Goal: Task Accomplishment & Management: Manage account settings

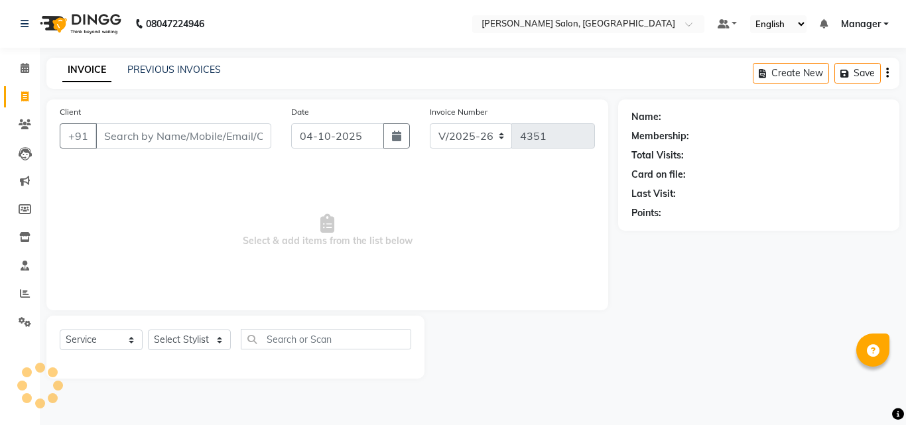
select select "7229"
select select "service"
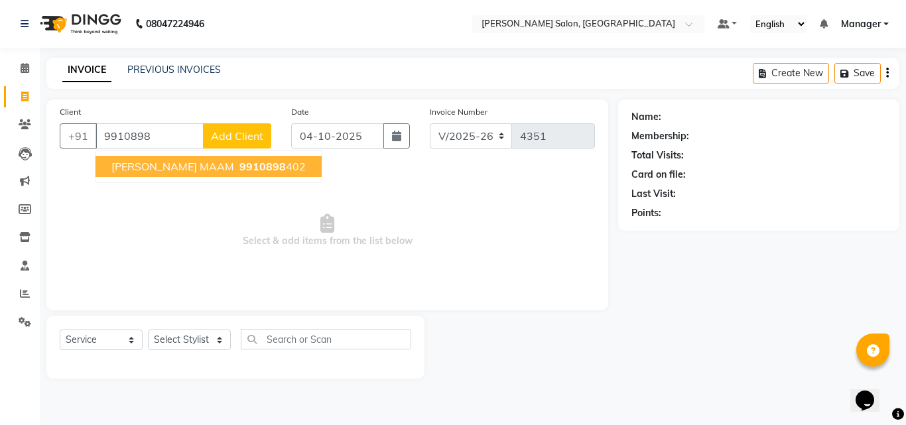
click at [180, 167] on span "SUBARNA MAAM" at bounding box center [172, 166] width 123 height 13
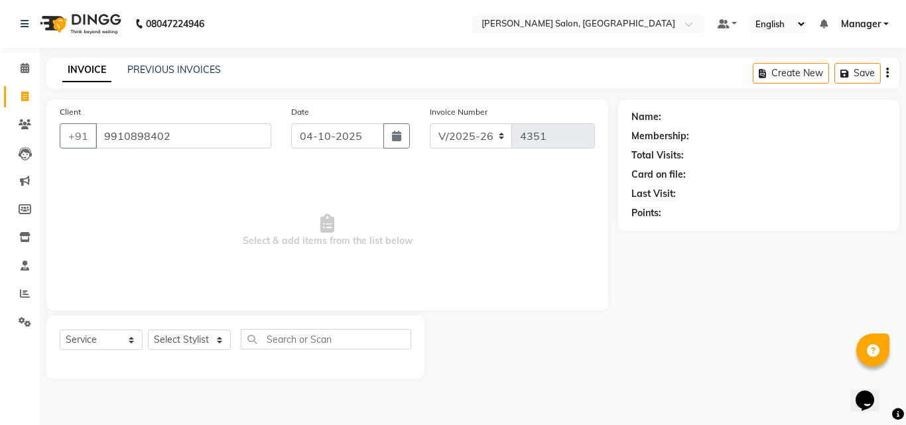
type input "9910898402"
select select "1: Object"
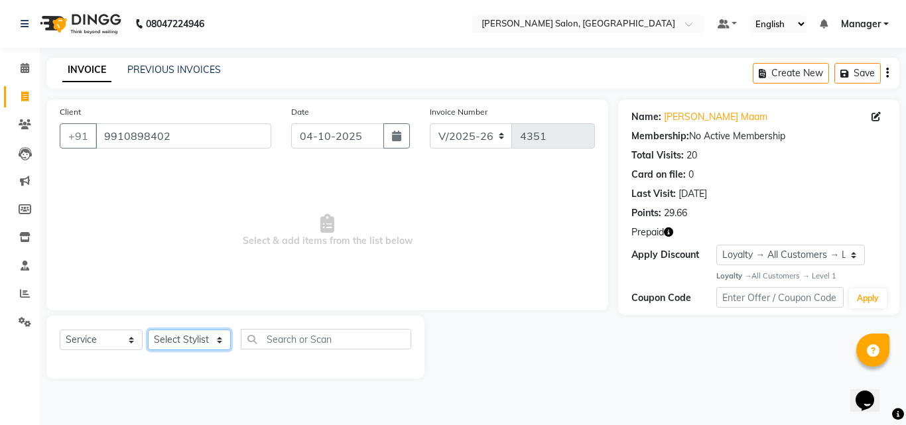
click at [187, 341] on select "Select Stylist BHOLU Geeta Hanif Jeetu JIYA SINGH Kiran LAXMAN PEDI Manager Moh…" at bounding box center [189, 340] width 83 height 21
click at [671, 233] on icon "button" at bounding box center [668, 232] width 9 height 9
click at [441, 281] on span "Select & add items from the list below" at bounding box center [327, 231] width 535 height 133
click at [189, 334] on select "Select Stylist BHOLU Geeta Hanif Jeetu JIYA SINGH Kiran LAXMAN PEDI Manager Moh…" at bounding box center [189, 340] width 83 height 21
select select "61925"
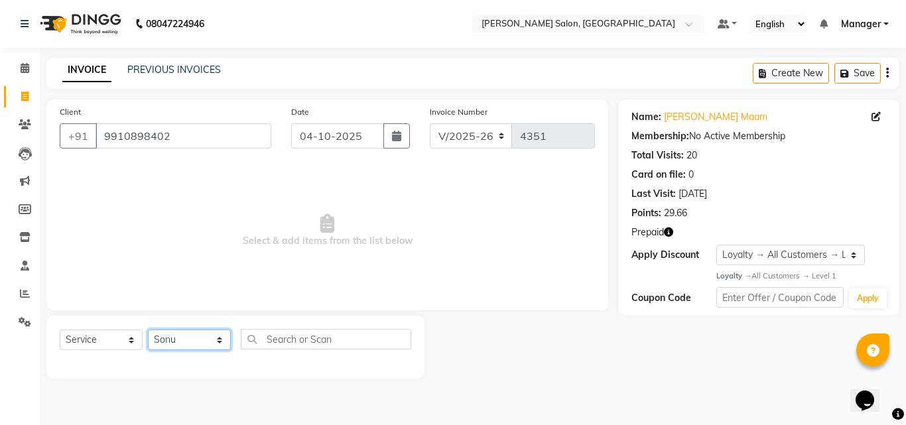
click at [148, 330] on select "Select Stylist BHOLU Geeta Hanif Jeetu JIYA SINGH Kiran LAXMAN PEDI Manager Moh…" at bounding box center [189, 340] width 83 height 21
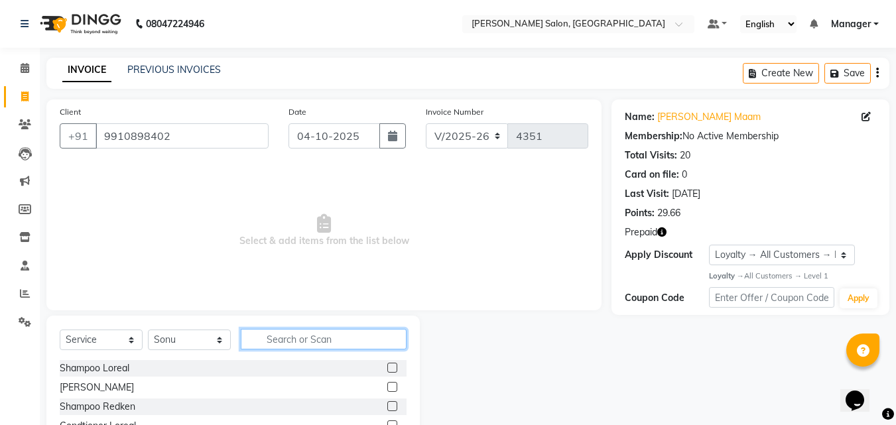
click at [307, 340] on input "text" at bounding box center [324, 339] width 166 height 21
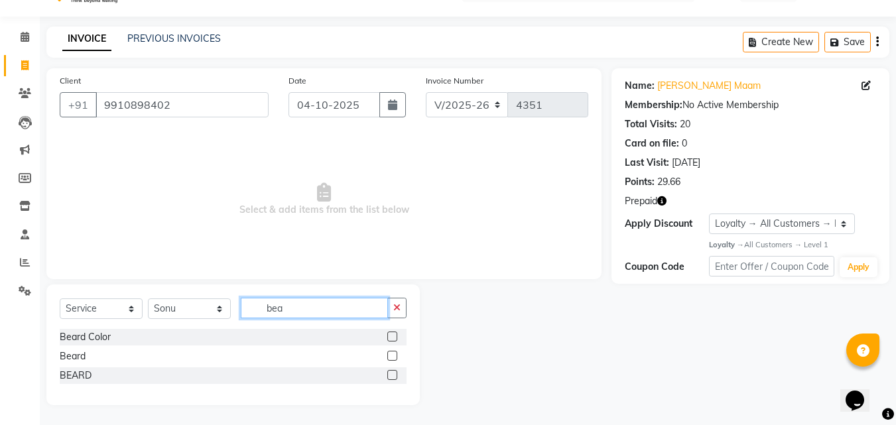
scroll to position [31, 0]
type input "bea"
click at [393, 356] on label at bounding box center [392, 356] width 10 height 10
click at [393, 356] on input "checkbox" at bounding box center [391, 356] width 9 height 9
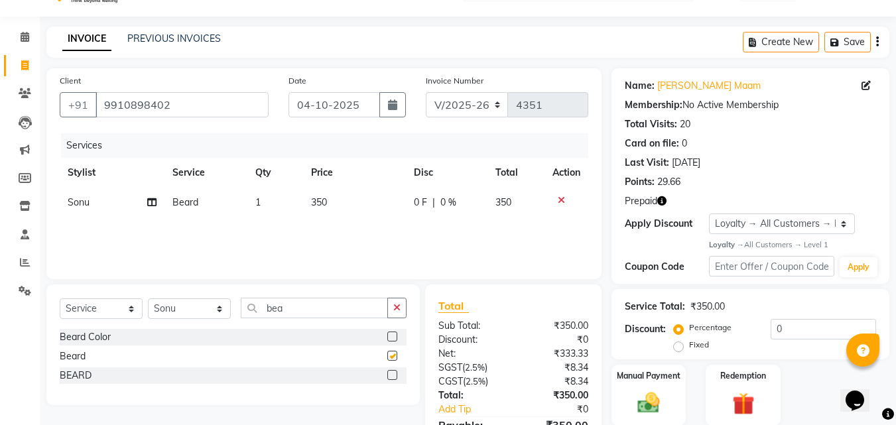
scroll to position [105, 0]
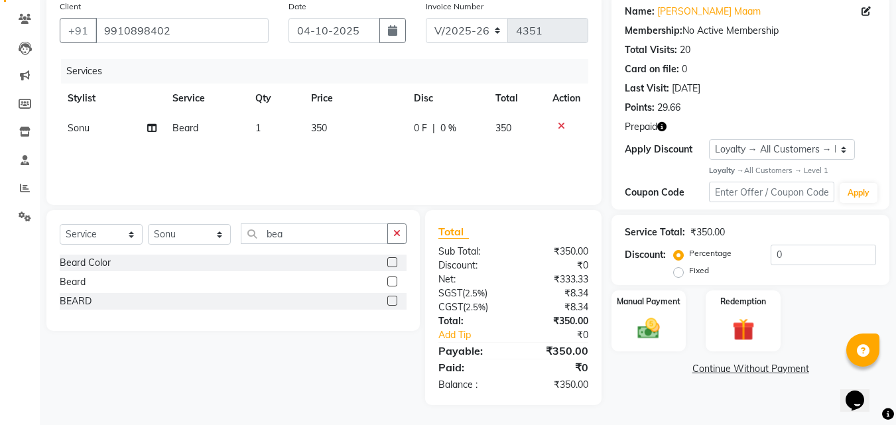
checkbox input "false"
click at [755, 326] on img at bounding box center [744, 329] width 36 height 27
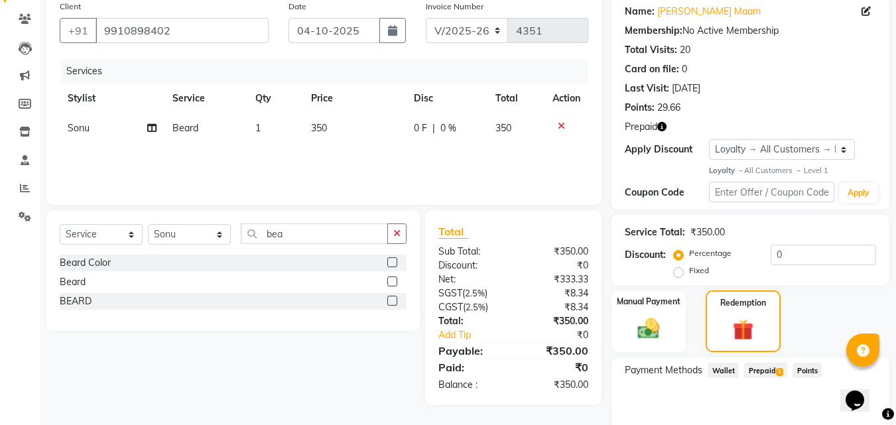
click at [762, 372] on span "Prepaid 1" at bounding box center [765, 370] width 43 height 15
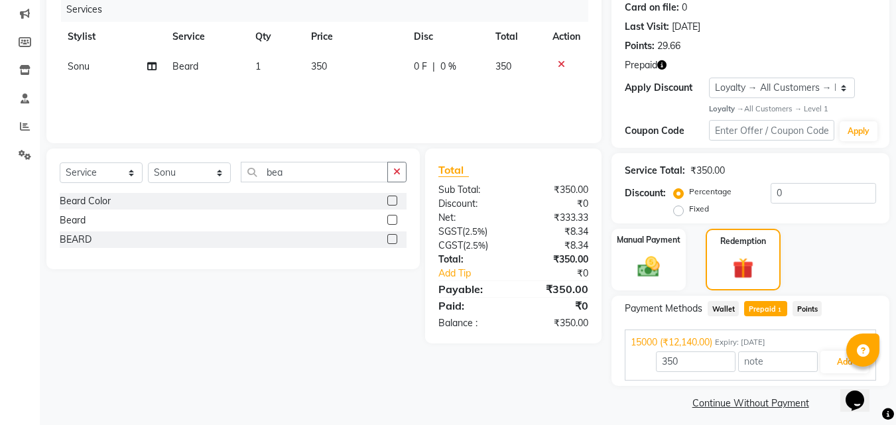
scroll to position [175, 0]
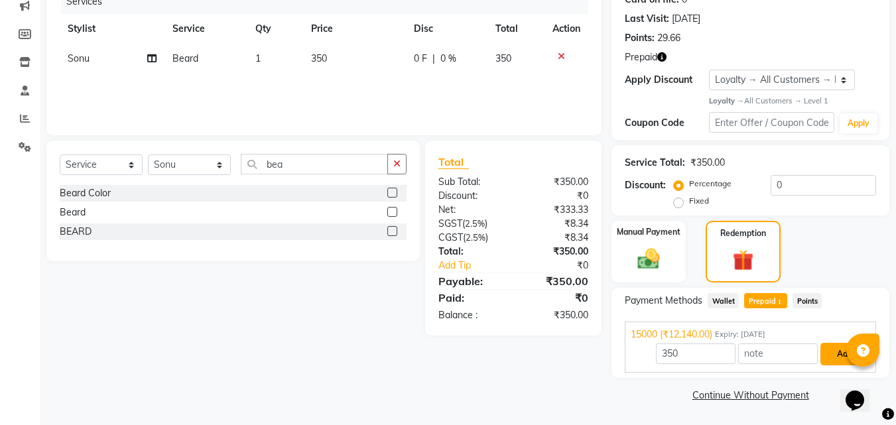
click at [832, 354] on button "Add" at bounding box center [845, 354] width 48 height 23
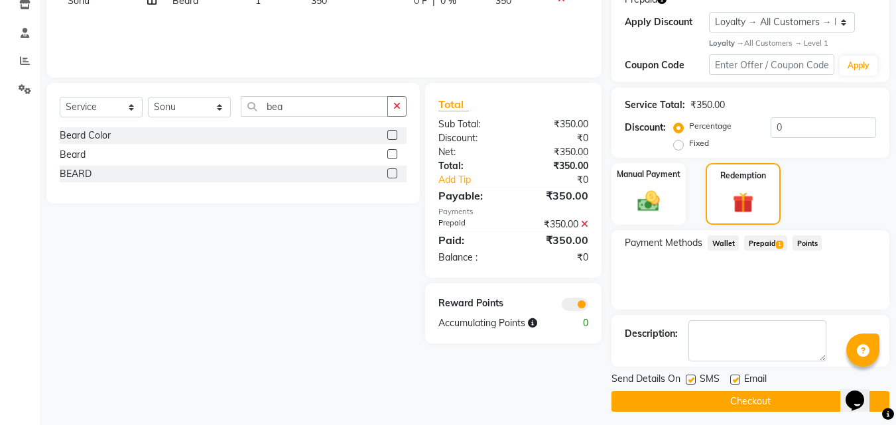
scroll to position [239, 0]
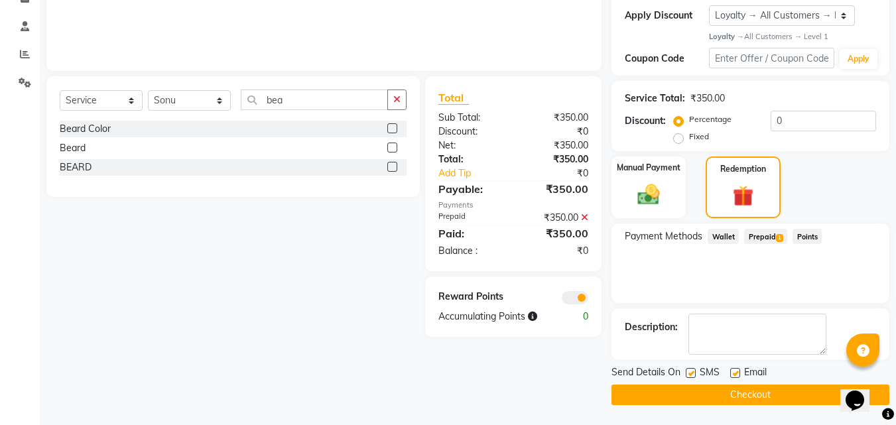
click at [798, 399] on button "Checkout" at bounding box center [751, 395] width 278 height 21
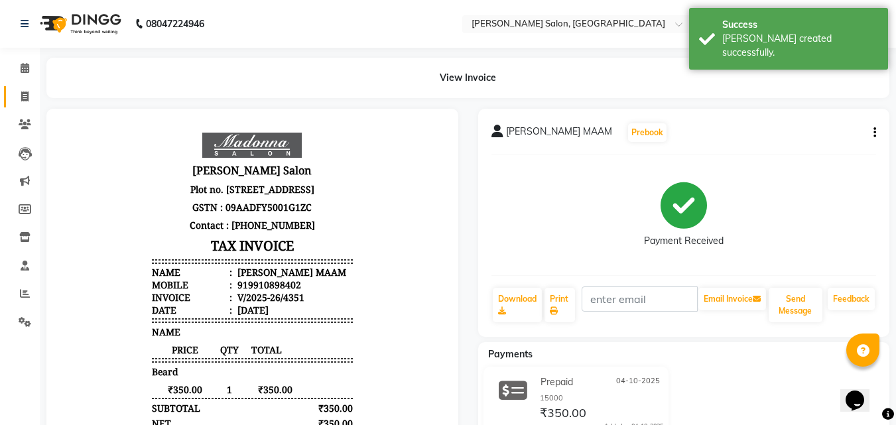
click at [26, 101] on icon at bounding box center [24, 97] width 7 height 10
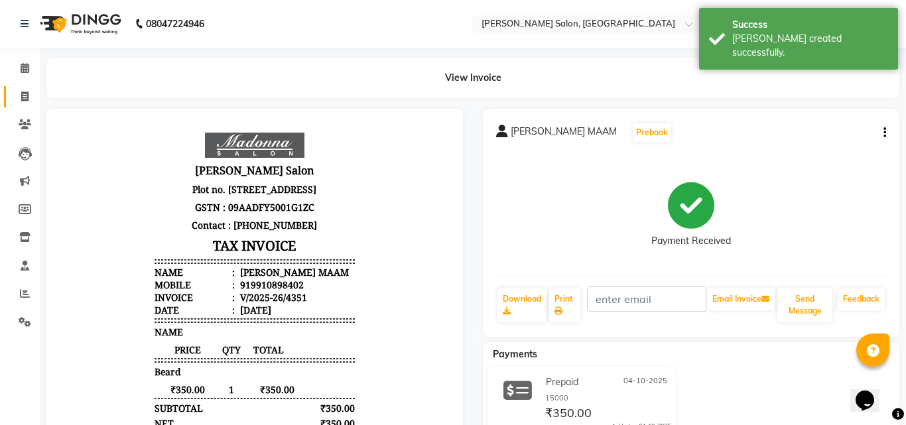
select select "7229"
select select "service"
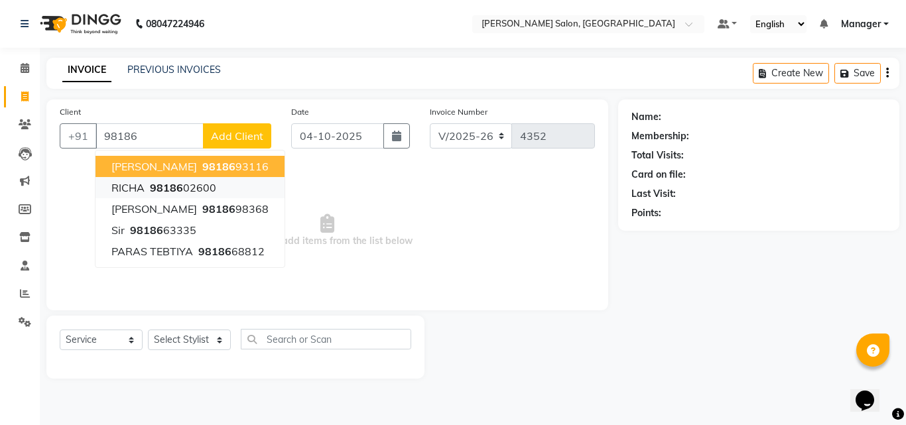
click at [222, 182] on button "RICHA 98186 02600" at bounding box center [190, 187] width 189 height 21
type input "9818602600"
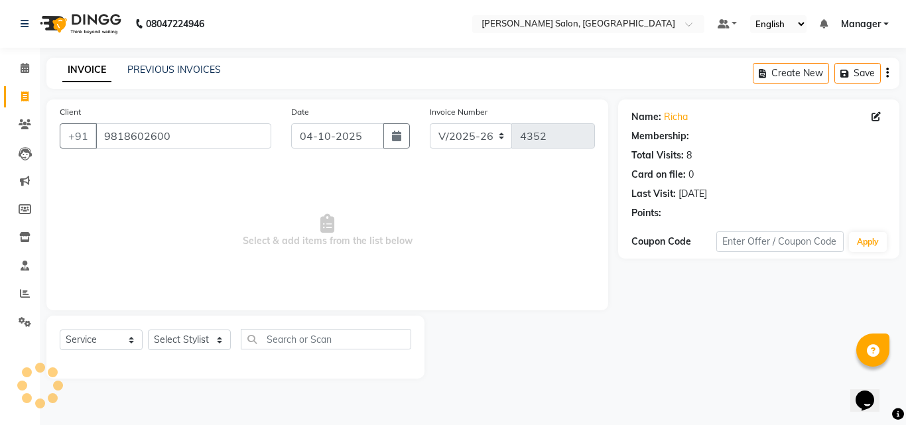
select select "1: Object"
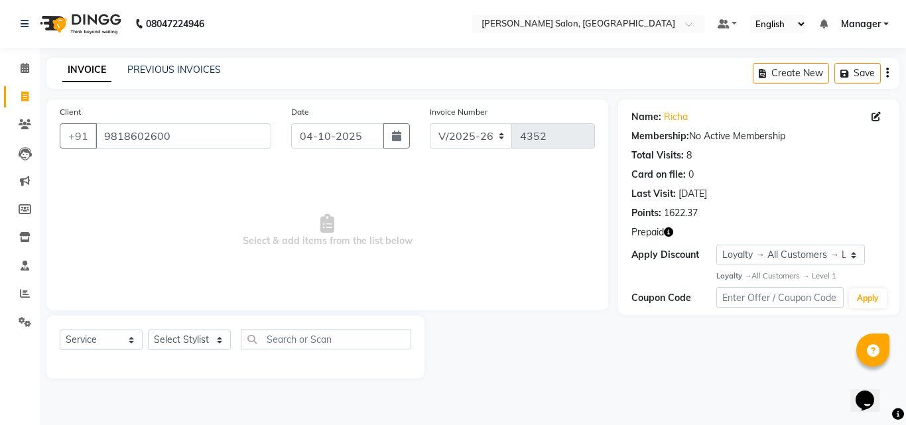
click at [671, 232] on icon "button" at bounding box center [668, 232] width 9 height 9
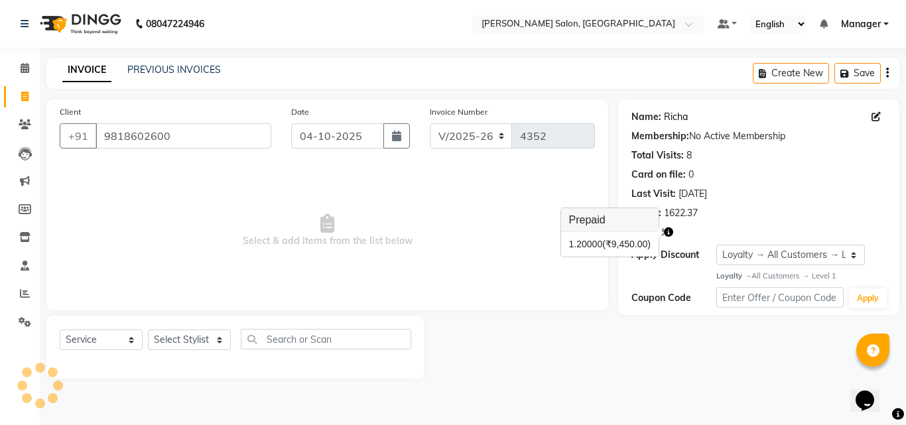
click at [675, 117] on link "Richa" at bounding box center [676, 117] width 24 height 14
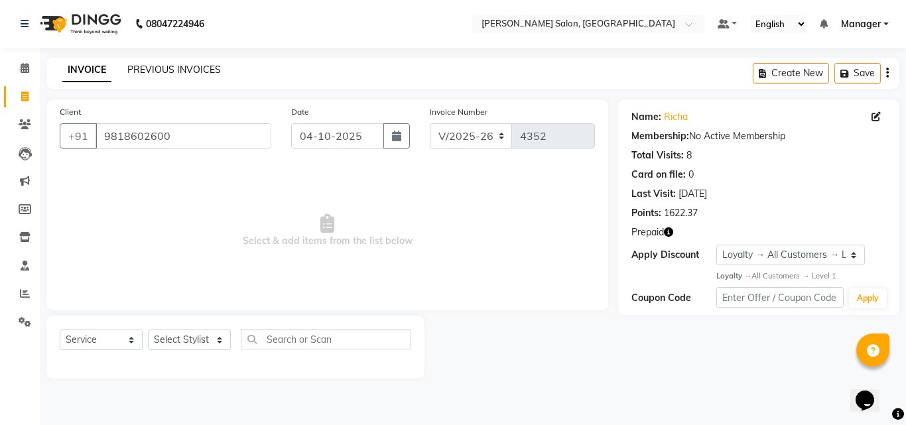
click at [188, 71] on link "PREVIOUS INVOICES" at bounding box center [174, 70] width 94 height 12
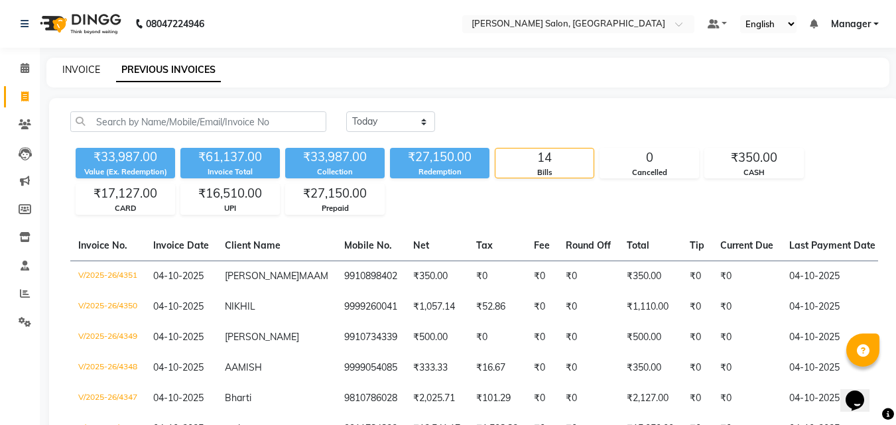
click at [79, 71] on link "INVOICE" at bounding box center [81, 70] width 38 height 12
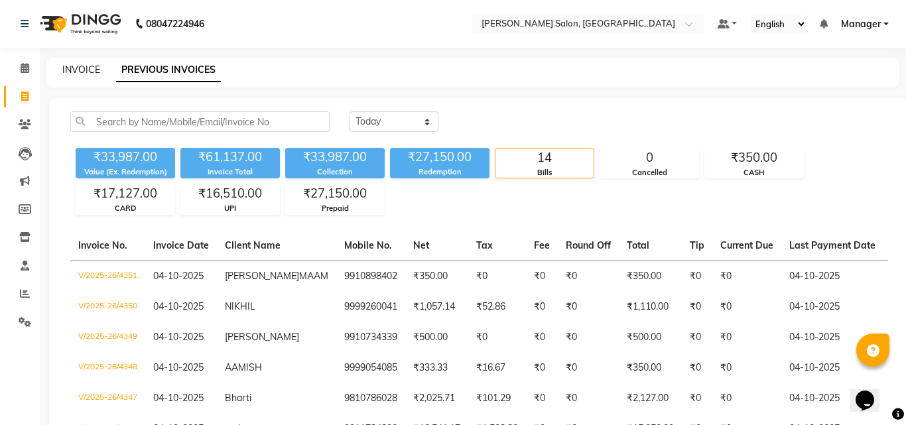
select select "7229"
select select "service"
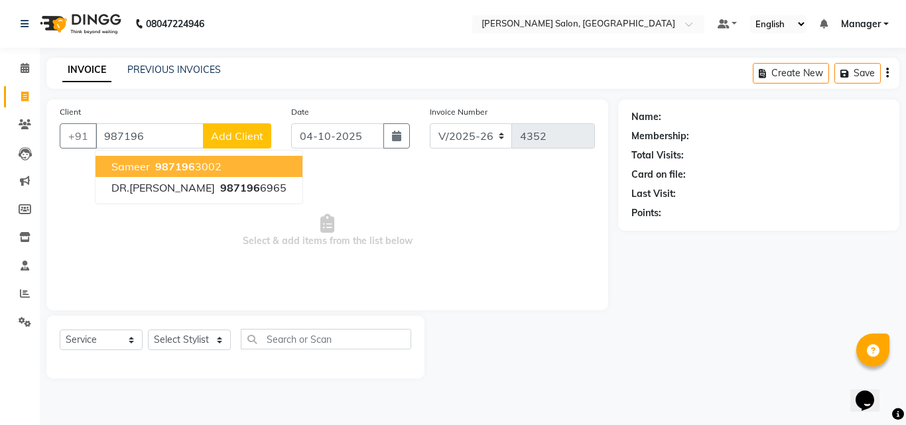
click at [226, 157] on button "sameer 987196 3002" at bounding box center [199, 166] width 207 height 21
type input "9871963002"
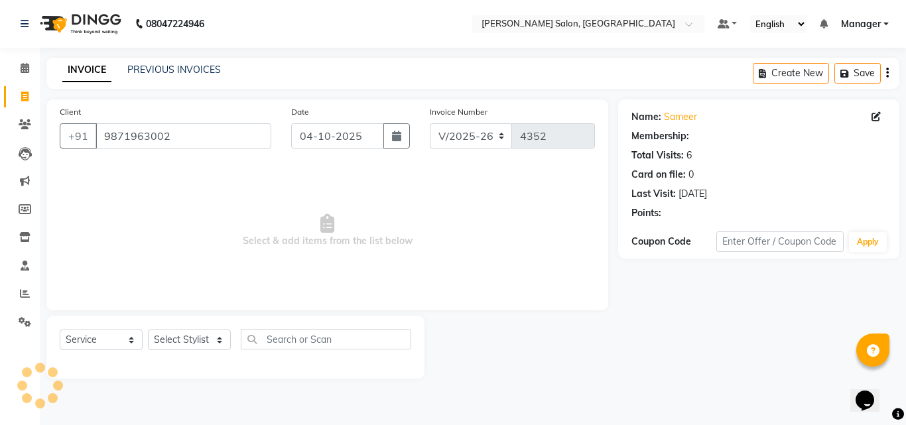
select select "1: Object"
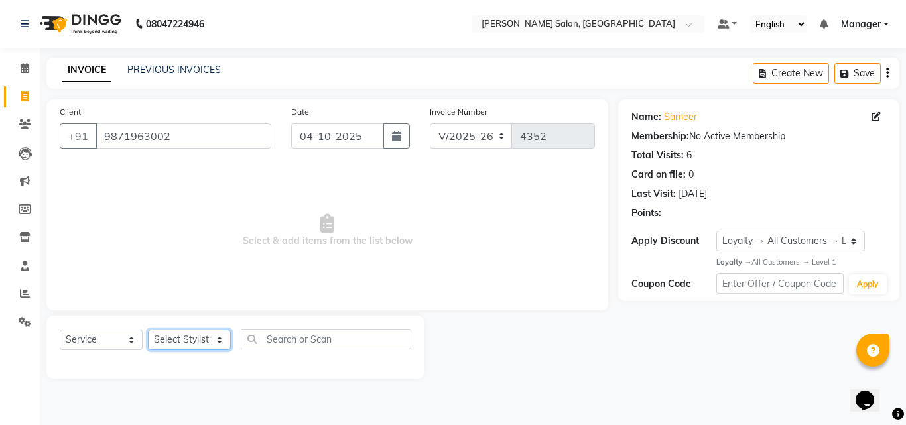
click at [224, 347] on select "Select Stylist BHOLU Geeta Hanif Jeetu JIYA SINGH Kiran LAXMAN PEDI Manager Moh…" at bounding box center [189, 340] width 83 height 21
select select "61925"
click at [148, 330] on select "Select Stylist BHOLU Geeta Hanif Jeetu JIYA SINGH Kiran LAXMAN PEDI Manager Moh…" at bounding box center [189, 340] width 83 height 21
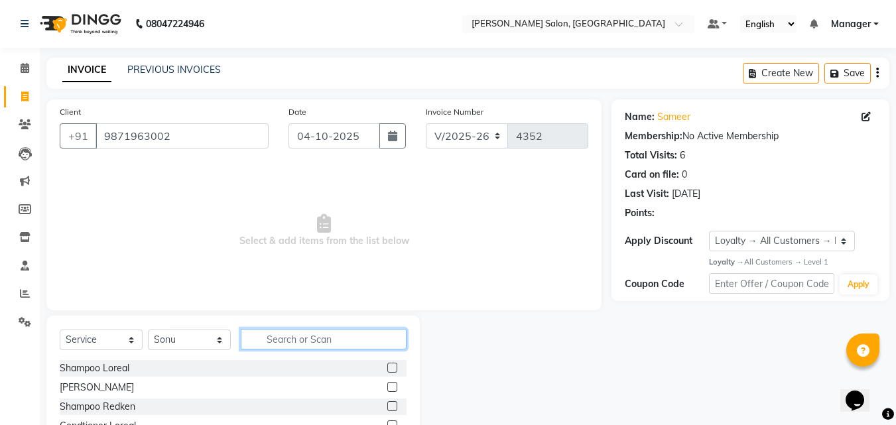
click at [309, 342] on input "text" at bounding box center [324, 339] width 166 height 21
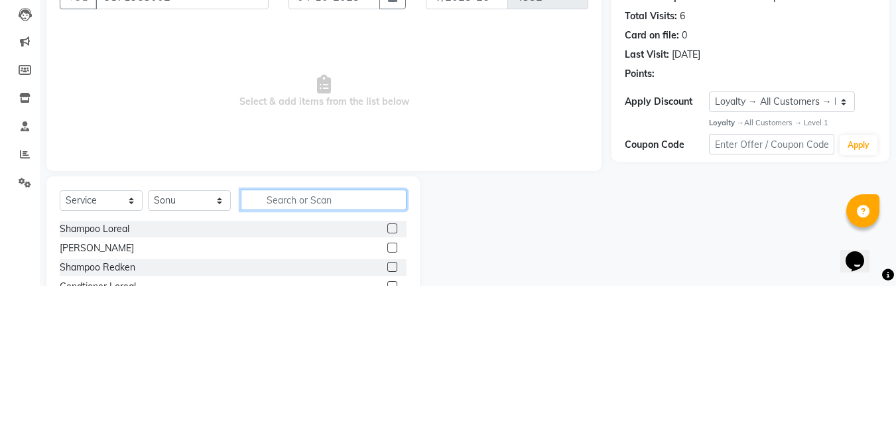
scroll to position [32, 0]
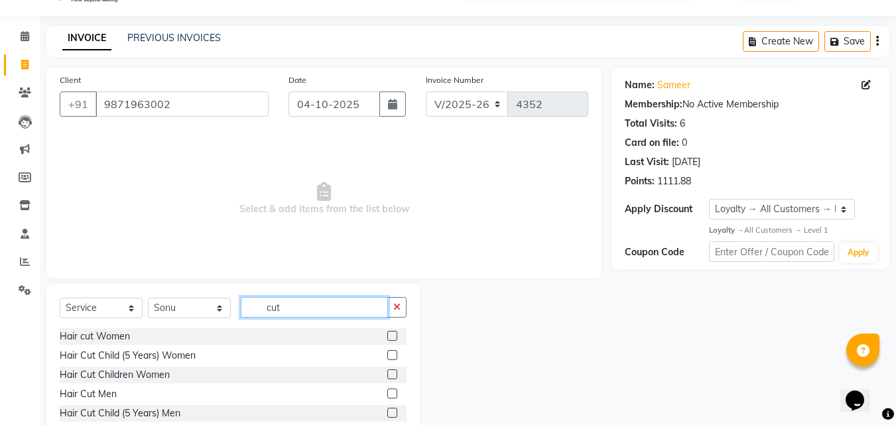
type input "cut"
click at [387, 393] on label at bounding box center [392, 394] width 10 height 10
click at [387, 393] on input "checkbox" at bounding box center [391, 394] width 9 height 9
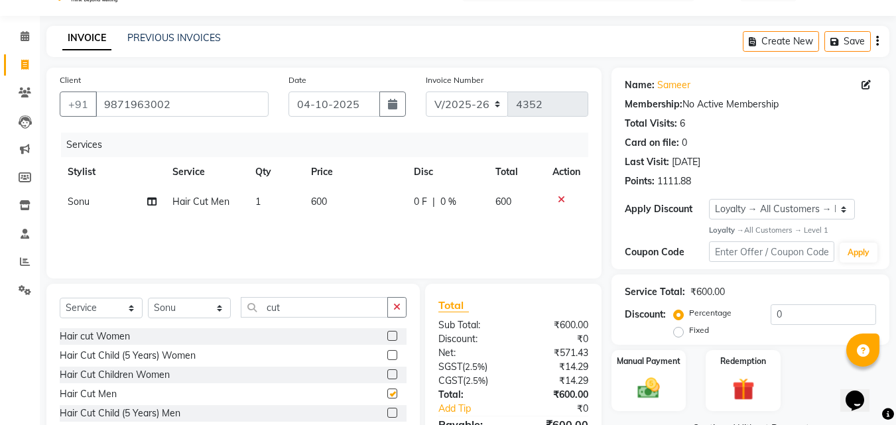
checkbox input "false"
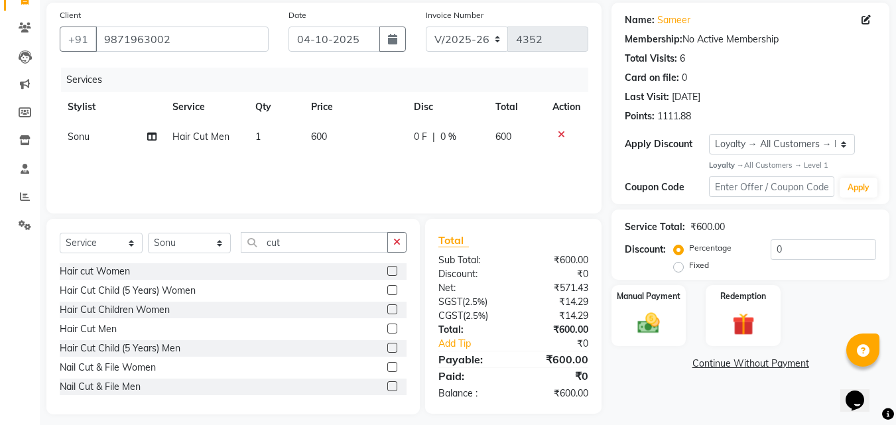
scroll to position [98, 0]
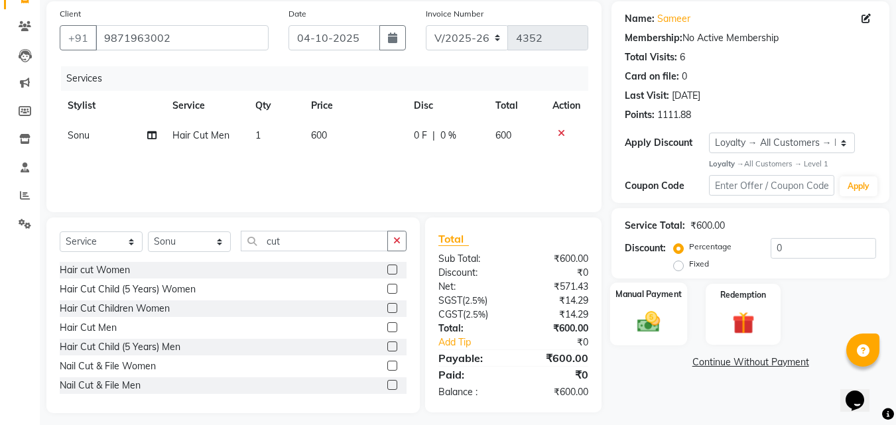
click at [643, 321] on img at bounding box center [648, 322] width 37 height 27
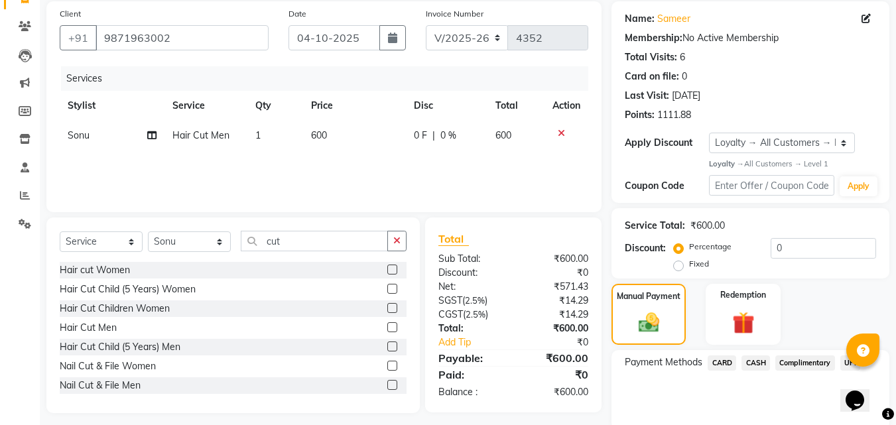
click at [756, 364] on span "CASH" at bounding box center [756, 363] width 29 height 15
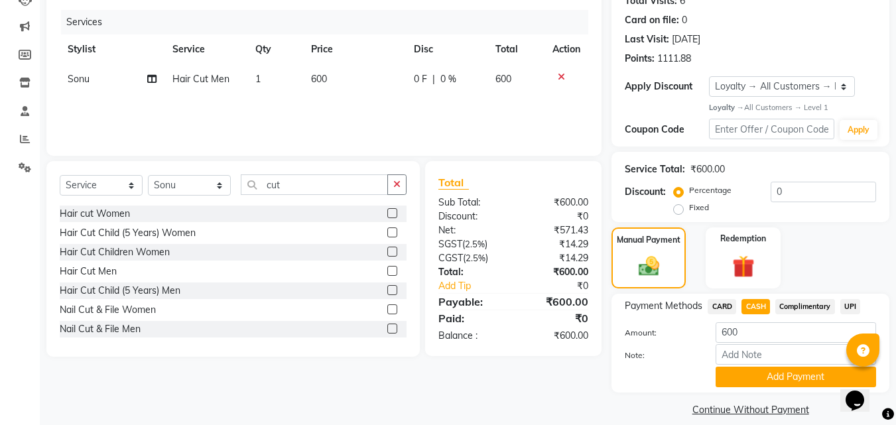
scroll to position [169, 0]
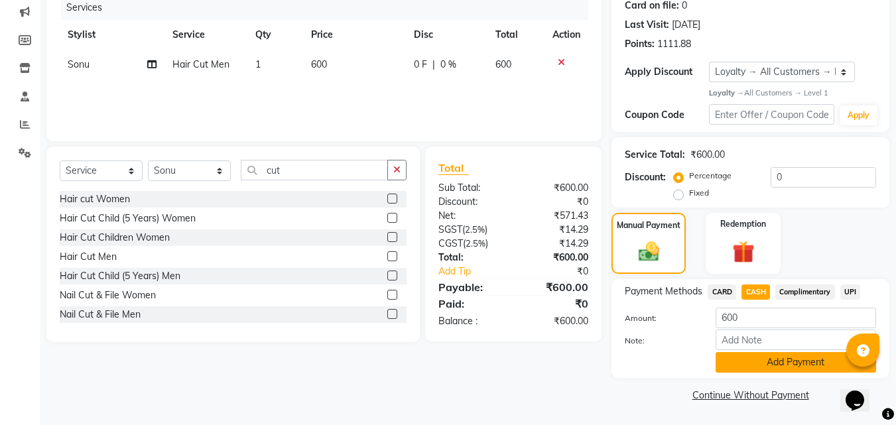
click at [792, 366] on button "Add Payment" at bounding box center [796, 362] width 161 height 21
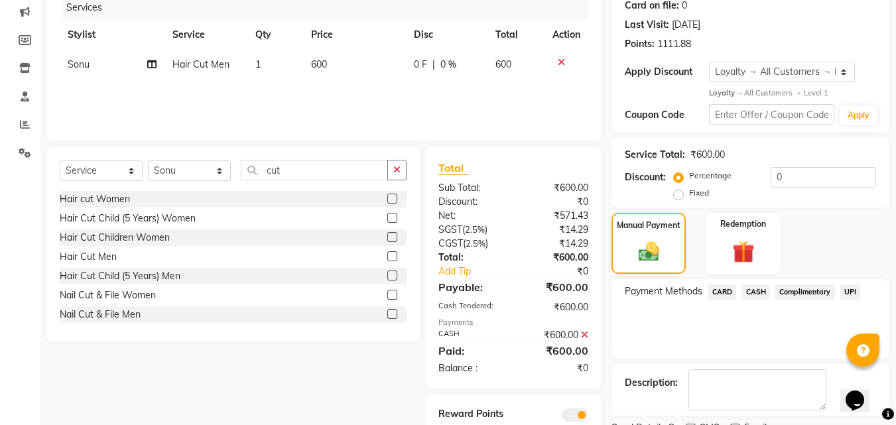
scroll to position [232, 0]
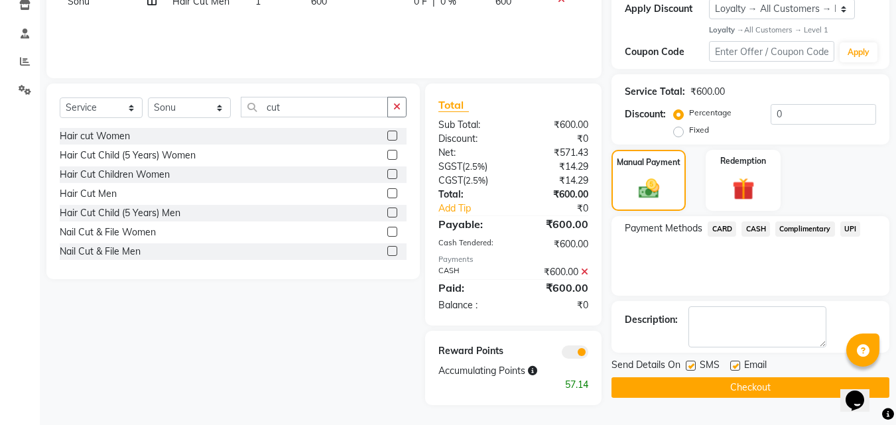
click at [776, 388] on button "Checkout" at bounding box center [751, 387] width 278 height 21
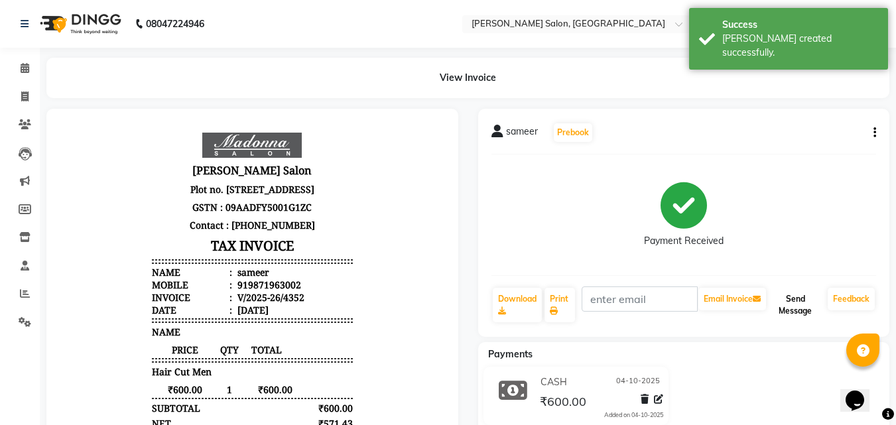
click at [793, 299] on button "Send Message" at bounding box center [796, 305] width 54 height 34
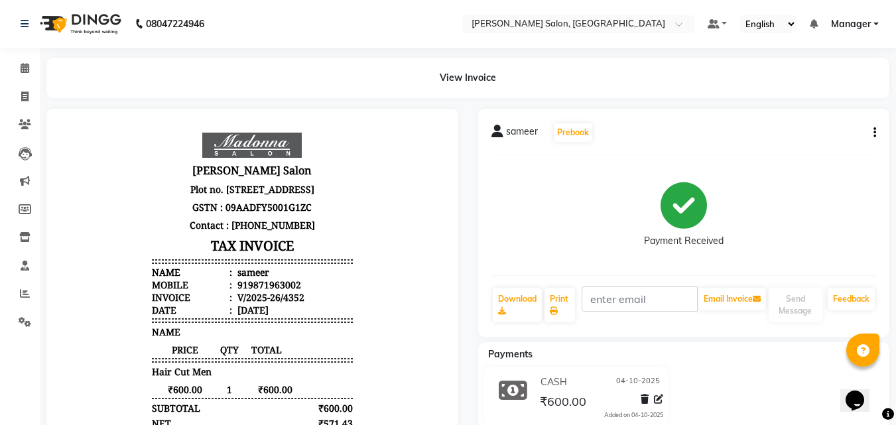
click at [85, 191] on body "Madonna Salon Plot no. CC 001, Sector 32 Rd, Wave City Center, Sector 32, Noida…" at bounding box center [252, 333] width 375 height 413
click at [25, 68] on icon at bounding box center [25, 68] width 9 height 10
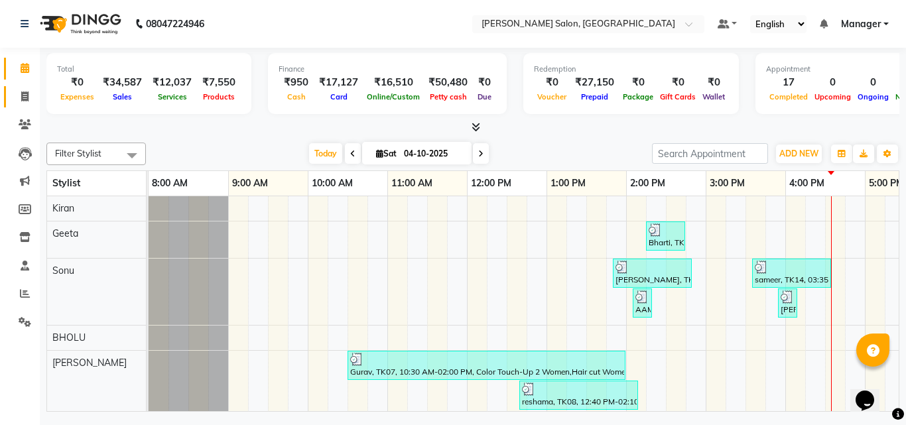
click at [28, 98] on icon at bounding box center [24, 97] width 7 height 10
select select "service"
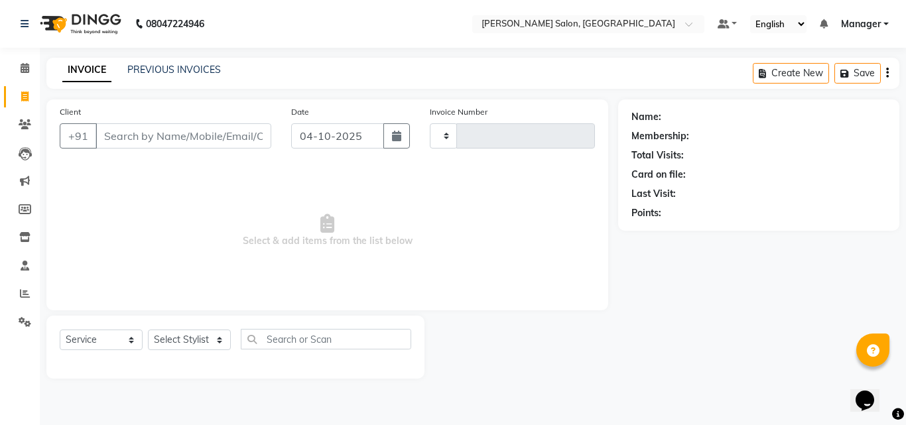
type input "4353"
select select "7229"
click at [170, 181] on span "Select & add items from the list below" at bounding box center [327, 231] width 535 height 133
click at [222, 344] on select "Select Stylist BHOLU Geeta Hanif Jeetu JIYA SINGH Kiran LAXMAN PEDI Manager Moh…" at bounding box center [189, 340] width 83 height 21
select select "69689"
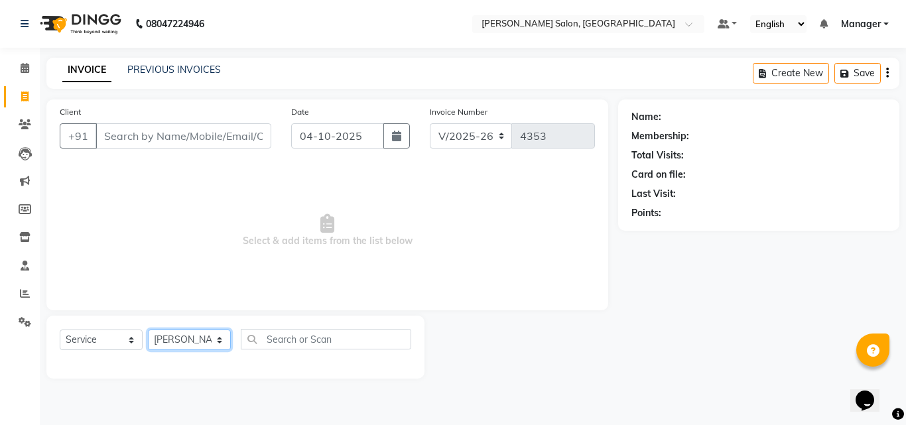
click at [148, 330] on select "Select Stylist BHOLU Geeta Hanif Jeetu JIYA SINGH Kiran LAXMAN PEDI Manager Moh…" at bounding box center [189, 340] width 83 height 21
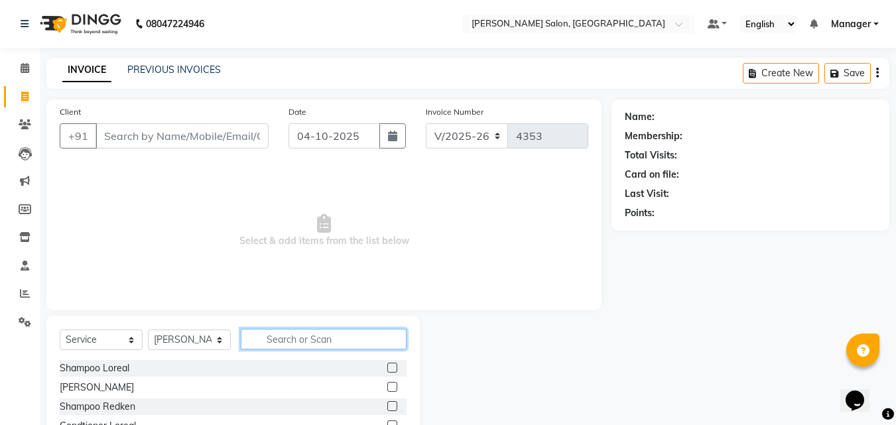
click at [297, 340] on input "text" at bounding box center [324, 339] width 166 height 21
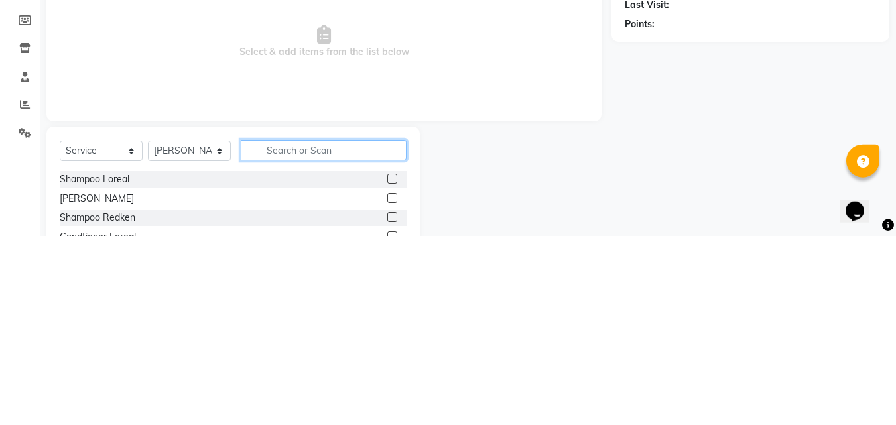
scroll to position [32, 0]
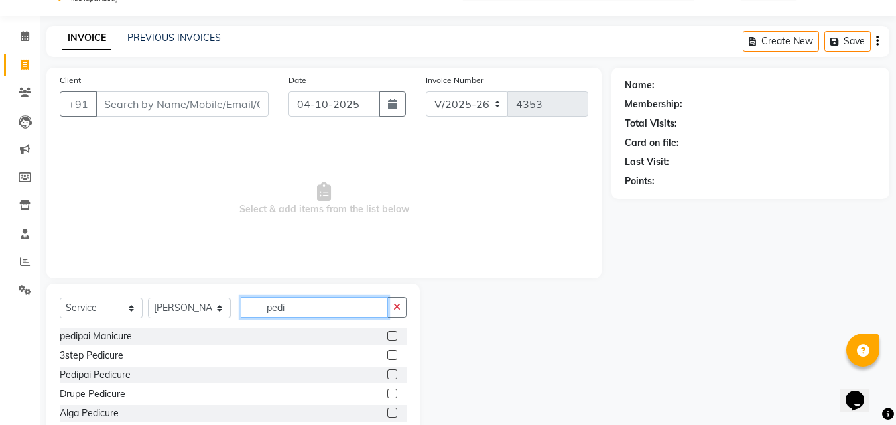
type input "pedi"
click at [393, 374] on label at bounding box center [392, 375] width 10 height 10
click at [393, 374] on input "checkbox" at bounding box center [391, 375] width 9 height 9
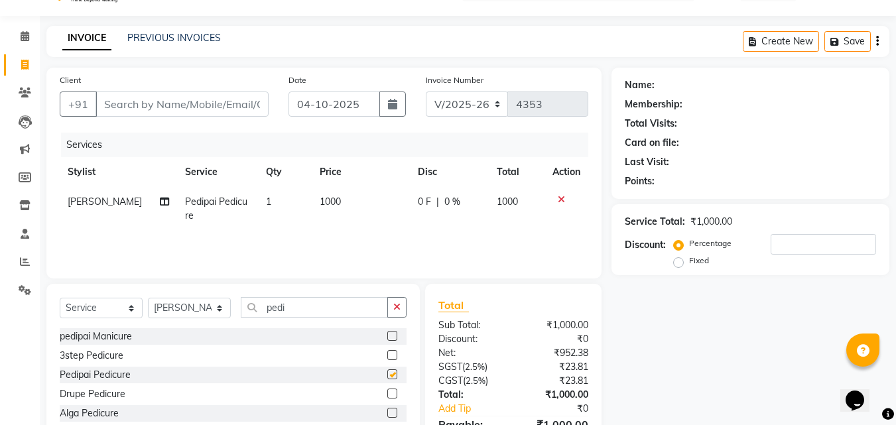
checkbox input "false"
click at [221, 316] on select "Select Stylist BHOLU Geeta Hanif Jeetu JIYA SINGH Kiran LAXMAN PEDI Manager Moh…" at bounding box center [189, 308] width 83 height 21
select select "63474"
click at [148, 298] on select "Select Stylist BHOLU Geeta Hanif Jeetu JIYA SINGH Kiran LAXMAN PEDI Manager Moh…" at bounding box center [189, 308] width 83 height 21
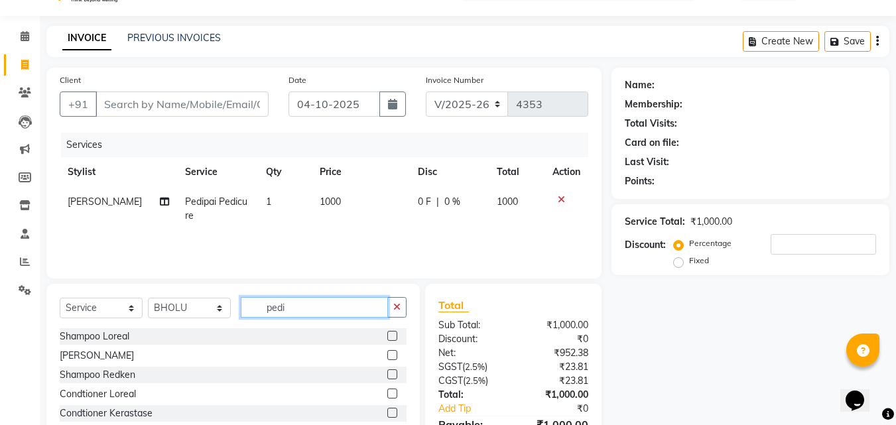
click at [312, 310] on input "pedi" at bounding box center [314, 307] width 147 height 21
type input "p"
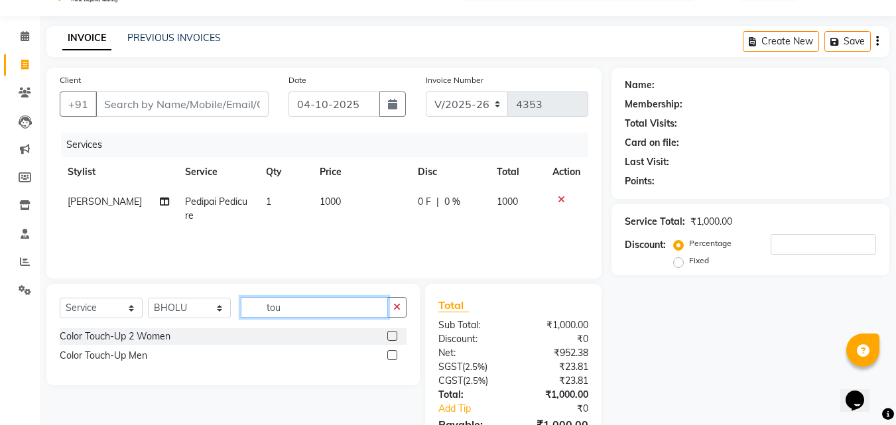
type input "tou"
click at [393, 336] on label at bounding box center [392, 336] width 10 height 10
click at [393, 336] on input "checkbox" at bounding box center [391, 336] width 9 height 9
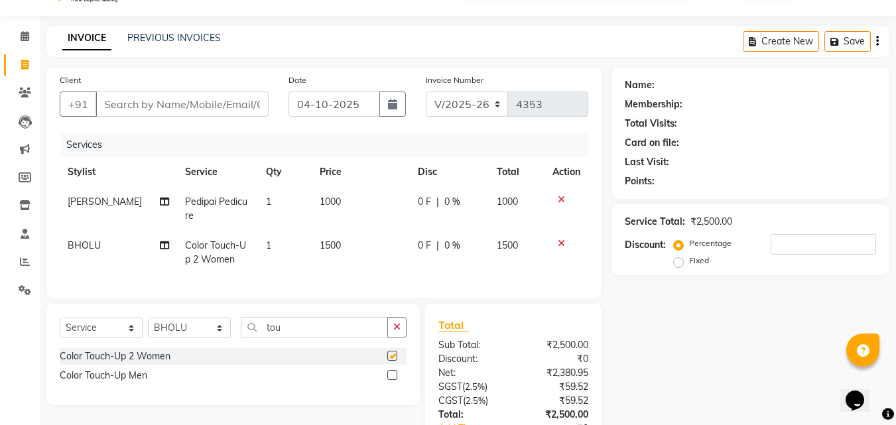
checkbox input "false"
click at [221, 338] on select "Select Stylist BHOLU Geeta Hanif Jeetu JIYA SINGH Kiran LAXMAN PEDI Manager Moh…" at bounding box center [189, 328] width 83 height 21
select select "61922"
click at [148, 328] on select "Select Stylist BHOLU Geeta Hanif Jeetu JIYA SINGH Kiran LAXMAN PEDI Manager Moh…" at bounding box center [189, 328] width 83 height 21
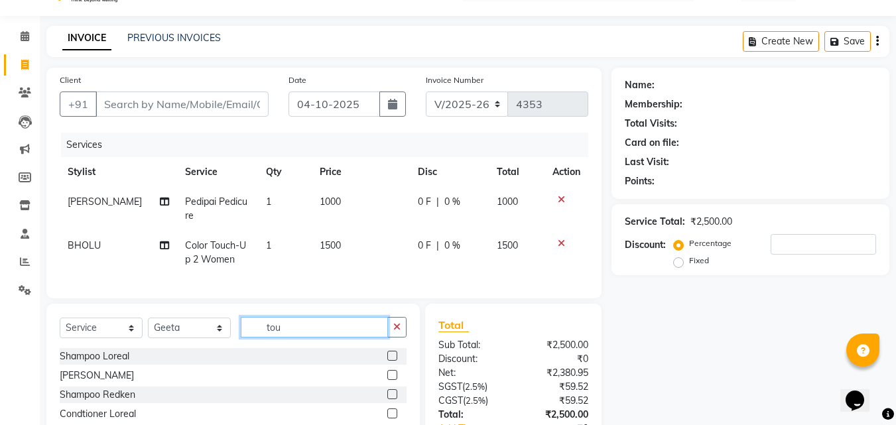
click at [334, 338] on input "tou" at bounding box center [314, 327] width 147 height 21
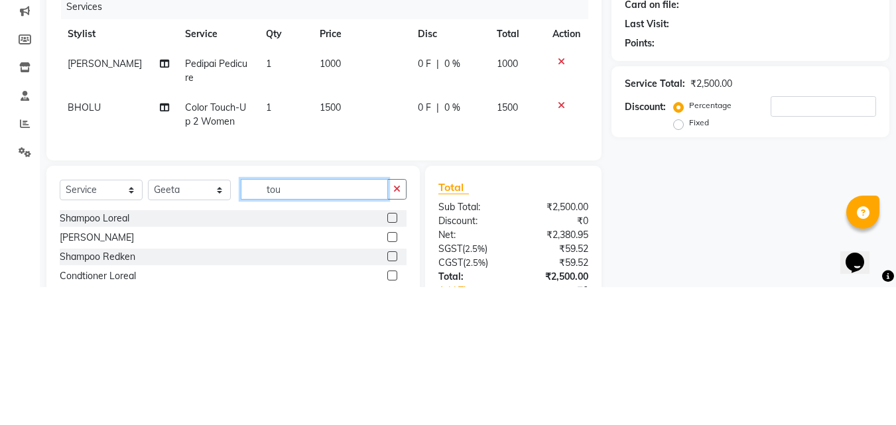
scroll to position [62, 0]
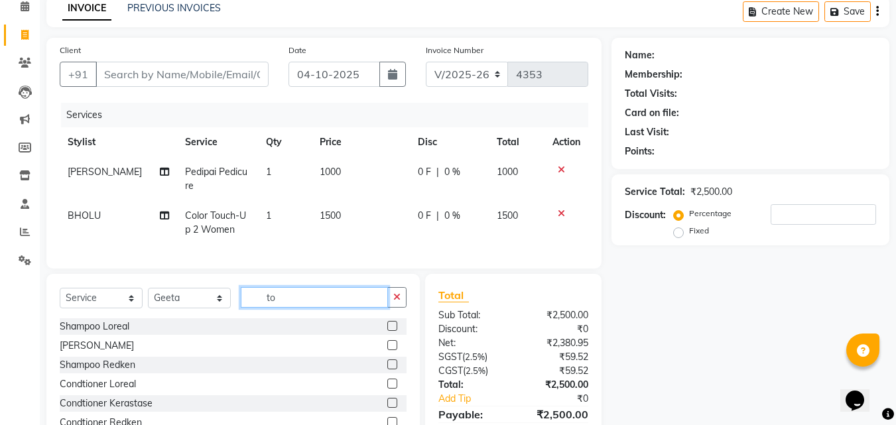
type input "t"
type input "cle"
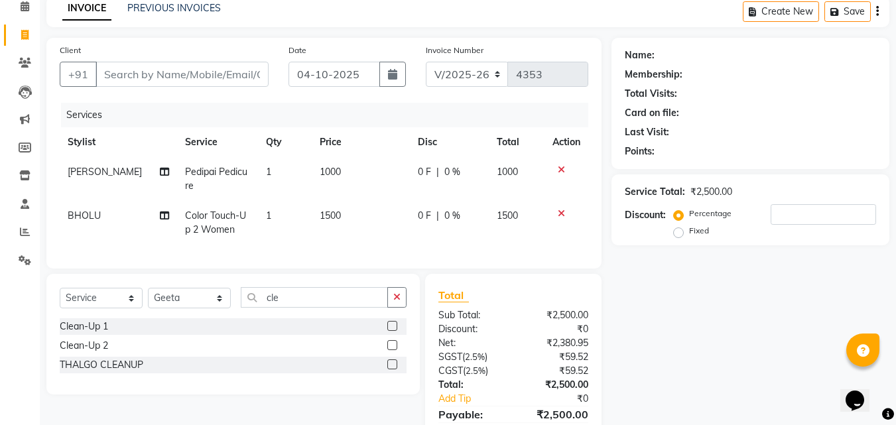
click at [393, 350] on label at bounding box center [392, 345] width 10 height 10
click at [393, 350] on input "checkbox" at bounding box center [391, 346] width 9 height 9
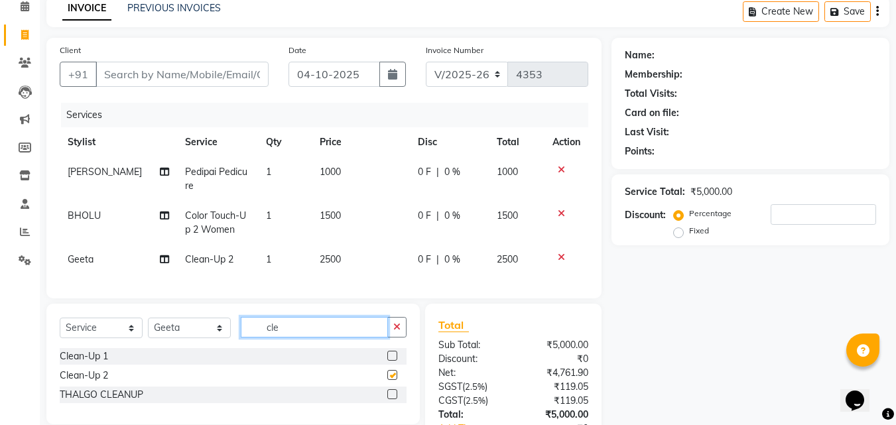
click at [320, 335] on input "cle" at bounding box center [314, 327] width 147 height 21
checkbox input "false"
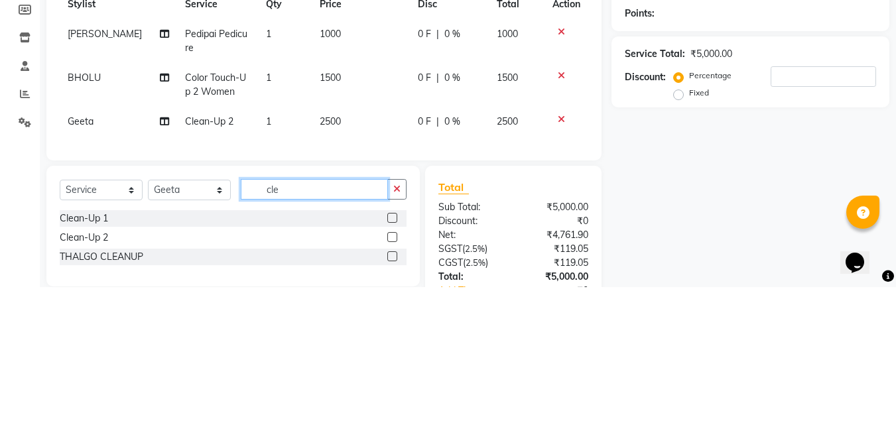
scroll to position [92, 0]
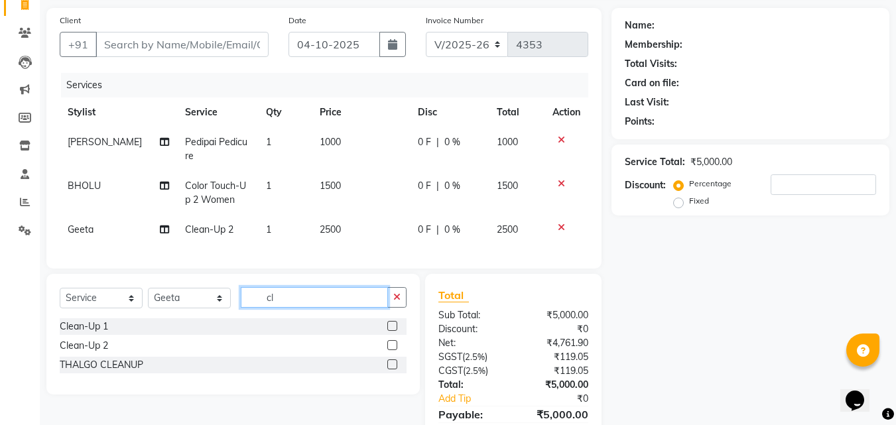
type input "c"
type input "eye"
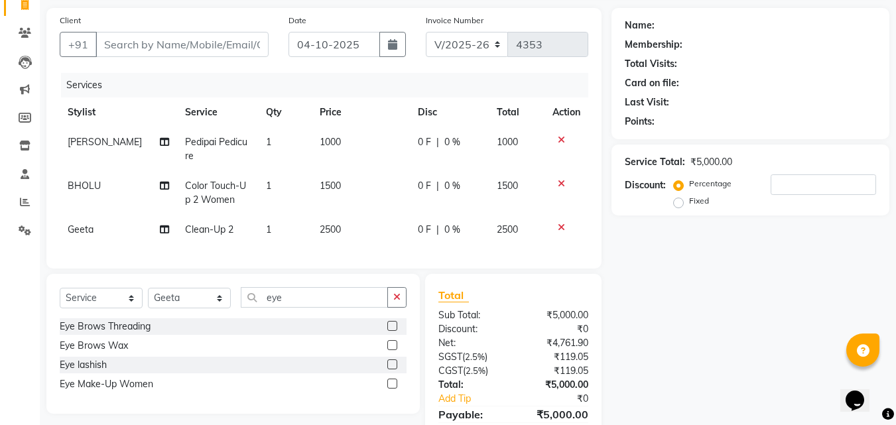
click at [393, 331] on label at bounding box center [392, 326] width 10 height 10
click at [393, 331] on input "checkbox" at bounding box center [391, 326] width 9 height 9
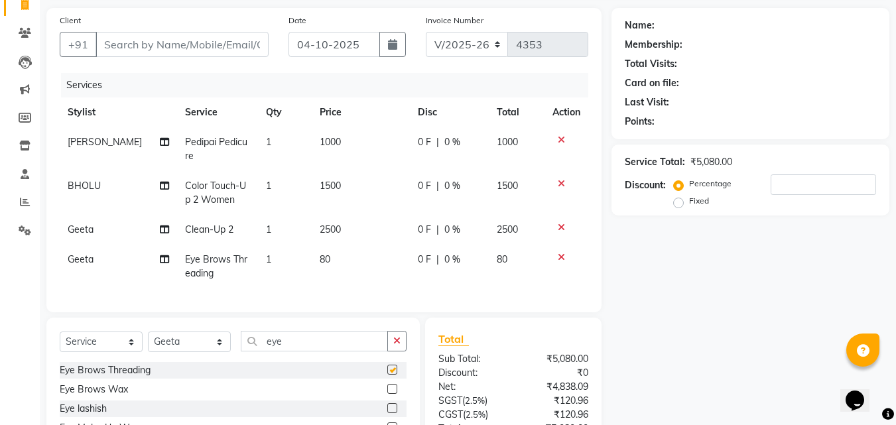
checkbox input "false"
click at [357, 269] on td "80" at bounding box center [361, 267] width 98 height 44
select select "61922"
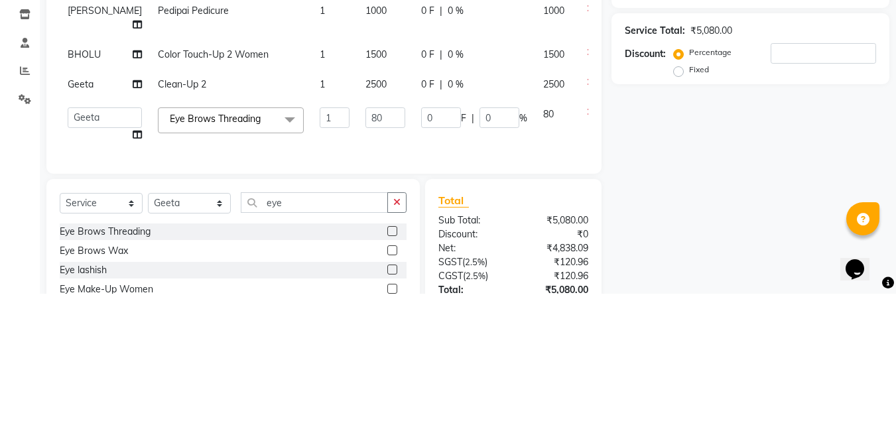
type input "8"
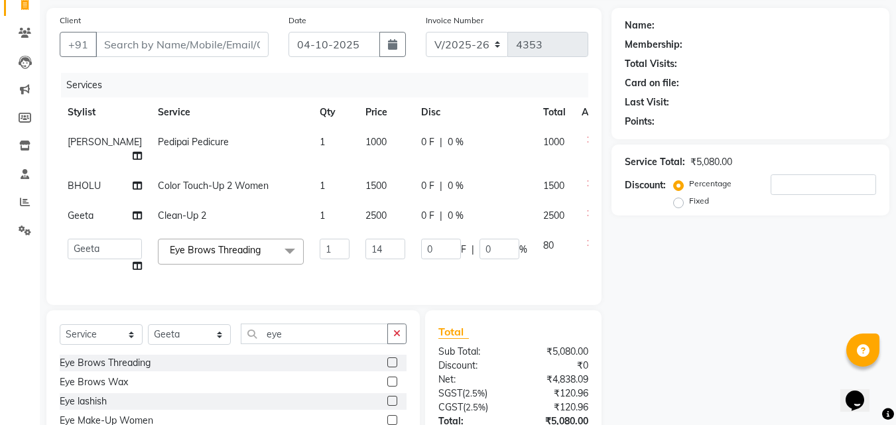
type input "140"
click at [460, 302] on div "Client +91 Date 04-10-2025 Invoice Number V/2025 V/2025-26 4353 Services Stylis…" at bounding box center [323, 156] width 555 height 297
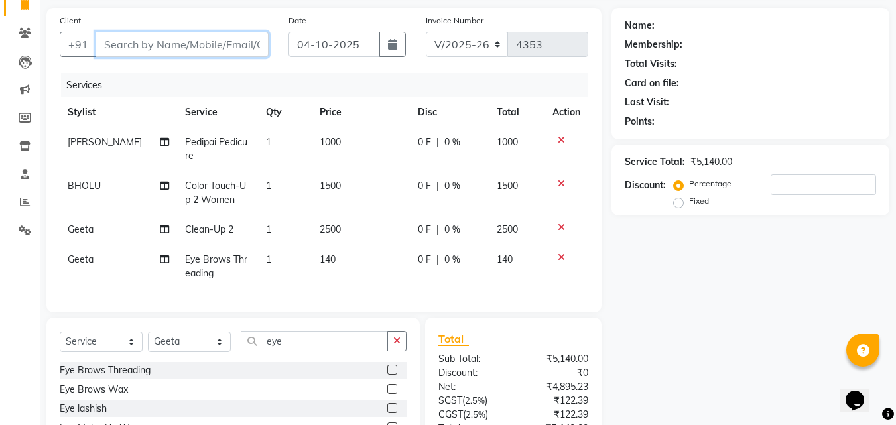
click at [237, 44] on input "Client" at bounding box center [182, 44] width 173 height 25
type input "9"
type input "0"
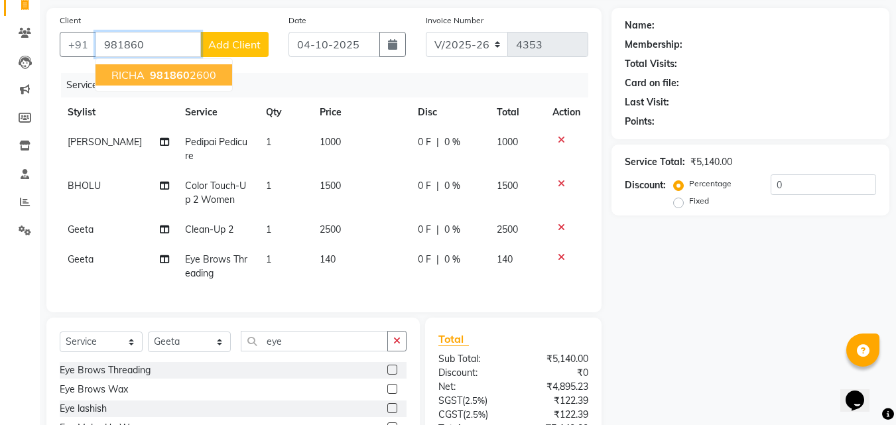
click at [207, 83] on button "RICHA 981860 2600" at bounding box center [164, 74] width 137 height 21
type input "9818602600"
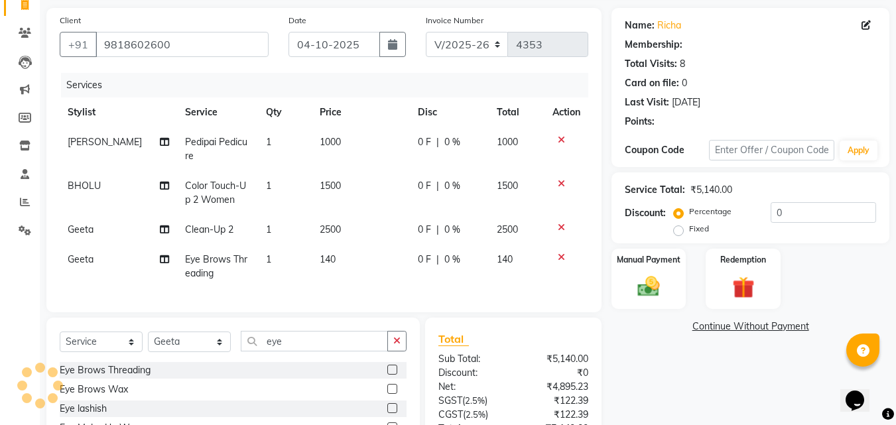
select select "1: Object"
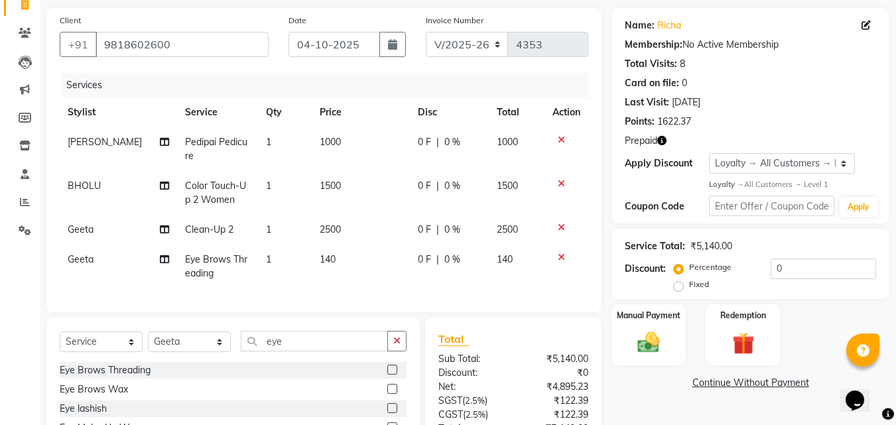
click at [662, 141] on icon "button" at bounding box center [661, 140] width 9 height 9
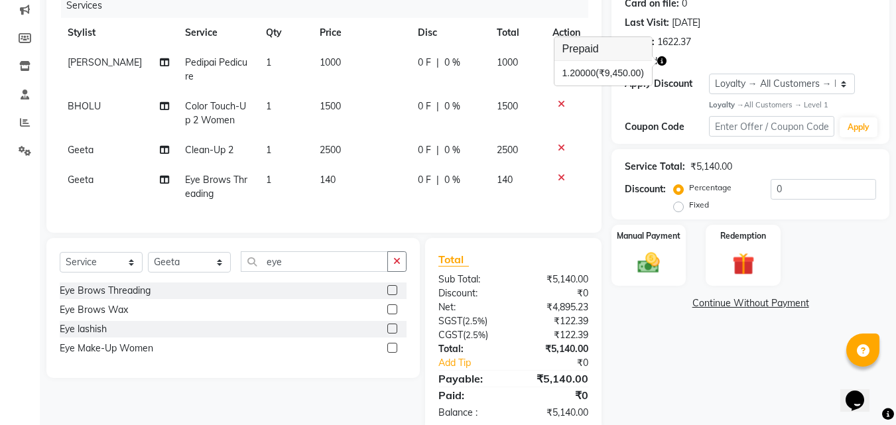
scroll to position [209, 0]
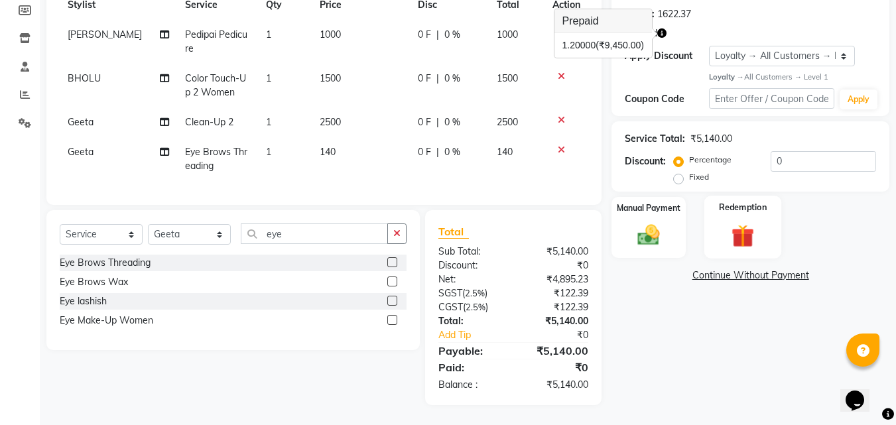
click at [748, 223] on img at bounding box center [742, 236] width 37 height 29
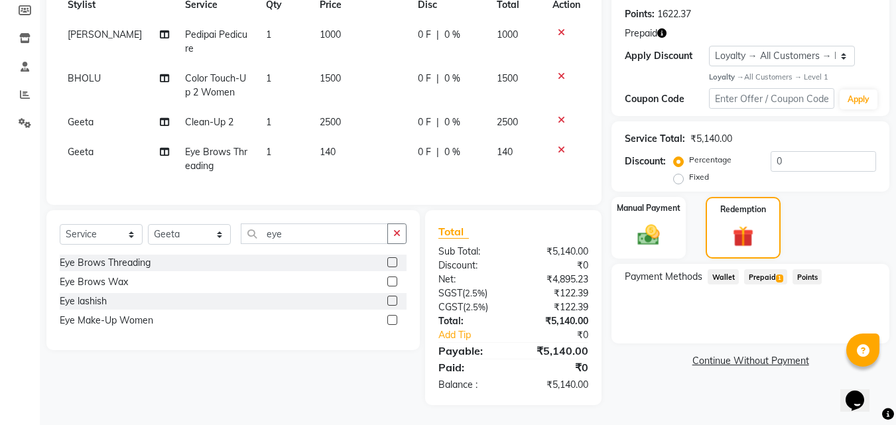
click at [759, 271] on span "Prepaid 1" at bounding box center [765, 276] width 43 height 15
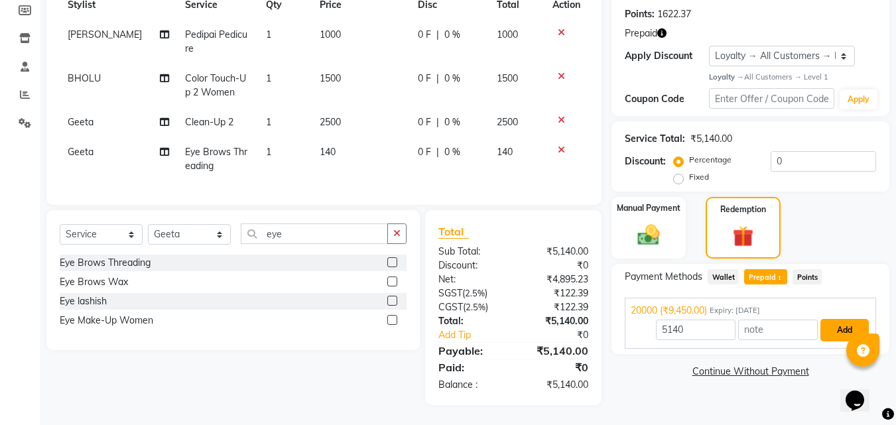
click at [852, 320] on button "Add" at bounding box center [845, 330] width 48 height 23
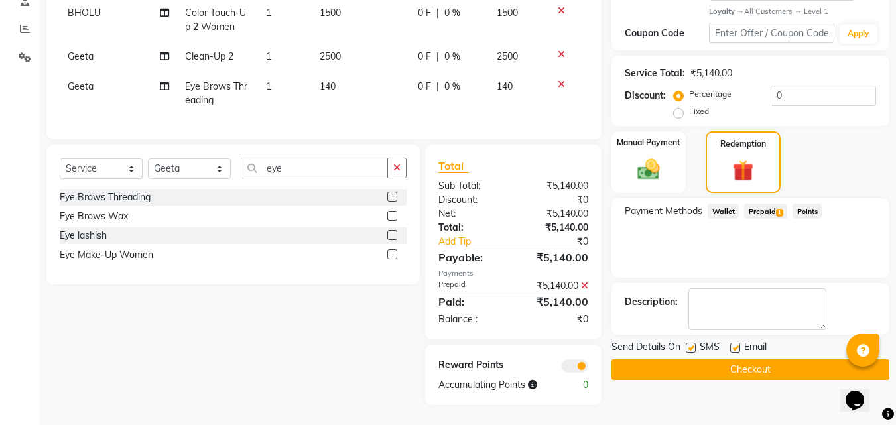
scroll to position [275, 0]
click at [781, 366] on button "Checkout" at bounding box center [751, 370] width 278 height 21
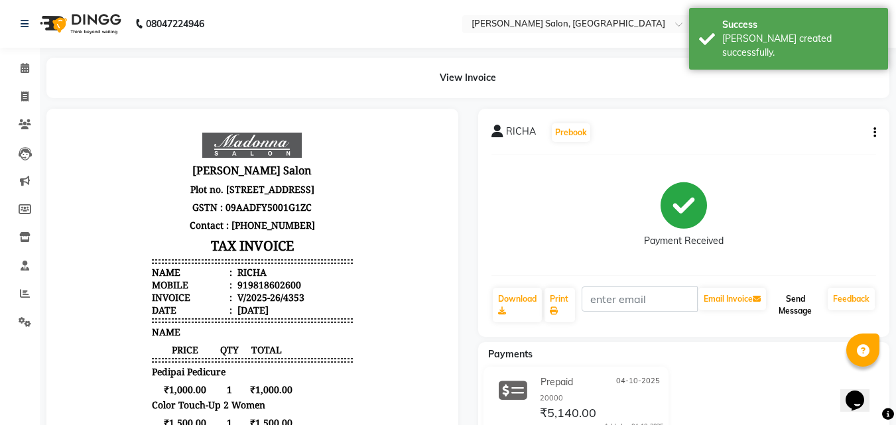
click at [793, 308] on button "Send Message" at bounding box center [796, 305] width 54 height 34
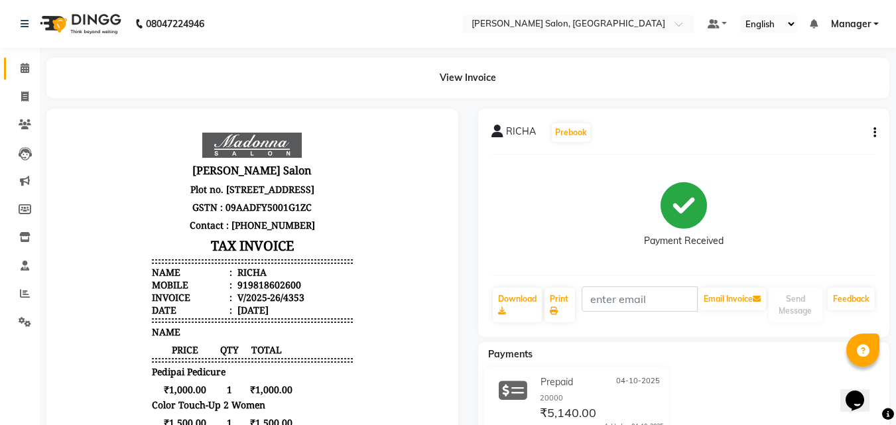
click at [26, 68] on icon at bounding box center [25, 68] width 9 height 10
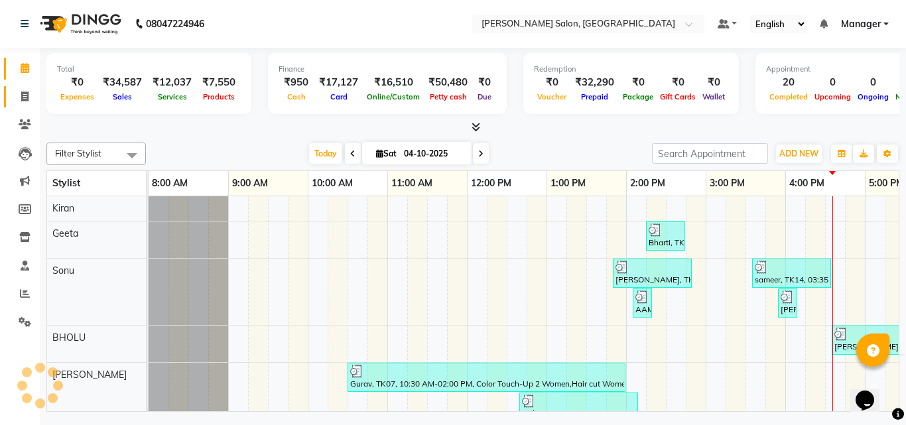
click at [25, 96] on icon at bounding box center [24, 97] width 7 height 10
select select "7229"
select select "service"
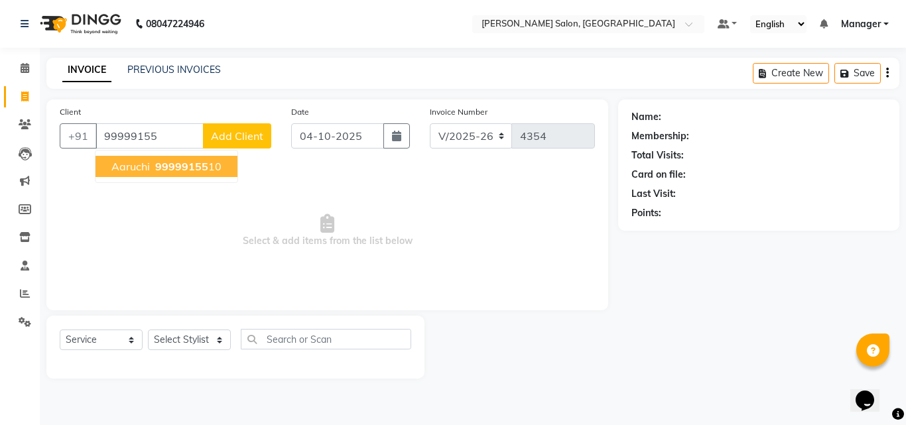
click at [224, 163] on button "aaruchi 99999155 10" at bounding box center [167, 166] width 142 height 21
type input "9999915510"
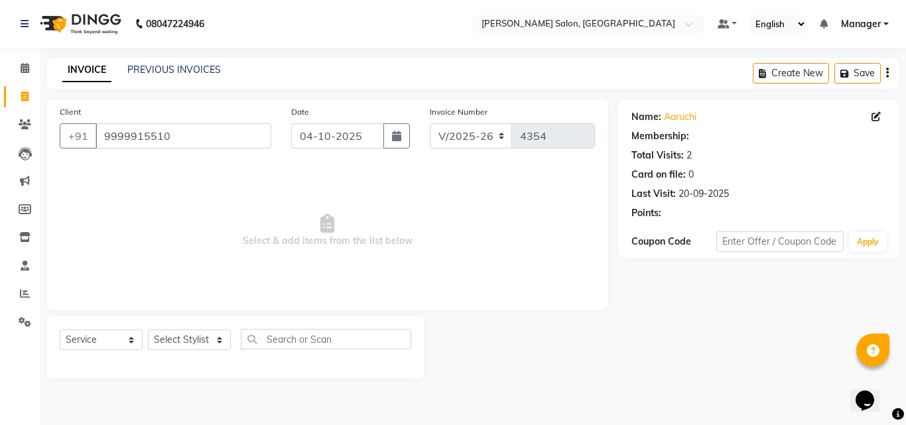
select select "1: Object"
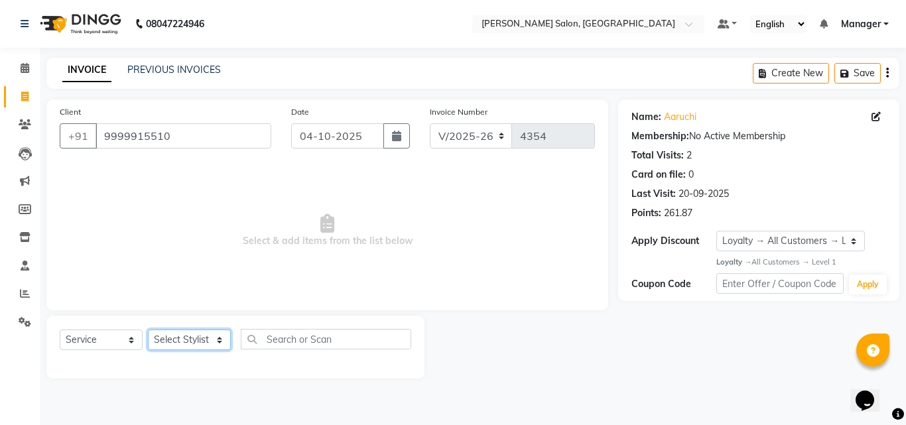
click at [227, 342] on select "Select Stylist BHOLU Geeta Hanif Jeetu JIYA SINGH Kiran LAXMAN PEDI Manager Moh…" at bounding box center [189, 340] width 83 height 21
select select "61925"
click at [148, 330] on select "Select Stylist BHOLU Geeta Hanif Jeetu JIYA SINGH Kiran LAXMAN PEDI Manager Moh…" at bounding box center [189, 340] width 83 height 21
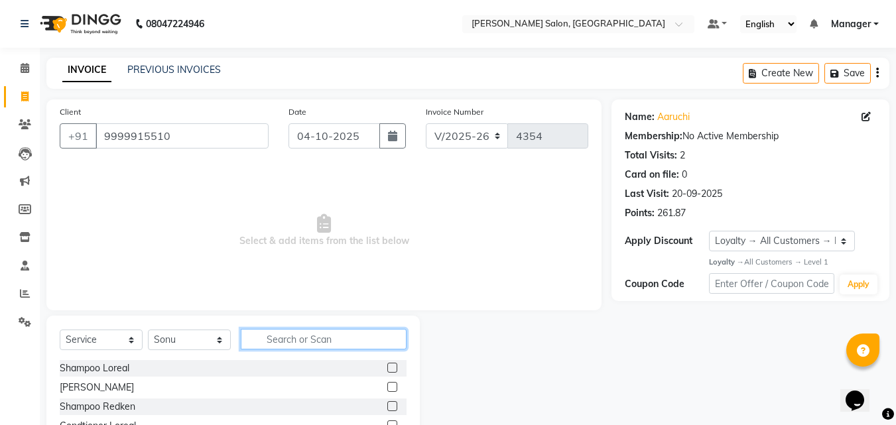
click at [294, 336] on input "text" at bounding box center [324, 339] width 166 height 21
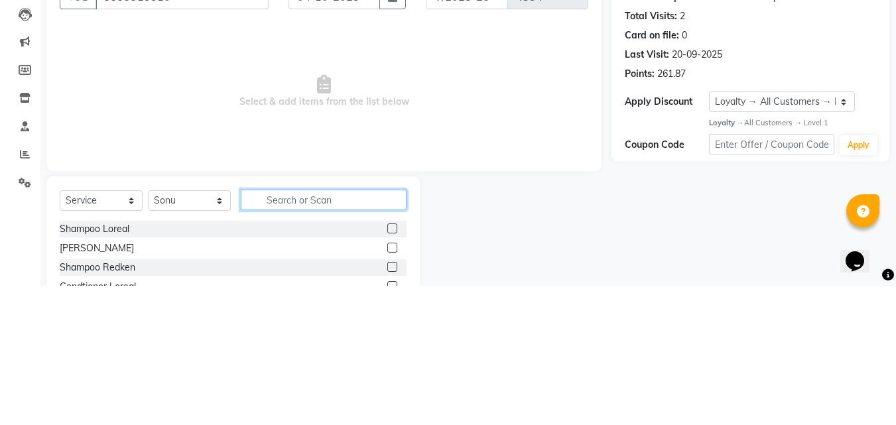
scroll to position [32, 0]
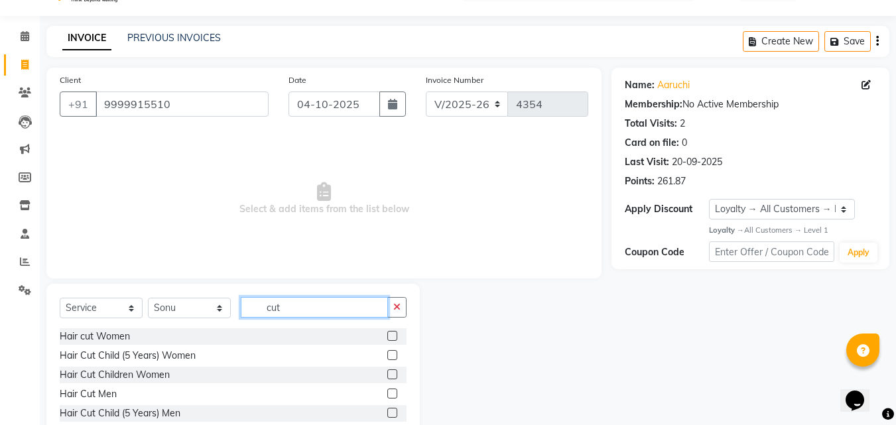
type input "cut"
click at [387, 395] on label at bounding box center [392, 394] width 10 height 10
click at [387, 395] on input "checkbox" at bounding box center [391, 394] width 9 height 9
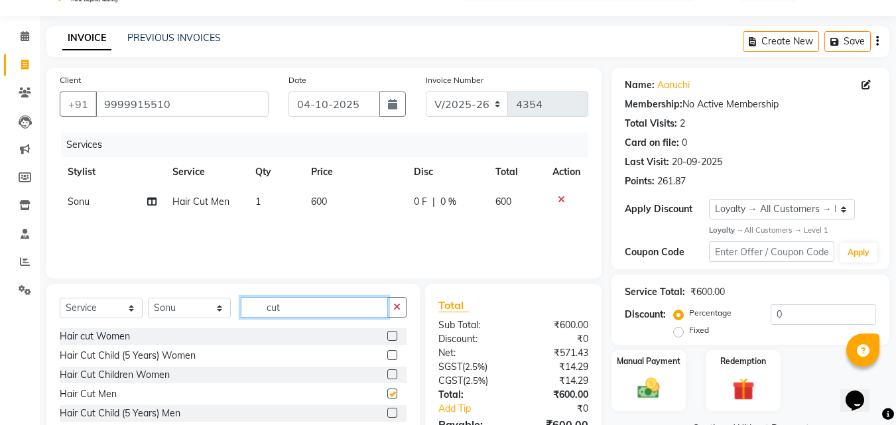
click at [342, 310] on input "cut" at bounding box center [314, 307] width 147 height 21
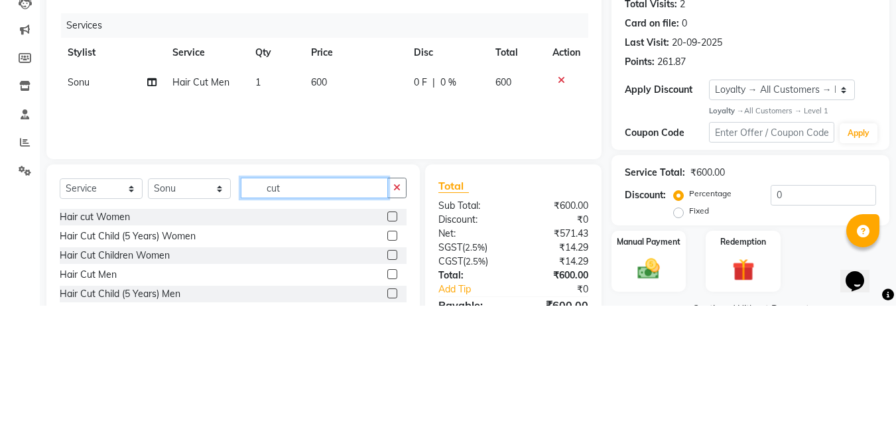
checkbox input "false"
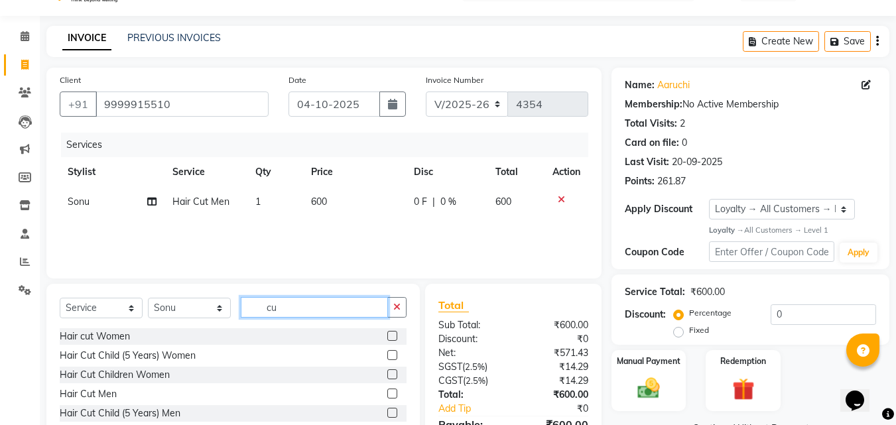
type input "c"
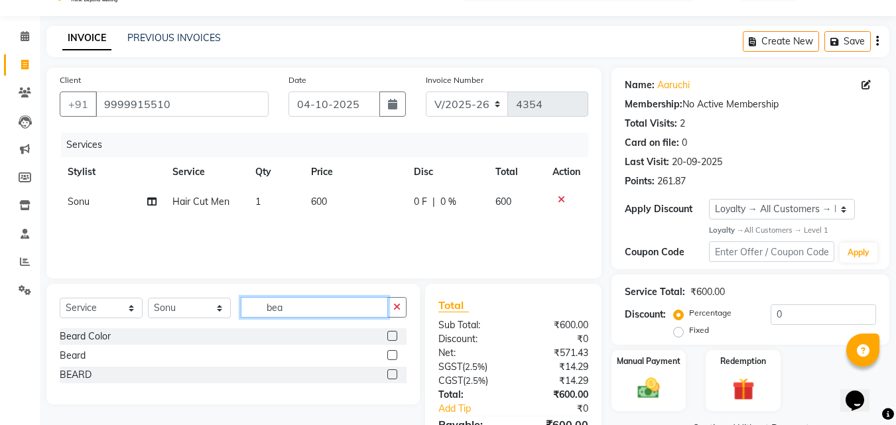
type input "bea"
click at [393, 375] on label at bounding box center [392, 375] width 10 height 10
click at [393, 375] on input "checkbox" at bounding box center [391, 375] width 9 height 9
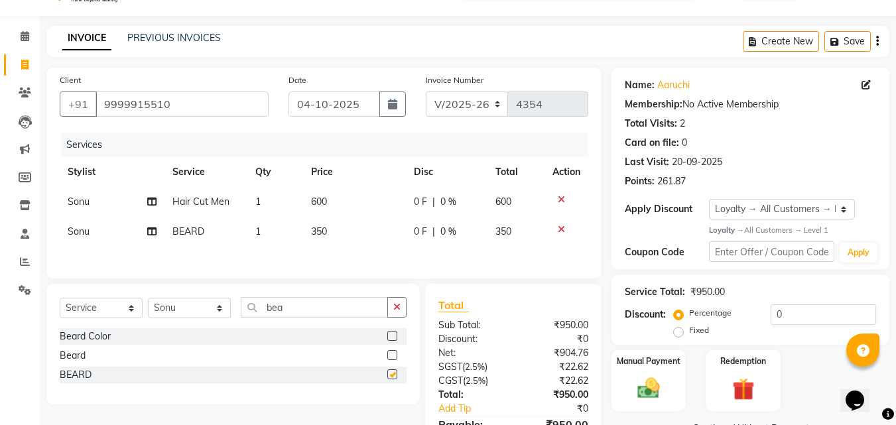
checkbox input "false"
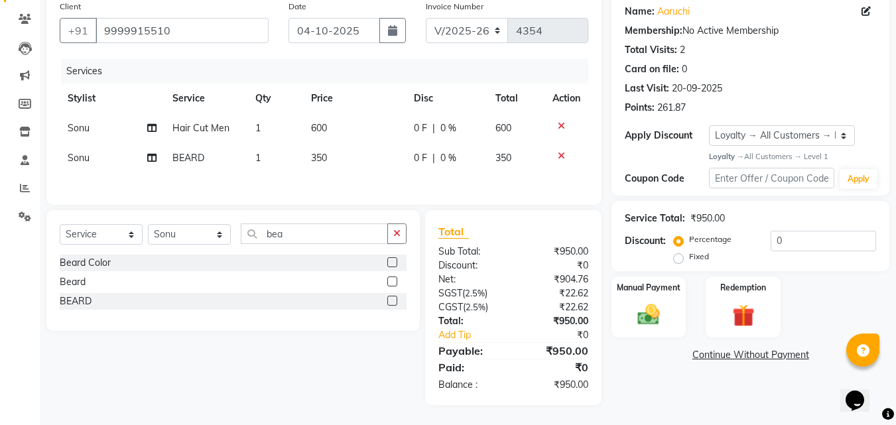
scroll to position [107, 0]
click at [645, 310] on img at bounding box center [648, 315] width 37 height 27
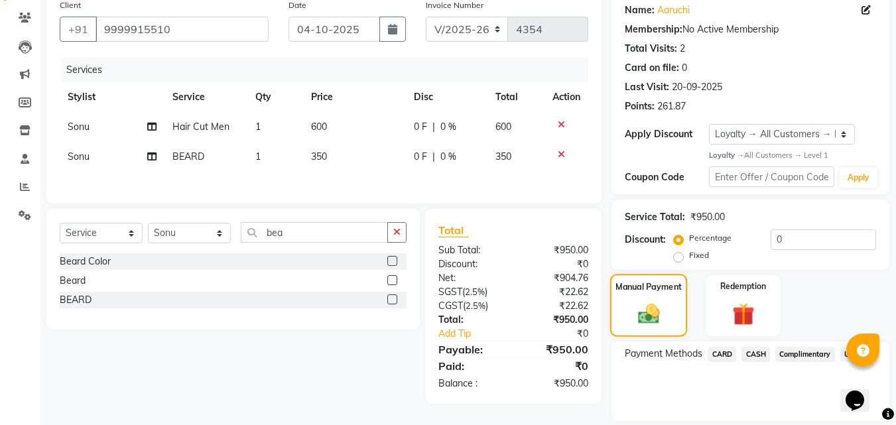
scroll to position [150, 0]
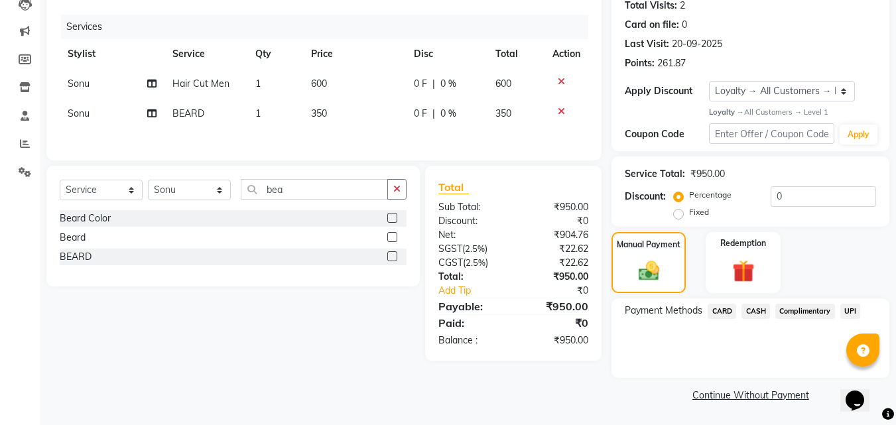
click at [848, 316] on span "UPI" at bounding box center [850, 311] width 21 height 15
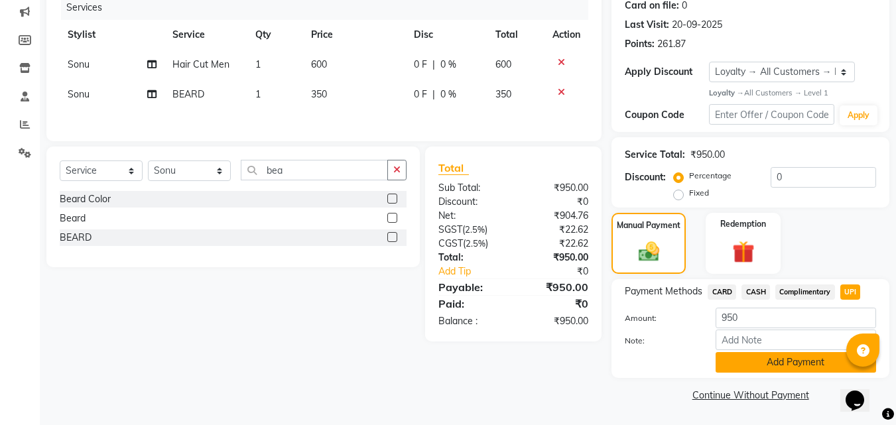
click at [782, 367] on button "Add Payment" at bounding box center [796, 362] width 161 height 21
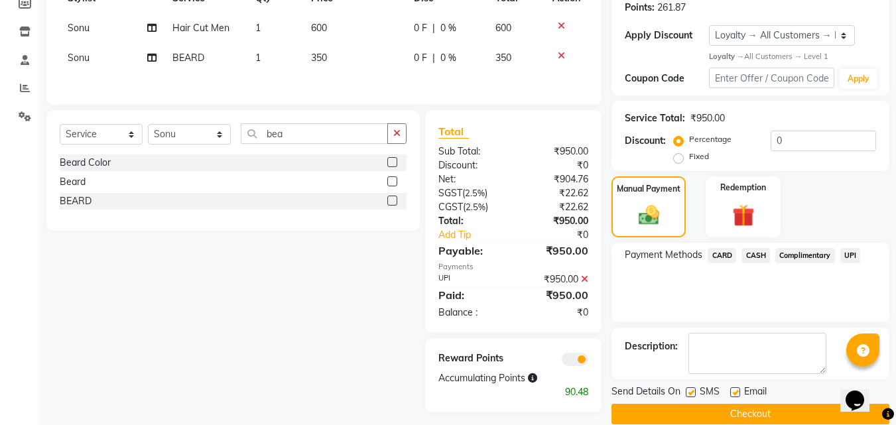
scroll to position [225, 0]
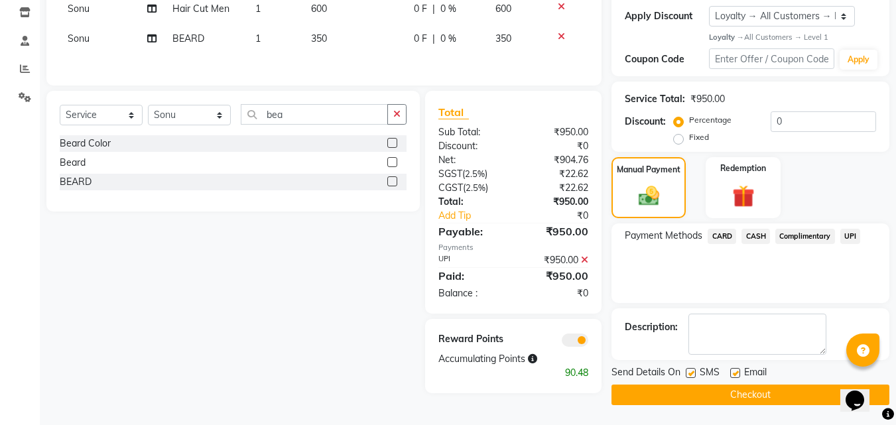
click at [752, 395] on button "Checkout" at bounding box center [751, 395] width 278 height 21
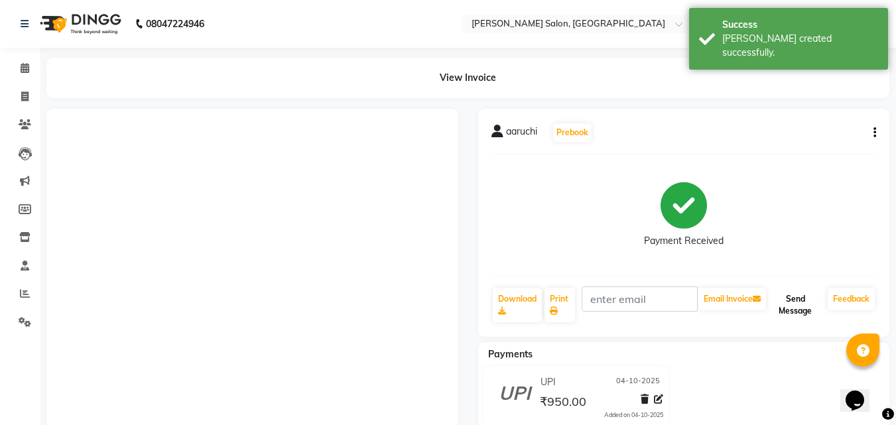
click at [796, 298] on button "Send Message" at bounding box center [796, 305] width 54 height 34
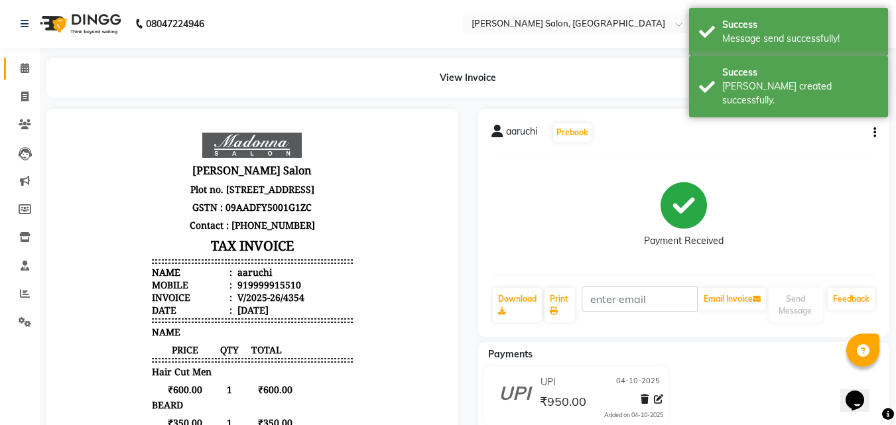
click at [29, 63] on icon at bounding box center [25, 68] width 9 height 10
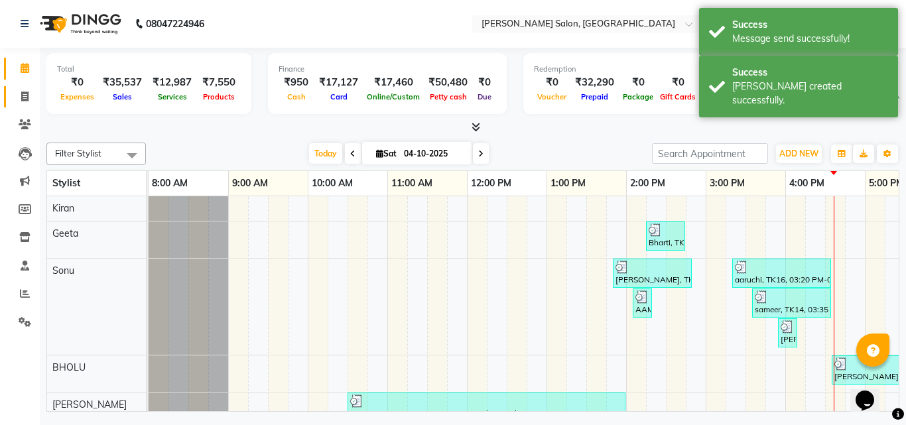
click at [25, 97] on icon at bounding box center [24, 97] width 7 height 10
select select "service"
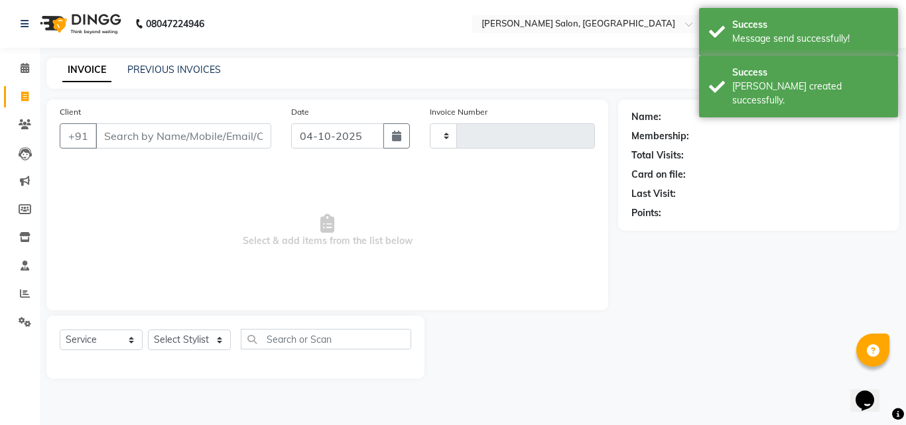
type input "4355"
select select "7229"
click at [21, 71] on icon at bounding box center [25, 68] width 9 height 10
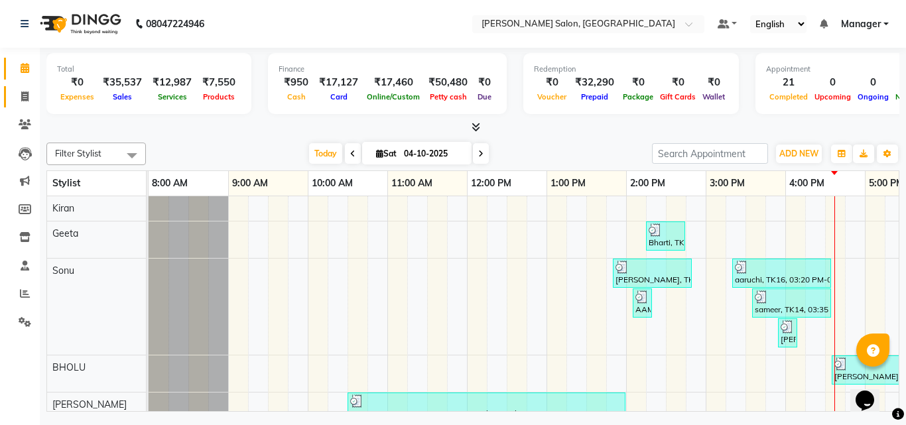
click at [27, 98] on icon at bounding box center [24, 97] width 7 height 10
select select "7229"
select select "service"
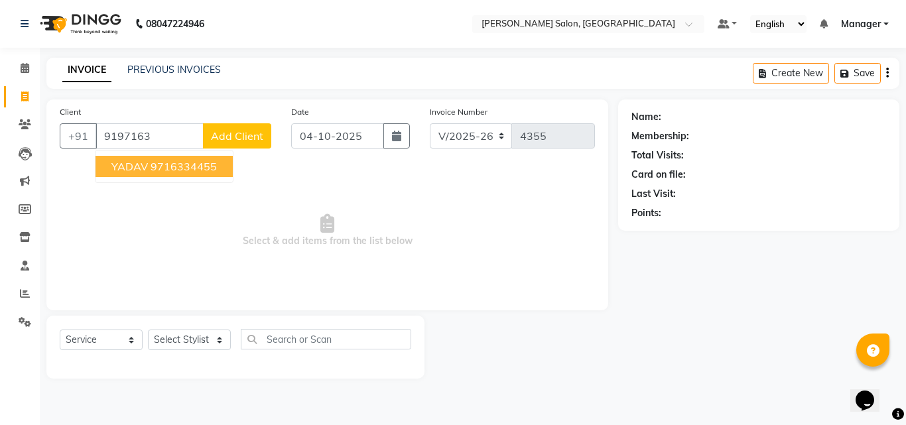
click at [194, 168] on ngb-highlight "9716334455" at bounding box center [184, 166] width 66 height 13
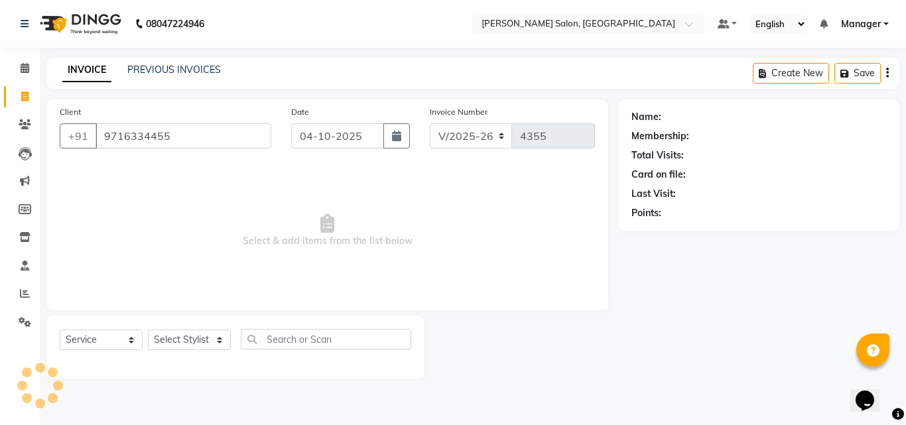
type input "9716334455"
select select "1: Object"
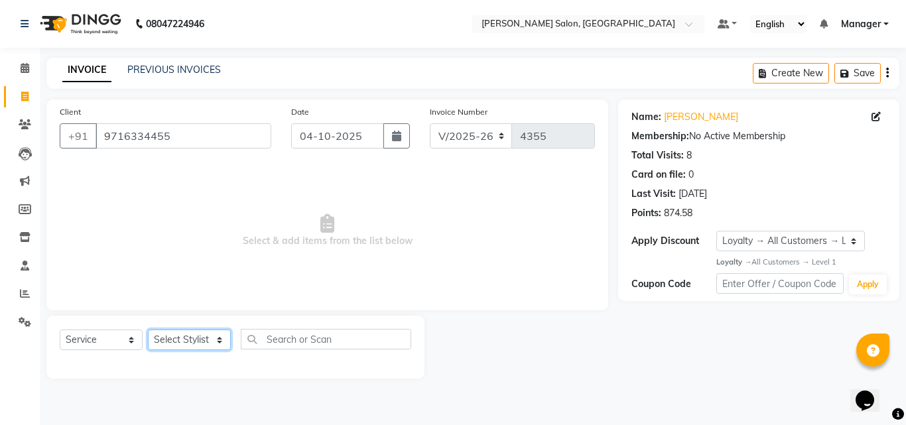
click at [219, 346] on select "Select Stylist BHOLU Geeta Hanif Jeetu JIYA SINGH Kiran LAXMAN PEDI Manager Moh…" at bounding box center [189, 340] width 83 height 21
select select "61919"
click at [148, 330] on select "Select Stylist BHOLU Geeta Hanif Jeetu JIYA SINGH Kiran LAXMAN PEDI Manager Moh…" at bounding box center [189, 340] width 83 height 21
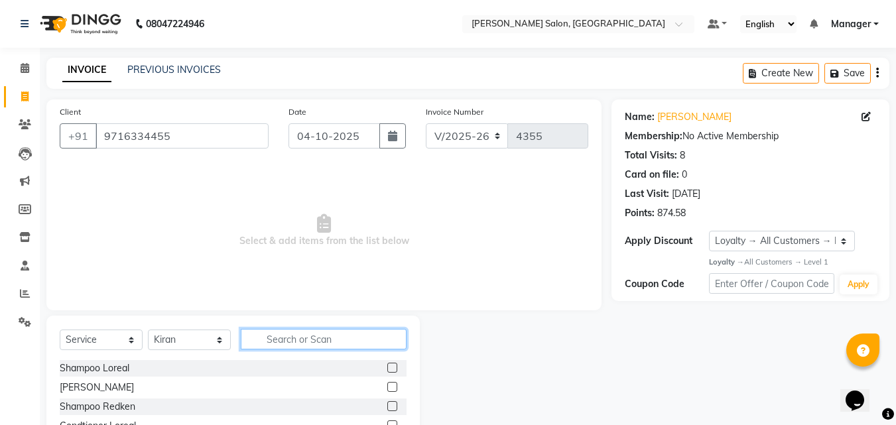
click at [304, 342] on input "text" at bounding box center [324, 339] width 166 height 21
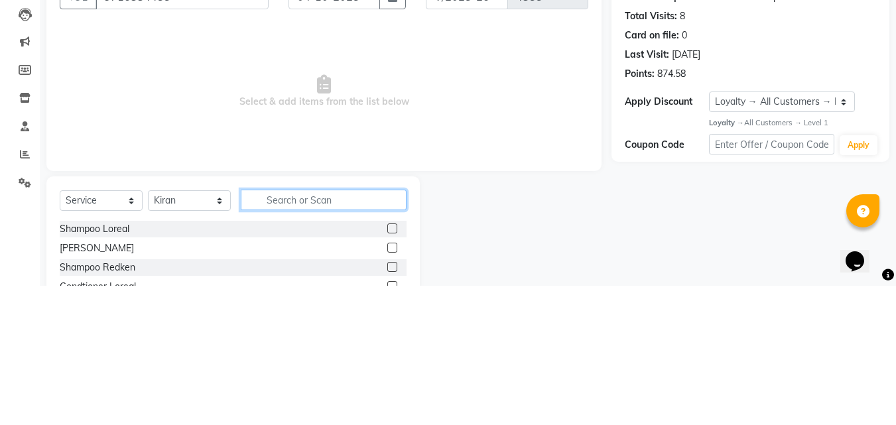
scroll to position [32, 0]
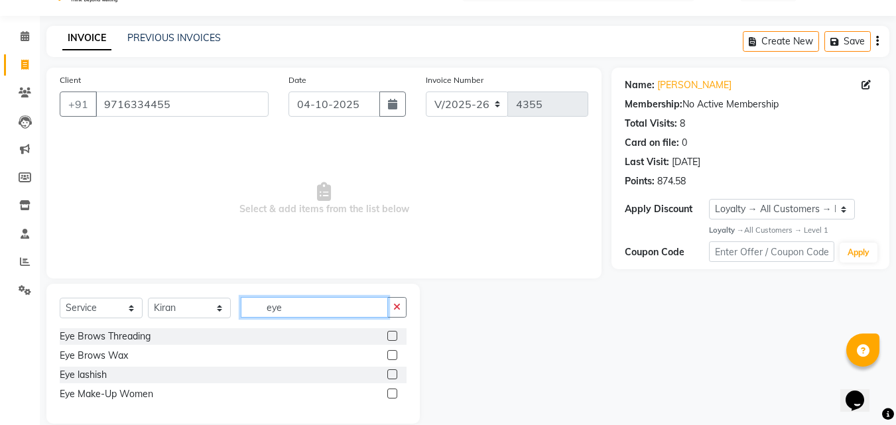
type input "eye"
click at [393, 334] on label at bounding box center [392, 336] width 10 height 10
click at [393, 334] on input "checkbox" at bounding box center [391, 336] width 9 height 9
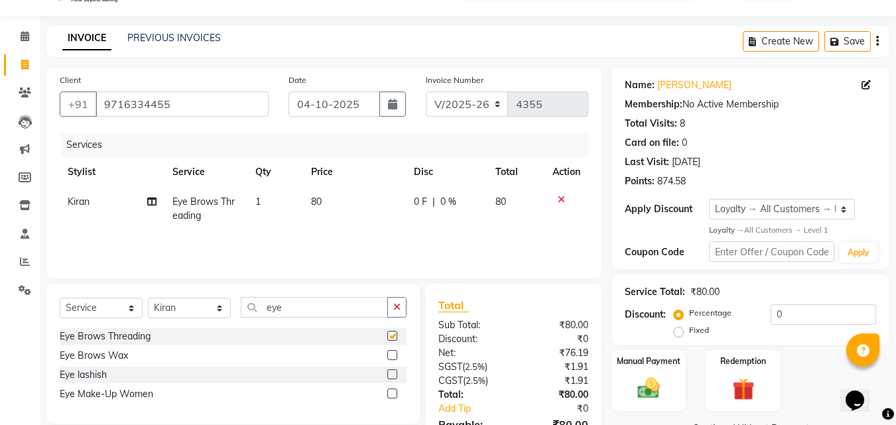
click at [348, 212] on td "80" at bounding box center [354, 209] width 103 height 44
checkbox input "false"
select select "61919"
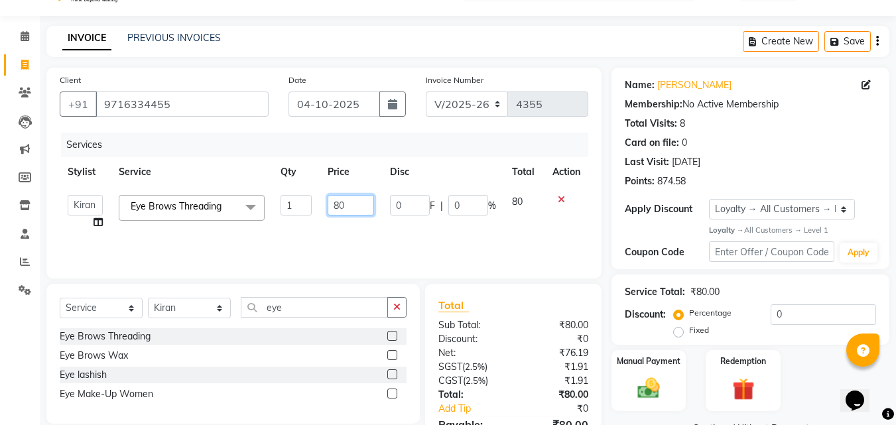
click at [358, 203] on input "80" at bounding box center [351, 205] width 46 height 21
type input "8"
type input "140"
click at [475, 232] on div "Services Stylist Service Qty Price Disc Total Action BHOLU Geeta Hanif Jeetu JI…" at bounding box center [324, 199] width 529 height 133
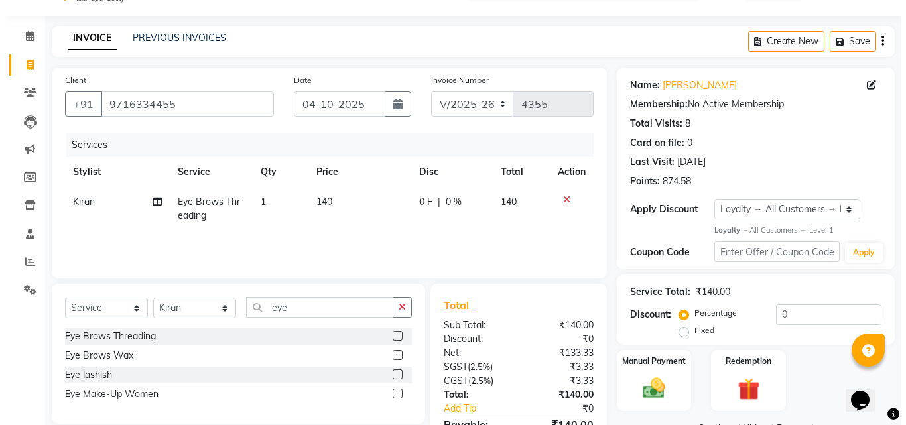
scroll to position [0, 0]
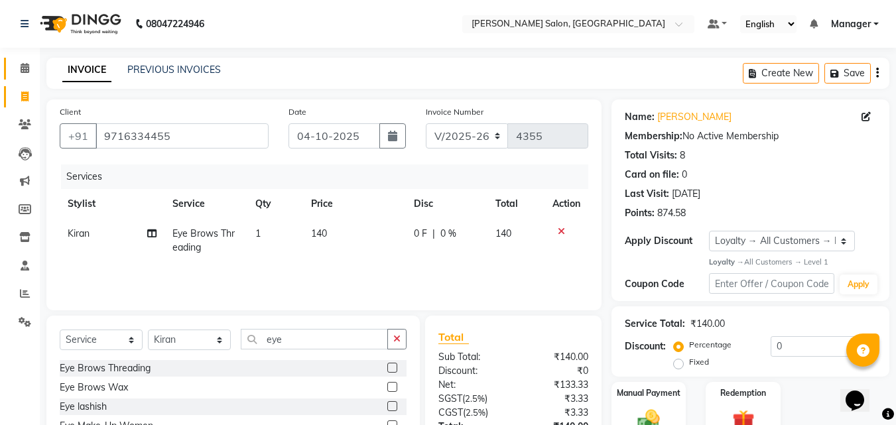
click at [33, 68] on span at bounding box center [24, 68] width 23 height 15
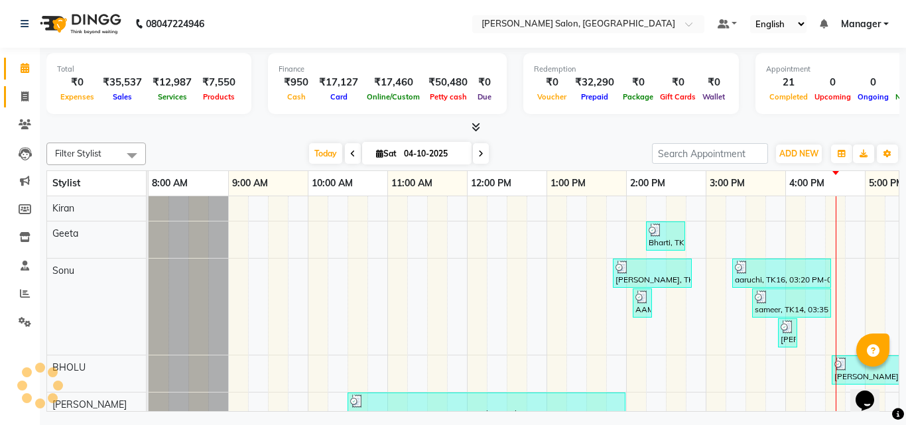
click at [27, 95] on icon at bounding box center [24, 97] width 7 height 10
select select "7229"
select select "service"
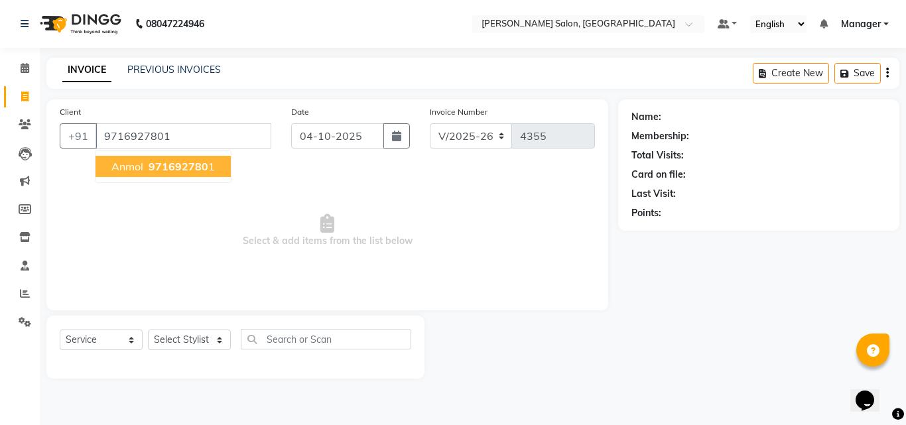
type input "9716927801"
select select "1: Object"
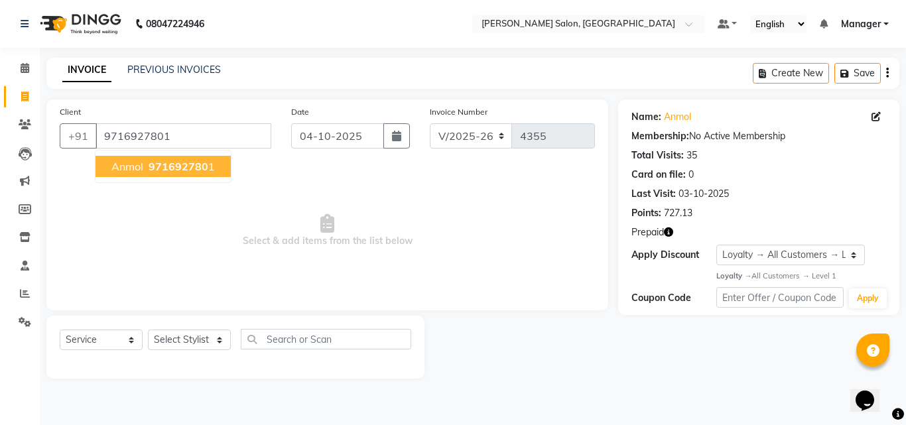
click at [200, 172] on span "971692780" at bounding box center [179, 166] width 60 height 13
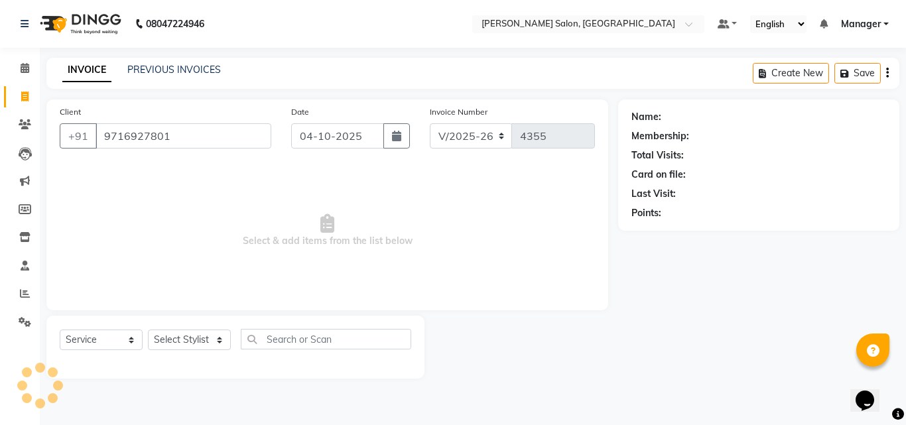
select select "1: Object"
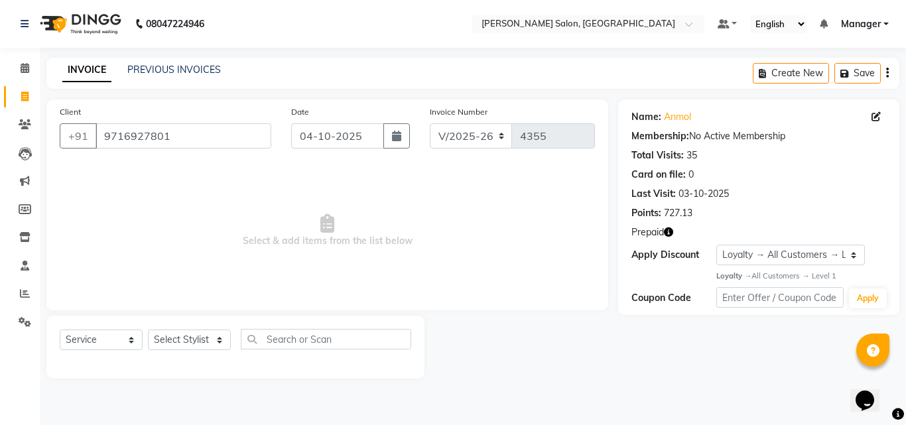
click at [669, 232] on icon "button" at bounding box center [668, 232] width 9 height 9
click at [218, 346] on select "Select Stylist BHOLU Geeta Hanif Jeetu JIYA SINGH Kiran LAXMAN PEDI Manager Moh…" at bounding box center [189, 340] width 83 height 21
select select "61919"
click at [148, 330] on select "Select Stylist BHOLU Geeta Hanif Jeetu JIYA SINGH Kiran LAXMAN PEDI Manager Moh…" at bounding box center [189, 340] width 83 height 21
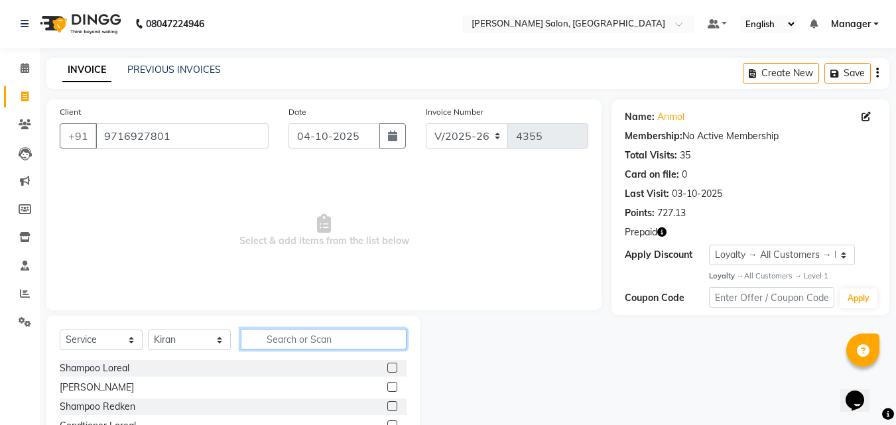
click at [297, 342] on input "text" at bounding box center [324, 339] width 166 height 21
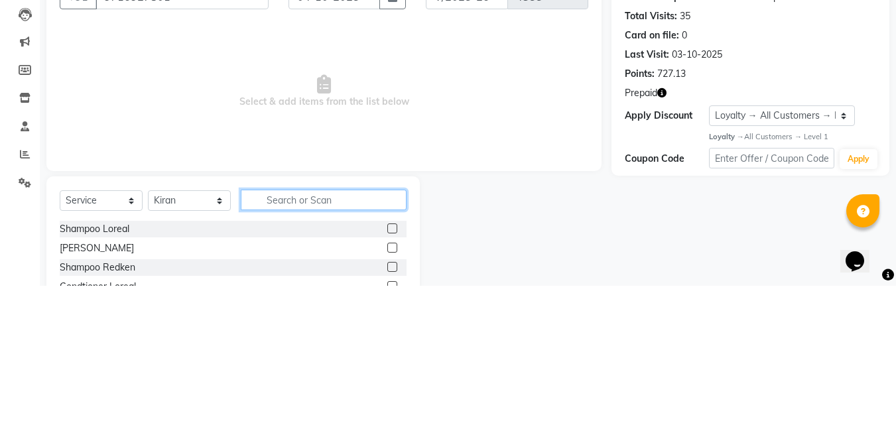
scroll to position [32, 0]
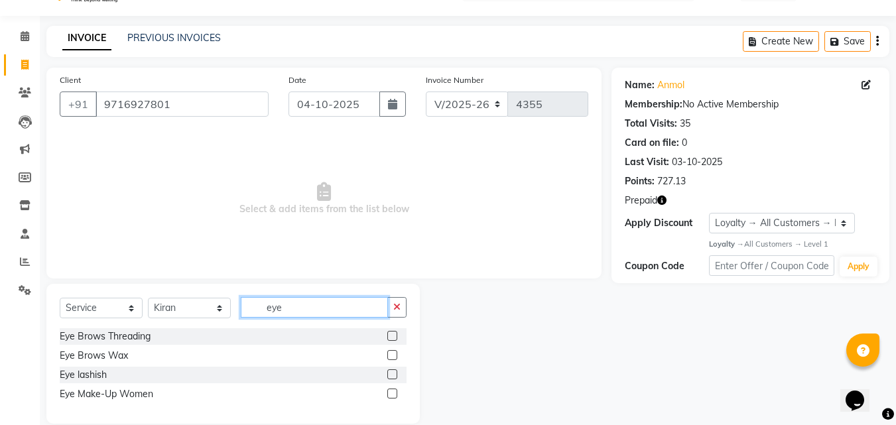
type input "eye"
click at [391, 338] on label at bounding box center [392, 336] width 10 height 10
click at [391, 338] on input "checkbox" at bounding box center [391, 336] width 9 height 9
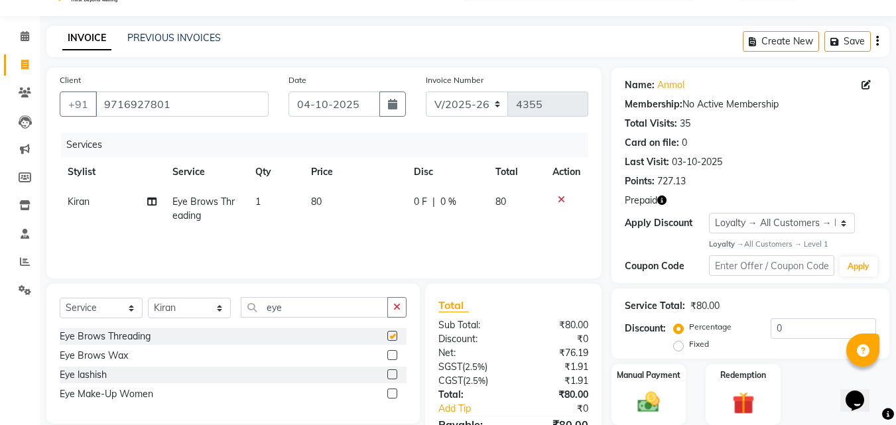
click at [359, 204] on td "80" at bounding box center [354, 209] width 103 height 44
checkbox input "false"
select select "61919"
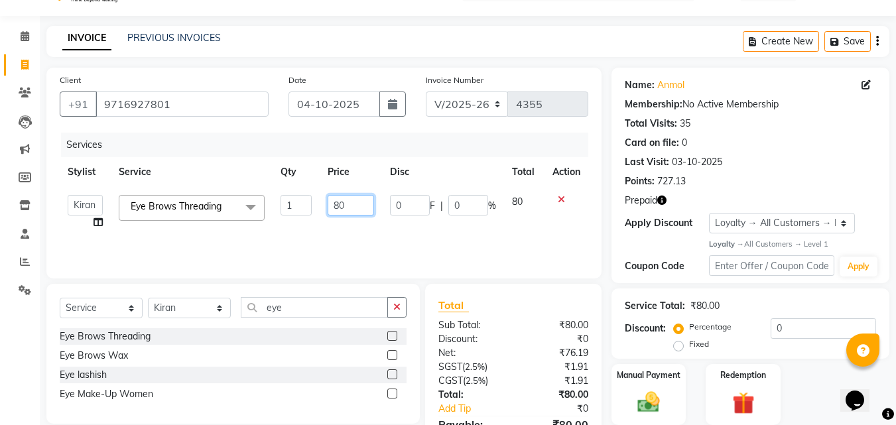
click at [364, 205] on input "80" at bounding box center [351, 205] width 46 height 21
type input "8"
type input "140"
click at [484, 235] on div "Services Stylist Service Qty Price Disc Total Action BHOLU Geeta Hanif Jeetu JI…" at bounding box center [324, 199] width 529 height 133
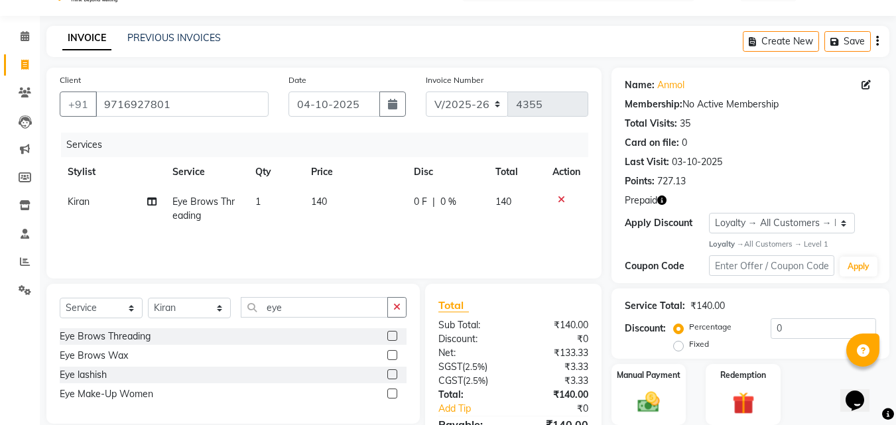
click at [663, 204] on icon "button" at bounding box center [661, 200] width 9 height 9
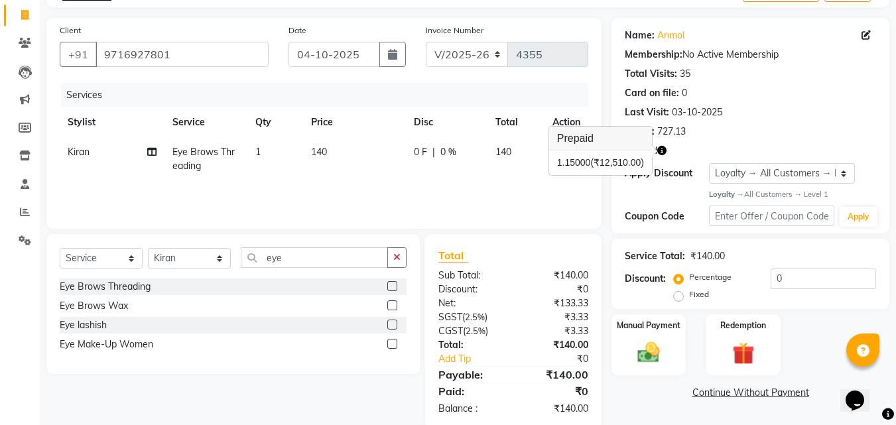
scroll to position [105, 0]
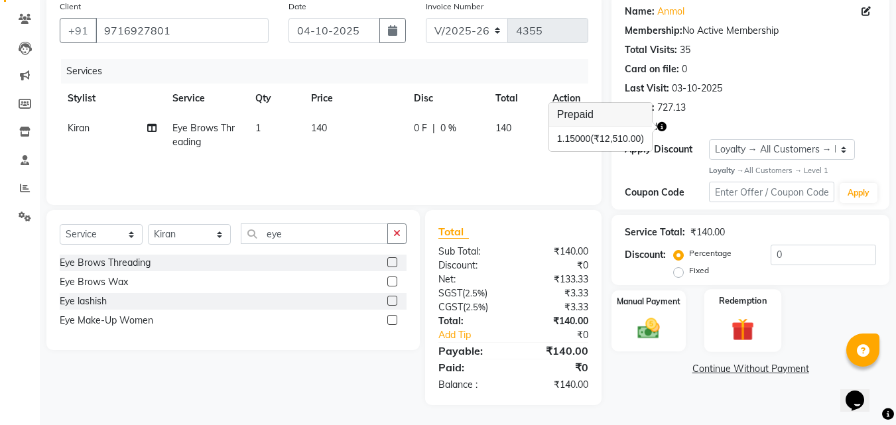
click at [757, 327] on img at bounding box center [742, 330] width 37 height 29
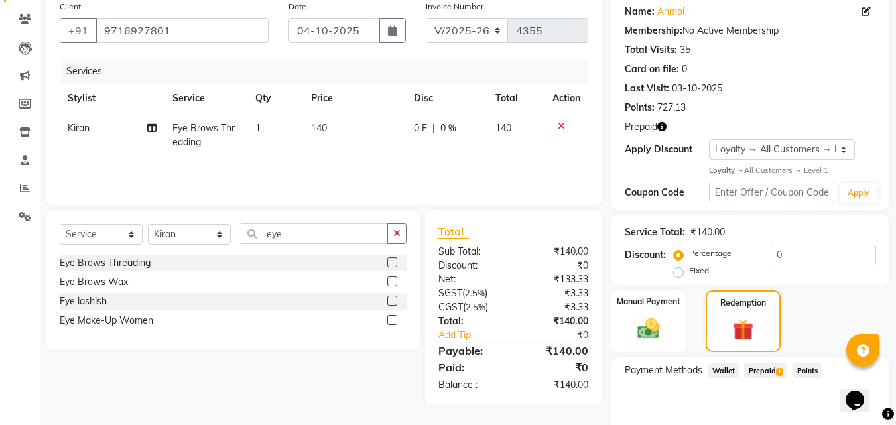
click at [764, 371] on span "Prepaid 1" at bounding box center [765, 370] width 43 height 15
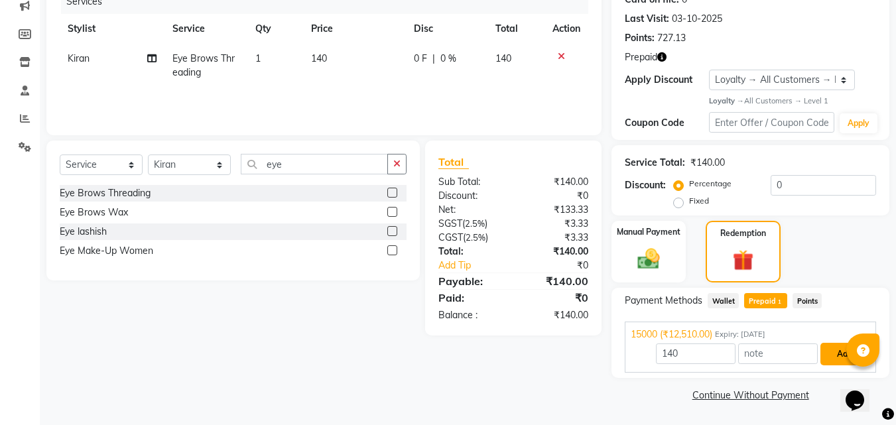
click at [843, 355] on button "Add" at bounding box center [845, 354] width 48 height 23
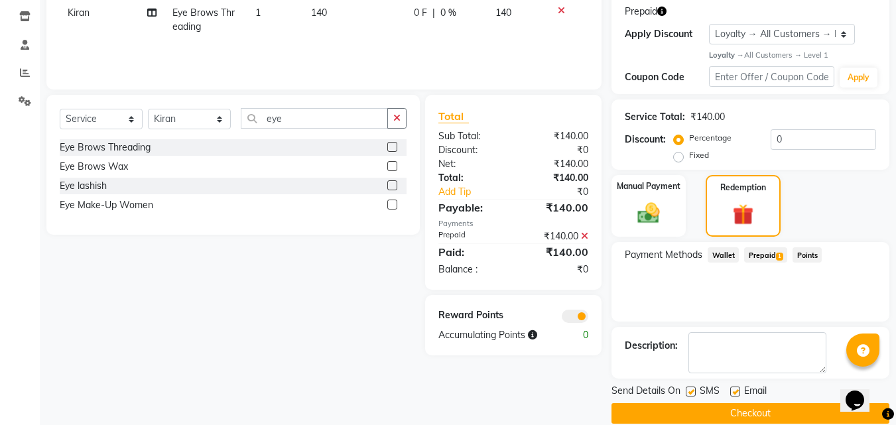
scroll to position [239, 0]
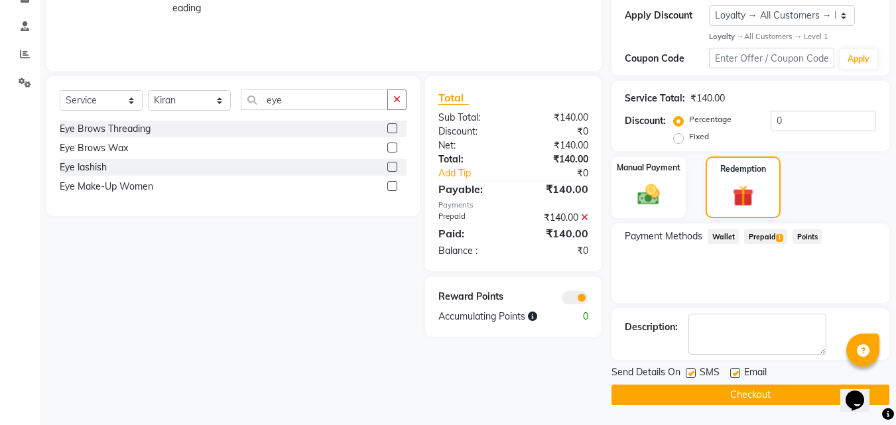
click at [780, 401] on button "Checkout" at bounding box center [751, 395] width 278 height 21
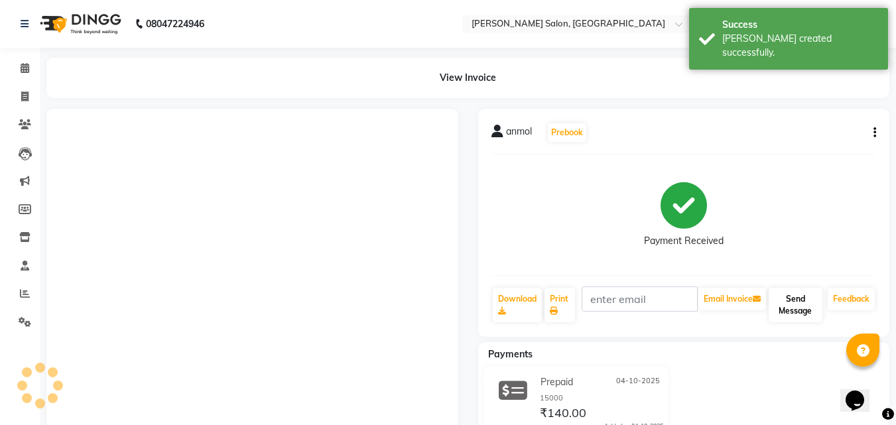
click at [803, 308] on button "Send Message" at bounding box center [796, 305] width 54 height 34
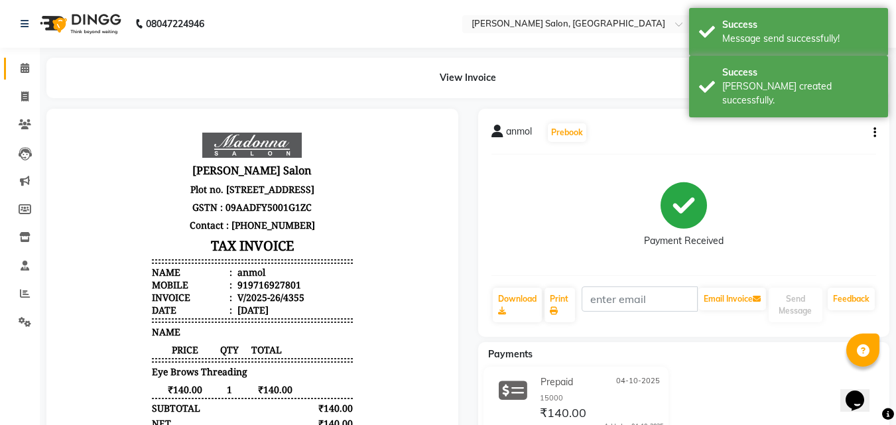
click at [25, 69] on icon at bounding box center [25, 68] width 9 height 10
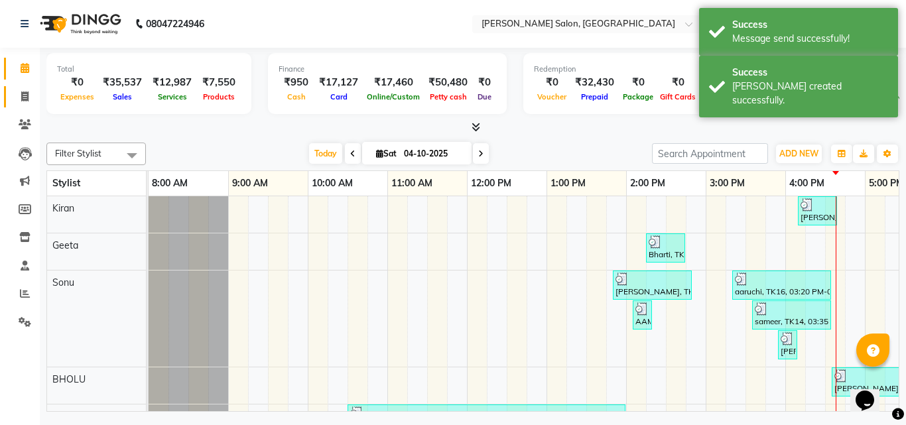
click at [25, 98] on icon at bounding box center [24, 97] width 7 height 10
select select "service"
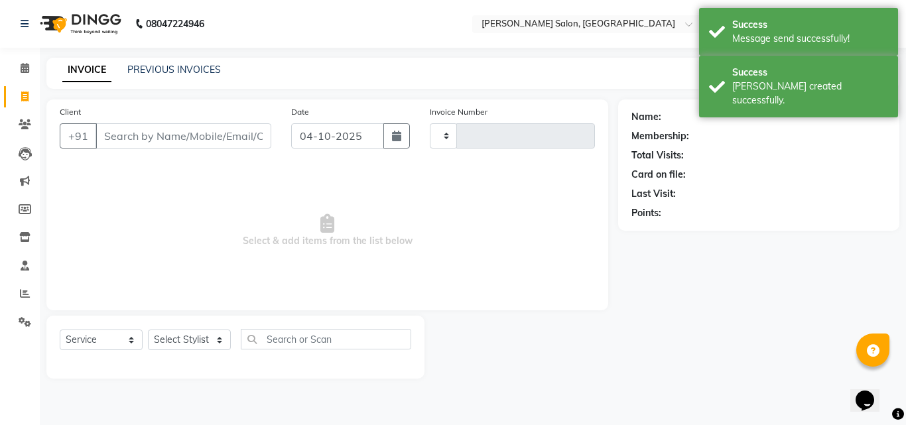
type input "4356"
click at [23, 63] on icon at bounding box center [25, 68] width 9 height 10
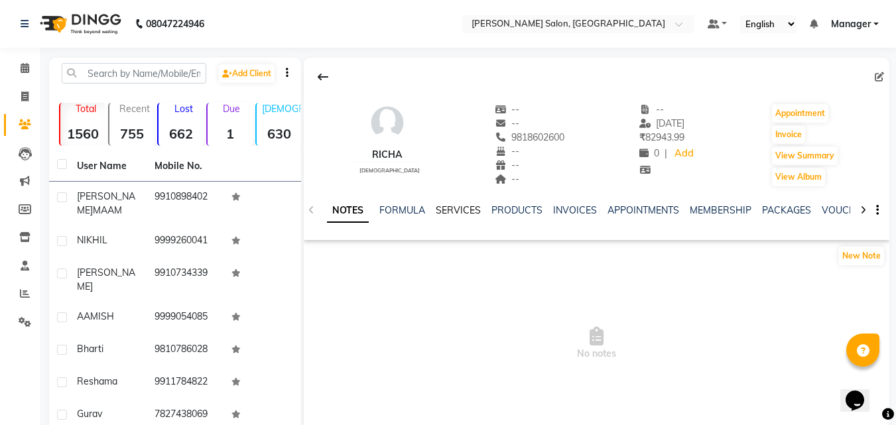
click at [446, 213] on link "SERVICES" at bounding box center [458, 210] width 45 height 12
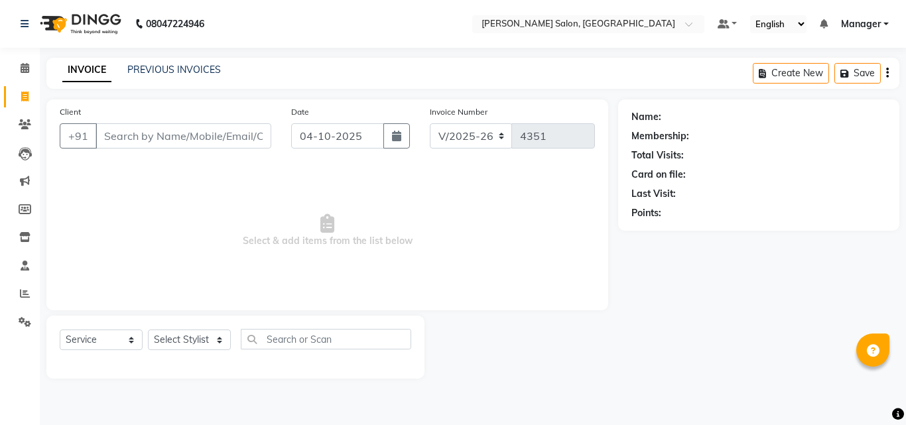
select select "7229"
select select "service"
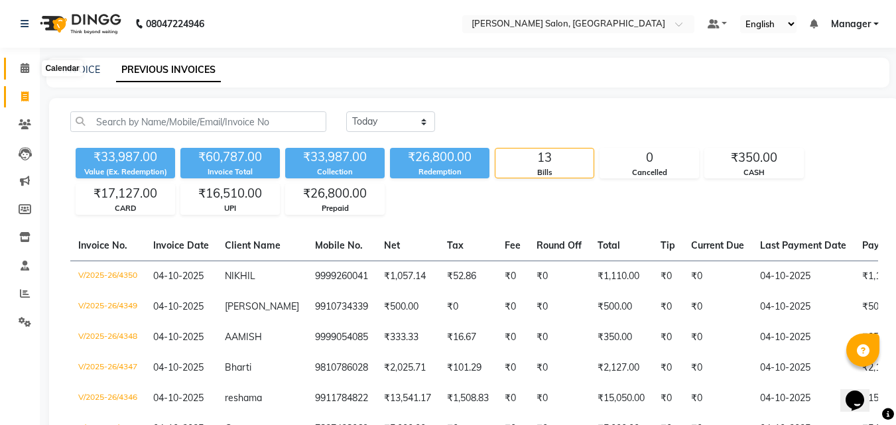
click at [21, 68] on icon at bounding box center [25, 68] width 9 height 10
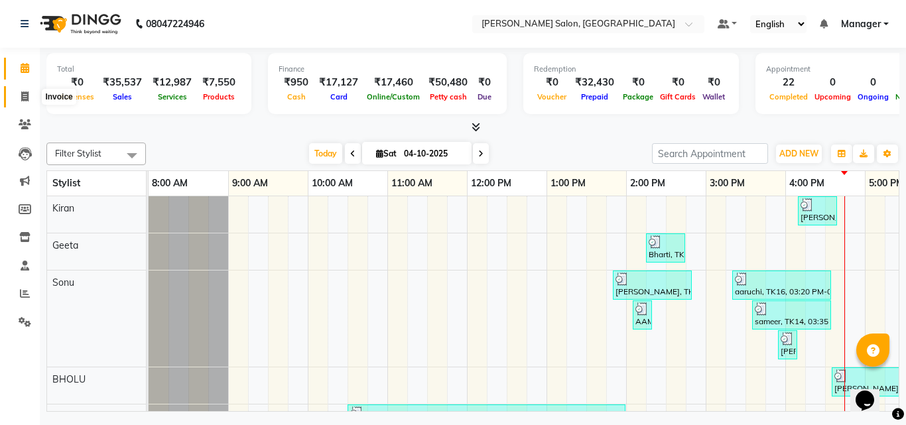
click at [30, 96] on span at bounding box center [24, 97] width 23 height 15
select select "service"
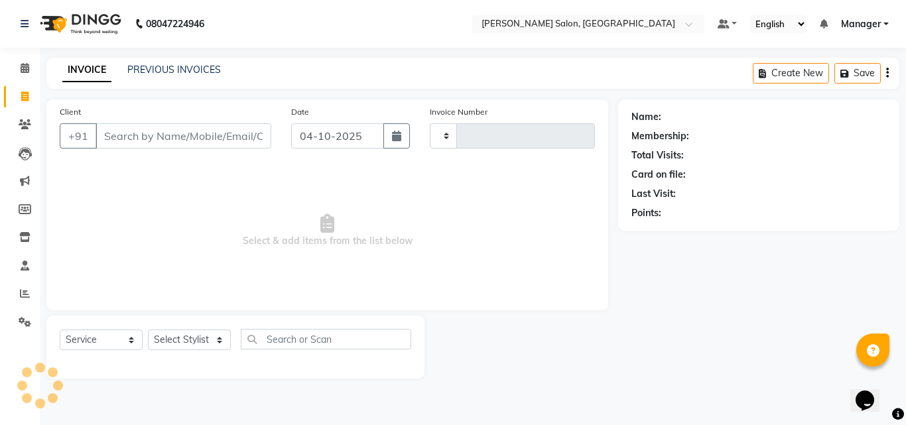
type input "4356"
select select "7229"
click at [22, 70] on icon at bounding box center [25, 68] width 9 height 10
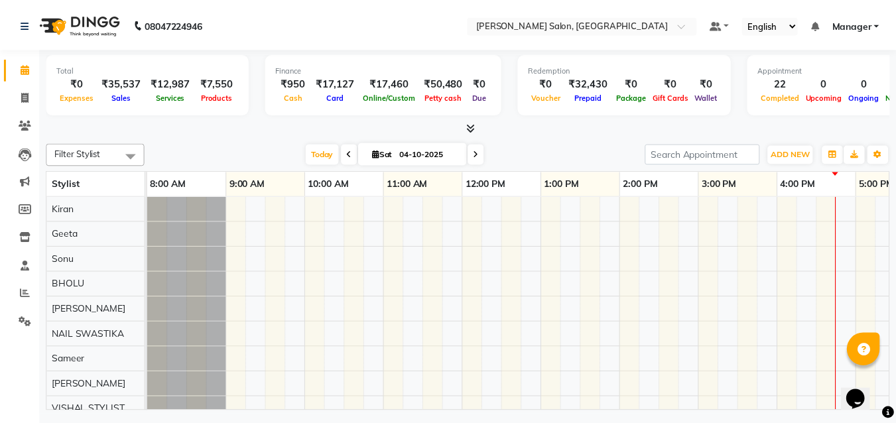
scroll to position [0, 285]
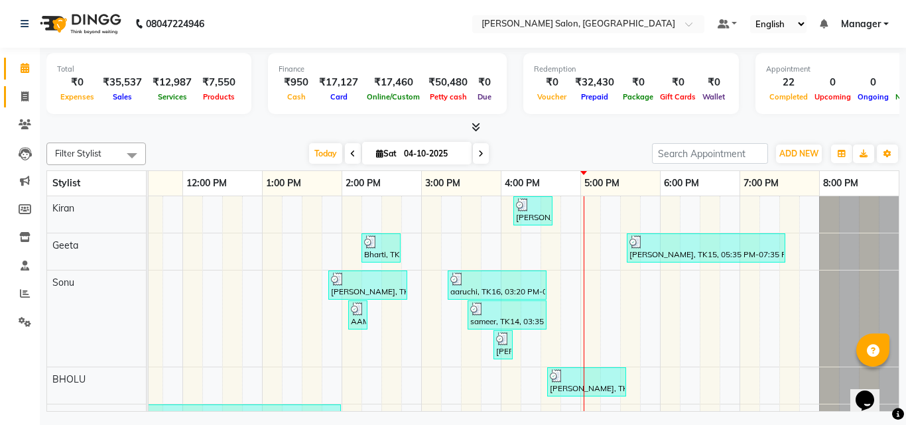
click at [24, 96] on icon at bounding box center [24, 97] width 7 height 10
select select "service"
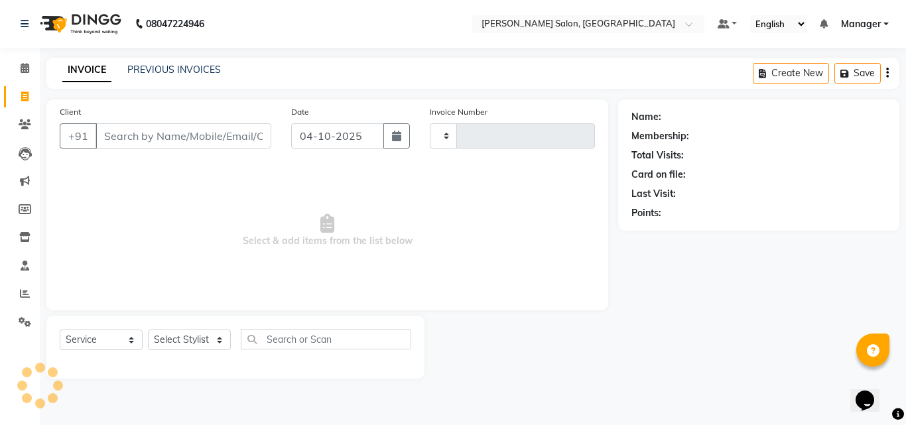
type input "4356"
select select "7229"
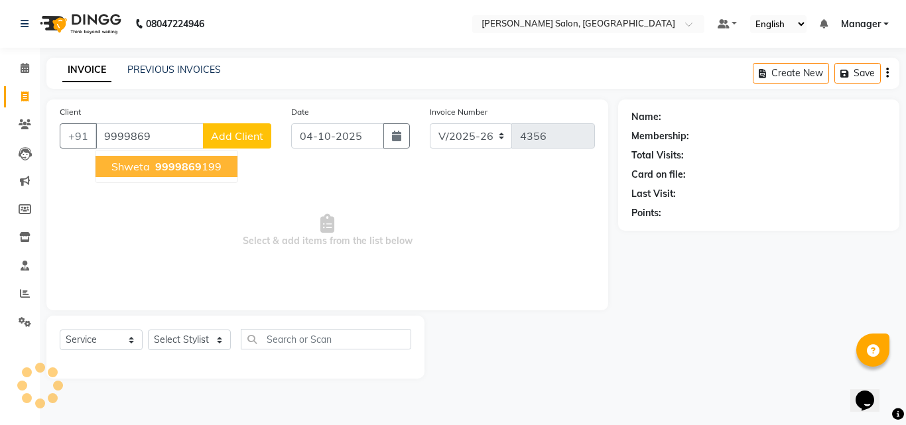
click at [195, 166] on span "9999869" at bounding box center [178, 166] width 46 height 13
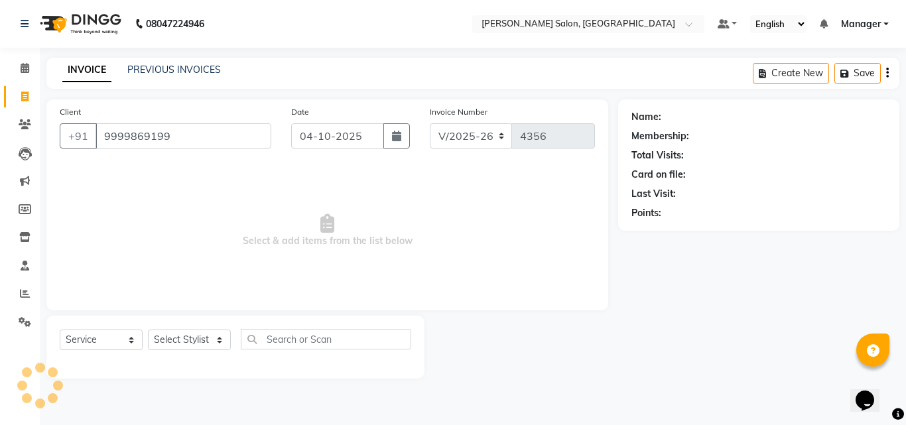
type input "9999869199"
select select "1: Object"
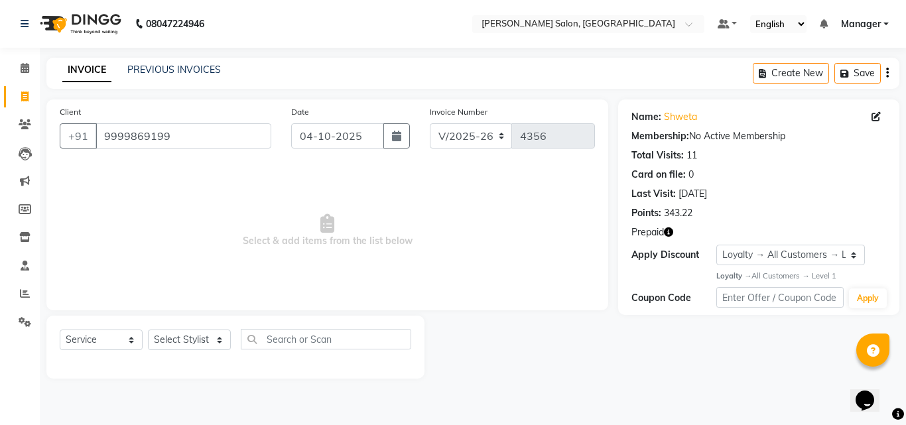
click at [561, 274] on span "Select & add items from the list below" at bounding box center [327, 231] width 535 height 133
click at [669, 232] on icon "button" at bounding box center [668, 232] width 9 height 9
click at [210, 345] on select "Select Stylist BHOLU Geeta Hanif Jeetu JIYA SINGH Kiran LAXMAN PEDI Manager Moh…" at bounding box center [189, 340] width 83 height 21
select select "63474"
click at [148, 330] on select "Select Stylist BHOLU Geeta Hanif Jeetu JIYA SINGH Kiran LAXMAN PEDI Manager Moh…" at bounding box center [189, 340] width 83 height 21
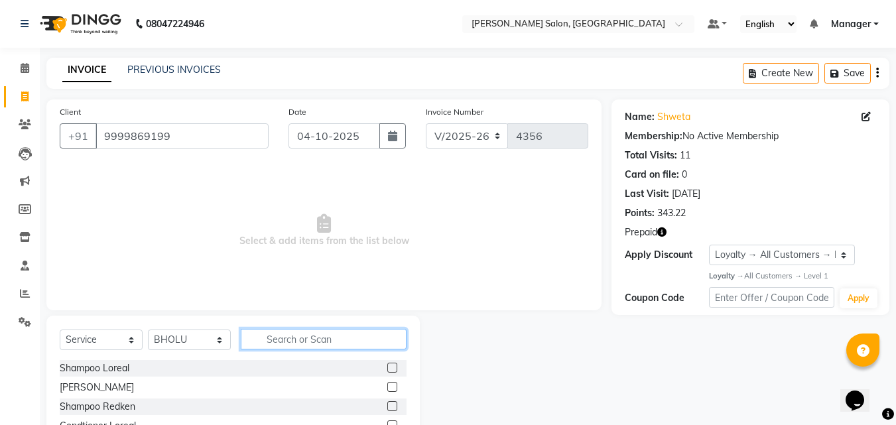
click at [318, 348] on input "text" at bounding box center [324, 339] width 166 height 21
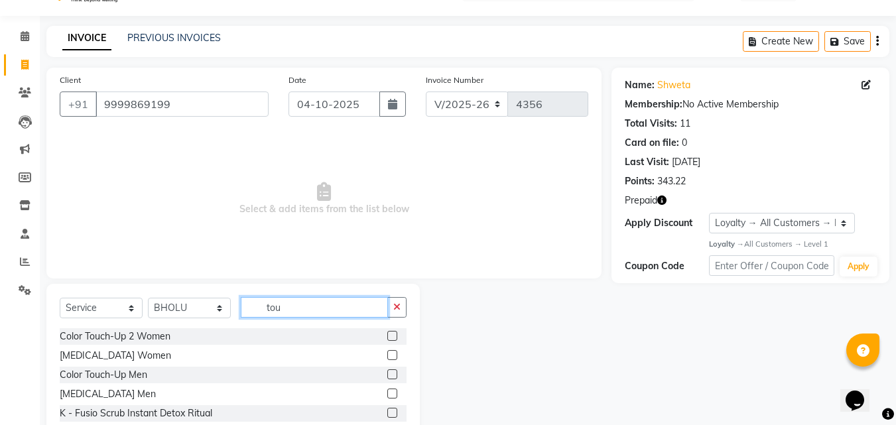
scroll to position [12, 0]
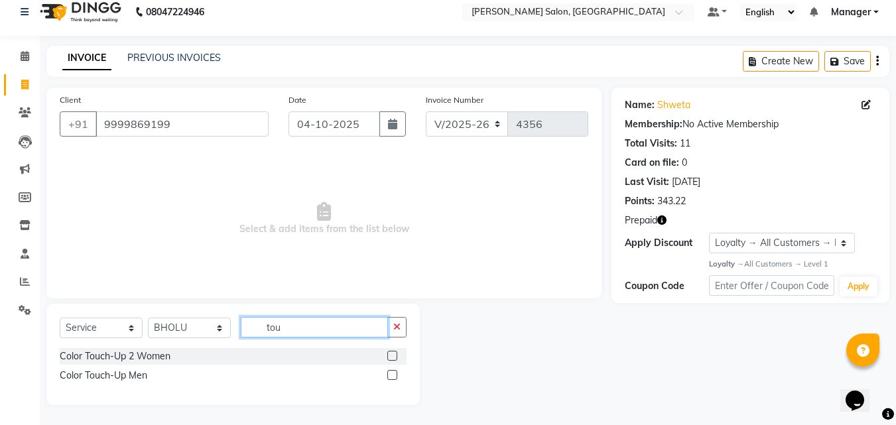
type input "tou"
click at [393, 356] on label at bounding box center [392, 356] width 10 height 10
click at [393, 356] on input "checkbox" at bounding box center [391, 356] width 9 height 9
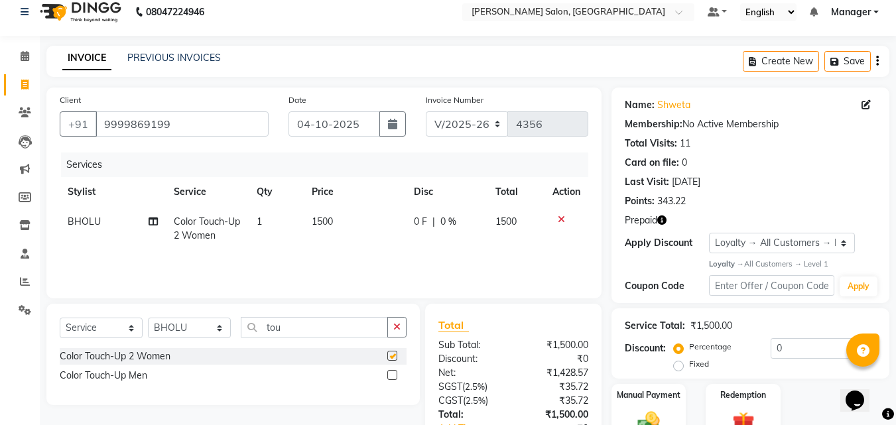
checkbox input "false"
click at [675, 107] on link "Shweta" at bounding box center [673, 105] width 33 height 14
click at [319, 329] on input "tou" at bounding box center [314, 327] width 147 height 21
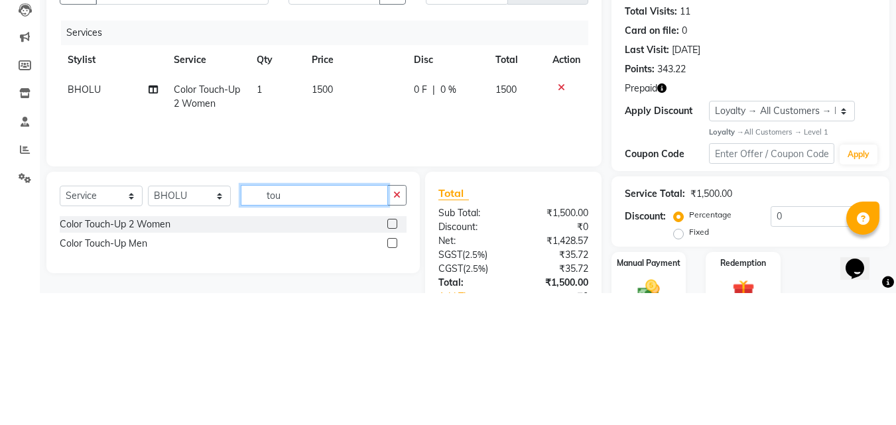
scroll to position [32, 0]
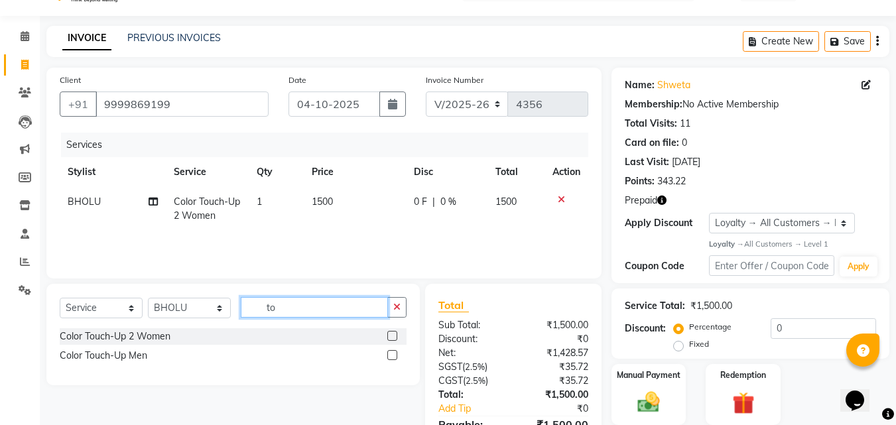
type input "t"
type input "pl"
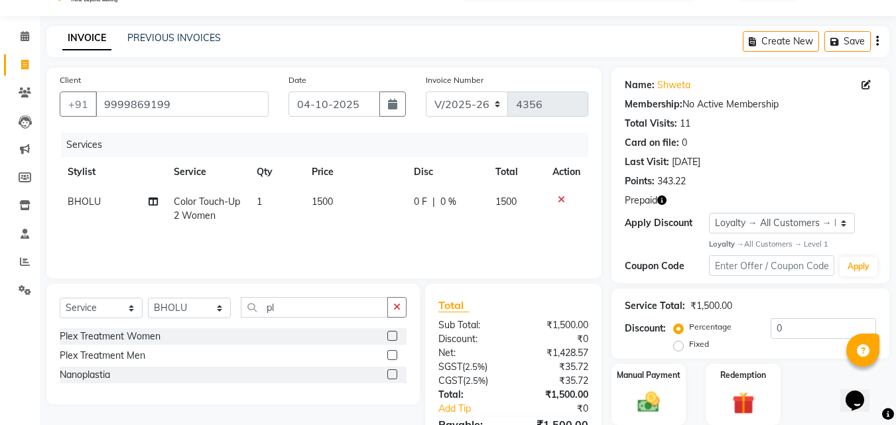
click at [393, 336] on label at bounding box center [392, 336] width 10 height 10
click at [393, 336] on input "checkbox" at bounding box center [391, 336] width 9 height 9
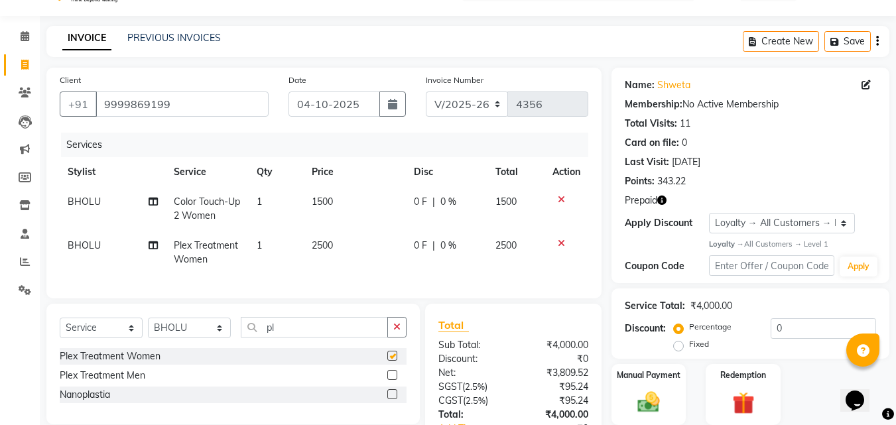
checkbox input "false"
click at [677, 90] on link "Shweta" at bounding box center [673, 85] width 33 height 14
click at [366, 245] on td "2500" at bounding box center [355, 253] width 102 height 44
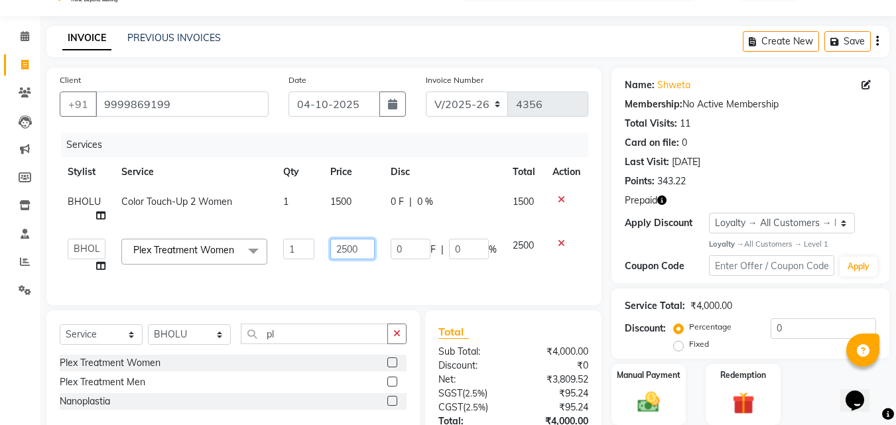
click at [368, 245] on input "2500" at bounding box center [352, 249] width 44 height 21
type input "2000"
click at [471, 271] on td "0 F | 0 %" at bounding box center [444, 256] width 122 height 50
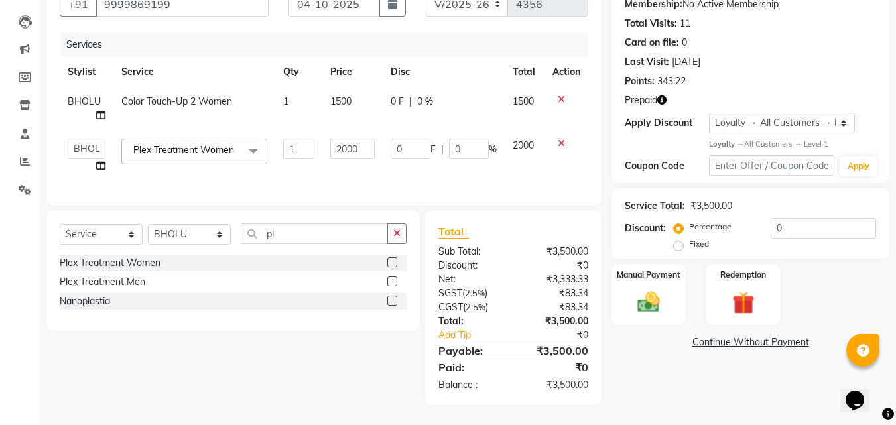
scroll to position [140, 0]
click at [663, 96] on icon "button" at bounding box center [661, 100] width 9 height 9
click at [751, 301] on img at bounding box center [742, 303] width 37 height 29
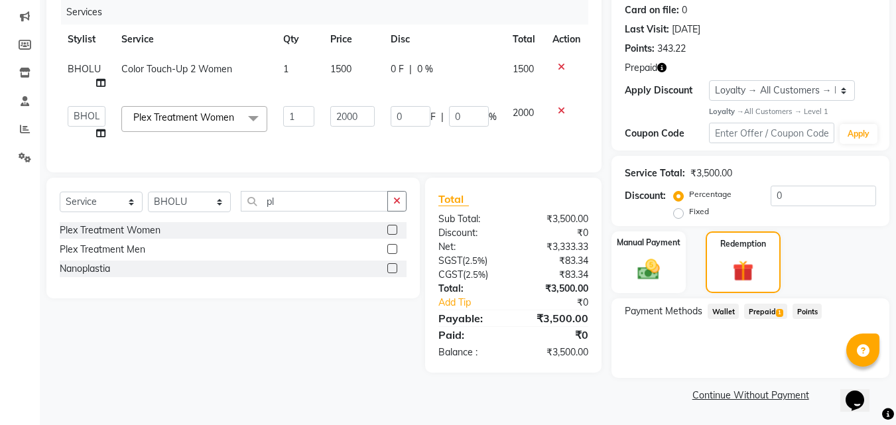
click at [766, 314] on span "Prepaid 1" at bounding box center [765, 311] width 43 height 15
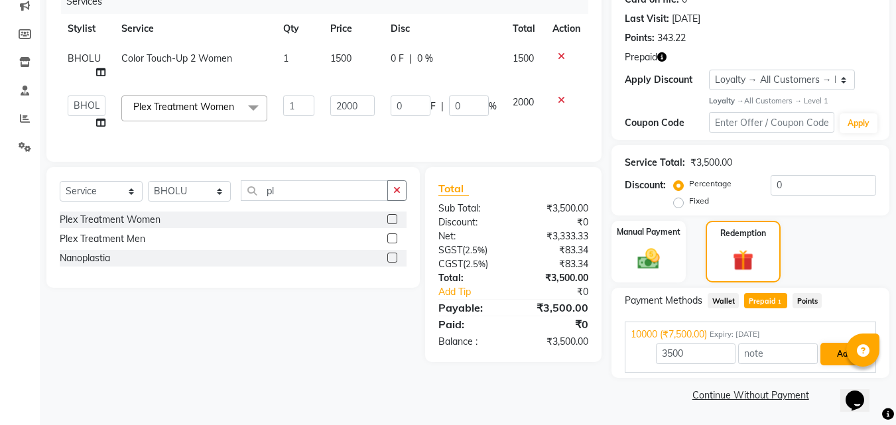
click at [839, 364] on button "Add" at bounding box center [845, 354] width 48 height 23
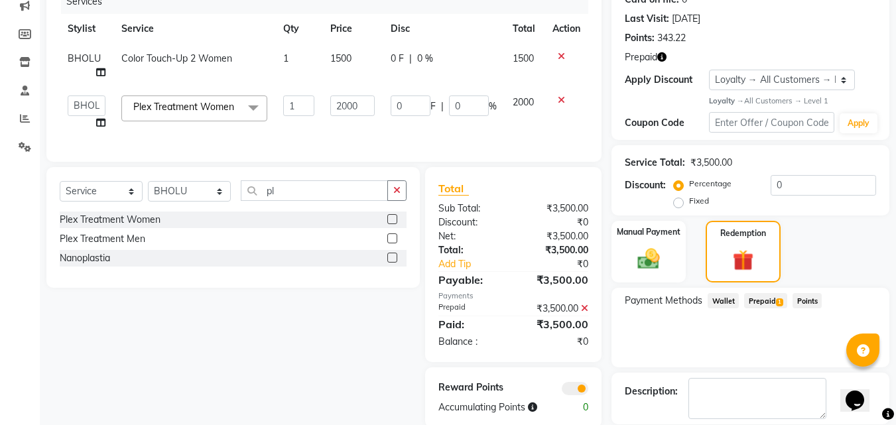
scroll to position [239, 0]
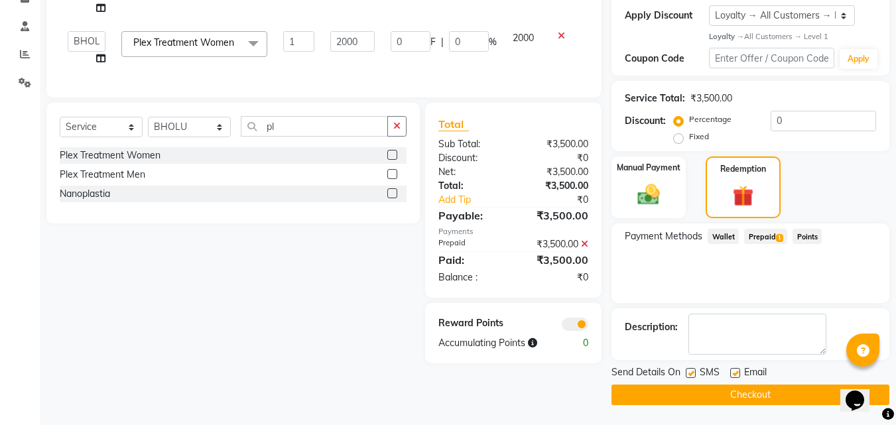
click at [775, 404] on button "Checkout" at bounding box center [751, 395] width 278 height 21
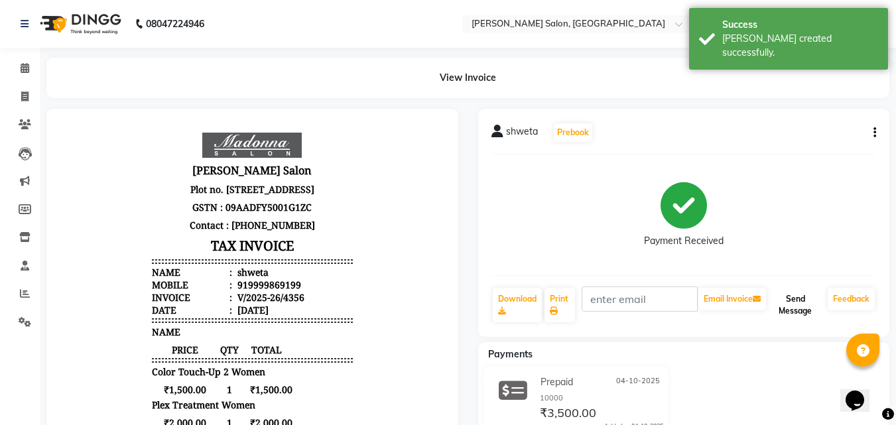
click at [787, 301] on button "Send Message" at bounding box center [796, 305] width 54 height 34
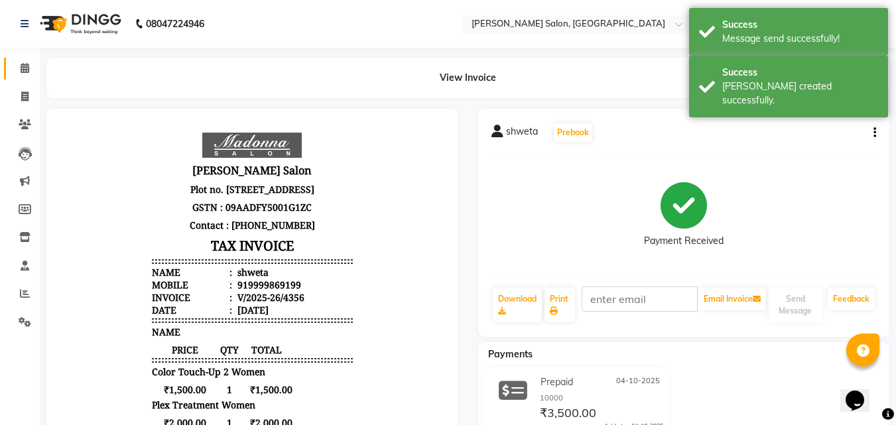
click at [25, 69] on icon at bounding box center [25, 68] width 9 height 10
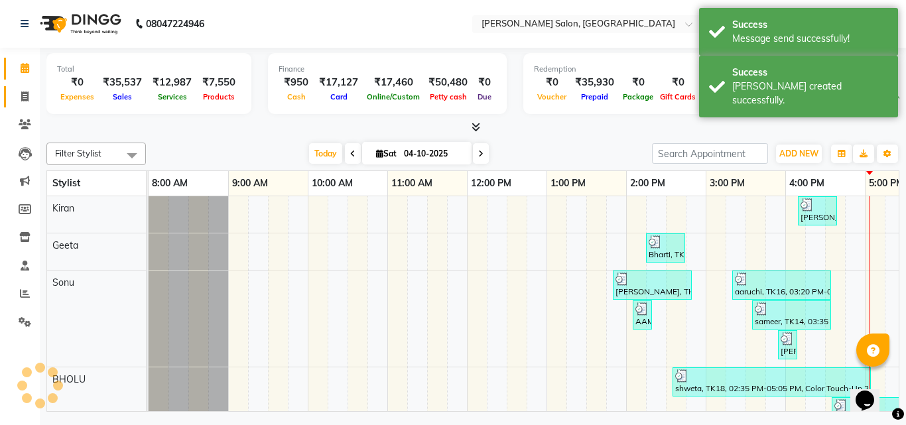
click at [24, 106] on link "Invoice" at bounding box center [20, 97] width 32 height 22
select select "service"
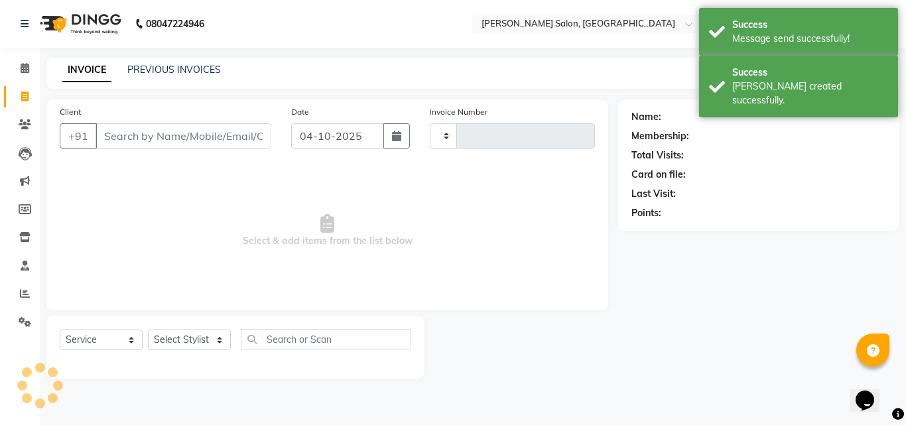
type input "4357"
click at [25, 68] on icon at bounding box center [25, 68] width 9 height 10
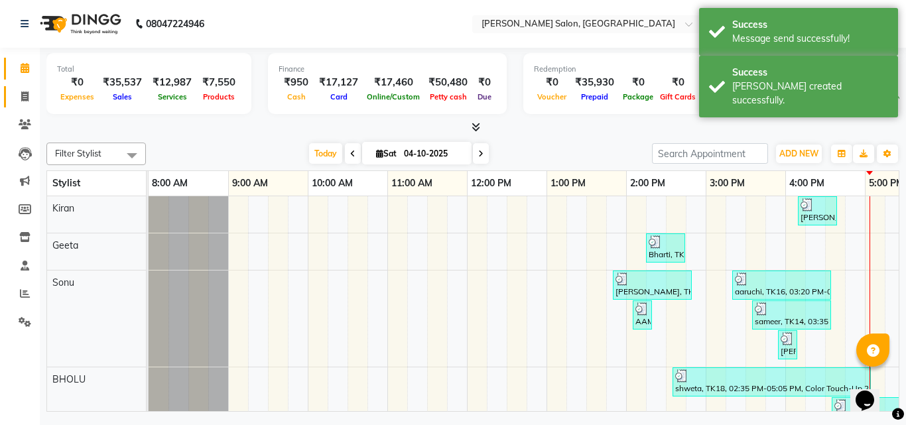
click at [25, 96] on icon at bounding box center [24, 97] width 7 height 10
select select "7229"
select select "service"
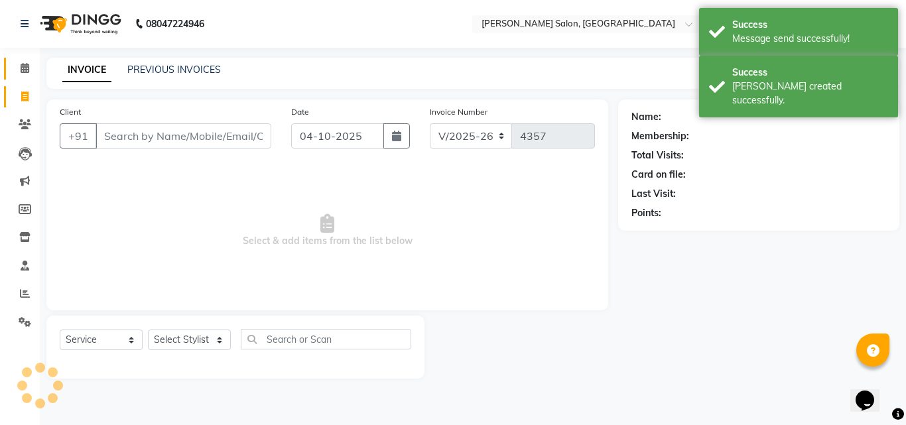
click at [24, 67] on icon at bounding box center [25, 68] width 9 height 10
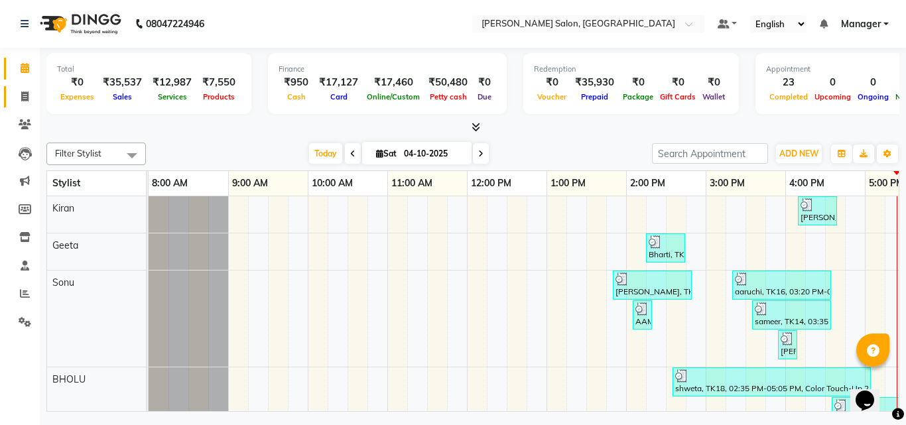
click at [25, 93] on icon at bounding box center [24, 97] width 7 height 10
select select "7229"
select select "service"
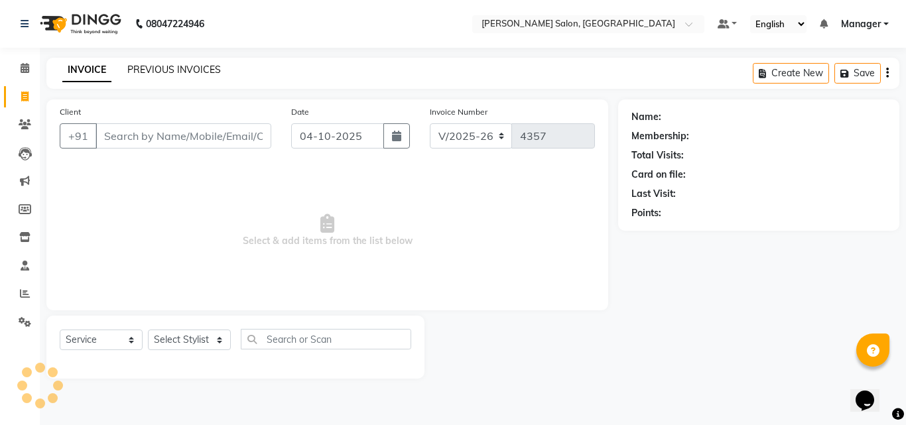
click at [189, 68] on link "PREVIOUS INVOICES" at bounding box center [174, 70] width 94 height 12
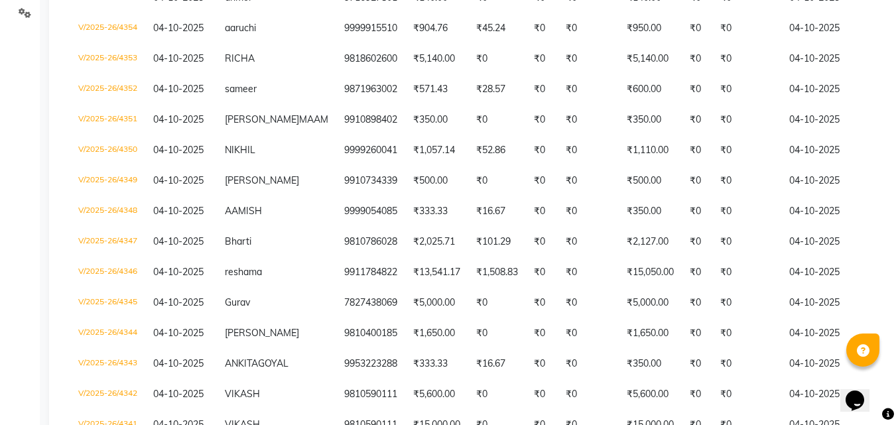
scroll to position [306, 0]
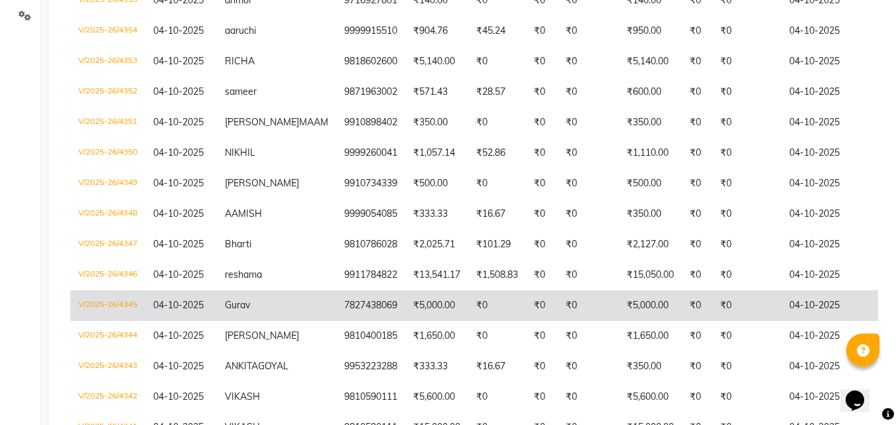
click at [336, 317] on td "7827438069" at bounding box center [370, 306] width 69 height 31
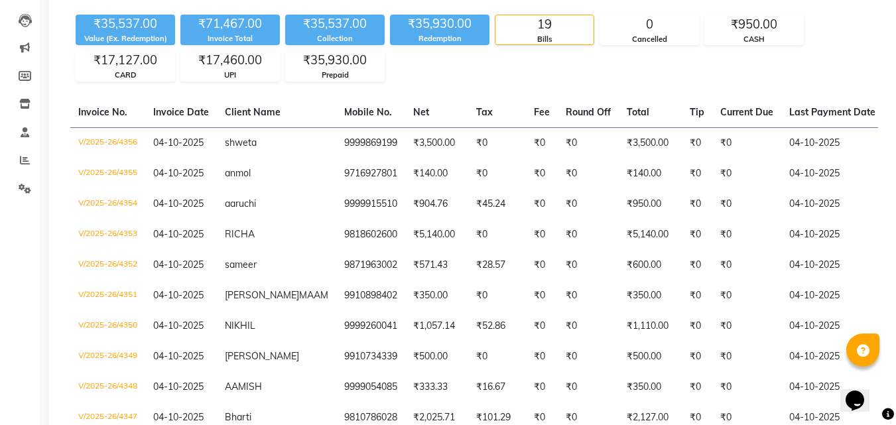
scroll to position [0, 0]
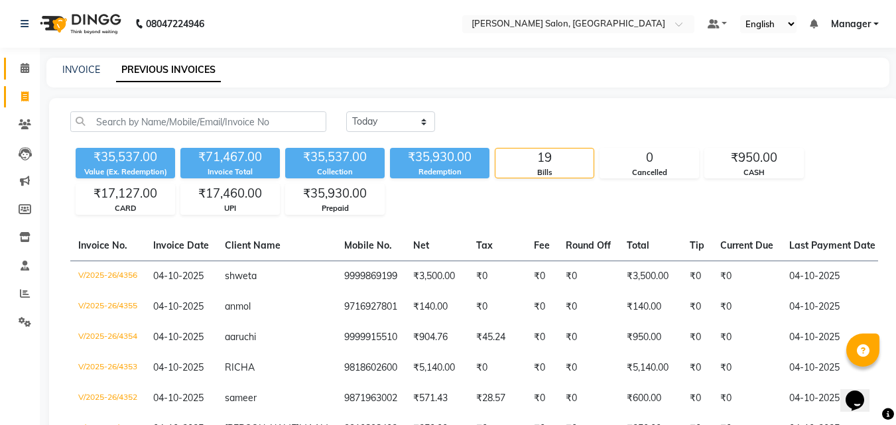
click at [22, 78] on link "Calendar" at bounding box center [20, 69] width 32 height 22
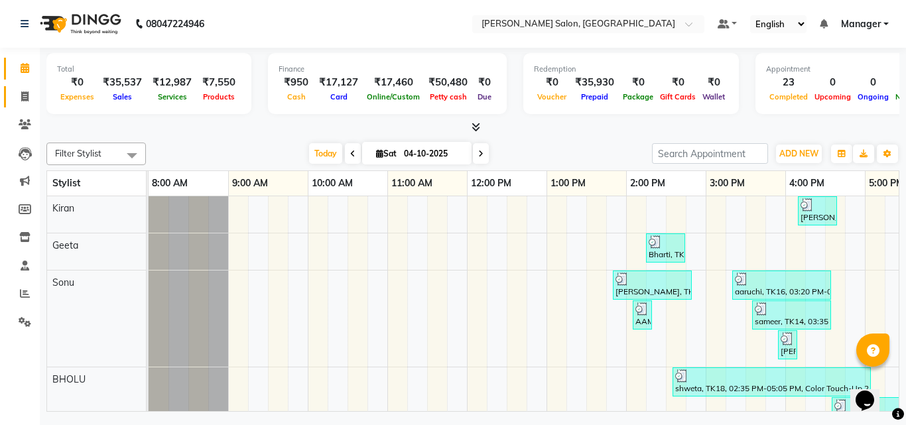
click at [25, 96] on icon at bounding box center [24, 97] width 7 height 10
select select "service"
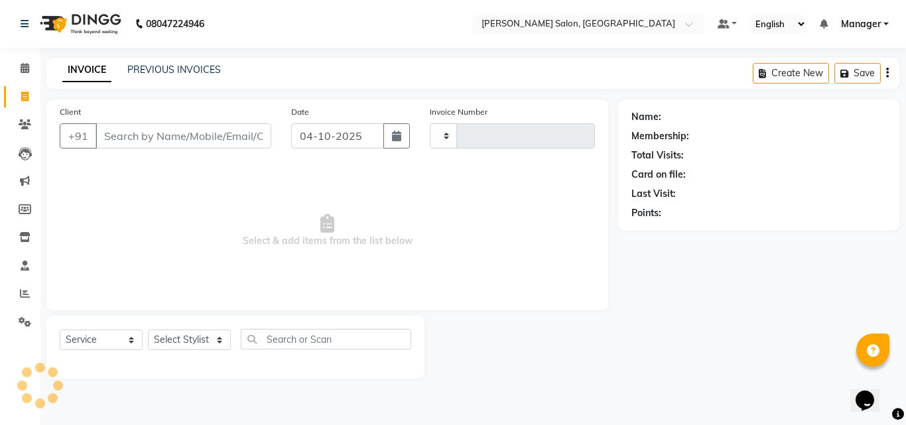
type input "4357"
select select "7229"
click at [403, 191] on span "Select & add items from the list below" at bounding box center [327, 231] width 535 height 133
click at [219, 132] on input "Client" at bounding box center [184, 135] width 176 height 25
type input "d"
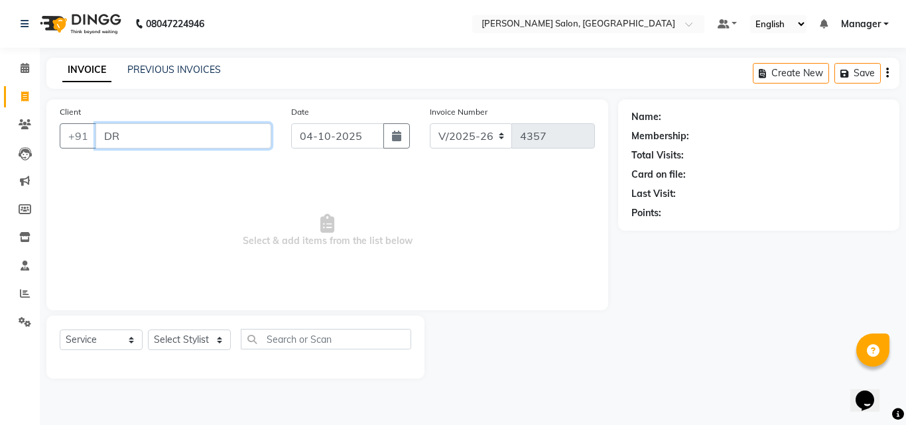
type input "D"
click at [222, 348] on select "Select Stylist BHOLU Geeta Hanif Jeetu JIYA SINGH Kiran LAXMAN PEDI Manager Moh…" at bounding box center [189, 340] width 83 height 21
select select "85753"
click at [148, 330] on select "Select Stylist BHOLU Geeta Hanif Jeetu JIYA SINGH Kiran LAXMAN PEDI Manager Moh…" at bounding box center [189, 340] width 83 height 21
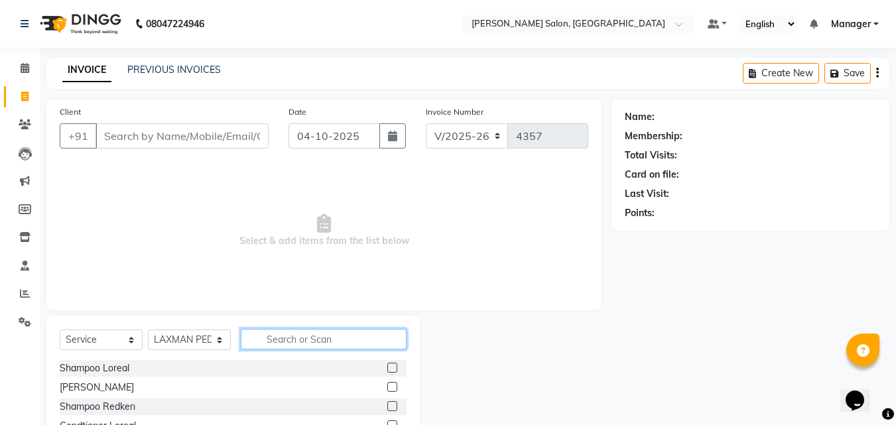
click at [312, 340] on input "text" at bounding box center [324, 339] width 166 height 21
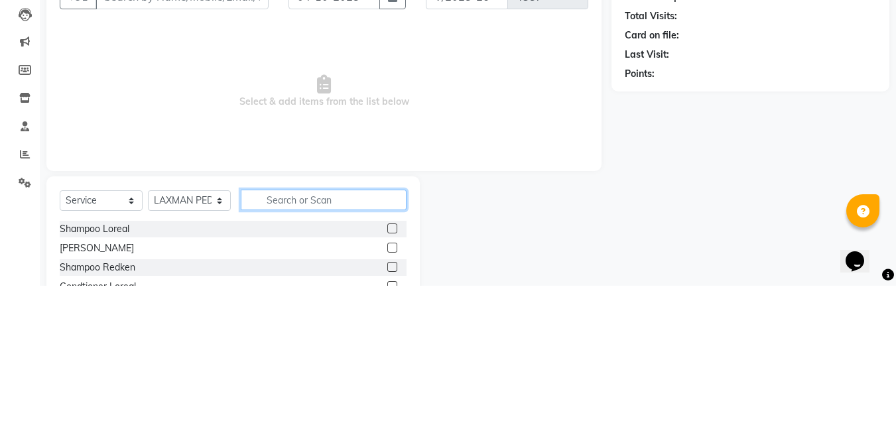
scroll to position [32, 0]
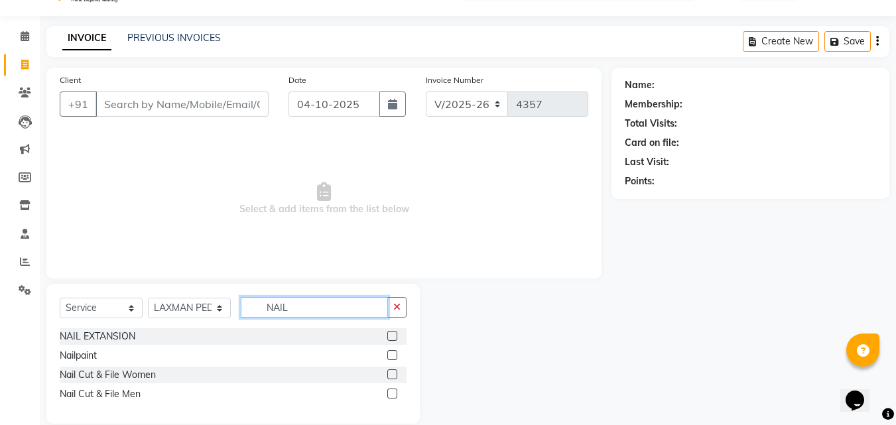
type input "NAIL"
click at [393, 375] on label at bounding box center [392, 375] width 10 height 10
click at [393, 375] on input "checkbox" at bounding box center [391, 375] width 9 height 9
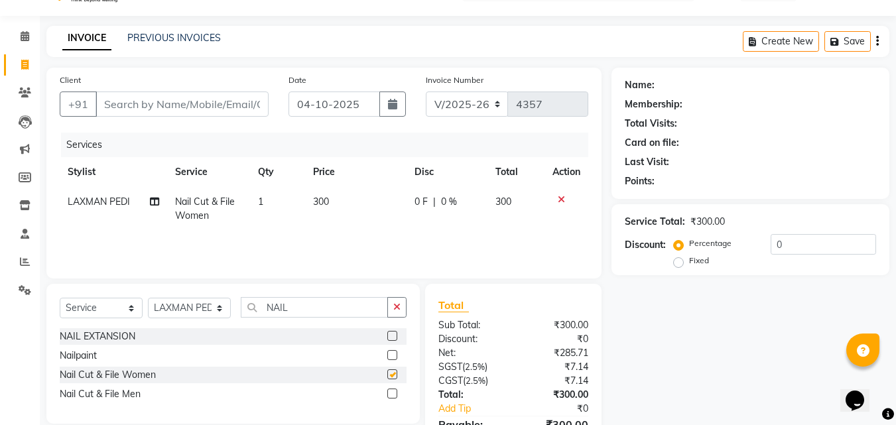
checkbox input "false"
click at [359, 200] on td "300" at bounding box center [355, 209] width 101 height 44
select select "85753"
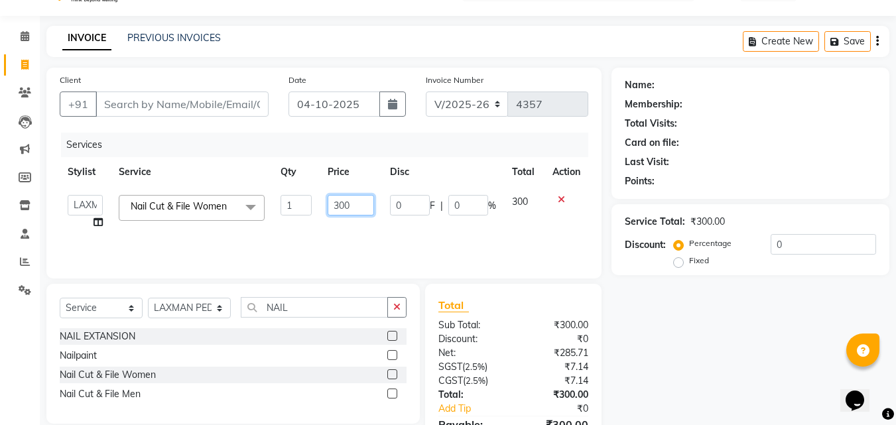
click at [364, 208] on input "300" at bounding box center [351, 205] width 46 height 21
type input "3"
type input "150"
click at [446, 232] on div "Services Stylist Service Qty Price Disc Total Action BHOLU Geeta Hanif Jeetu JI…" at bounding box center [324, 199] width 529 height 133
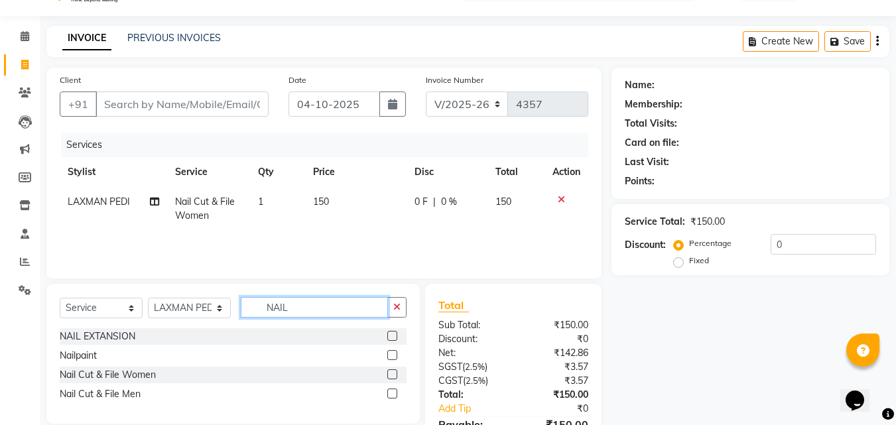
click at [321, 307] on input "NAIL" at bounding box center [314, 307] width 147 height 21
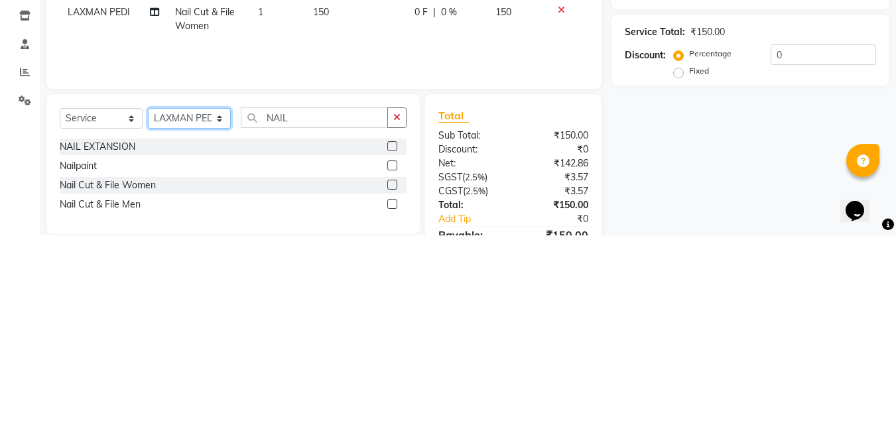
click at [220, 312] on select "Select Stylist BHOLU Geeta Hanif Jeetu JIYA SINGH Kiran LAXMAN PEDI Manager Moh…" at bounding box center [189, 308] width 83 height 21
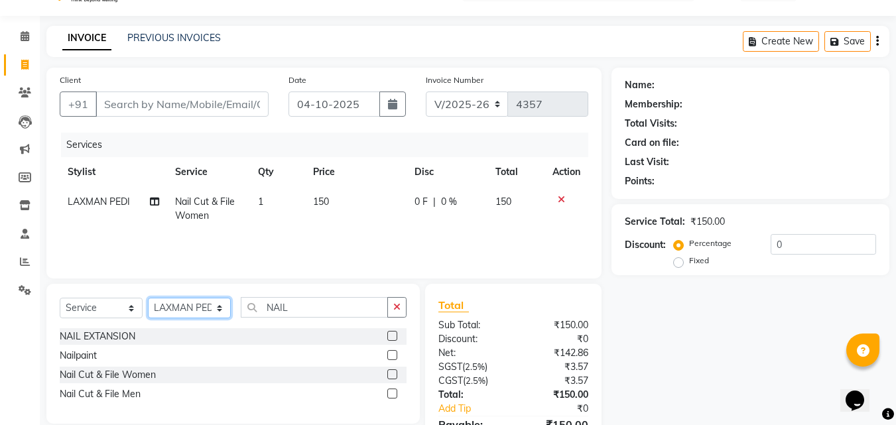
select select "61922"
click at [148, 298] on select "Select Stylist BHOLU Geeta Hanif Jeetu JIYA SINGH Kiran LAXMAN PEDI Manager Moh…" at bounding box center [189, 308] width 83 height 21
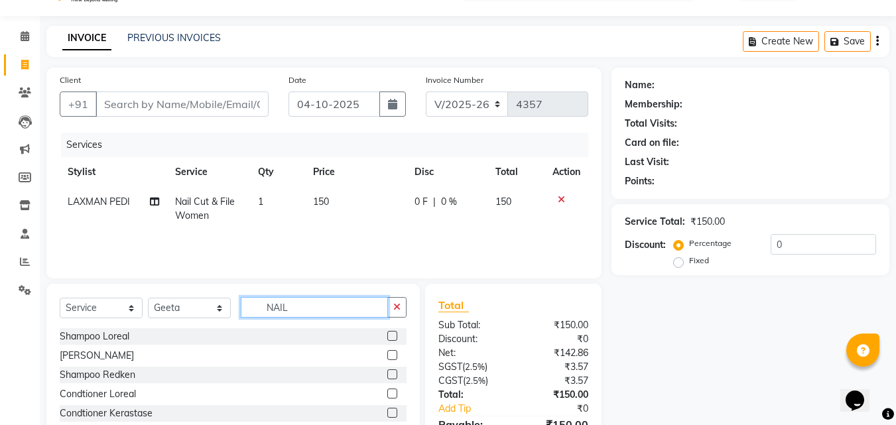
click at [324, 305] on input "NAIL" at bounding box center [314, 307] width 147 height 21
type input "N"
type input "NAIL"
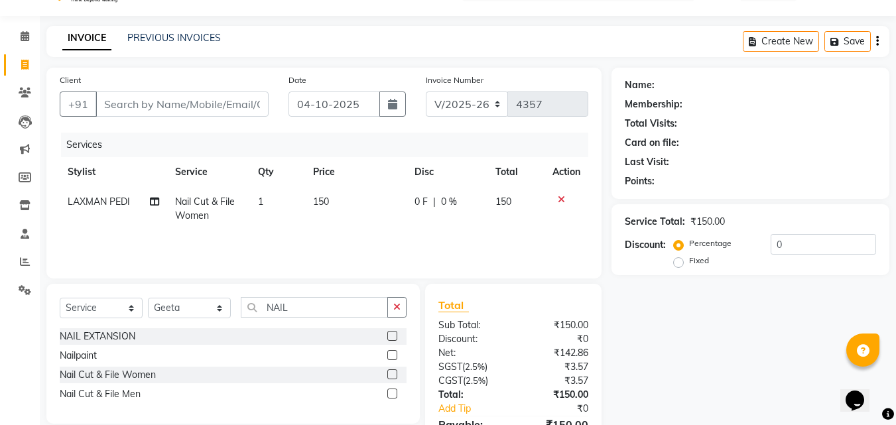
click at [393, 356] on label at bounding box center [392, 355] width 10 height 10
click at [393, 356] on input "checkbox" at bounding box center [391, 356] width 9 height 9
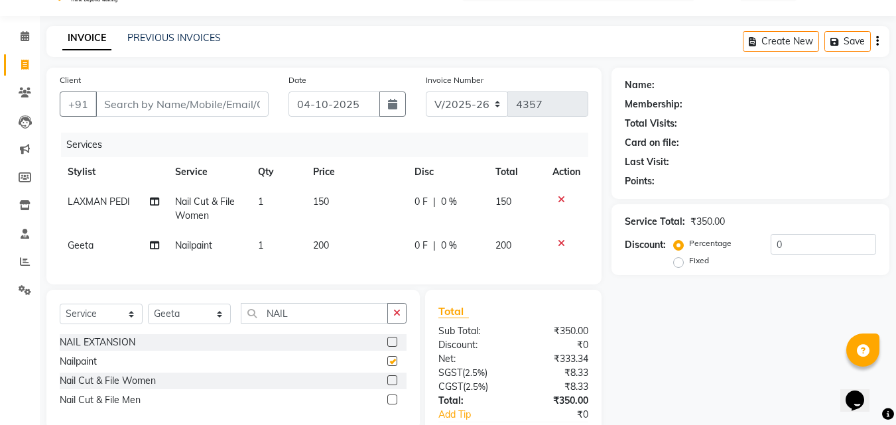
checkbox input "false"
click at [359, 245] on td "200" at bounding box center [355, 246] width 101 height 30
select select "61922"
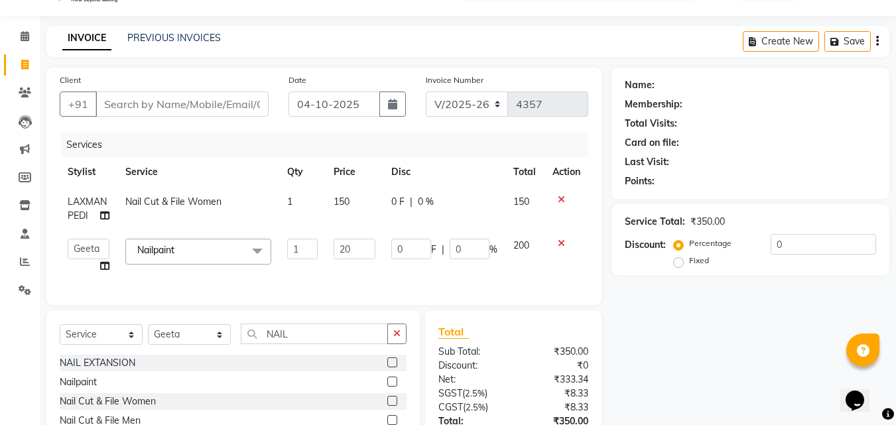
type input "2"
type input "150"
click at [415, 275] on div "Services Stylist Service Qty Price Disc Total Action LAXMAN PEDI Nail Cut & Fil…" at bounding box center [324, 212] width 529 height 159
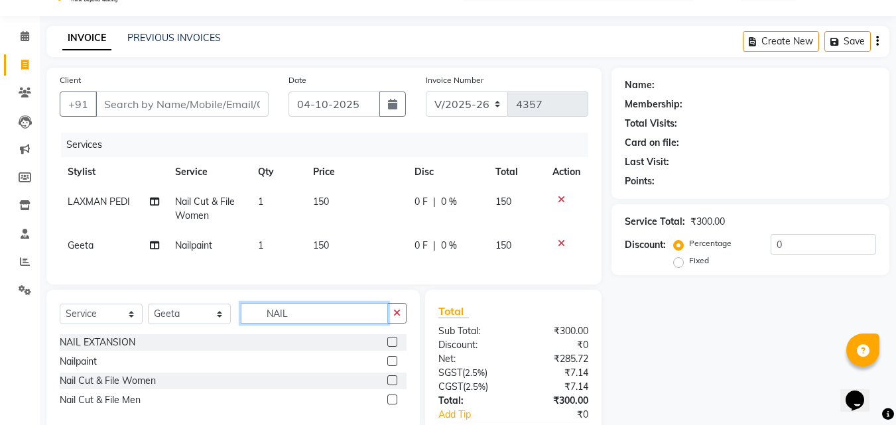
click at [344, 324] on input "NAIL" at bounding box center [314, 313] width 147 height 21
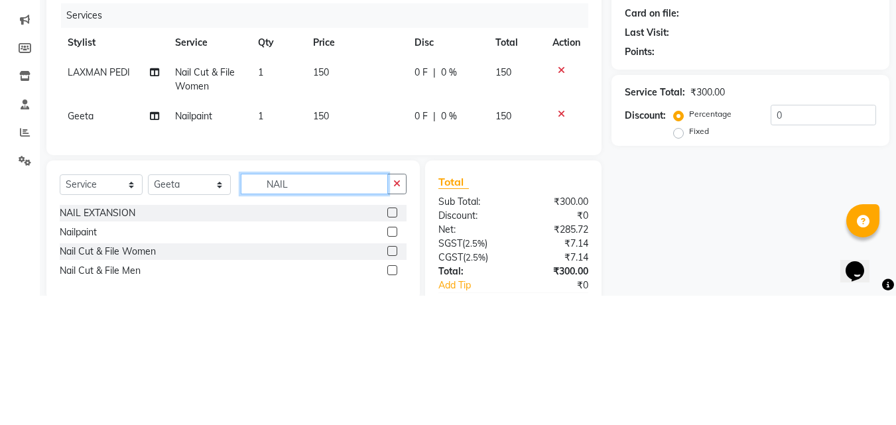
scroll to position [48, 0]
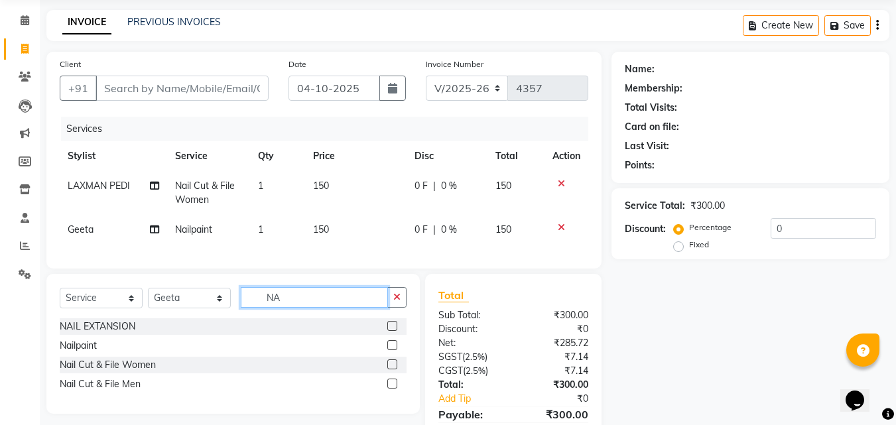
type input "N"
type input "B"
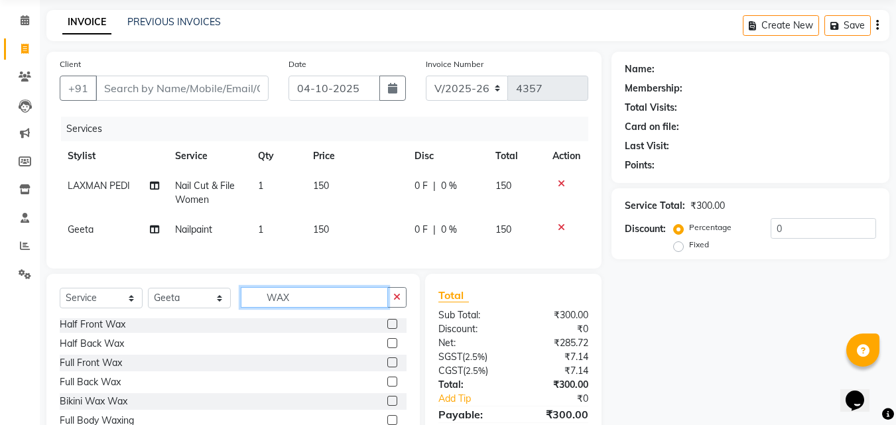
scroll to position [232, 0]
type input "WAX"
click at [387, 407] on label at bounding box center [392, 402] width 10 height 10
click at [387, 407] on input "checkbox" at bounding box center [391, 402] width 9 height 9
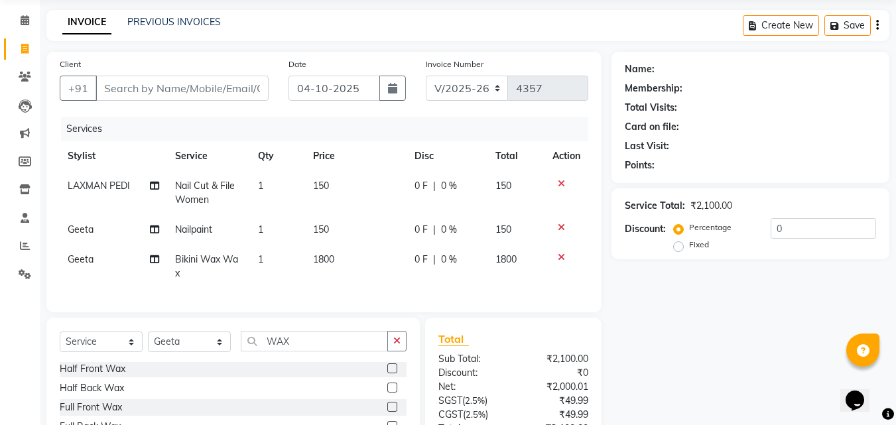
checkbox input "false"
click at [327, 352] on input "WAX" at bounding box center [314, 341] width 147 height 21
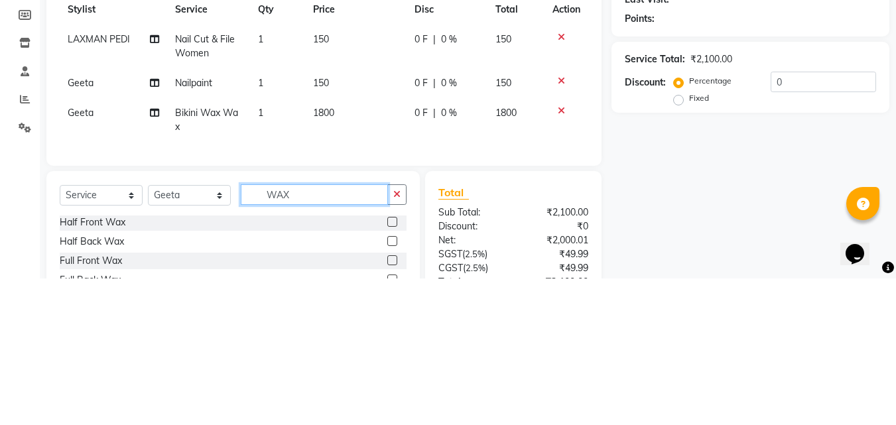
scroll to position [92, 0]
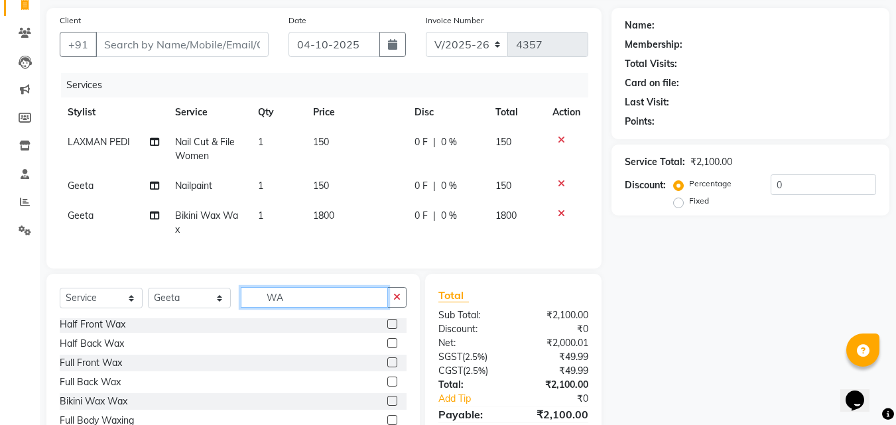
type input "W"
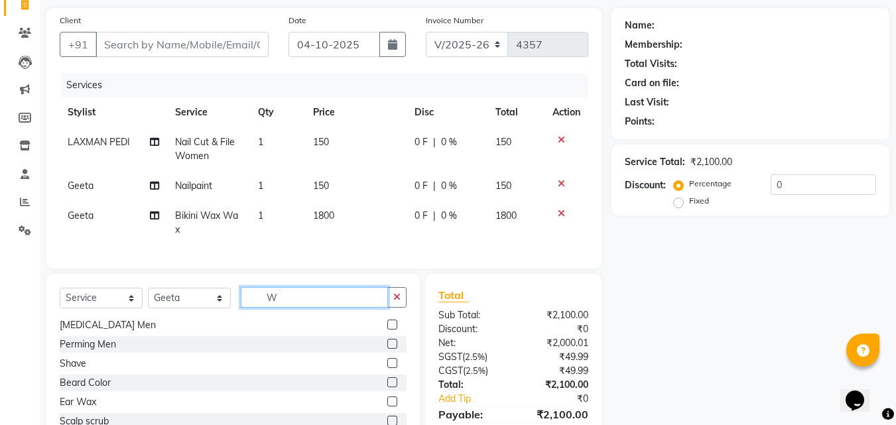
scroll to position [290, 0]
type input "WAX"
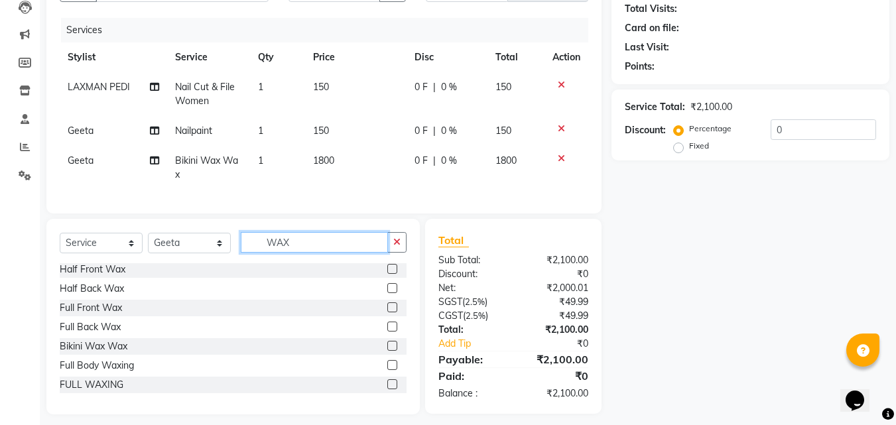
scroll to position [166, 0]
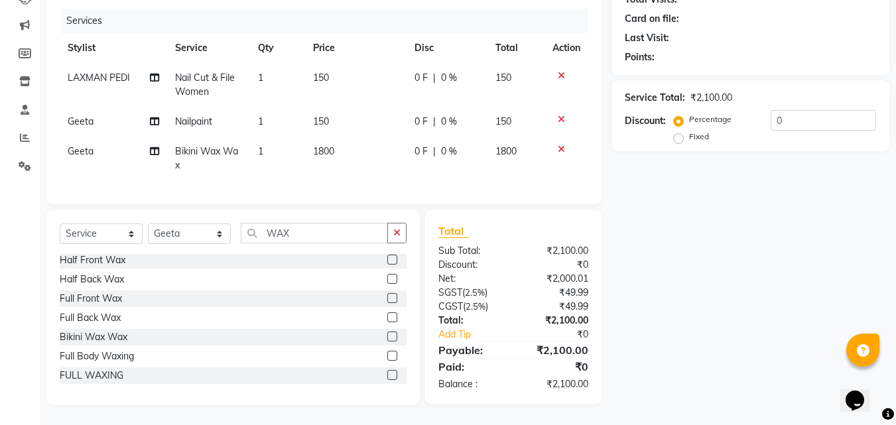
click at [387, 375] on label at bounding box center [392, 375] width 10 height 10
click at [387, 375] on input "checkbox" at bounding box center [391, 375] width 9 height 9
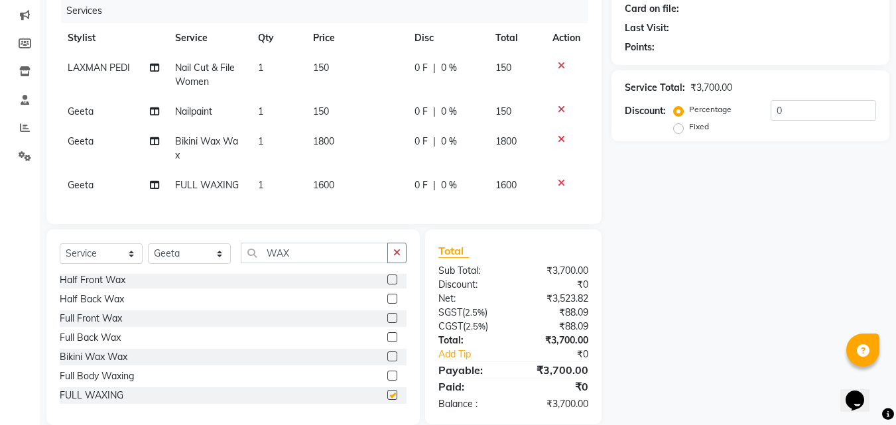
checkbox input "false"
click at [356, 190] on td "1600" at bounding box center [355, 185] width 101 height 30
select select "61922"
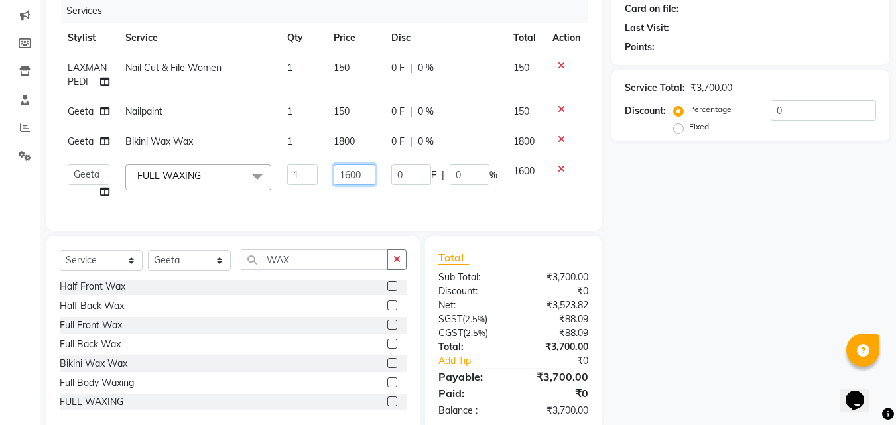
click at [360, 178] on input "1600" at bounding box center [355, 175] width 42 height 21
type input "1500"
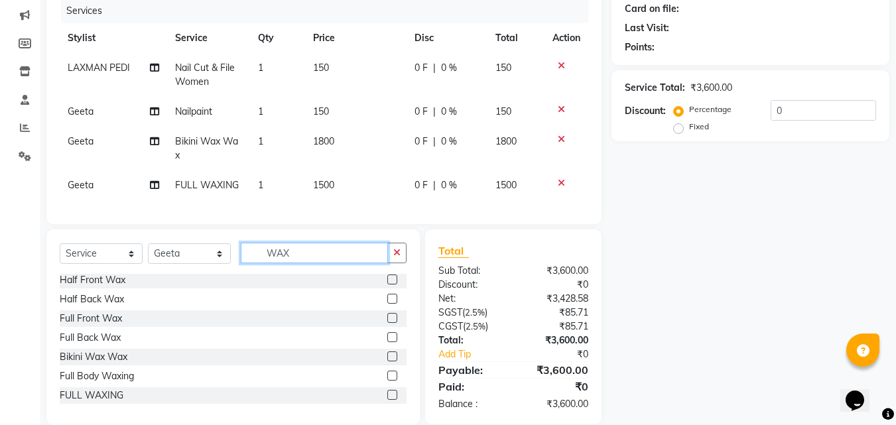
click at [329, 260] on input "WAX" at bounding box center [314, 253] width 147 height 21
type input "W"
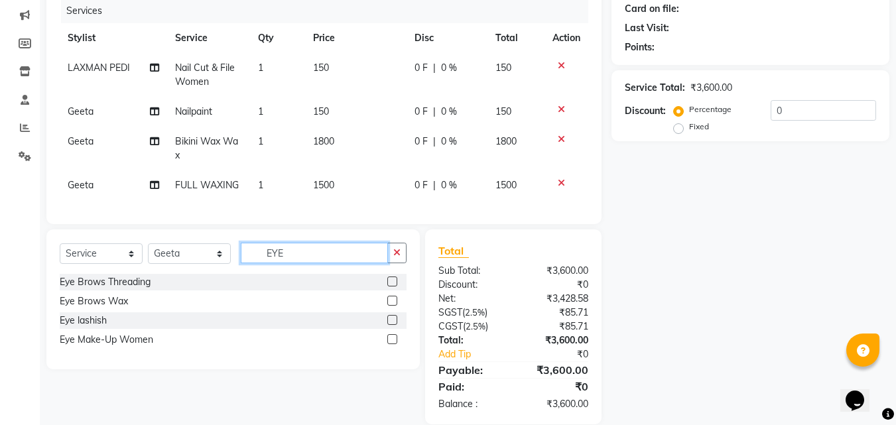
scroll to position [0, 0]
type input "EYE"
click at [395, 287] on label at bounding box center [392, 282] width 10 height 10
click at [395, 287] on input "checkbox" at bounding box center [391, 282] width 9 height 9
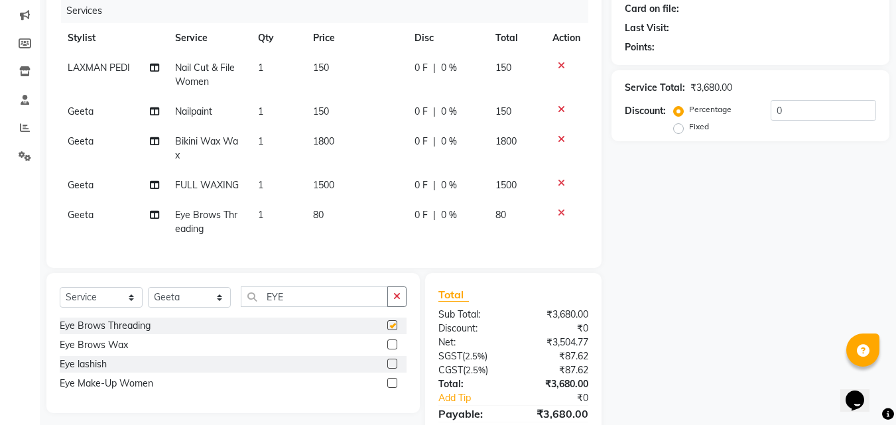
checkbox input "false"
click at [354, 225] on td "80" at bounding box center [355, 222] width 101 height 44
select select "61922"
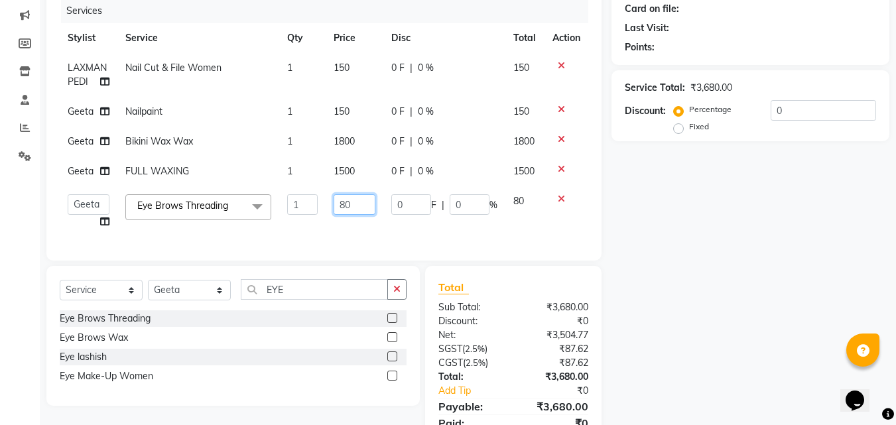
click at [360, 208] on input "80" at bounding box center [355, 204] width 42 height 21
type input "8"
type input "200"
click at [508, 234] on td "80" at bounding box center [524, 211] width 39 height 50
select select "61922"
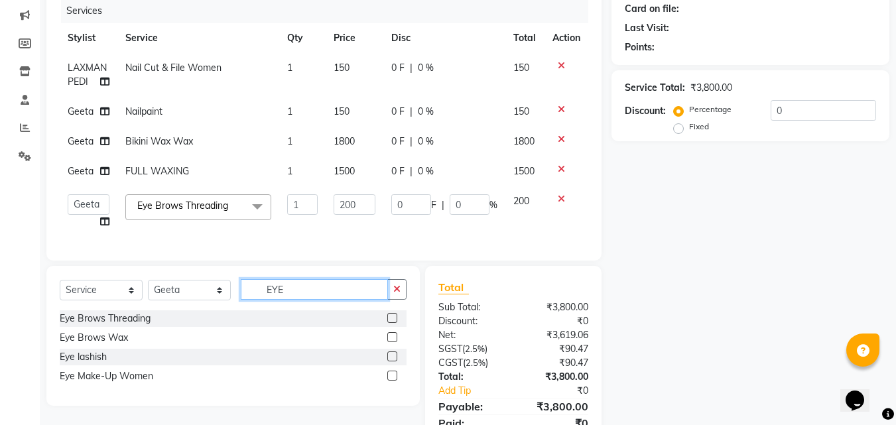
click at [336, 300] on input "EYE" at bounding box center [314, 289] width 147 height 21
type input "E"
type input "CLEA"
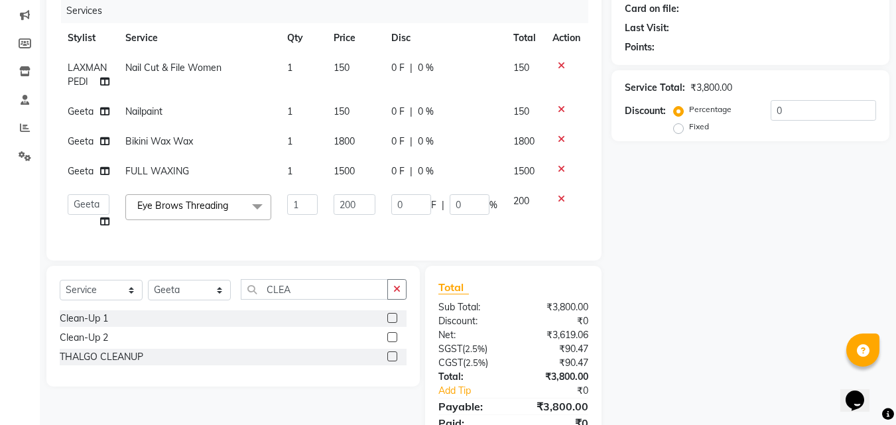
click at [395, 323] on label at bounding box center [392, 318] width 10 height 10
click at [395, 323] on input "checkbox" at bounding box center [391, 318] width 9 height 9
checkbox input "true"
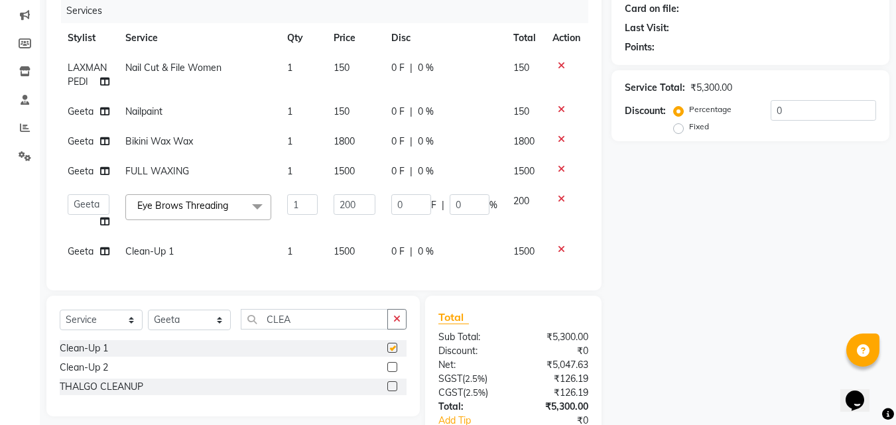
click at [366, 251] on td "1500" at bounding box center [355, 252] width 58 height 30
select select "61922"
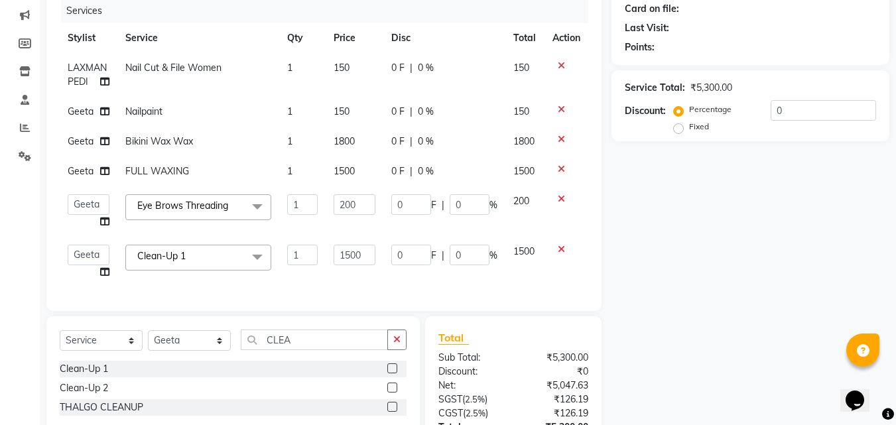
checkbox input "false"
click at [362, 259] on input "1500" at bounding box center [355, 255] width 42 height 21
type input "1"
type input "2000"
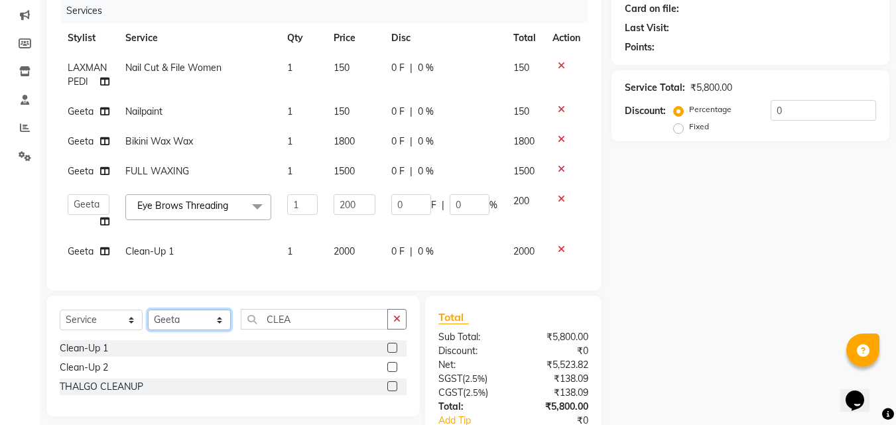
click at [218, 330] on select "Select Stylist BHOLU Geeta Hanif Jeetu JIYA SINGH Kiran LAXMAN PEDI Manager Moh…" at bounding box center [189, 320] width 83 height 21
select select "63474"
click at [148, 320] on select "Select Stylist BHOLU Geeta Hanif Jeetu JIYA SINGH Kiran LAXMAN PEDI Manager Moh…" at bounding box center [189, 320] width 83 height 21
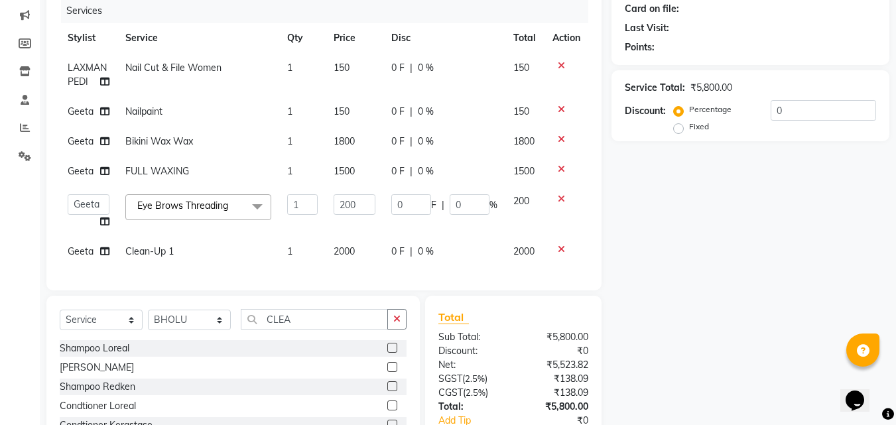
click at [369, 146] on td "1800" at bounding box center [355, 142] width 58 height 30
select select "61922"
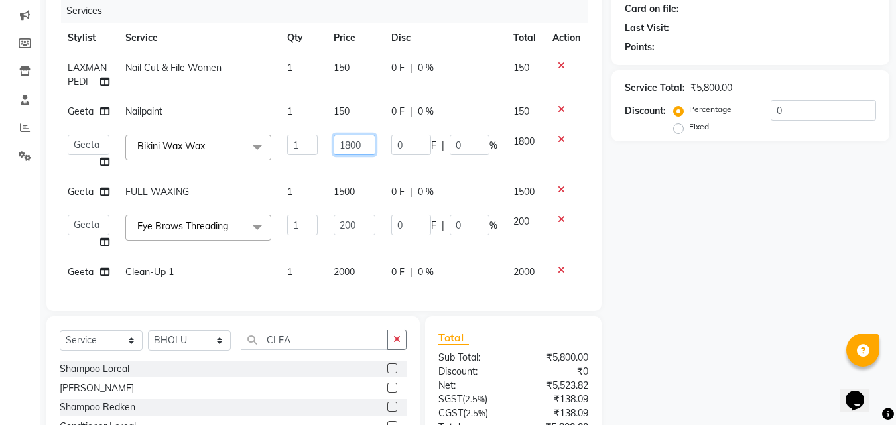
click at [367, 144] on input "1800" at bounding box center [355, 145] width 42 height 21
type input "1"
type input "2000"
click at [742, 342] on div "Name: Membership: Total Visits: Card on file: Last Visit: Points: Service Total…" at bounding box center [756, 223] width 288 height 578
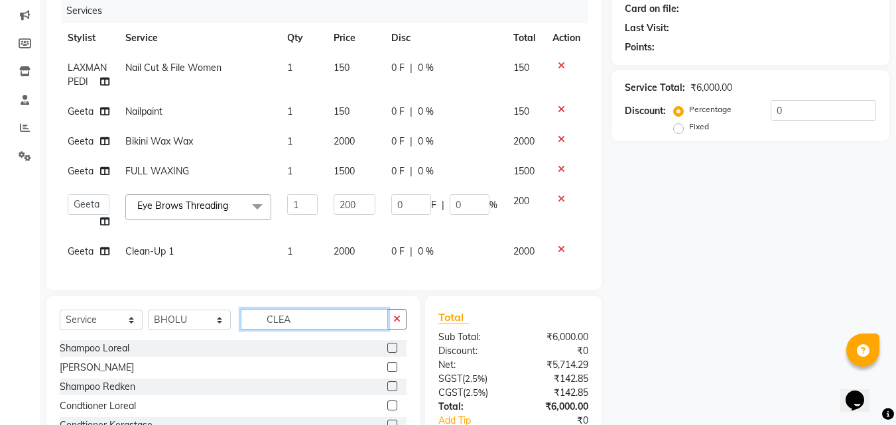
click at [327, 326] on input "CLEA" at bounding box center [314, 319] width 147 height 21
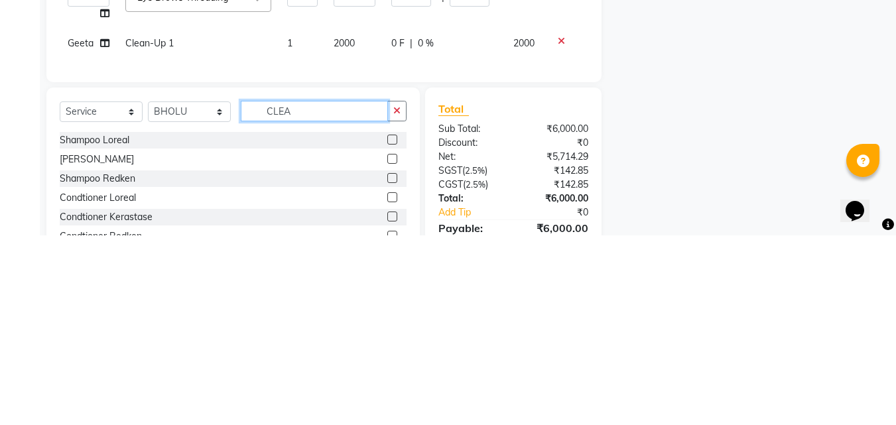
scroll to position [188, 0]
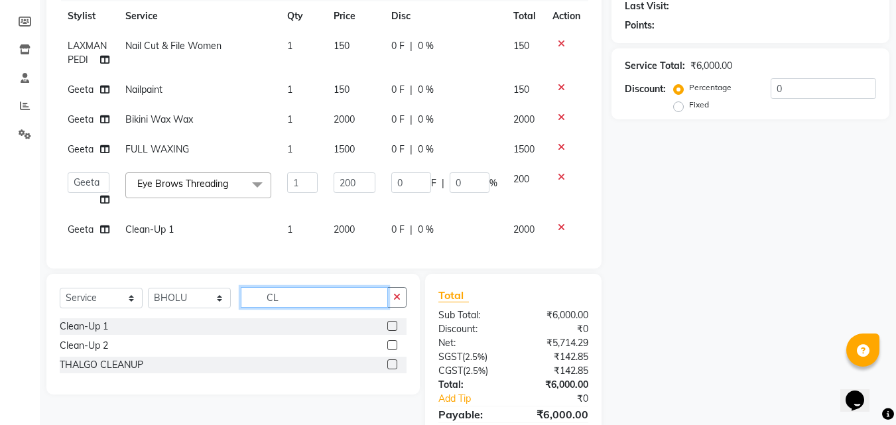
type input "C"
type input "TOU"
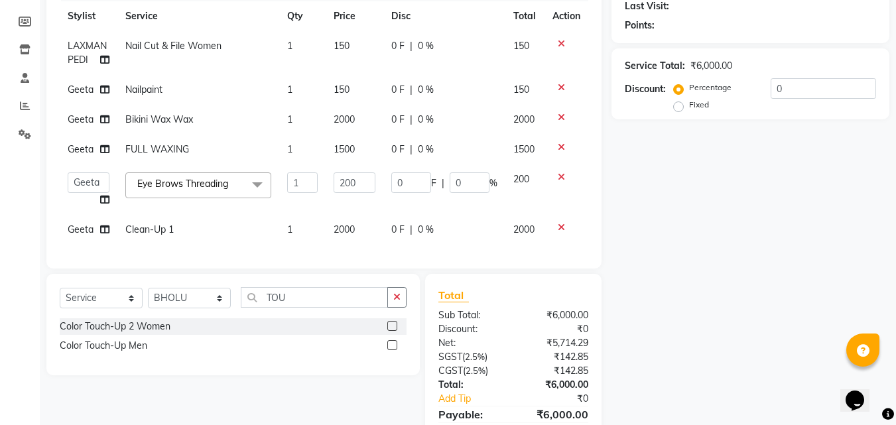
click at [393, 331] on label at bounding box center [392, 326] width 10 height 10
click at [393, 331] on input "checkbox" at bounding box center [391, 326] width 9 height 9
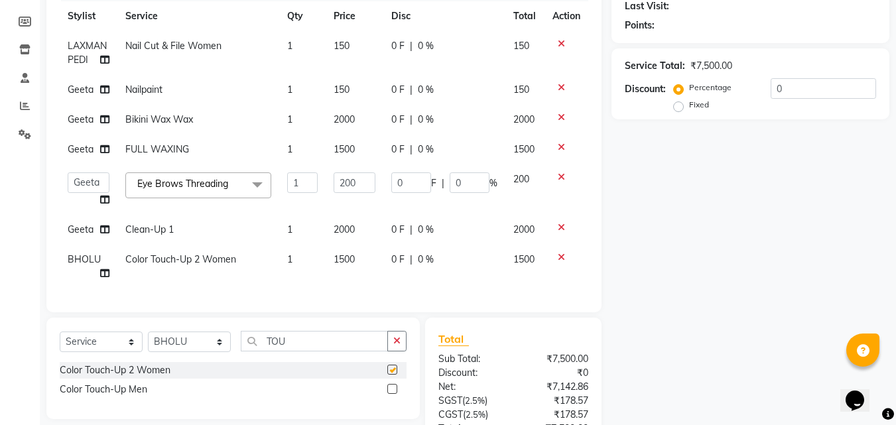
checkbox input "false"
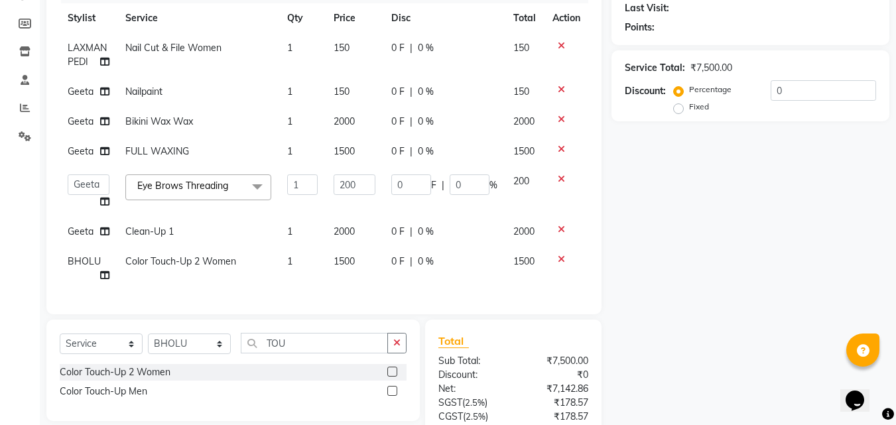
scroll to position [186, 0]
click at [368, 275] on td "1500" at bounding box center [355, 268] width 58 height 44
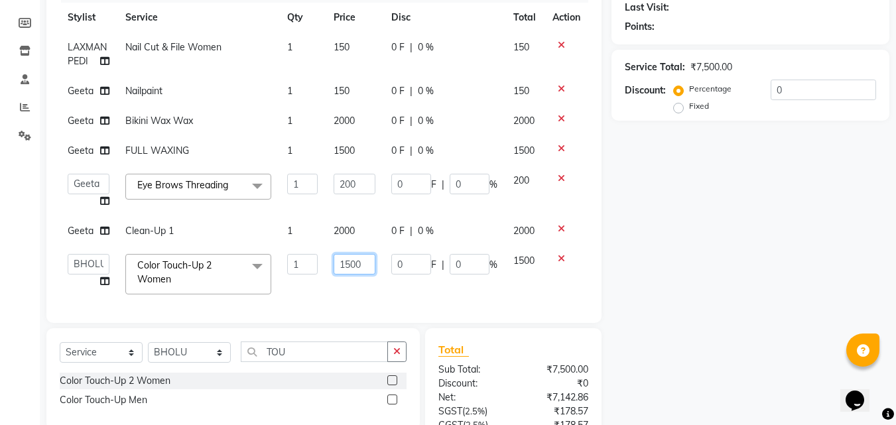
click at [360, 264] on input "1500" at bounding box center [355, 264] width 42 height 21
type input "1550"
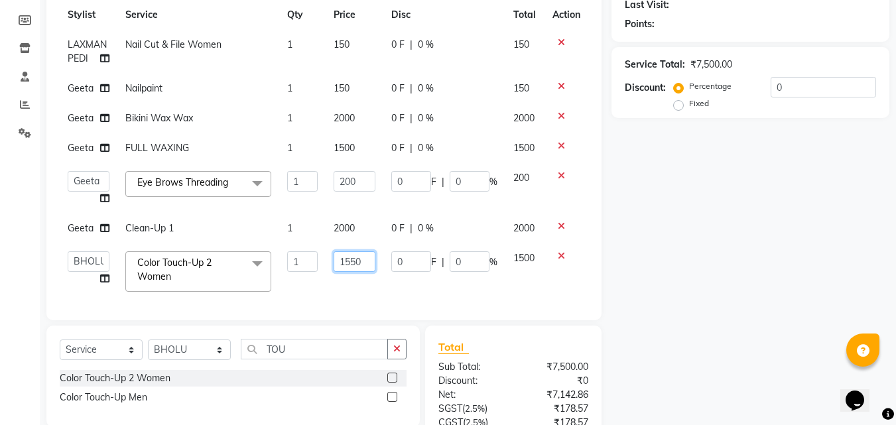
scroll to position [190, 0]
click at [362, 234] on td "2000" at bounding box center [355, 228] width 58 height 30
select select "61922"
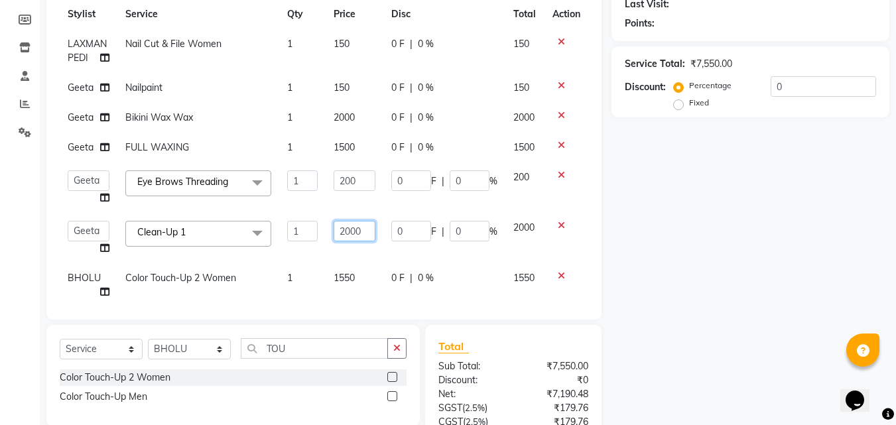
click at [368, 231] on input "2000" at bounding box center [355, 231] width 42 height 21
type input "2100"
click at [361, 180] on input "200" at bounding box center [355, 180] width 42 height 21
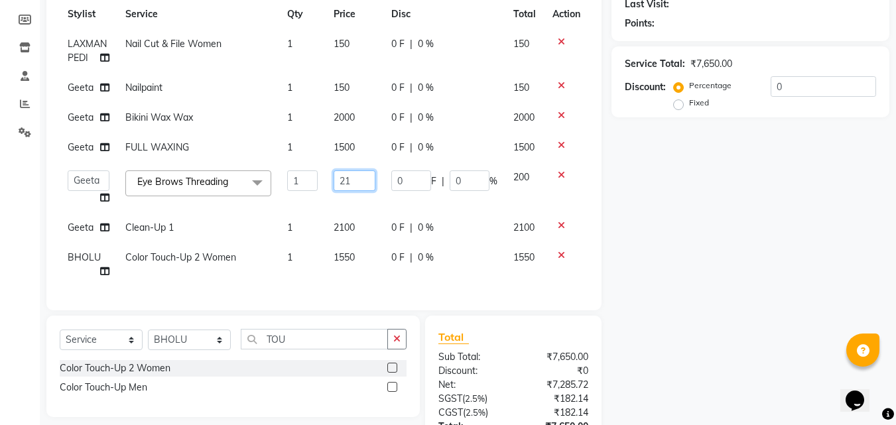
type input "210"
click at [371, 145] on tbody "LAXMAN PEDI Nail Cut & File Women 1 150 0 F | 0 % 150 Geeta Nailpaint 1 150 0 F…" at bounding box center [324, 157] width 529 height 257
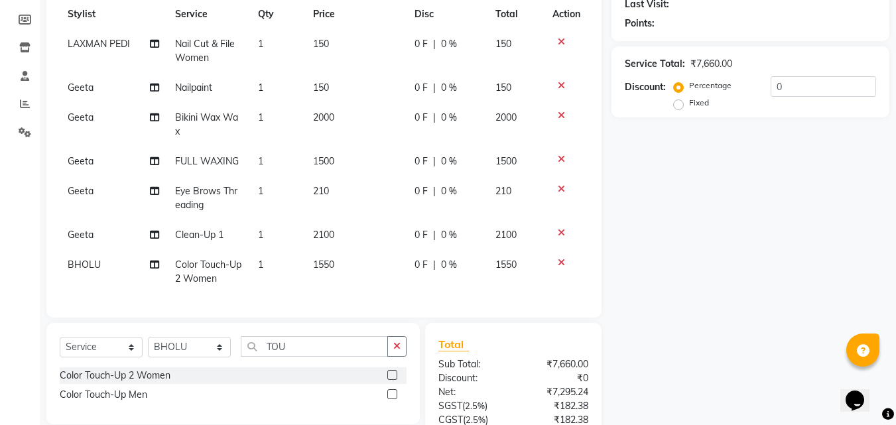
click at [344, 160] on td "1500" at bounding box center [355, 162] width 101 height 30
select select "61922"
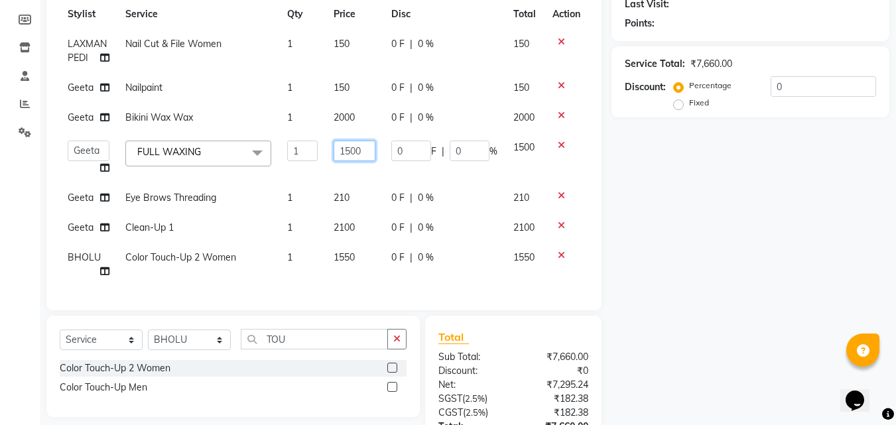
click at [364, 151] on input "1500" at bounding box center [355, 151] width 42 height 21
type input "1550"
click at [767, 334] on div "Name: Membership: Total Visits: Card on file: Last Visit: Points: Service Total…" at bounding box center [756, 210] width 288 height 601
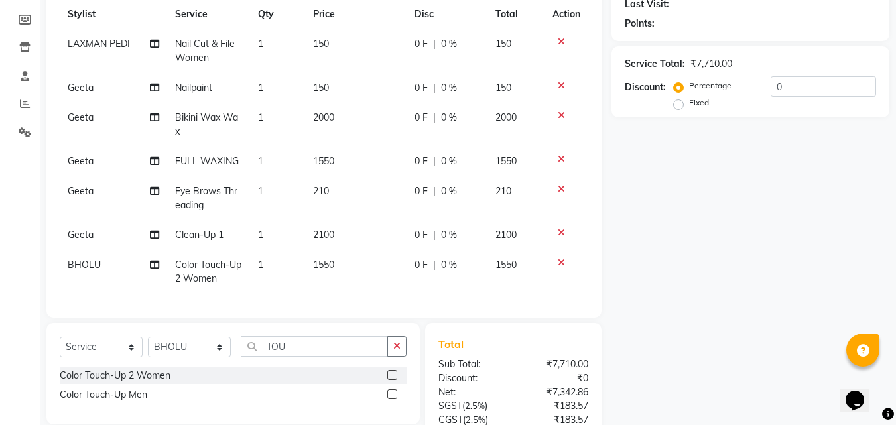
click at [340, 114] on td "2000" at bounding box center [355, 125] width 101 height 44
select select "61922"
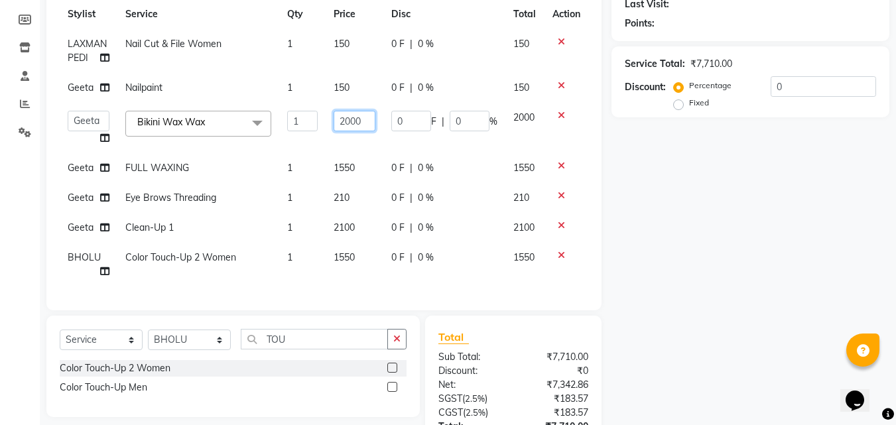
click at [366, 121] on input "2000" at bounding box center [355, 121] width 42 height 21
type input "2100"
click at [364, 100] on td "150" at bounding box center [355, 88] width 58 height 30
select select "61922"
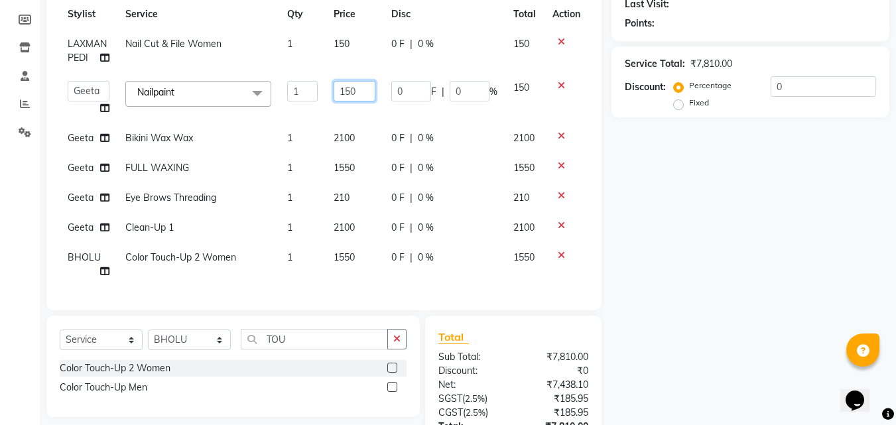
click at [366, 88] on input "150" at bounding box center [355, 91] width 42 height 21
type input "160"
click at [364, 46] on td "150" at bounding box center [355, 51] width 58 height 44
select select "85753"
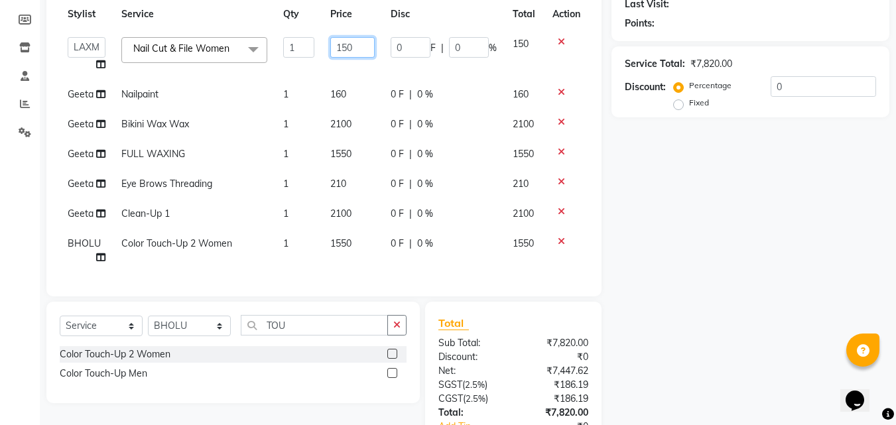
click at [353, 48] on input "150" at bounding box center [352, 47] width 44 height 21
type input "160"
click at [755, 301] on div "Name: Membership: Total Visits: Card on file: Last Visit: Points: Service Total…" at bounding box center [756, 203] width 288 height 587
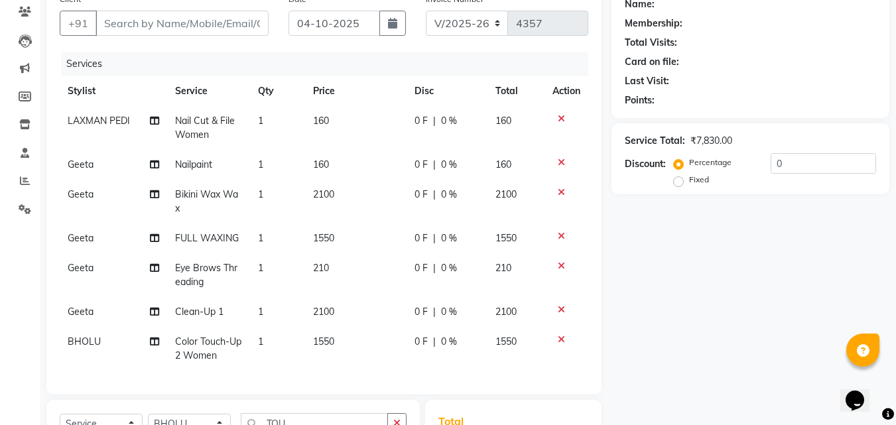
scroll to position [108, 0]
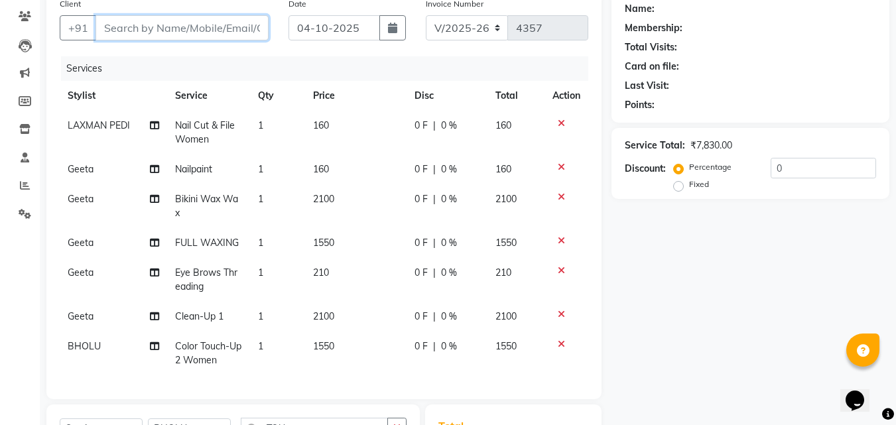
click at [237, 29] on input "Client" at bounding box center [182, 27] width 173 height 25
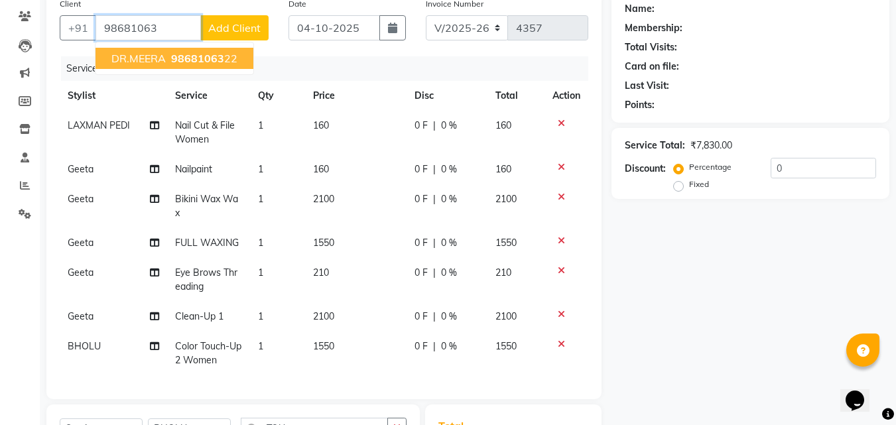
click at [207, 61] on span "98681063" at bounding box center [197, 58] width 53 height 13
type input "9868106322"
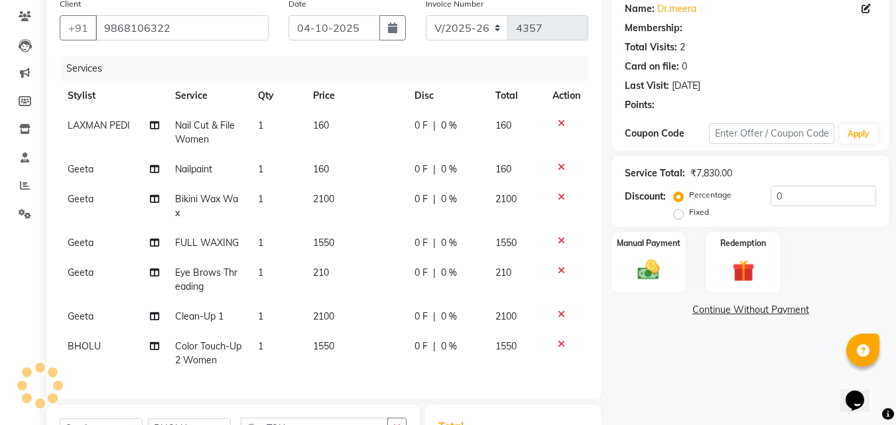
select select "1: Object"
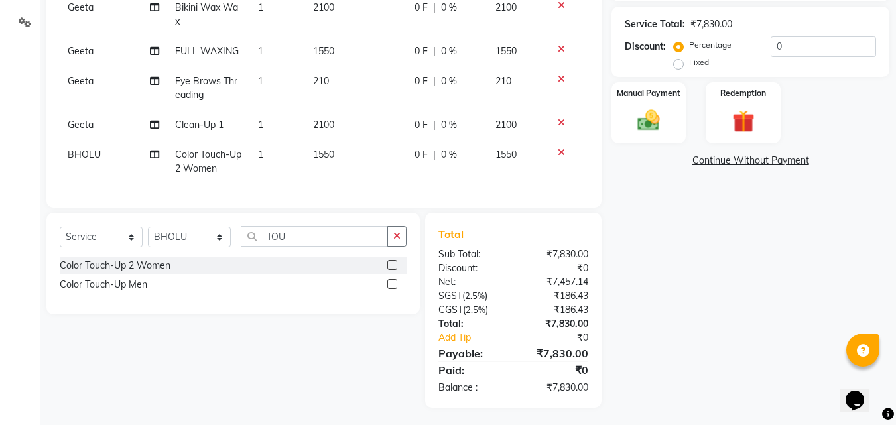
scroll to position [298, 0]
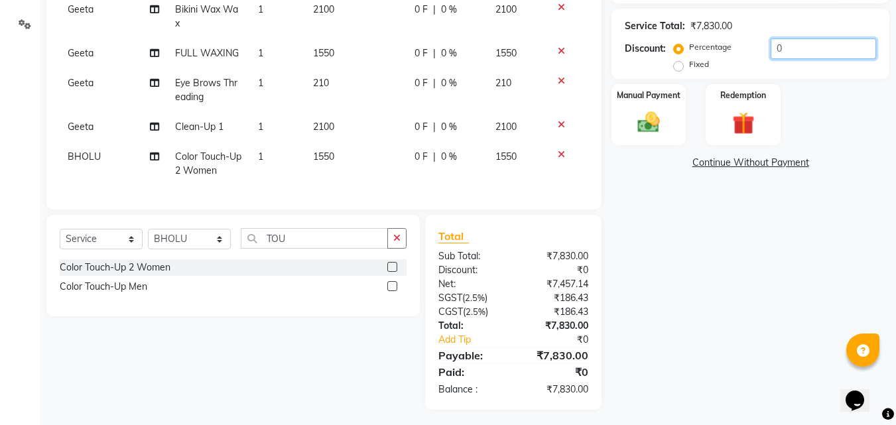
click at [826, 50] on input "0" at bounding box center [823, 48] width 105 height 21
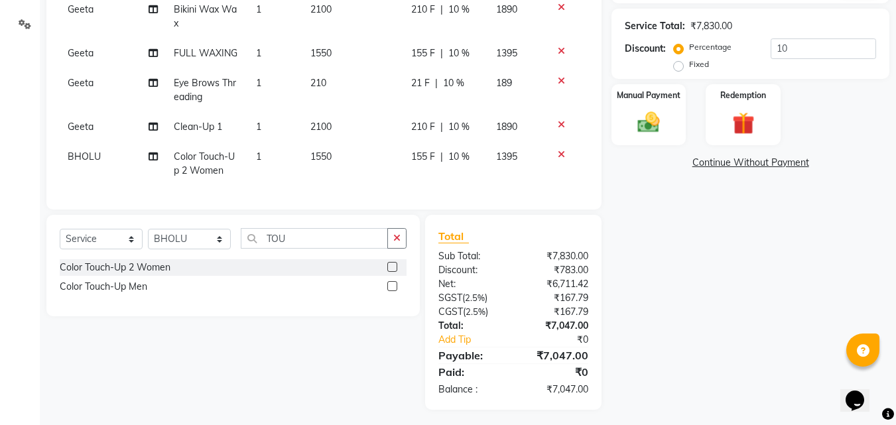
click at [766, 340] on div "Name: Dr.meera Membership: No Active Membership Total Visits: 2 Card on file: 0…" at bounding box center [756, 106] width 288 height 608
click at [824, 52] on input "10" at bounding box center [823, 48] width 105 height 21
type input "1"
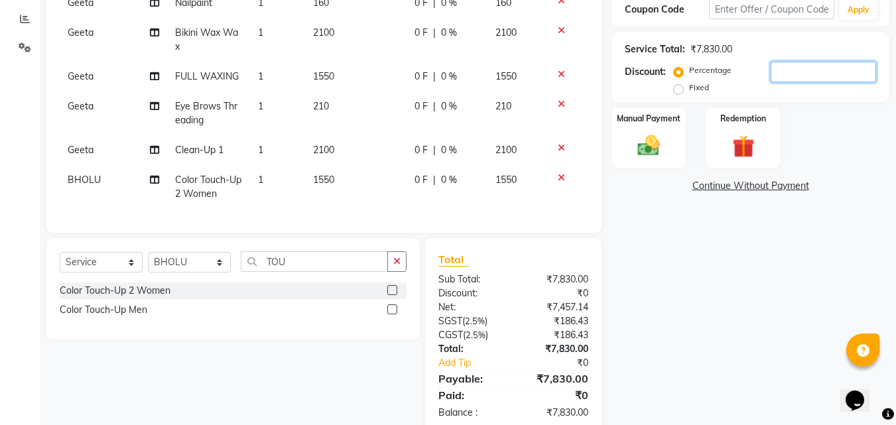
scroll to position [278, 0]
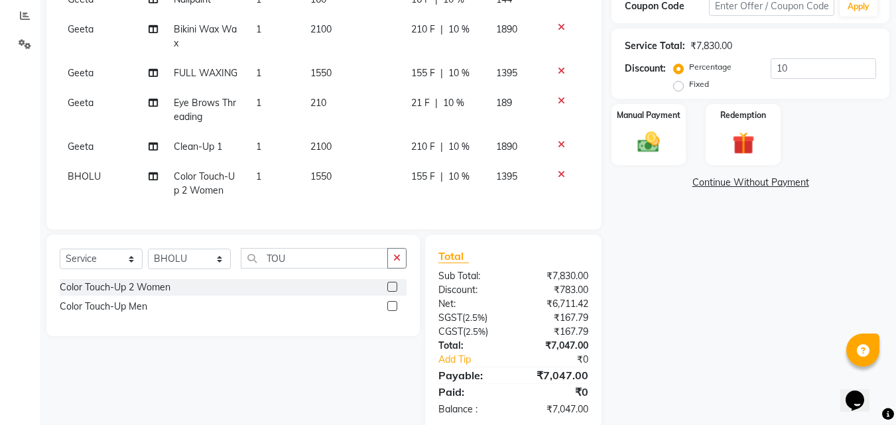
click at [815, 305] on div "Name: Dr.meera Membership: No Active Membership Total Visits: 2 Card on file: 0…" at bounding box center [756, 126] width 288 height 608
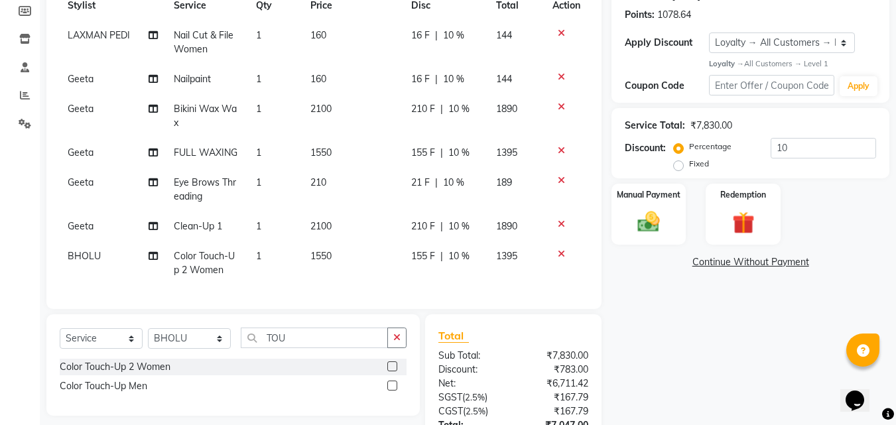
scroll to position [196, 0]
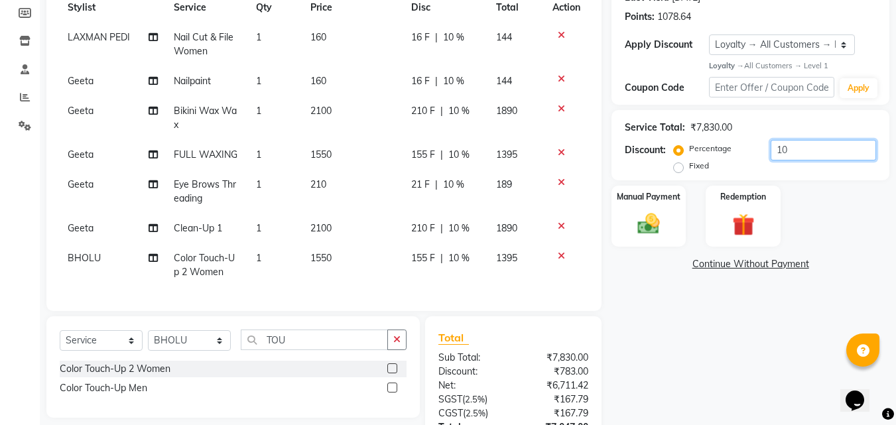
click at [817, 151] on input "10" at bounding box center [823, 150] width 105 height 21
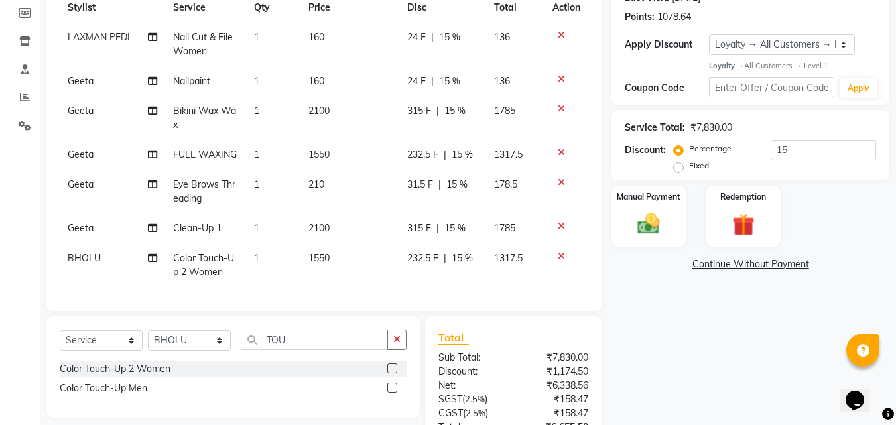
click at [771, 385] on div "Name: Dr.meera Membership: No Active Membership Total Visits: 2 Card on file: 0…" at bounding box center [756, 207] width 288 height 608
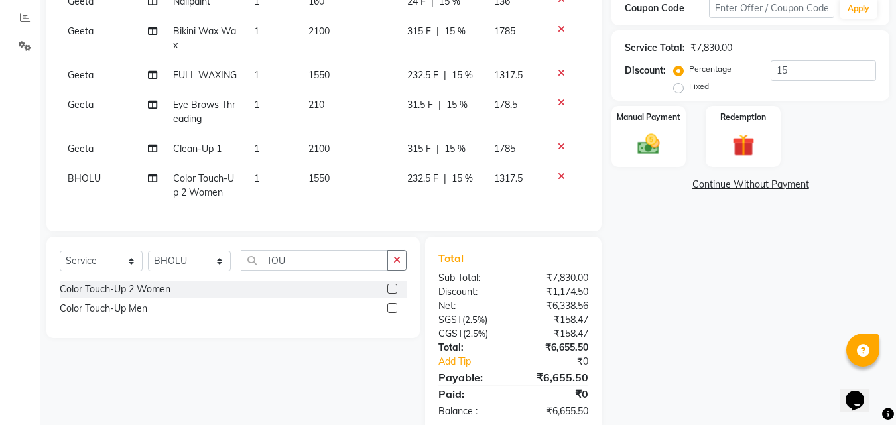
scroll to position [287, 0]
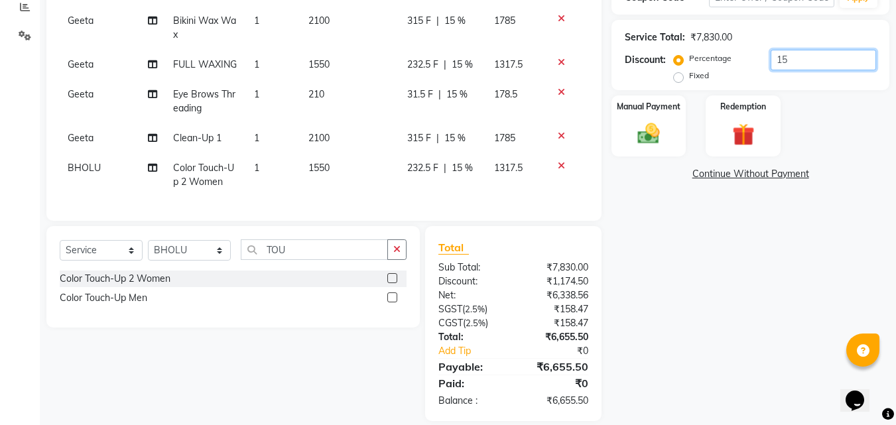
click at [821, 65] on input "15" at bounding box center [823, 60] width 105 height 21
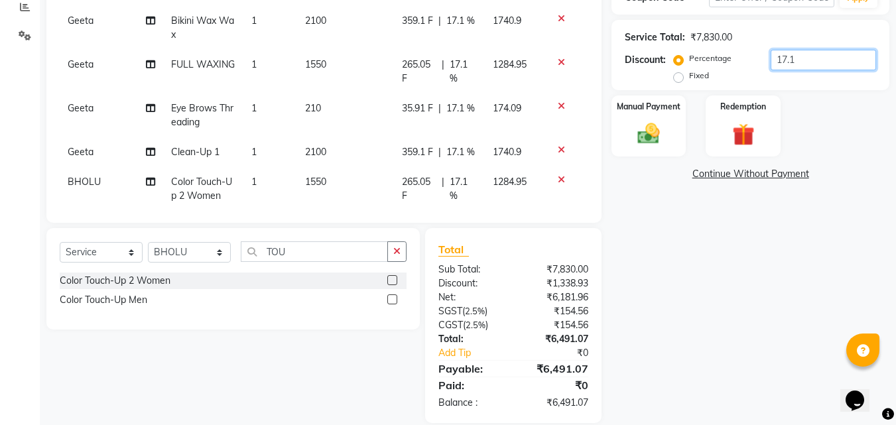
scroll to position [0, 0]
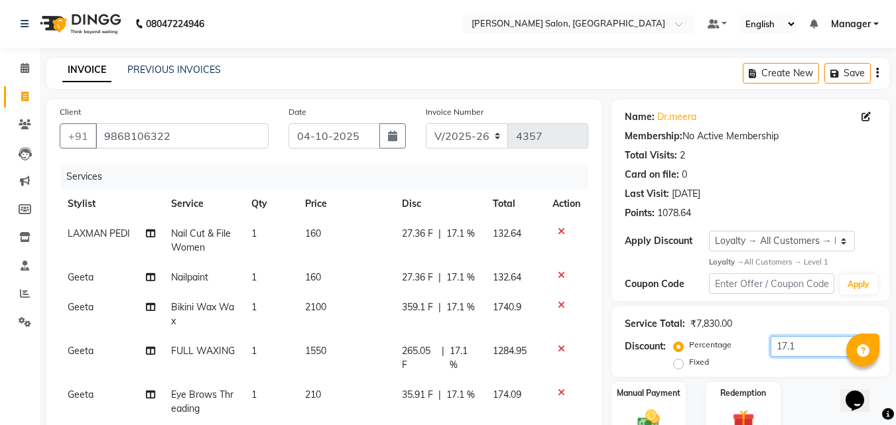
type input "17.1"
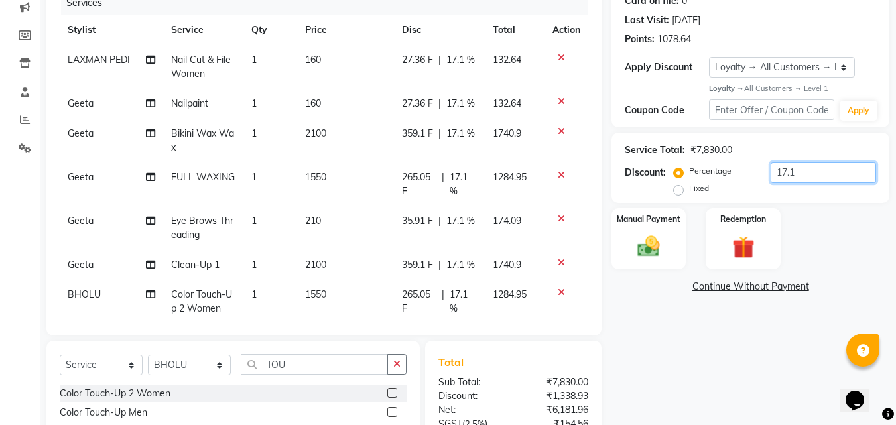
scroll to position [176, 0]
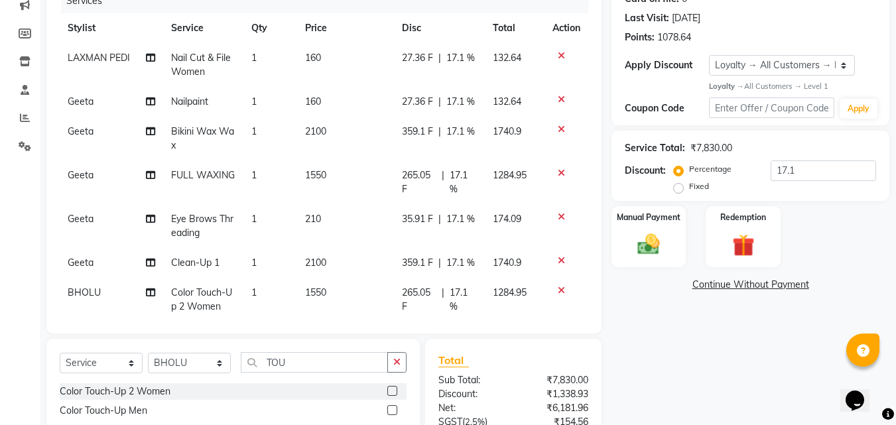
click at [332, 286] on td "1550" at bounding box center [345, 300] width 97 height 44
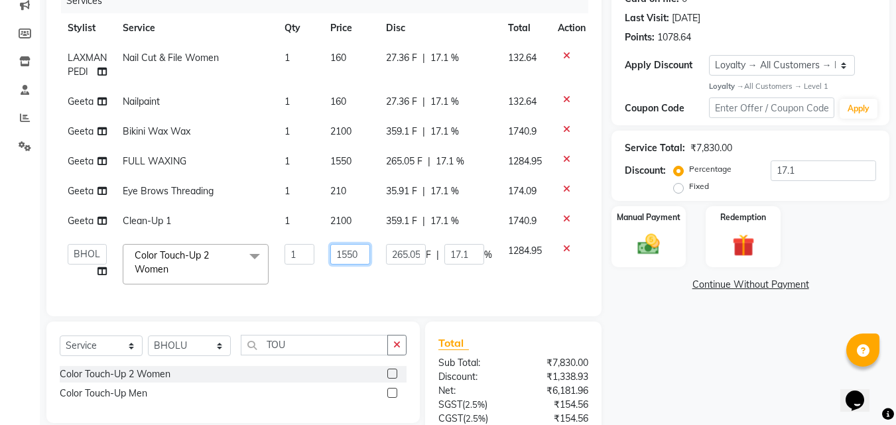
click at [361, 254] on input "1550" at bounding box center [350, 254] width 40 height 21
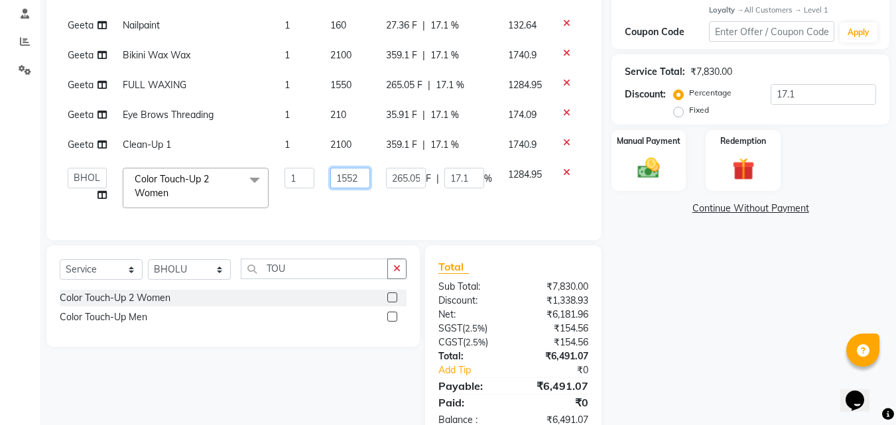
scroll to position [260, 0]
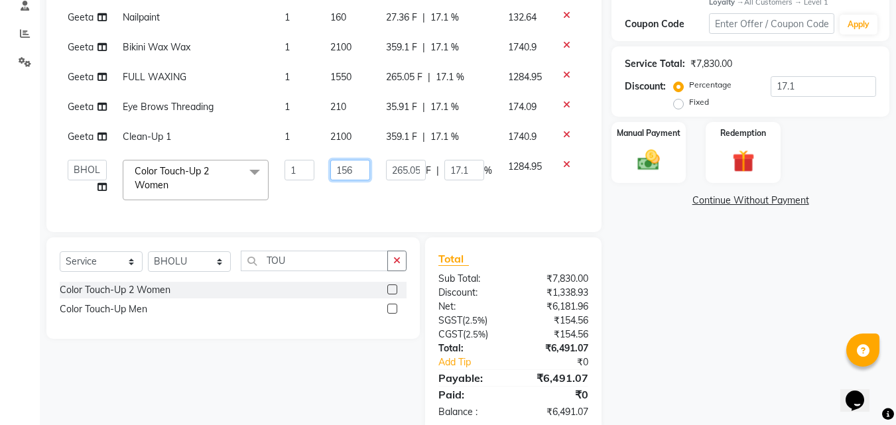
type input "1560"
click at [758, 358] on div "Name: Dr.meera Membership: No Active Membership Total Visits: 2 Card on file: 0…" at bounding box center [756, 135] width 288 height 593
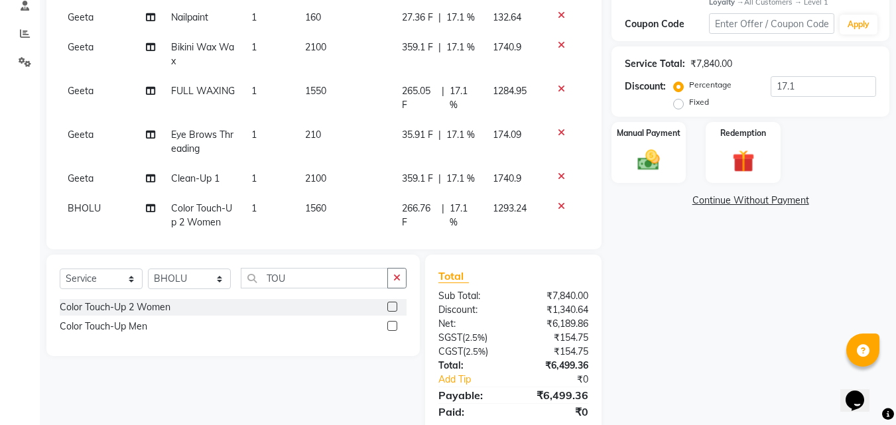
click at [348, 209] on td "1560" at bounding box center [345, 216] width 97 height 44
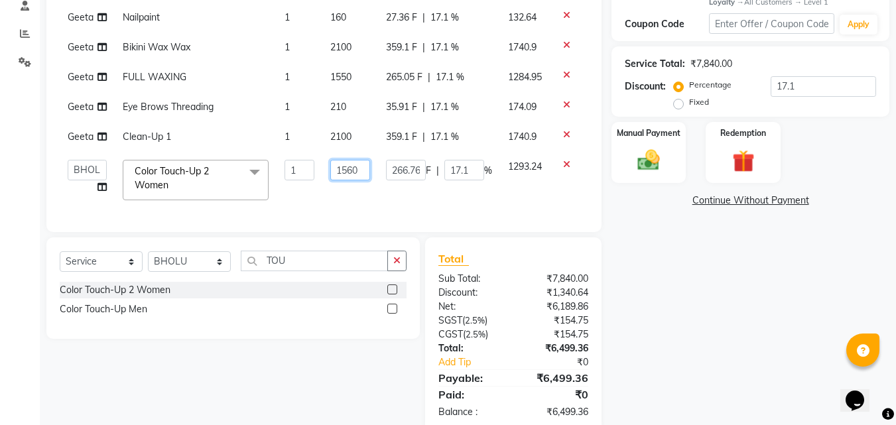
click at [362, 170] on input "1560" at bounding box center [350, 170] width 40 height 21
type input "1562"
click at [796, 360] on div "Name: Dr.meera Membership: No Active Membership Total Visits: 2 Card on file: 0…" at bounding box center [756, 135] width 288 height 593
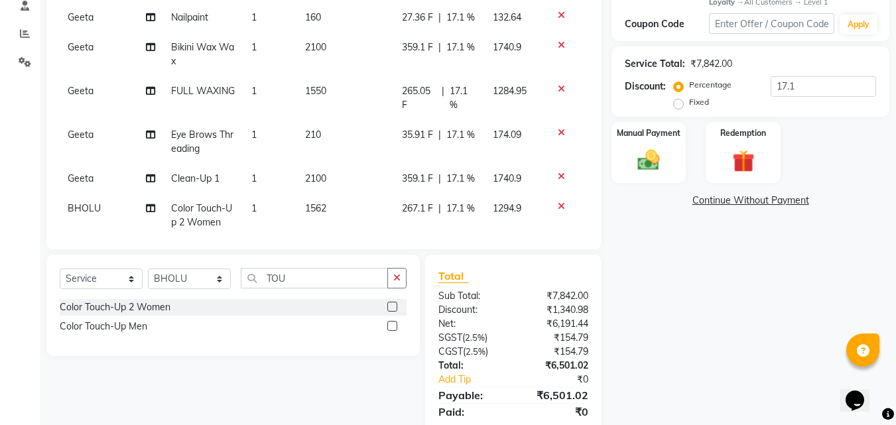
click at [346, 210] on td "1562" at bounding box center [345, 216] width 97 height 44
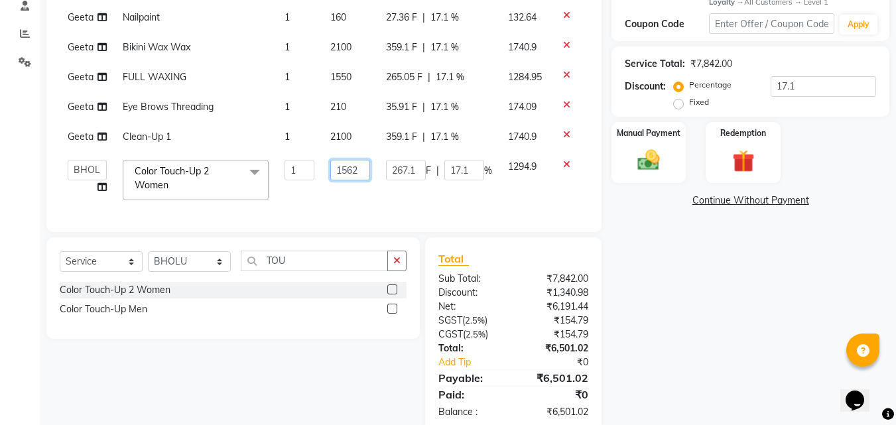
click at [361, 170] on input "1562" at bounding box center [350, 170] width 40 height 21
type input "1565"
click at [773, 364] on div "Name: Dr.meera Membership: No Active Membership Total Visits: 2 Card on file: 0…" at bounding box center [756, 135] width 288 height 593
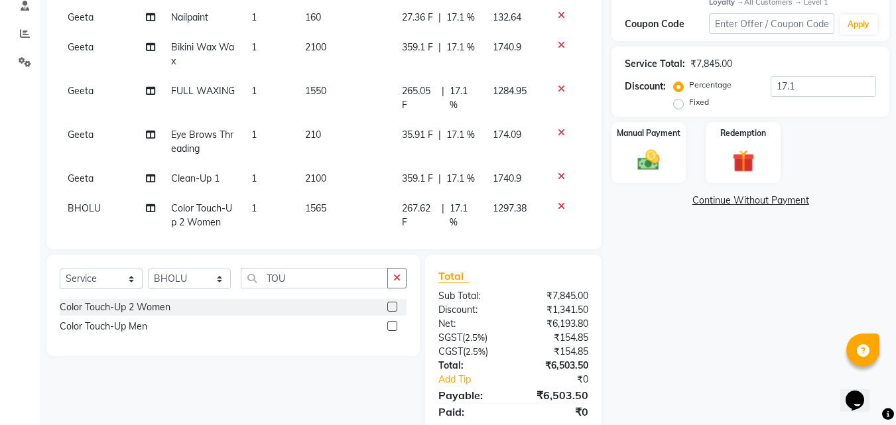
click at [346, 208] on td "1565" at bounding box center [345, 216] width 97 height 44
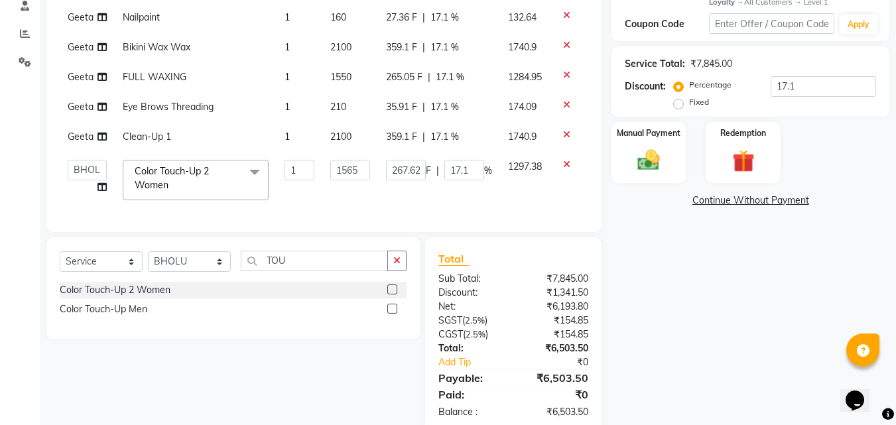
click at [349, 199] on td "1565" at bounding box center [350, 180] width 56 height 56
click at [381, 168] on td "267.62 F | 17.1 %" at bounding box center [439, 180] width 122 height 56
click at [363, 171] on input "1565" at bounding box center [350, 170] width 40 height 21
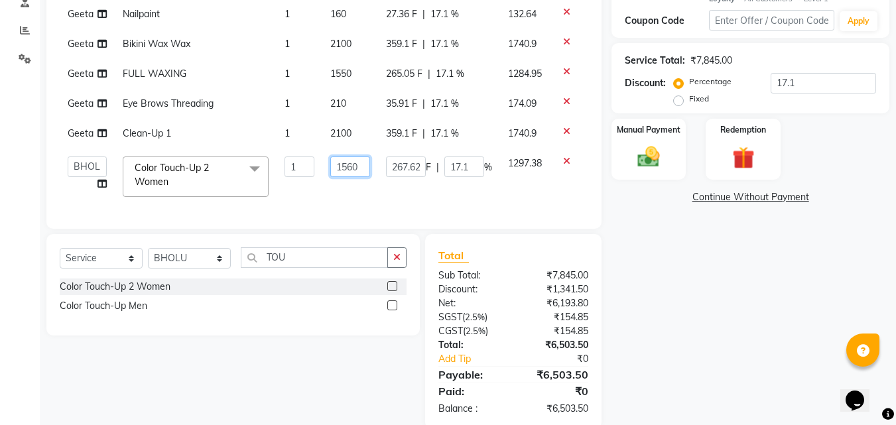
click at [362, 171] on input "1560" at bounding box center [350, 167] width 40 height 21
type input "1580"
click at [716, 346] on div "Name: Dr.meera Membership: No Active Membership Total Visits: 2 Card on file: 0…" at bounding box center [756, 132] width 288 height 593
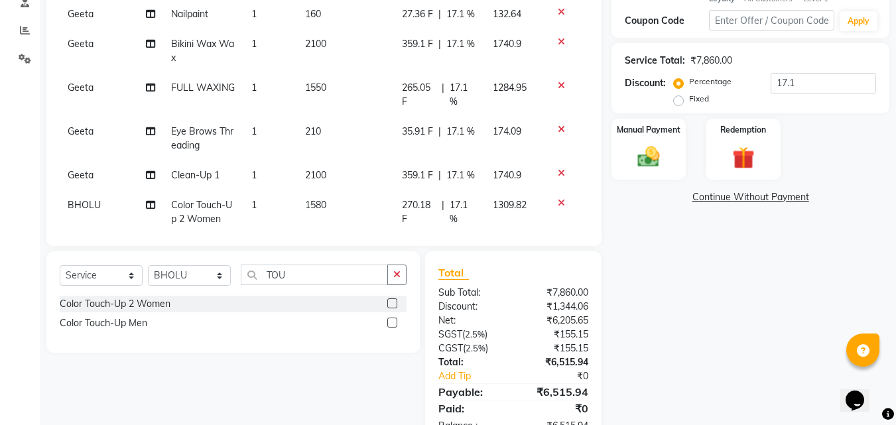
click at [339, 200] on td "1580" at bounding box center [345, 212] width 97 height 44
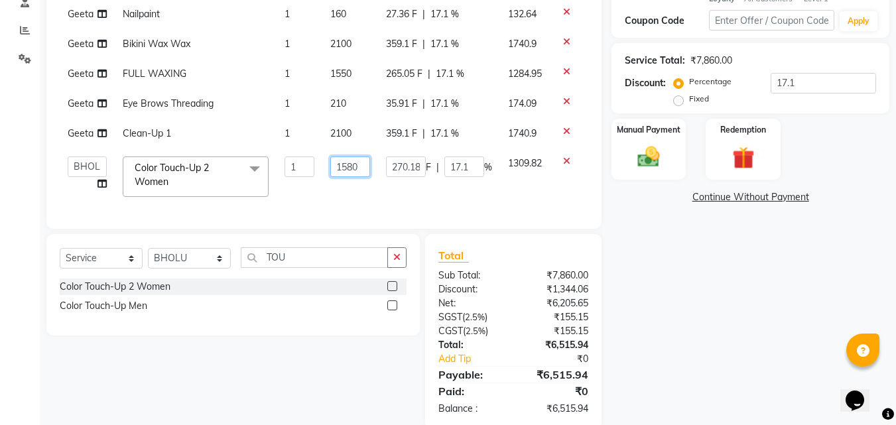
click at [362, 167] on input "1580" at bounding box center [350, 167] width 40 height 21
type input "1600"
click at [783, 379] on div "Name: Dr.meera Membership: No Active Membership Total Visits: 2 Card on file: 0…" at bounding box center [756, 132] width 288 height 593
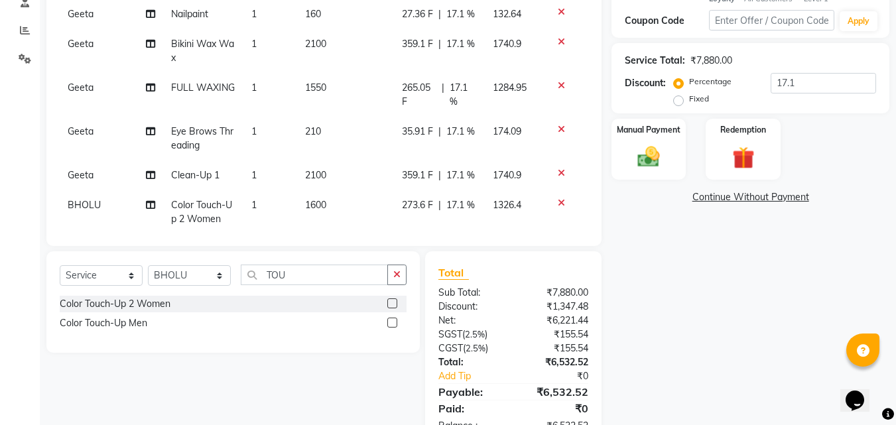
click at [332, 201] on td "1600" at bounding box center [345, 212] width 97 height 44
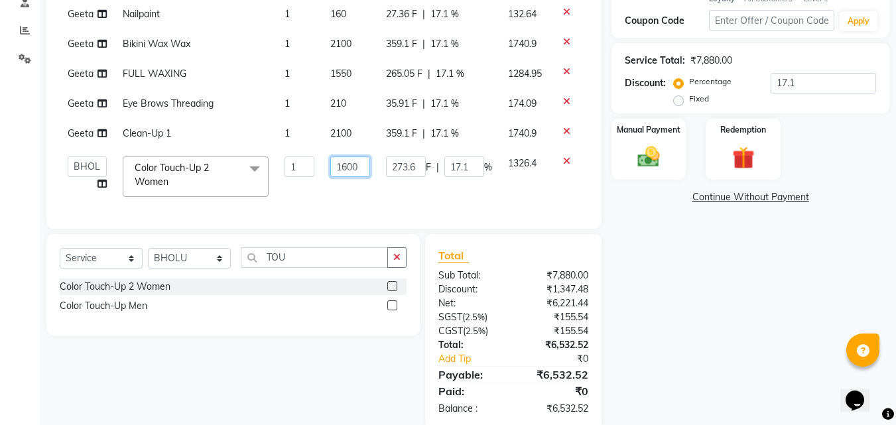
click at [364, 170] on input "1600" at bounding box center [350, 167] width 40 height 21
type input "1700"
click at [738, 323] on div "Name: Dr.meera Membership: No Active Membership Total Visits: 2 Card on file: 0…" at bounding box center [756, 132] width 288 height 593
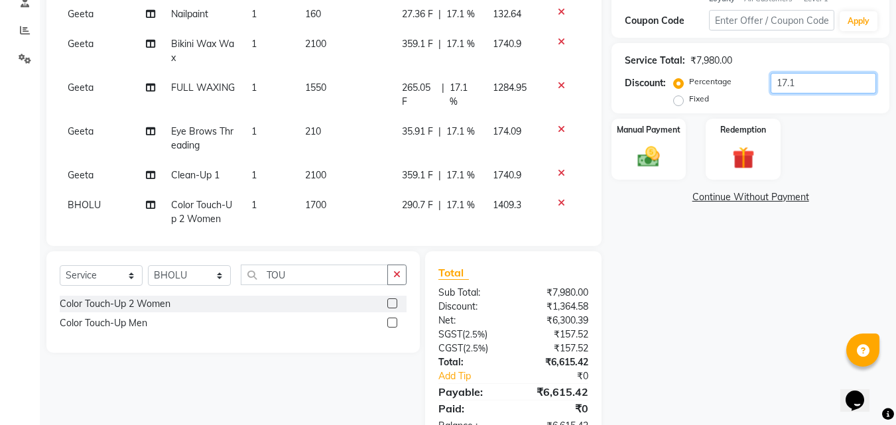
click at [815, 86] on input "17.1" at bounding box center [823, 83] width 105 height 21
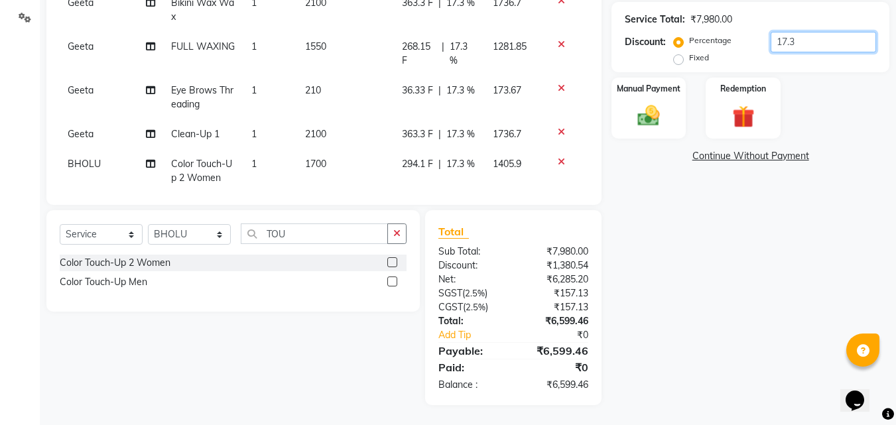
type input "17.3"
click at [645, 117] on img at bounding box center [648, 116] width 37 height 27
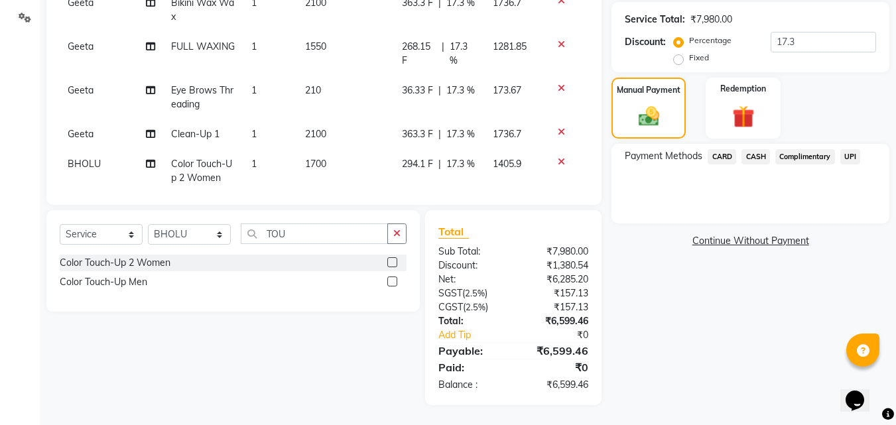
click at [722, 157] on span "CARD" at bounding box center [722, 156] width 29 height 15
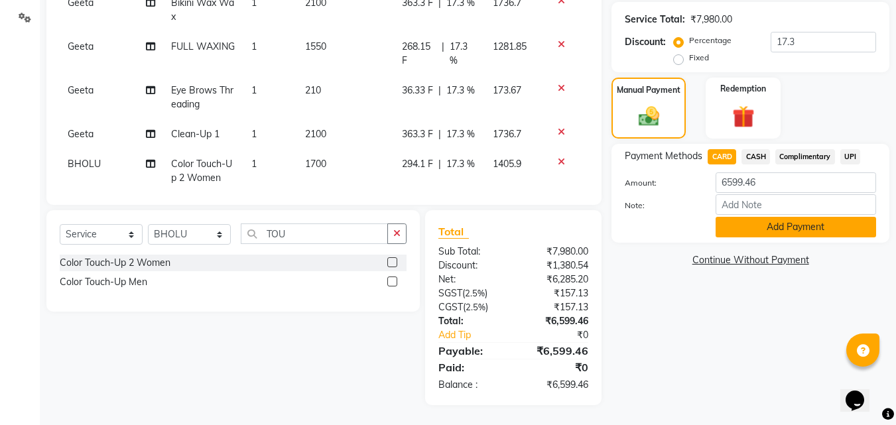
click at [818, 226] on button "Add Payment" at bounding box center [796, 227] width 161 height 21
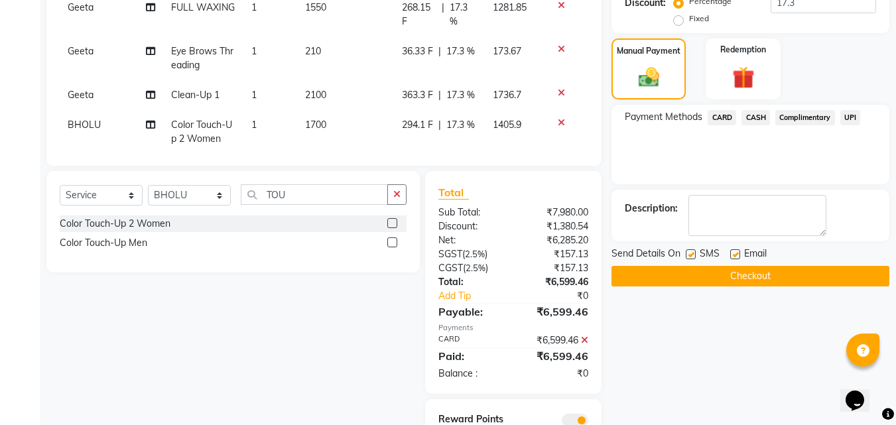
scroll to position [412, 0]
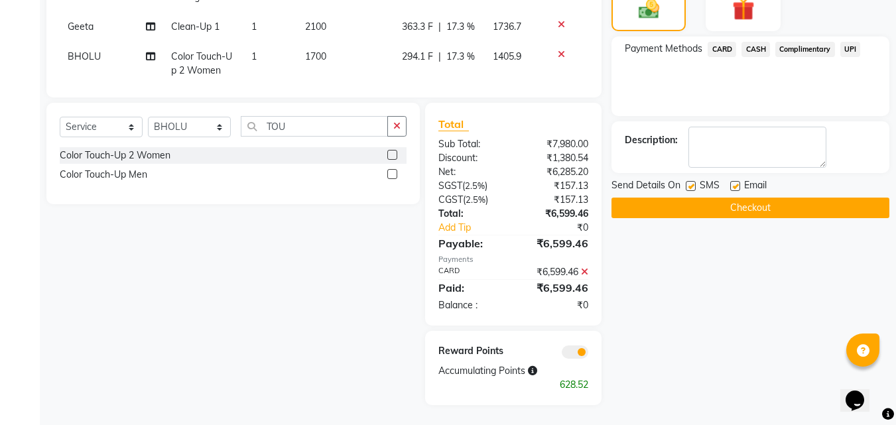
click at [840, 214] on button "Checkout" at bounding box center [751, 208] width 278 height 21
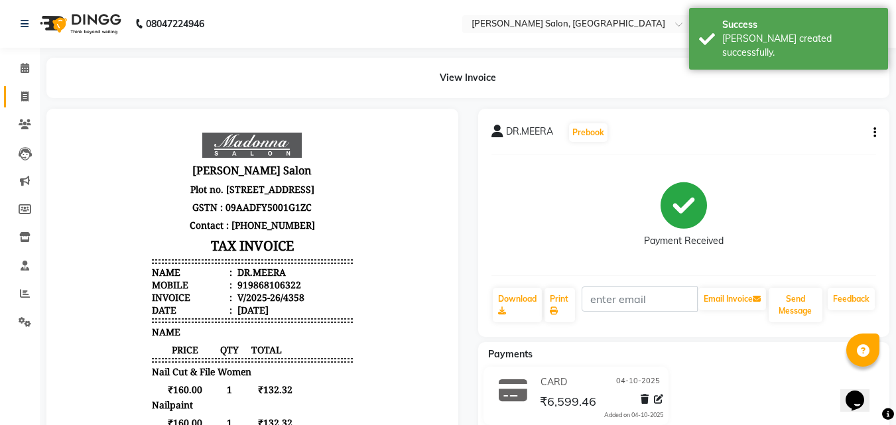
click at [13, 92] on span at bounding box center [24, 97] width 23 height 15
select select "service"
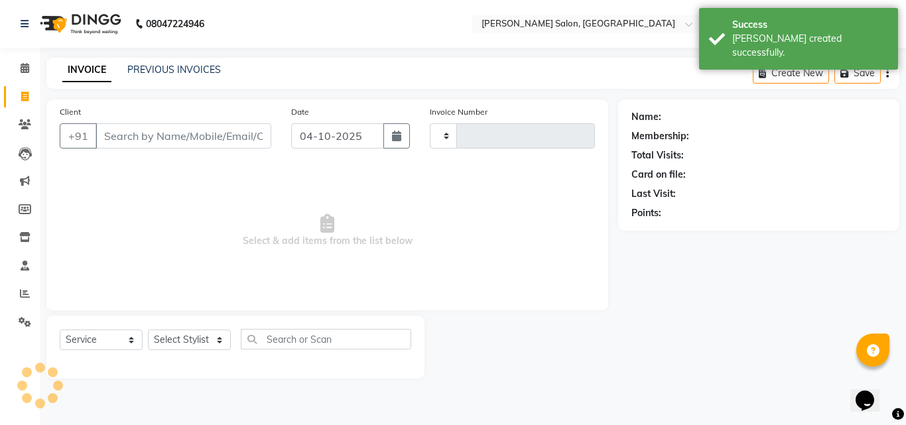
type input "4359"
select select "7229"
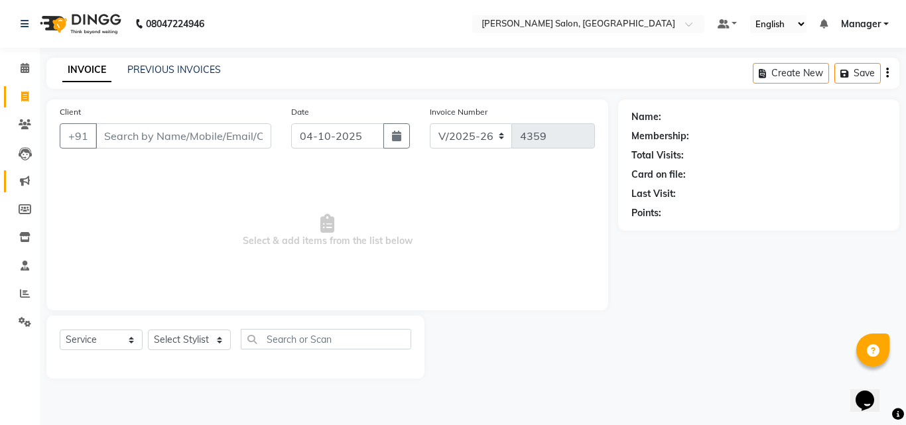
click at [22, 178] on icon at bounding box center [25, 181] width 10 height 10
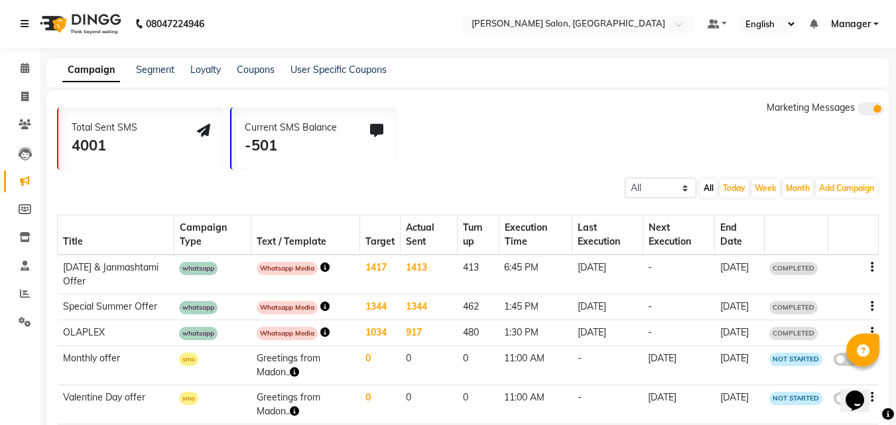
click at [25, 23] on icon at bounding box center [25, 23] width 8 height 9
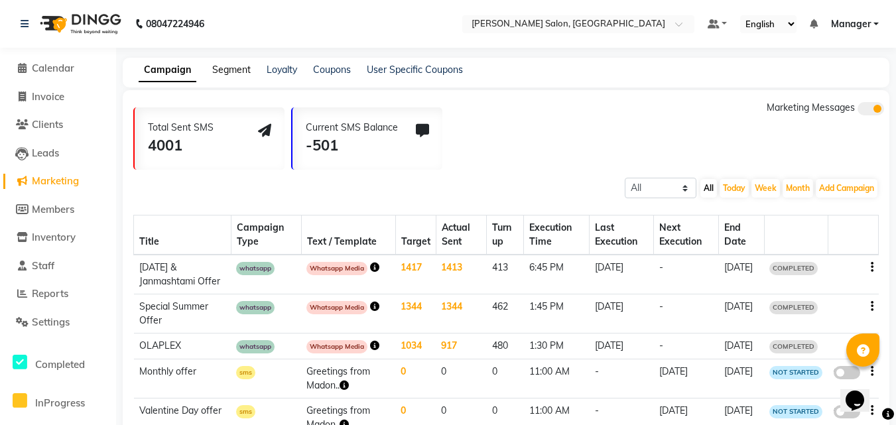
click at [236, 68] on link "Segment" at bounding box center [231, 70] width 38 height 12
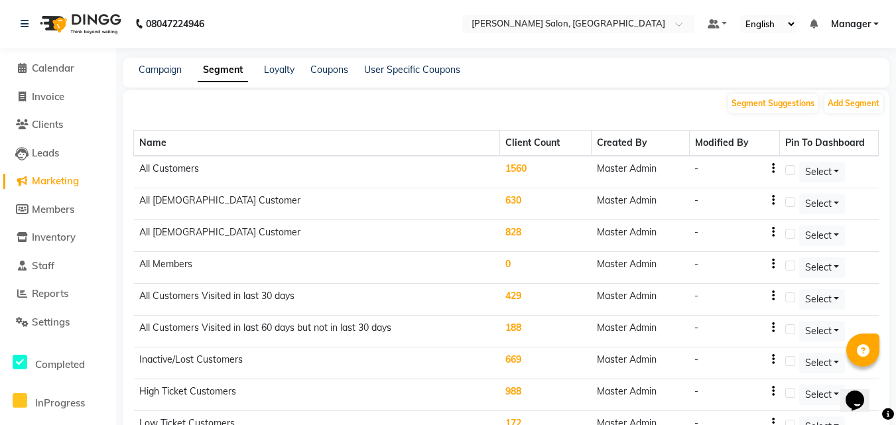
click at [519, 167] on td "1560" at bounding box center [546, 172] width 92 height 33
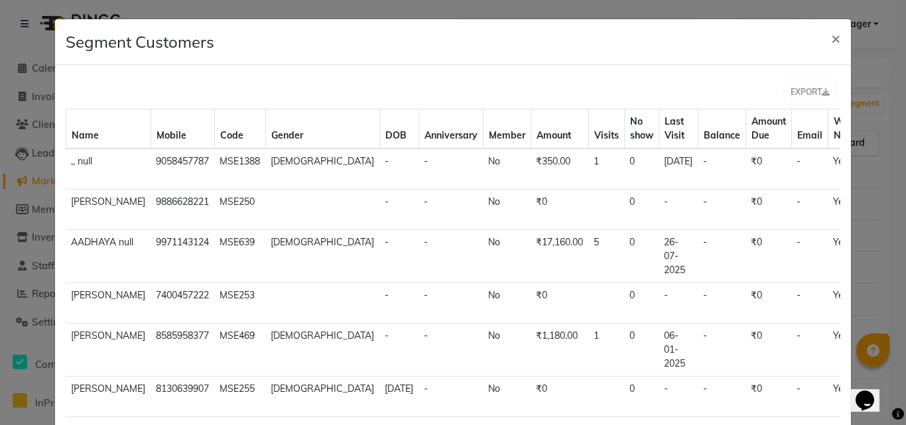
click at [588, 167] on td "1" at bounding box center [606, 169] width 36 height 41
click at [831, 42] on button "×" at bounding box center [836, 37] width 31 height 37
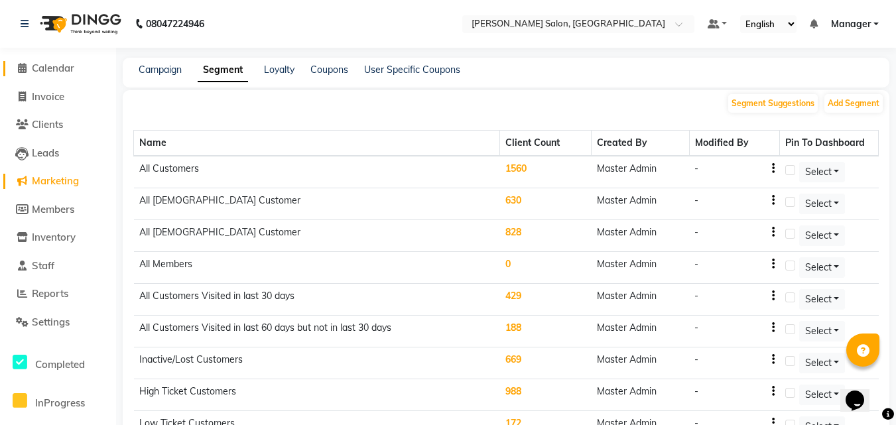
click at [53, 66] on span "Calendar" at bounding box center [53, 68] width 42 height 13
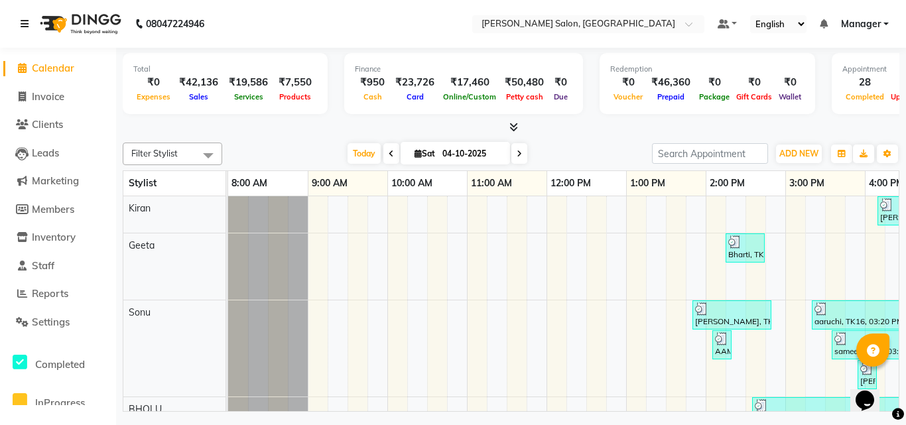
click at [30, 29] on link at bounding box center [27, 23] width 13 height 37
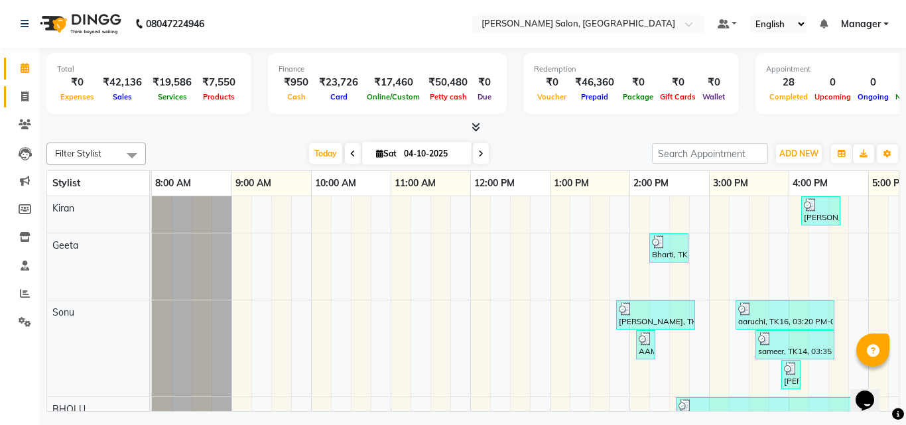
click at [22, 94] on icon at bounding box center [24, 97] width 7 height 10
select select "service"
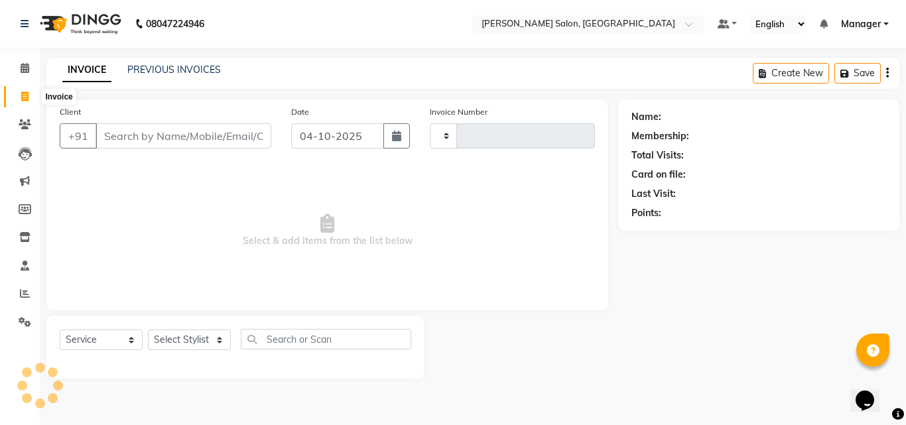
type input "4359"
select select "7229"
click at [218, 132] on input "Client" at bounding box center [184, 135] width 176 height 25
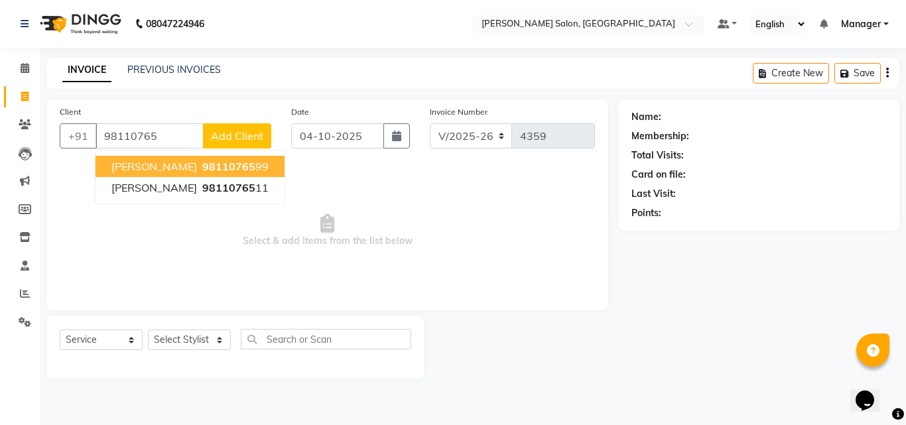
click at [215, 171] on ngb-highlight "98110765 99" at bounding box center [234, 166] width 69 height 13
type input "9811076599"
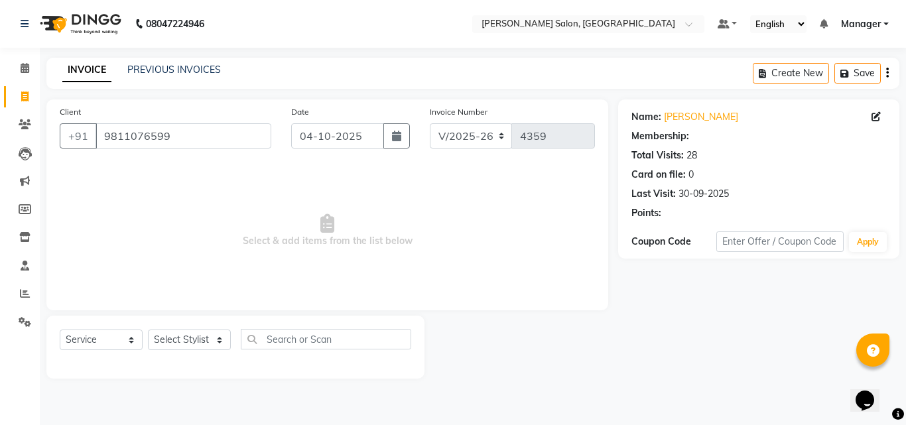
select select "1: Object"
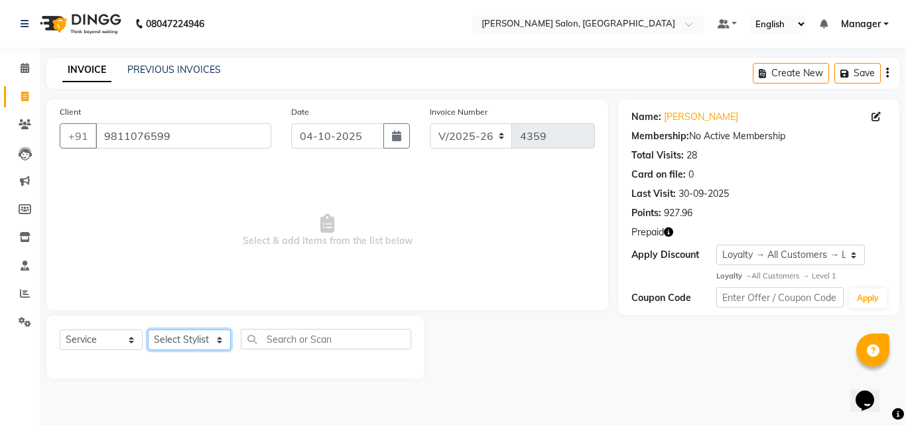
click at [212, 344] on select "Select Stylist BHOLU Geeta Hanif Jeetu JIYA SINGH Kiran LAXMAN PEDI Manager Moh…" at bounding box center [189, 340] width 83 height 21
select select "61919"
click at [148, 330] on select "Select Stylist BHOLU Geeta Hanif Jeetu JIYA SINGH Kiran LAXMAN PEDI Manager Moh…" at bounding box center [189, 340] width 83 height 21
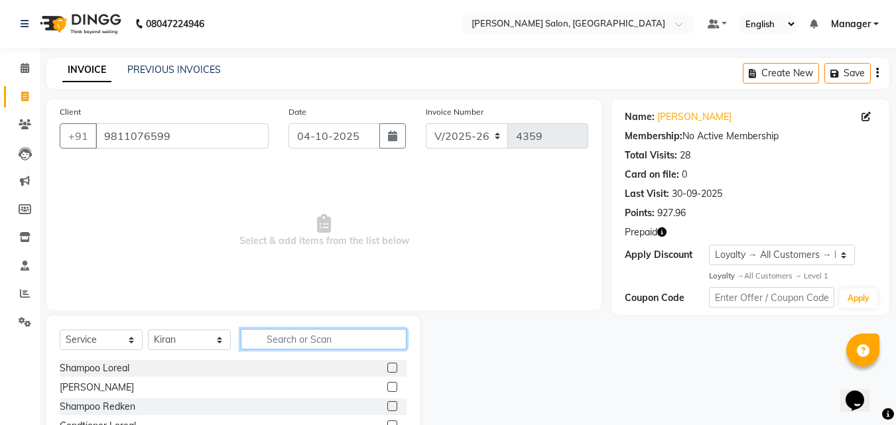
click at [307, 340] on input "text" at bounding box center [324, 339] width 166 height 21
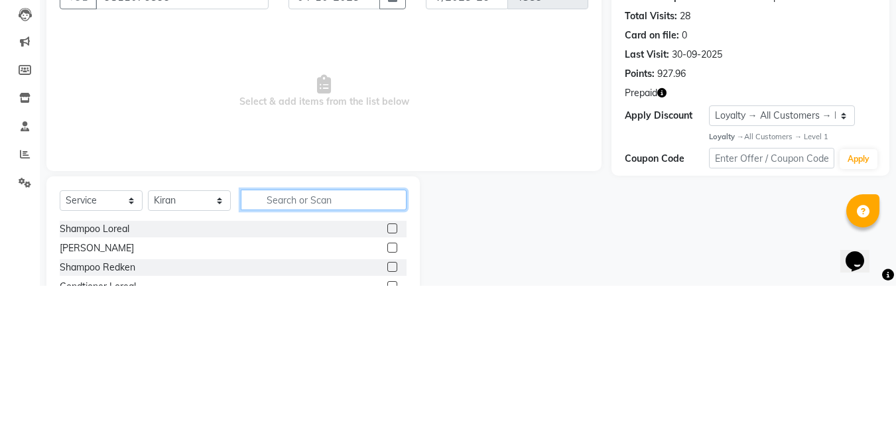
scroll to position [32, 0]
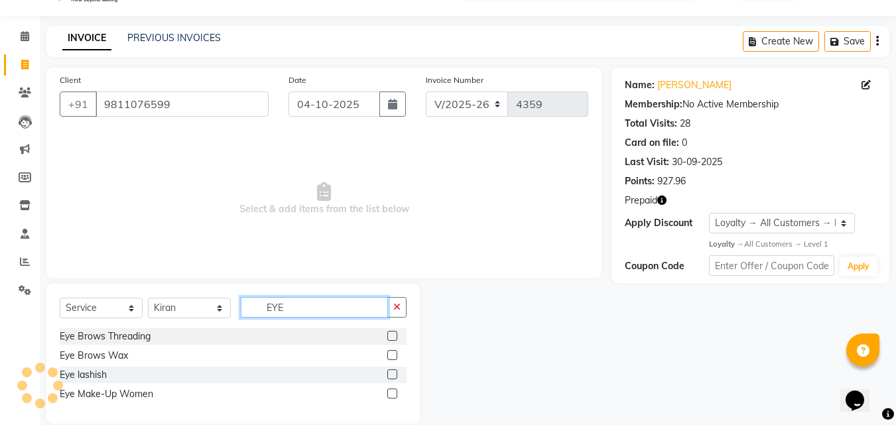
type input "EYE"
click at [393, 336] on label at bounding box center [392, 336] width 10 height 10
click at [393, 336] on input "checkbox" at bounding box center [391, 336] width 9 height 9
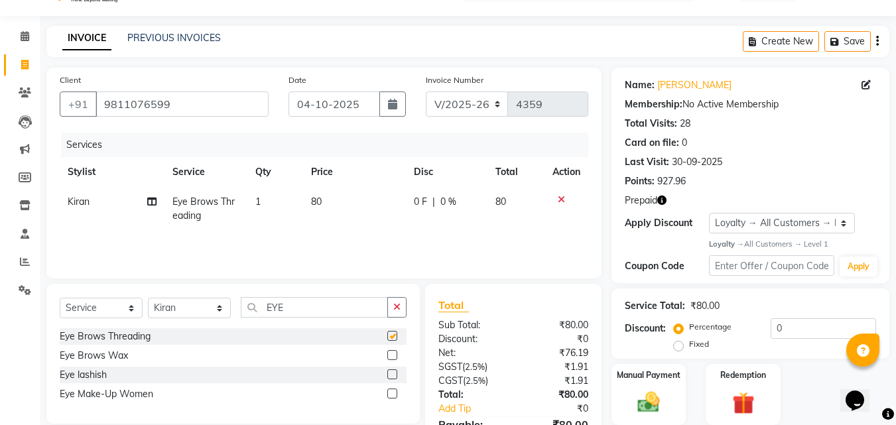
checkbox input "false"
click at [349, 207] on td "80" at bounding box center [354, 209] width 103 height 44
select select "61919"
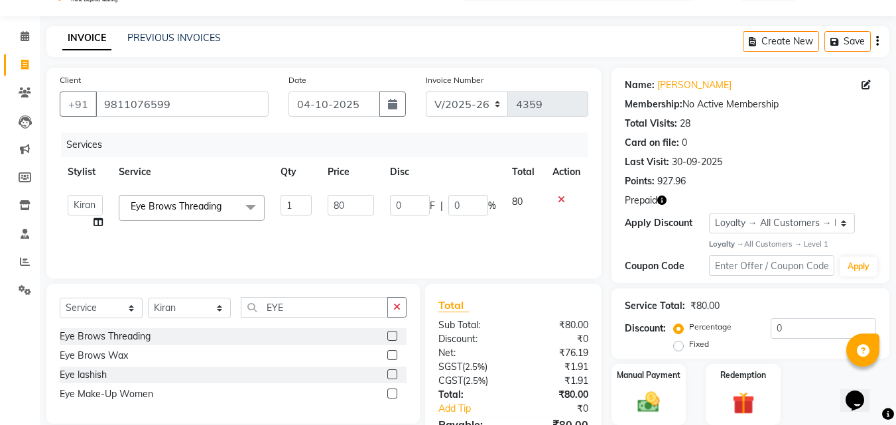
type input "8"
type input "500"
click at [425, 234] on div "Services Stylist Service Qty Price Disc Total Action BHOLU Geeta Hanif Jeetu JI…" at bounding box center [324, 199] width 529 height 133
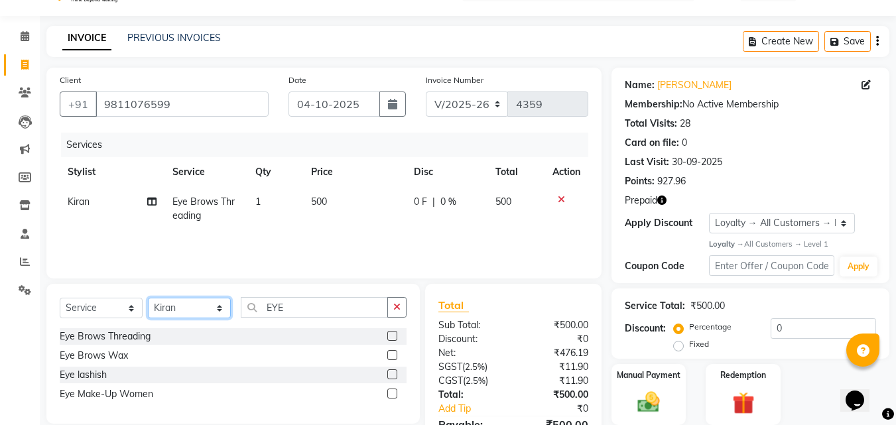
click at [218, 315] on select "Select Stylist BHOLU Geeta Hanif Jeetu JIYA SINGH Kiran LAXMAN PEDI Manager Moh…" at bounding box center [189, 308] width 83 height 21
select select "63474"
click at [148, 298] on select "Select Stylist BHOLU Geeta Hanif Jeetu JIYA SINGH Kiran LAXMAN PEDI Manager Moh…" at bounding box center [189, 308] width 83 height 21
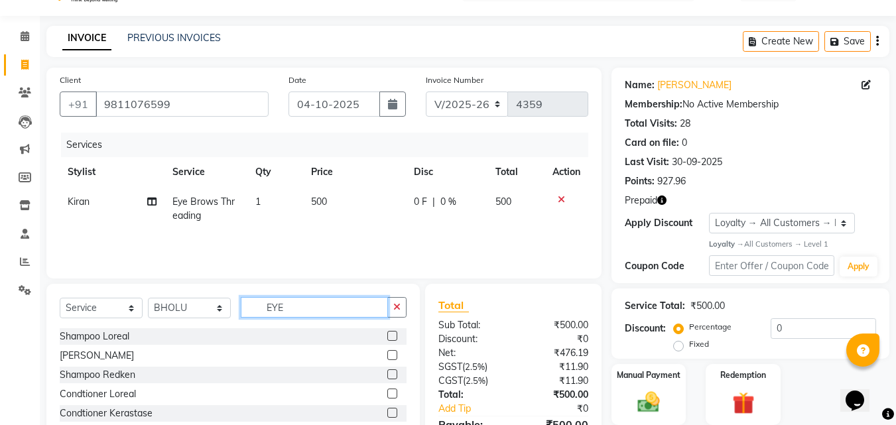
click at [301, 305] on input "EYE" at bounding box center [314, 307] width 147 height 21
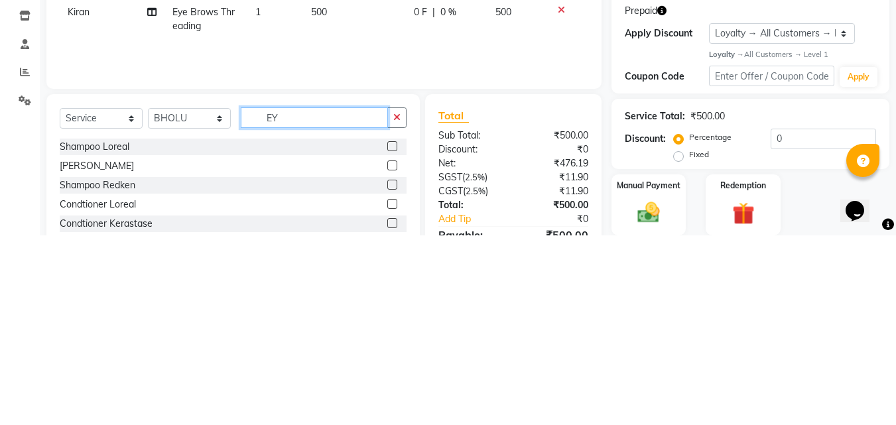
type input "E"
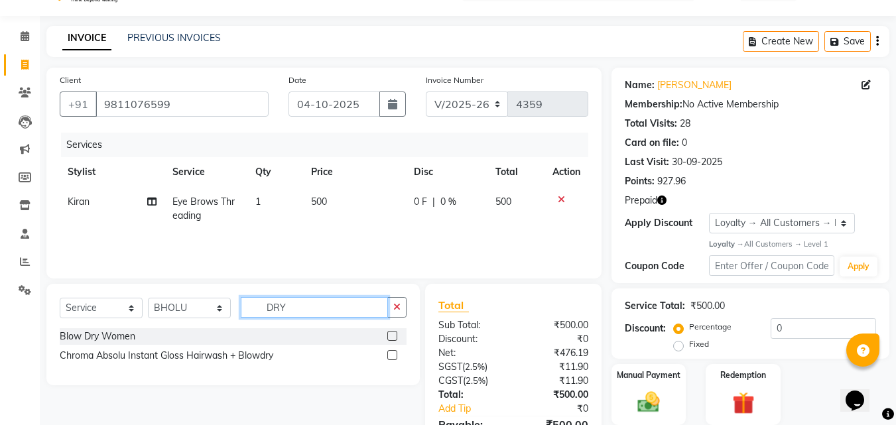
type input "DRY"
click at [387, 340] on label at bounding box center [392, 336] width 10 height 10
click at [387, 340] on input "checkbox" at bounding box center [391, 336] width 9 height 9
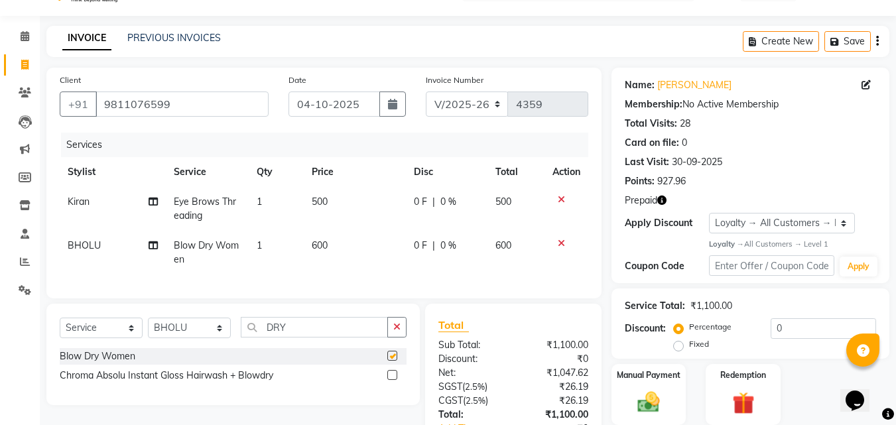
checkbox input "false"
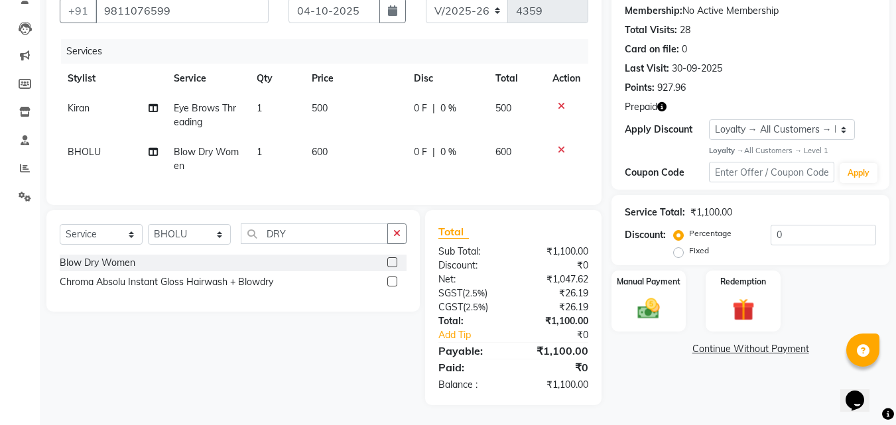
scroll to position [129, 0]
click at [658, 102] on icon "button" at bounding box center [661, 106] width 9 height 9
click at [748, 296] on img at bounding box center [742, 310] width 37 height 29
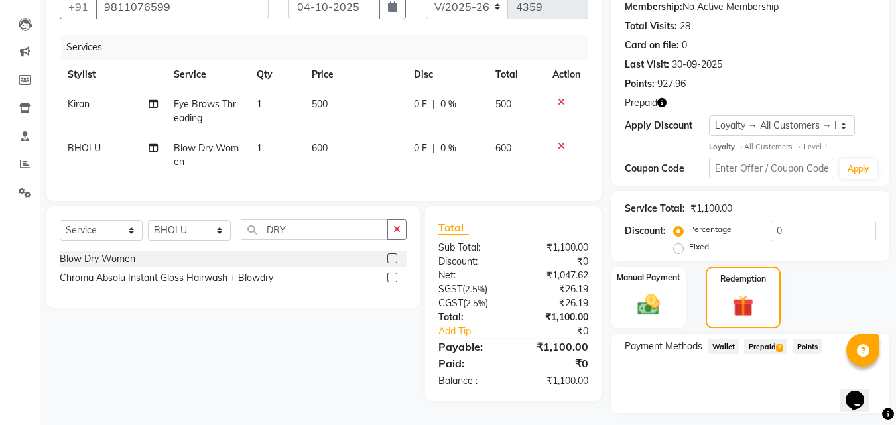
click at [765, 349] on span "Prepaid 2" at bounding box center [765, 346] width 43 height 15
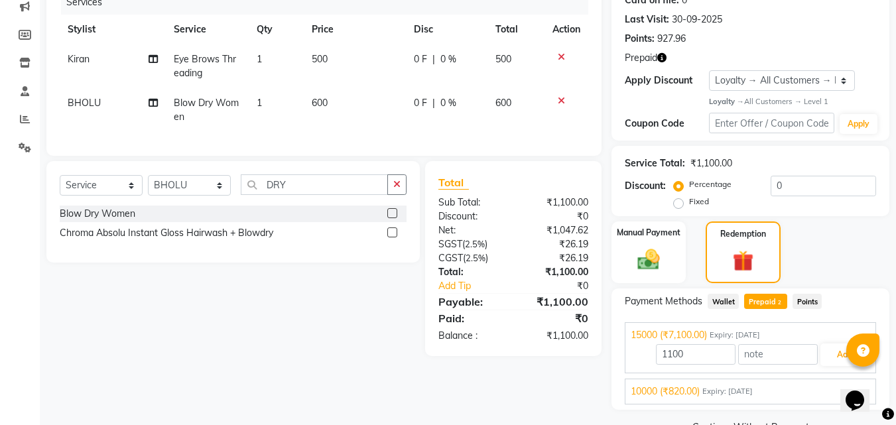
scroll to position [206, 0]
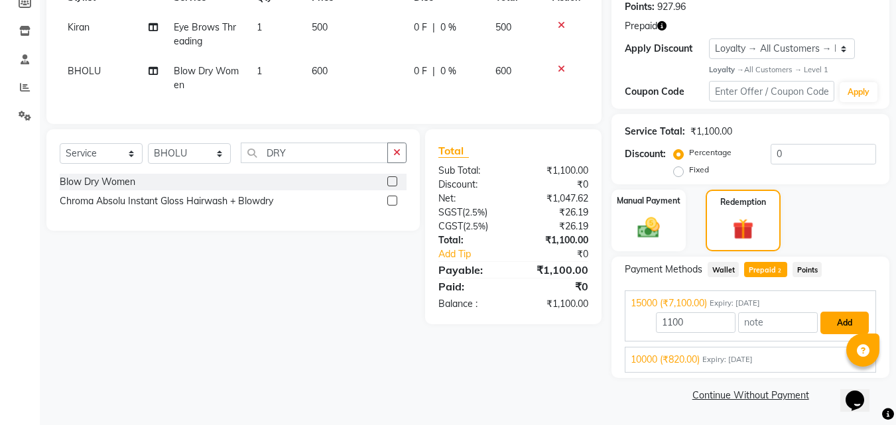
click at [845, 323] on button "Add" at bounding box center [845, 323] width 48 height 23
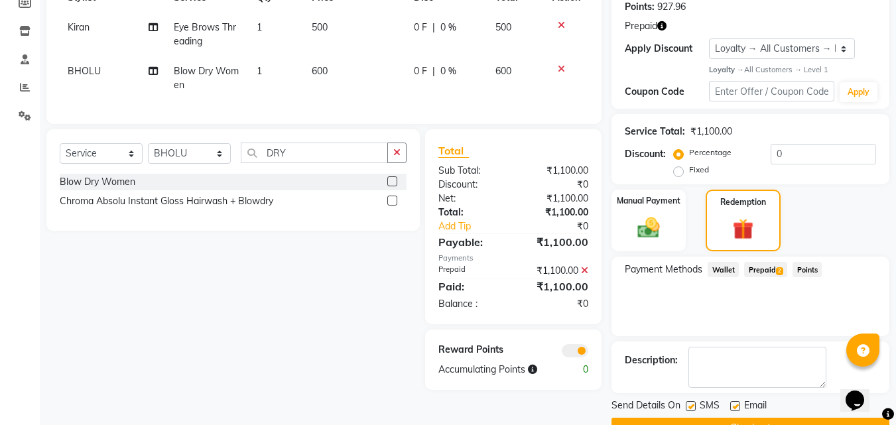
scroll to position [239, 0]
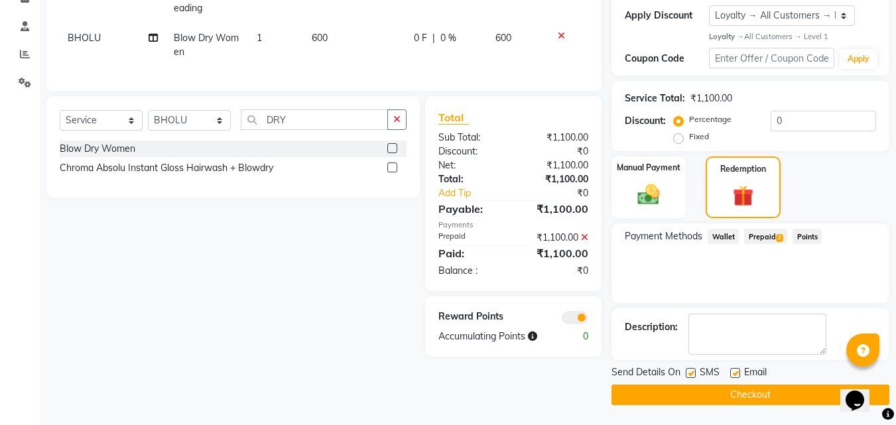
click at [774, 401] on button "Checkout" at bounding box center [751, 395] width 278 height 21
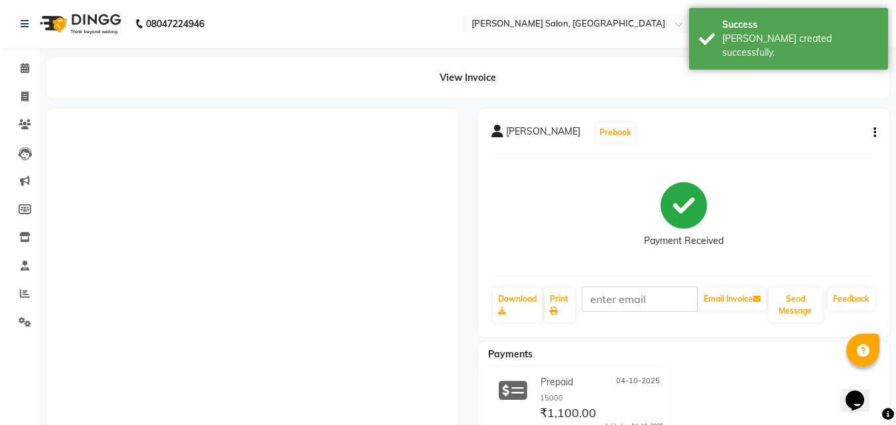
click at [801, 306] on button "Send Message" at bounding box center [796, 305] width 54 height 34
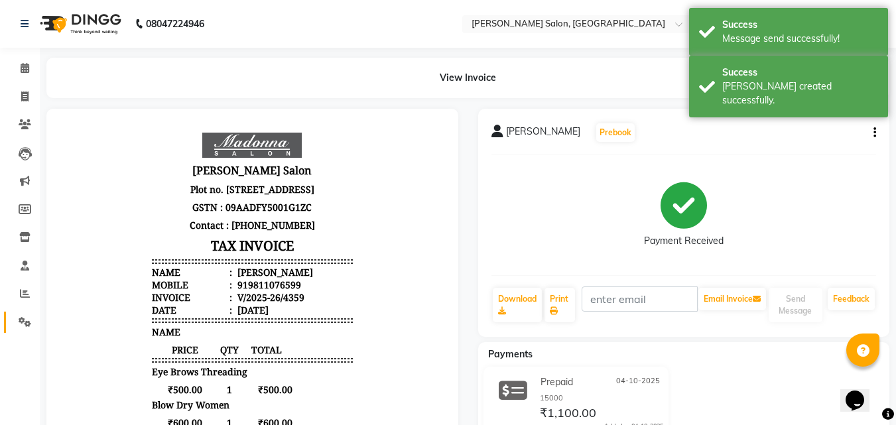
click at [34, 319] on span at bounding box center [24, 322] width 23 height 15
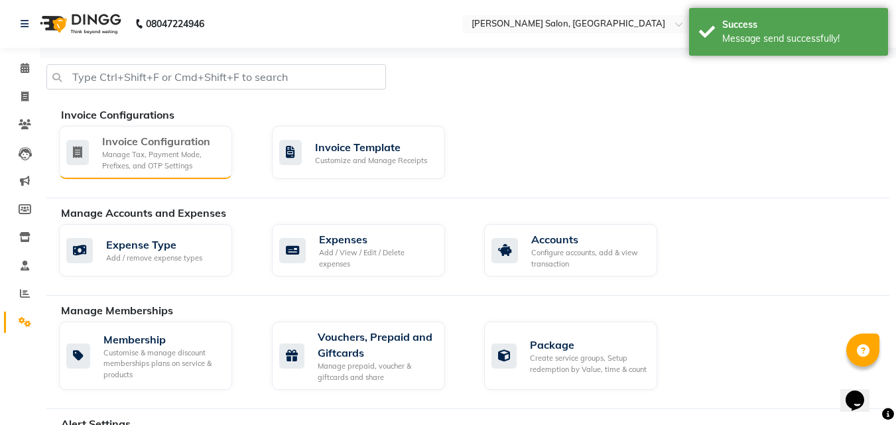
click at [181, 153] on div "Manage Tax, Payment Mode, Prefixes, and OTP Settings" at bounding box center [161, 160] width 119 height 22
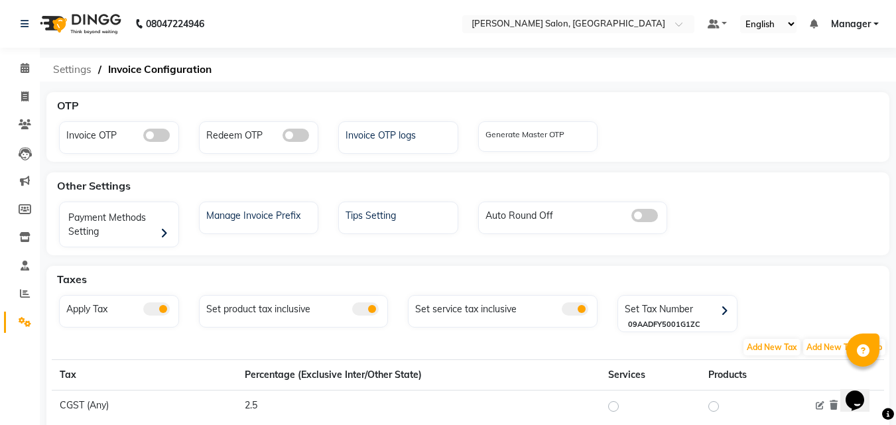
click at [69, 64] on span "Settings" at bounding box center [72, 70] width 52 height 24
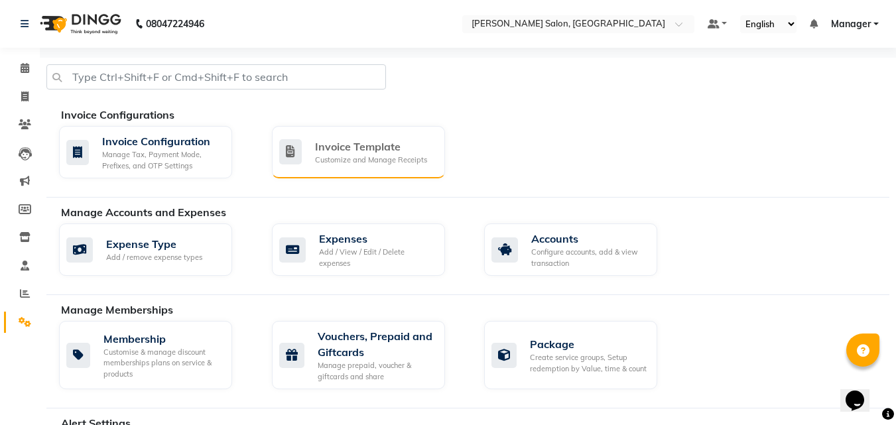
click at [346, 166] on div "Invoice Template Customize and Manage Receipts" at bounding box center [358, 152] width 173 height 52
select select "custom"
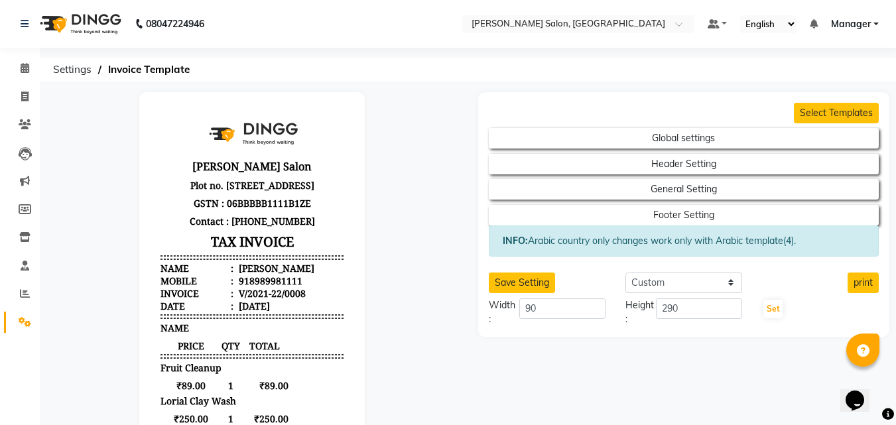
scroll to position [11, 0]
click at [844, 115] on button "Select Templates" at bounding box center [836, 113] width 85 height 21
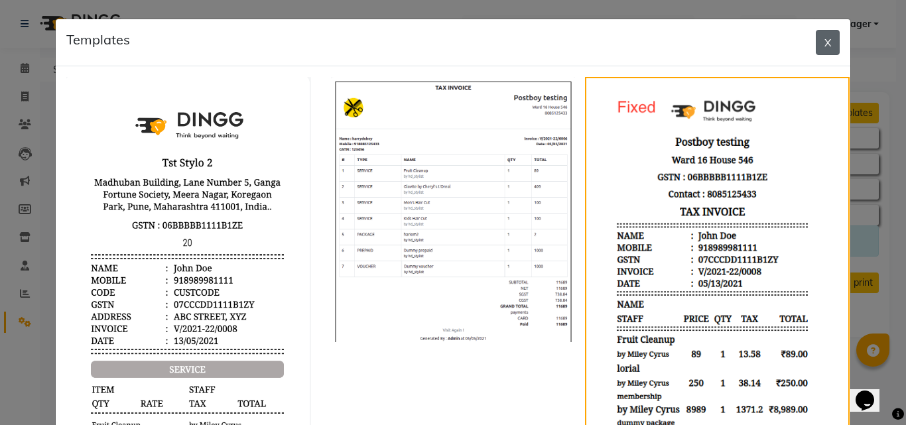
click at [821, 47] on button "X" at bounding box center [828, 42] width 24 height 25
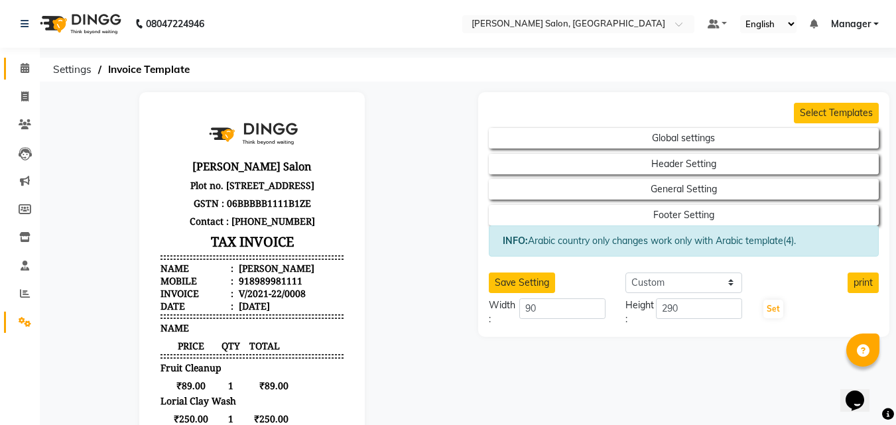
click at [33, 79] on link "Calendar" at bounding box center [20, 69] width 32 height 22
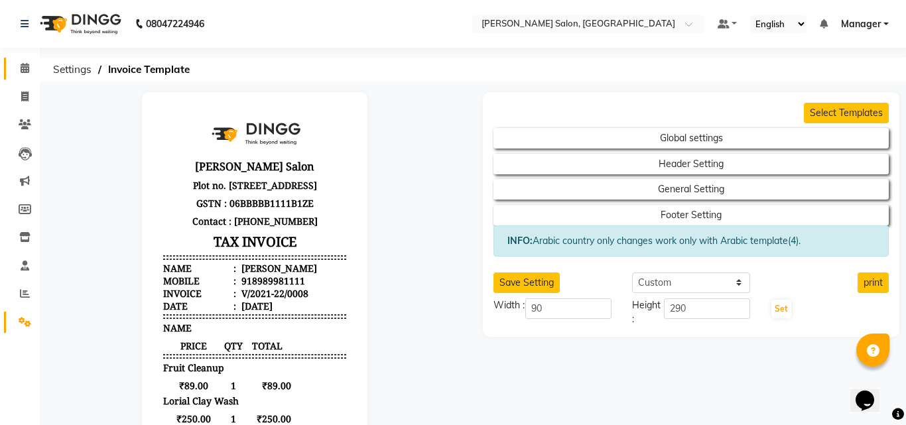
click at [24, 75] on span at bounding box center [24, 68] width 23 height 15
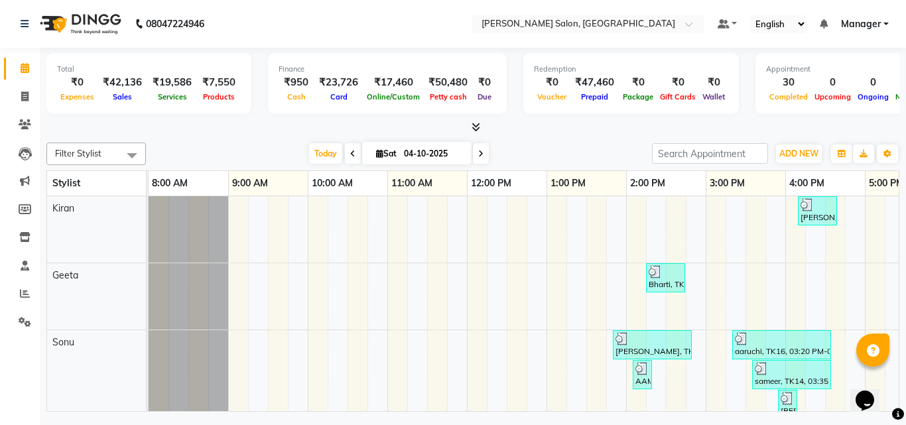
click at [24, 68] on icon at bounding box center [25, 68] width 9 height 10
click at [25, 68] on icon at bounding box center [25, 68] width 9 height 10
click at [30, 99] on span at bounding box center [24, 97] width 23 height 15
select select "service"
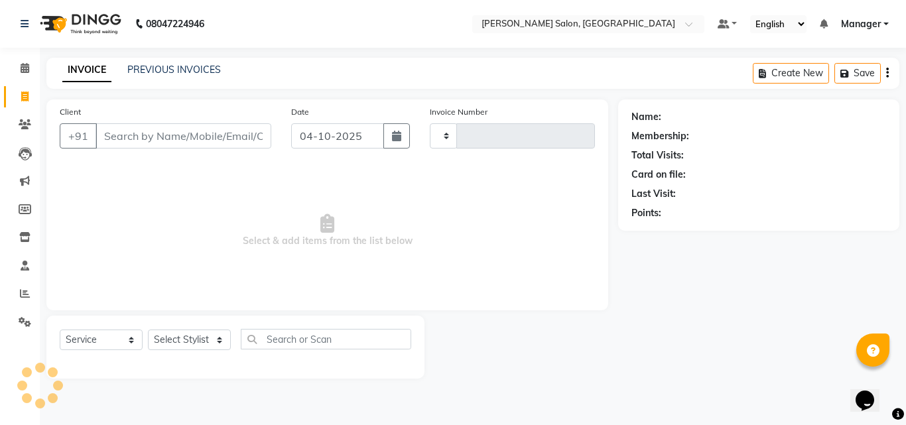
type input "4360"
select select "7229"
click at [174, 66] on link "PREVIOUS INVOICES" at bounding box center [174, 70] width 94 height 12
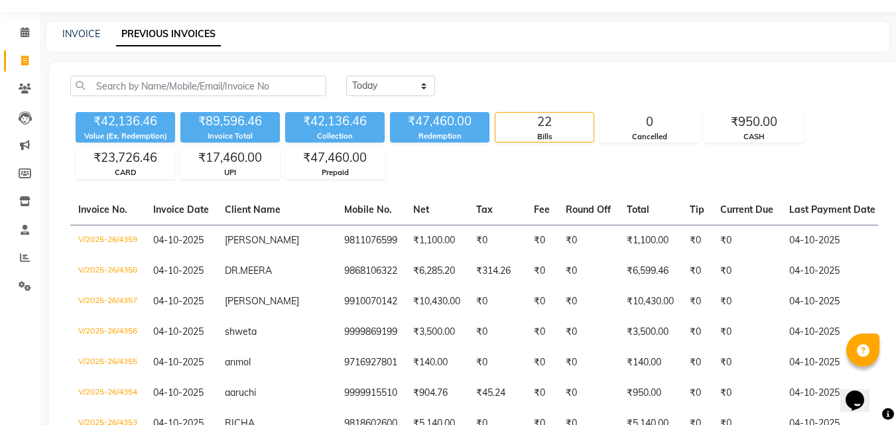
scroll to position [69, 0]
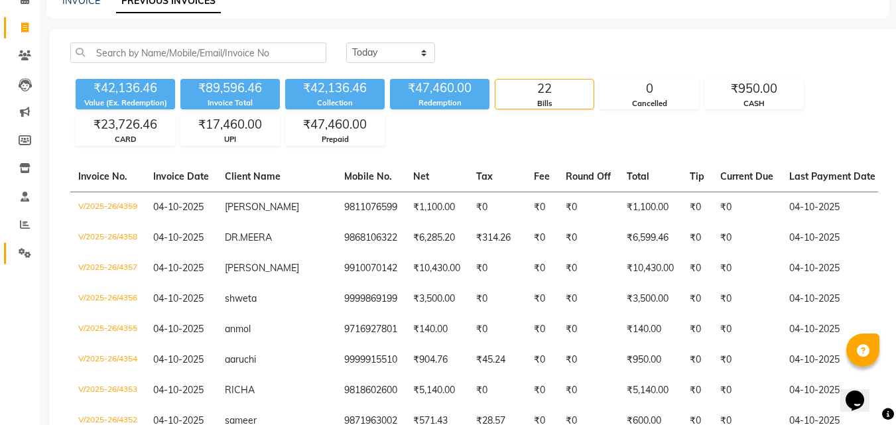
click at [21, 253] on icon at bounding box center [25, 253] width 13 height 10
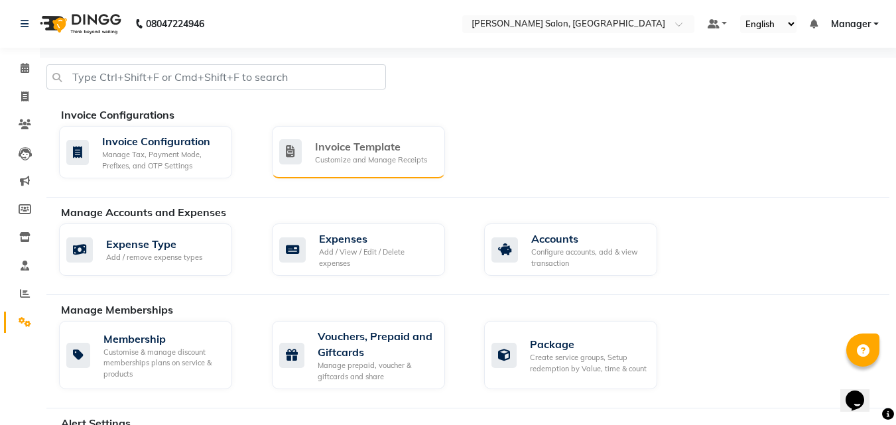
click at [365, 159] on div "Customize and Manage Receipts" at bounding box center [371, 160] width 112 height 11
select select "custom"
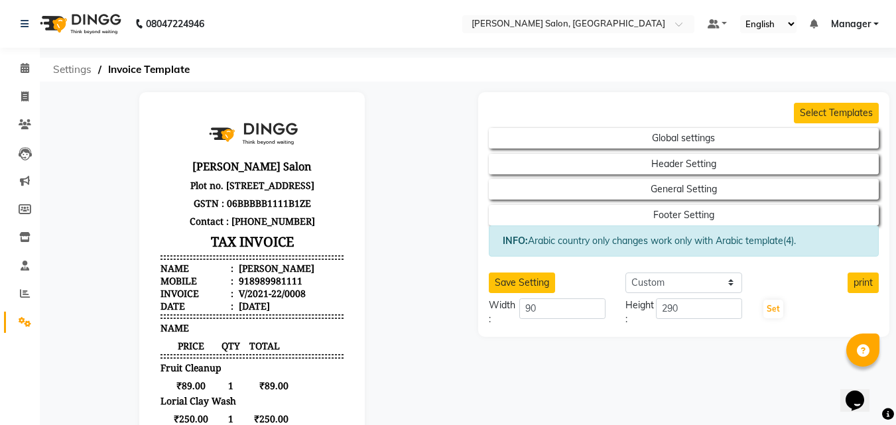
click at [64, 68] on span "Settings" at bounding box center [72, 70] width 52 height 24
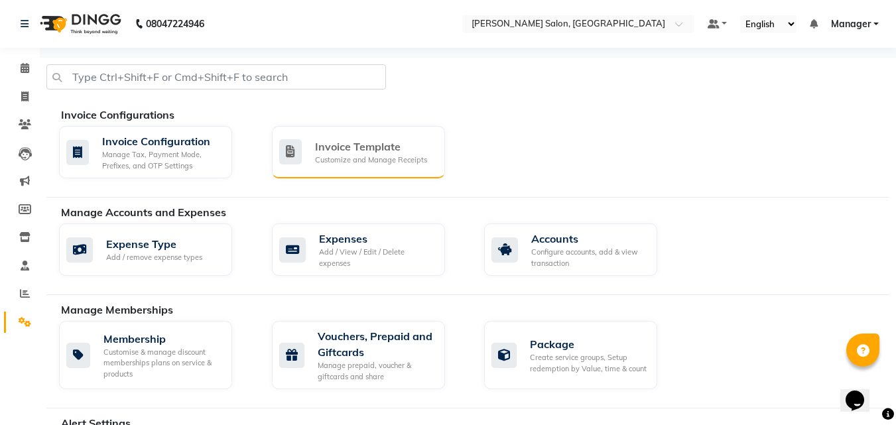
click at [361, 162] on div "Customize and Manage Receipts" at bounding box center [371, 160] width 112 height 11
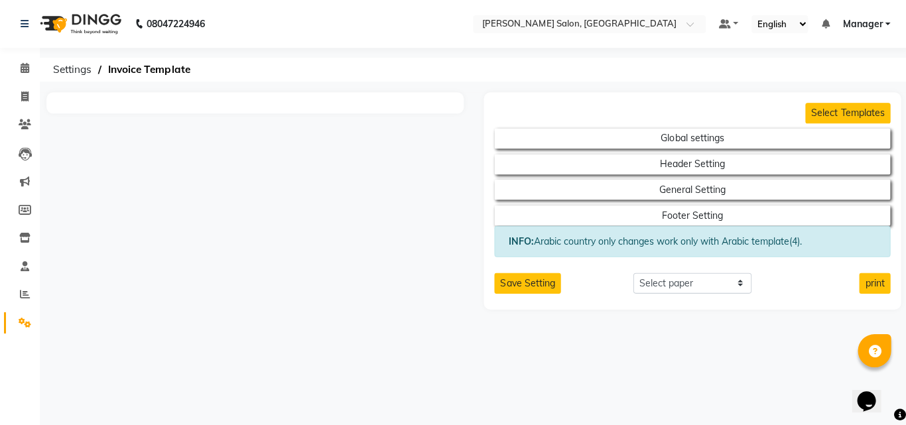
select select "custom"
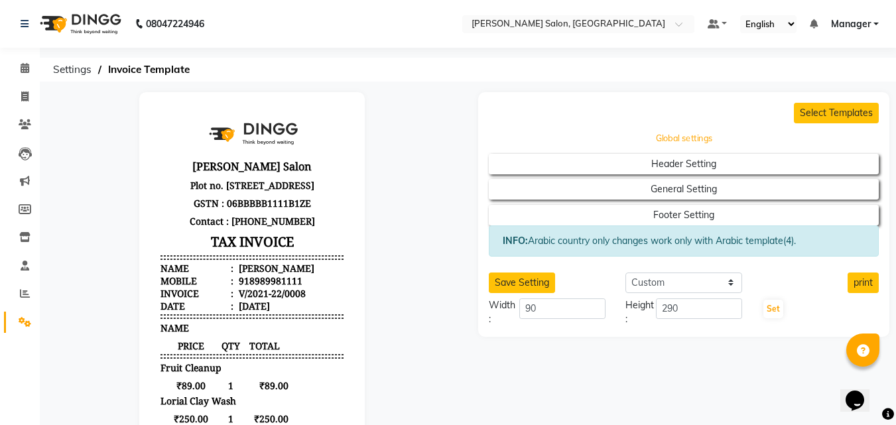
click at [682, 140] on button "Global settings" at bounding box center [684, 138] width 352 height 19
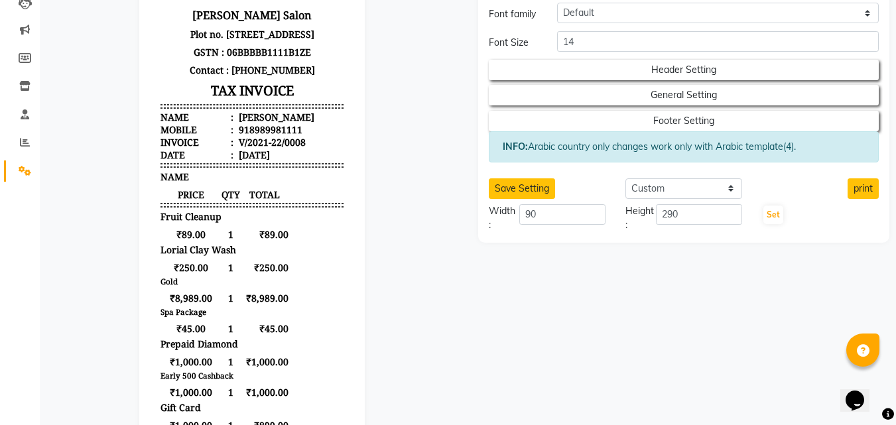
scroll to position [154, 0]
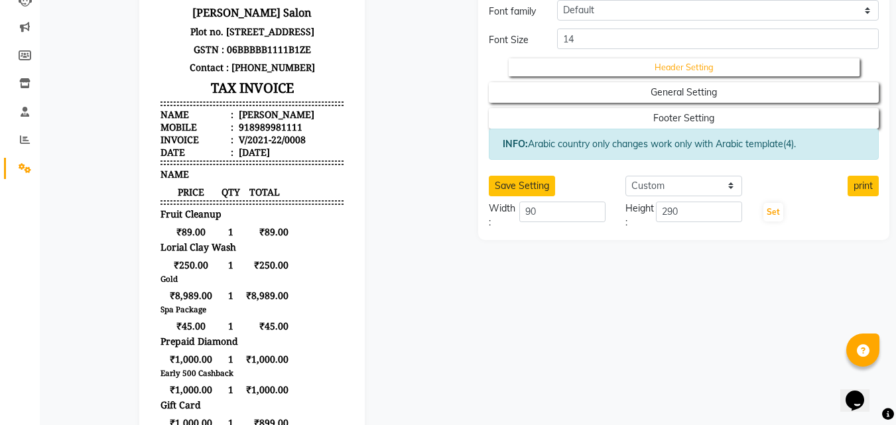
click at [701, 66] on button "Header Setting" at bounding box center [684, 67] width 352 height 19
select select "end"
select select "LLLL"
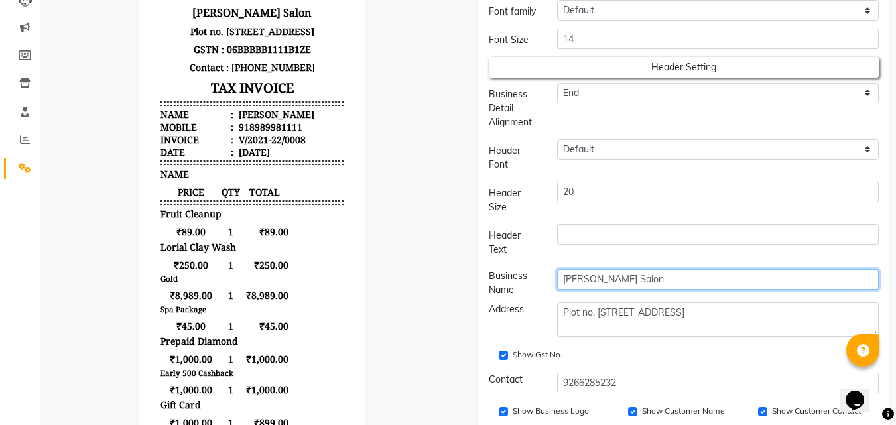
click at [659, 277] on input "Madonna Salon" at bounding box center [718, 279] width 322 height 21
type input "M"
type input "m"
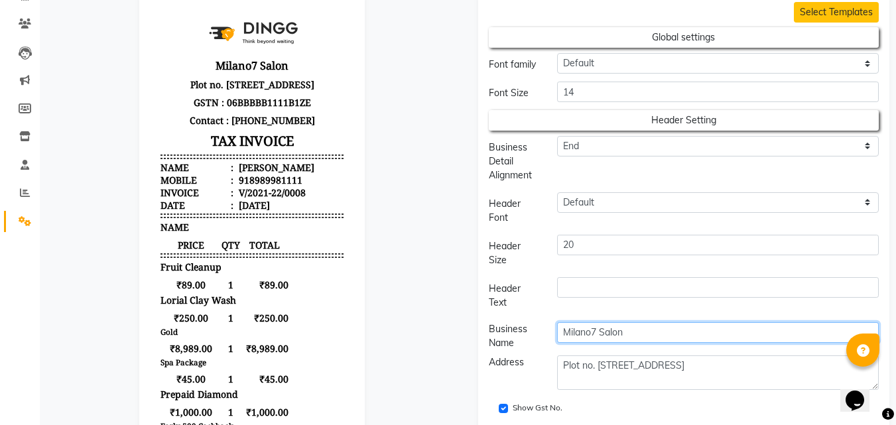
scroll to position [509, 0]
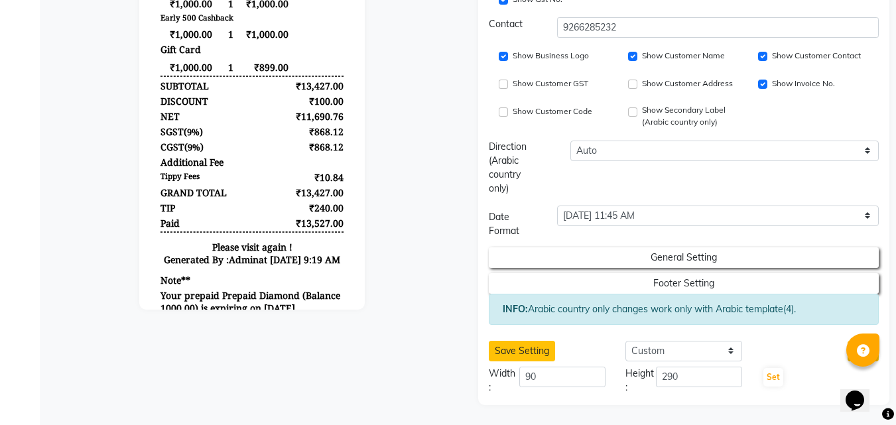
type input "Milano7 Salon"
click at [541, 350] on button "Save Setting" at bounding box center [522, 351] width 66 height 21
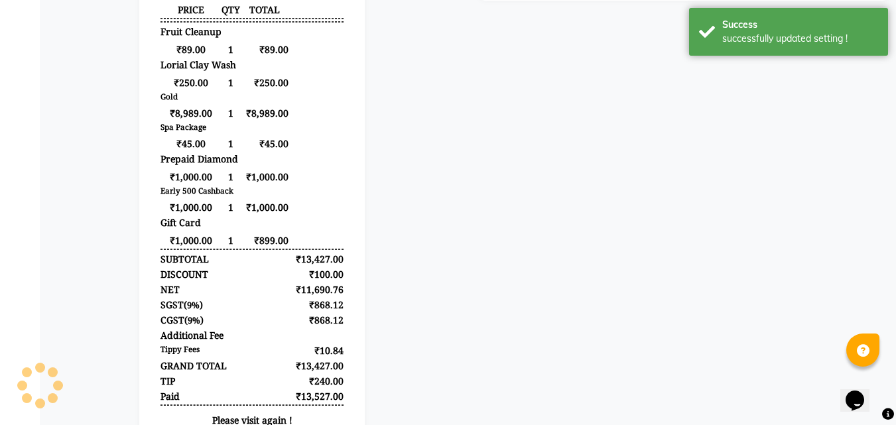
scroll to position [0, 0]
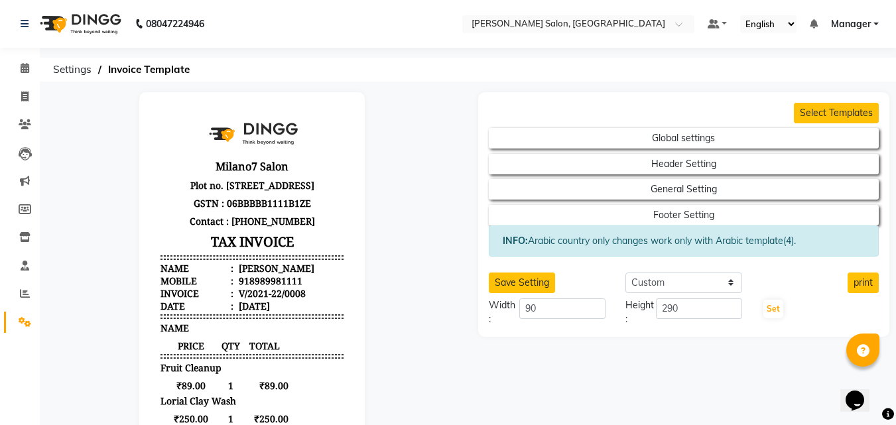
click at [866, 23] on span "Manager" at bounding box center [851, 24] width 40 height 14
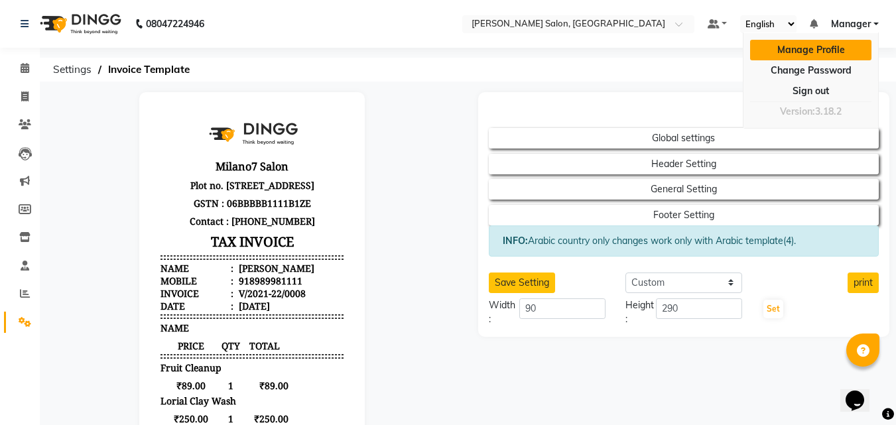
click at [831, 54] on link "Manage Profile" at bounding box center [810, 50] width 121 height 21
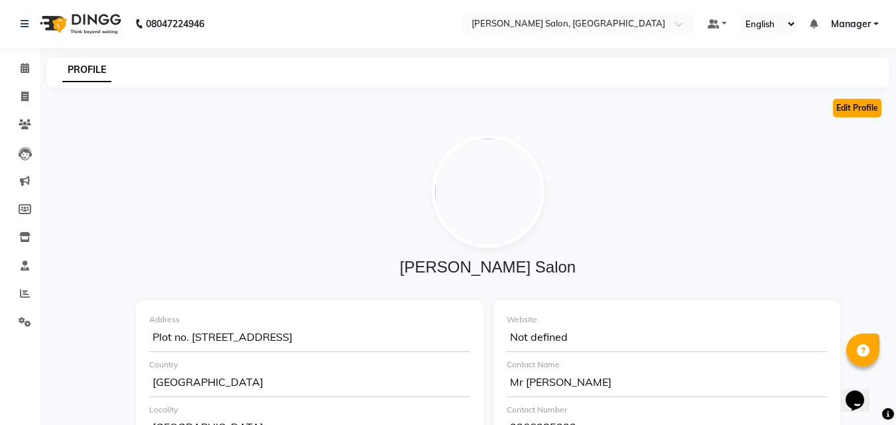
click at [870, 107] on button "Edit Profile" at bounding box center [857, 108] width 48 height 19
select select "1"
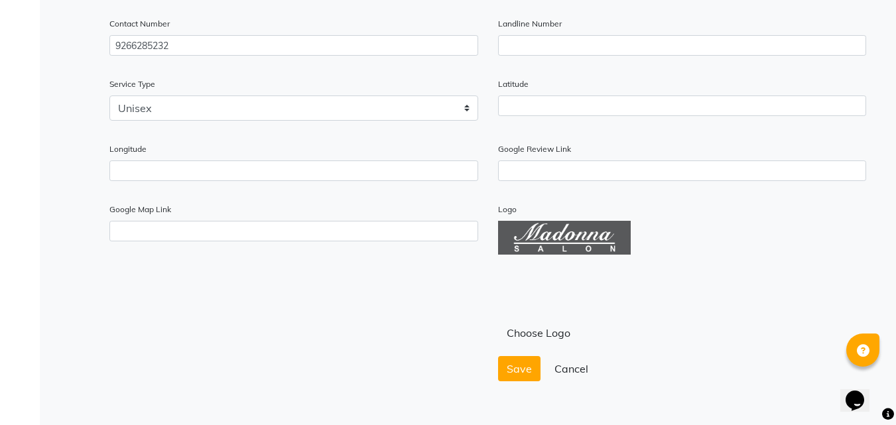
scroll to position [483, 0]
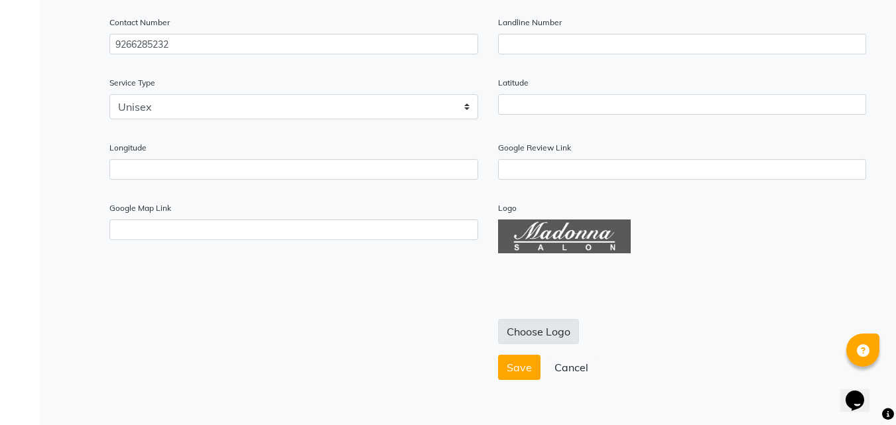
click at [553, 336] on button "Choose Logo" at bounding box center [538, 331] width 81 height 25
click at [524, 322] on button "Choose Logo" at bounding box center [538, 331] width 81 height 25
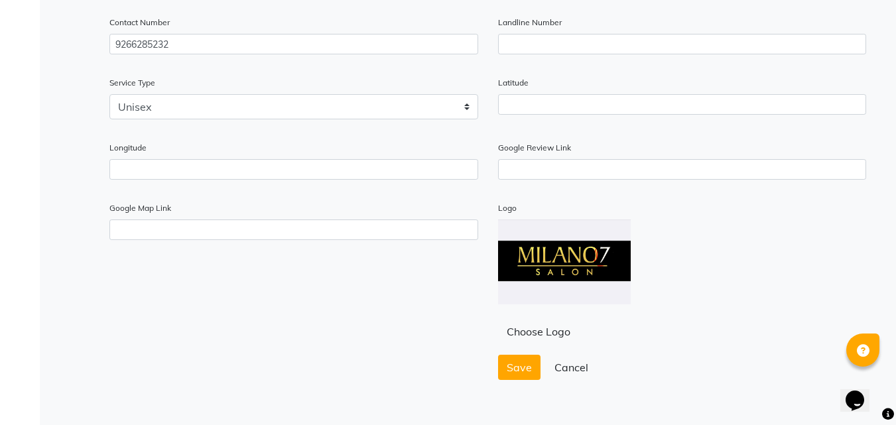
click at [517, 370] on span "Save" at bounding box center [519, 367] width 25 height 13
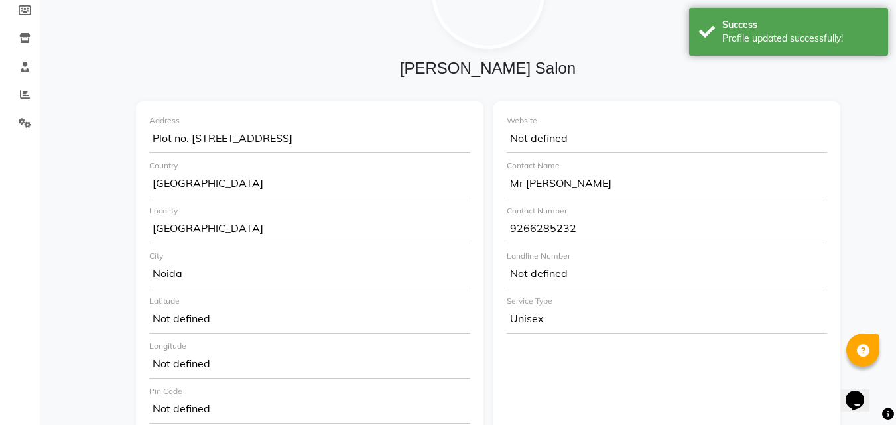
scroll to position [0, 0]
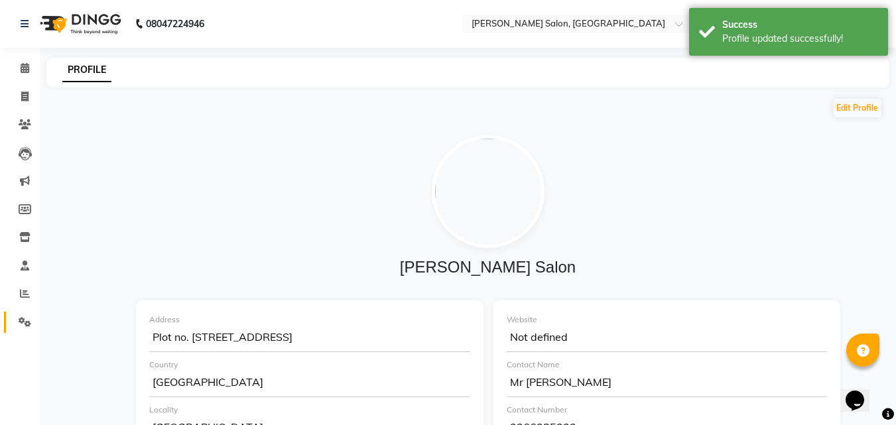
click at [21, 332] on link "Settings" at bounding box center [20, 323] width 32 height 22
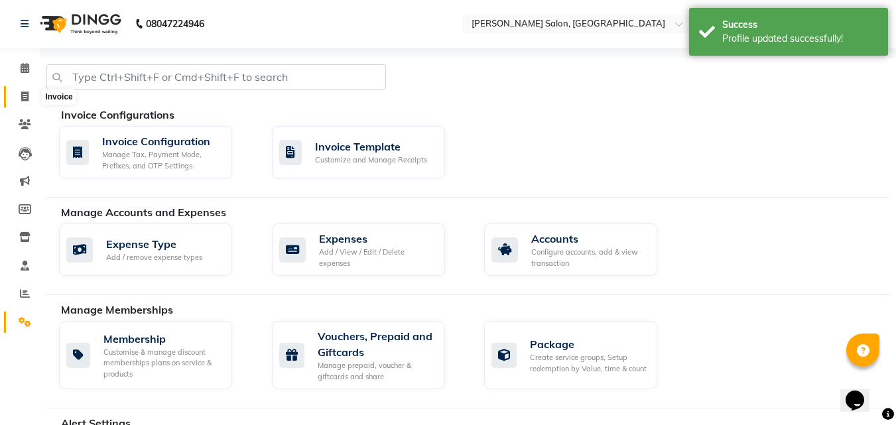
click at [21, 97] on icon at bounding box center [24, 97] width 7 height 10
select select "service"
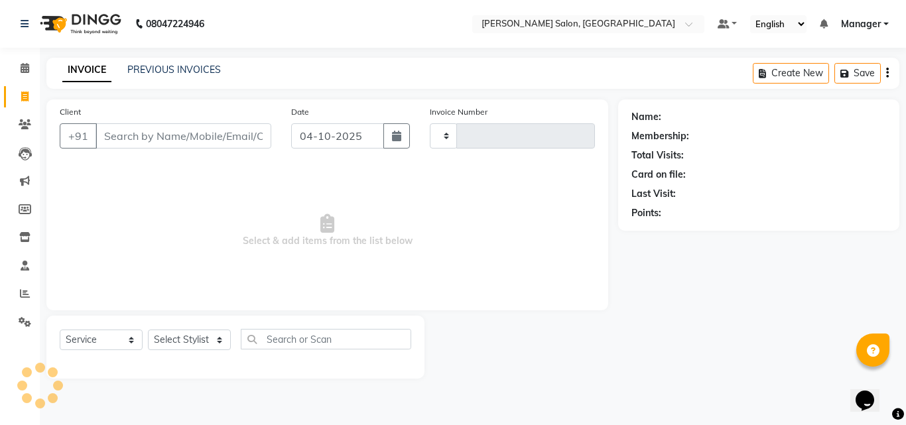
type input "4360"
select select "7229"
click at [192, 64] on link "PREVIOUS INVOICES" at bounding box center [174, 70] width 94 height 12
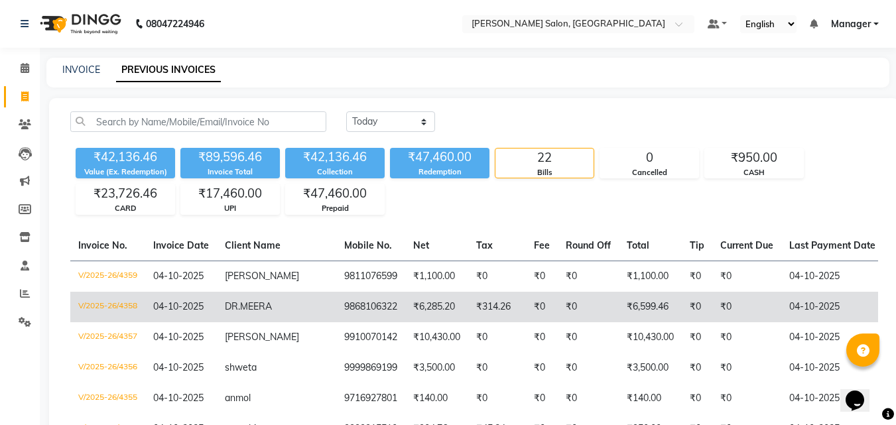
click at [173, 308] on span "04-10-2025" at bounding box center [178, 307] width 50 height 12
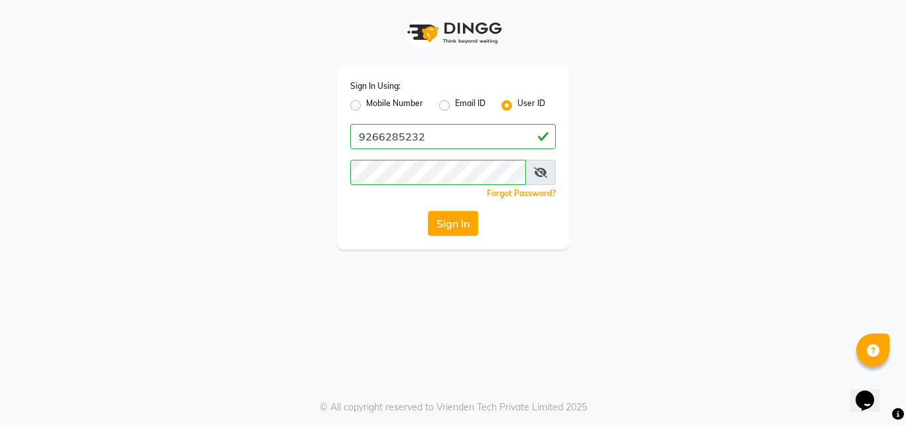
click at [366, 107] on label "Mobile Number" at bounding box center [394, 106] width 57 height 16
click at [366, 106] on input "Mobile Number" at bounding box center [370, 102] width 9 height 9
radio input "true"
radio input "false"
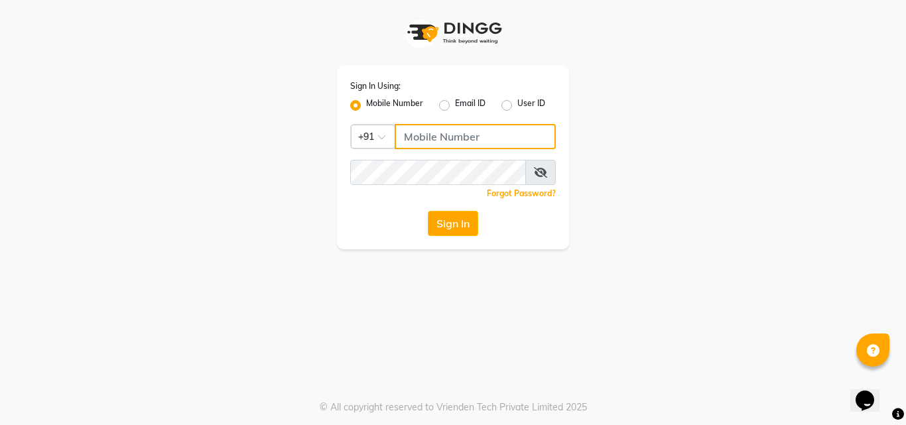
click at [437, 136] on input "Username" at bounding box center [475, 136] width 161 height 25
click at [440, 130] on input "Username" at bounding box center [475, 136] width 161 height 25
click at [431, 138] on input "Username" at bounding box center [475, 136] width 161 height 25
click at [433, 136] on input "Username" at bounding box center [475, 136] width 161 height 25
click at [431, 139] on input "Username" at bounding box center [475, 136] width 161 height 25
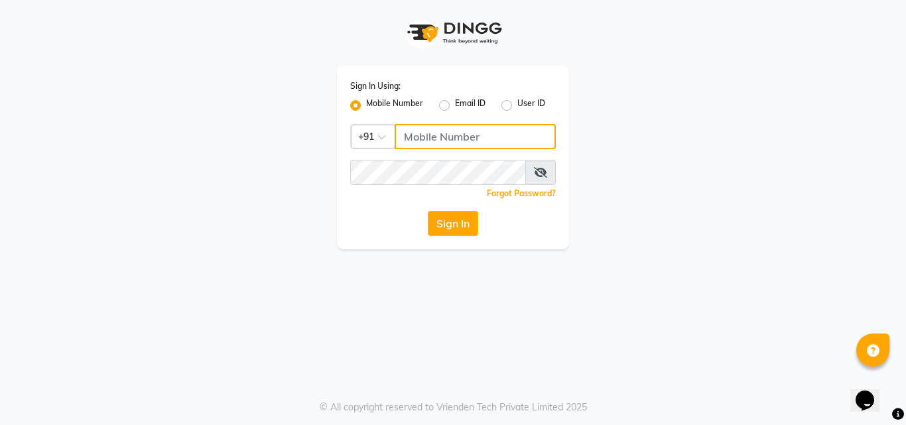
click at [452, 138] on input "Username" at bounding box center [475, 136] width 161 height 25
click at [517, 105] on label "User ID" at bounding box center [531, 106] width 28 height 16
click at [517, 105] on input "User ID" at bounding box center [521, 102] width 9 height 9
radio input "true"
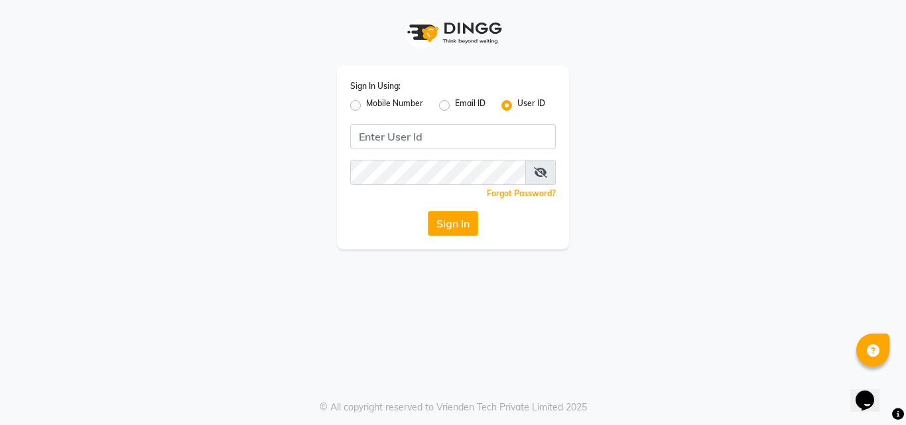
click at [366, 105] on label "Mobile Number" at bounding box center [394, 106] width 57 height 16
click at [366, 105] on input "Mobile Number" at bounding box center [370, 102] width 9 height 9
radio input "true"
radio input "false"
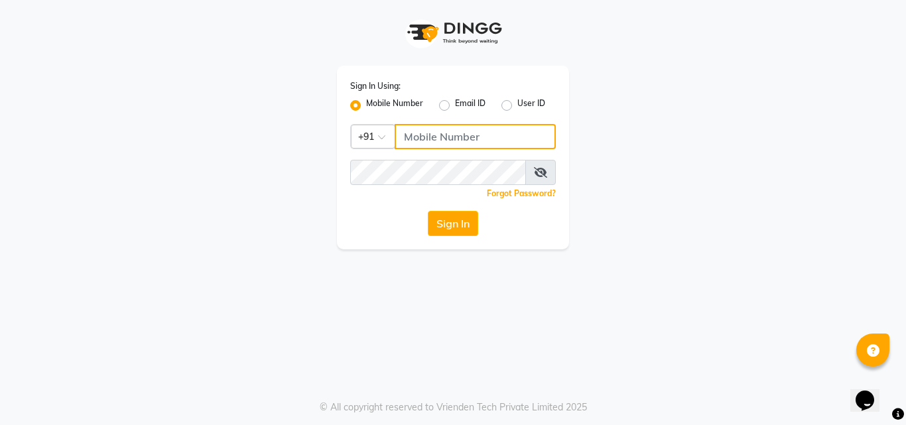
click at [408, 137] on input "Username" at bounding box center [475, 136] width 161 height 25
type input "9266285232"
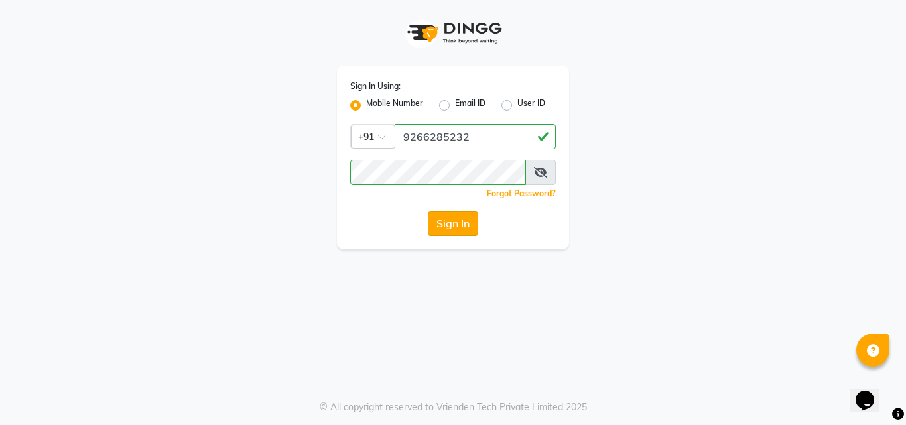
click at [454, 228] on button "Sign In" at bounding box center [453, 223] width 50 height 25
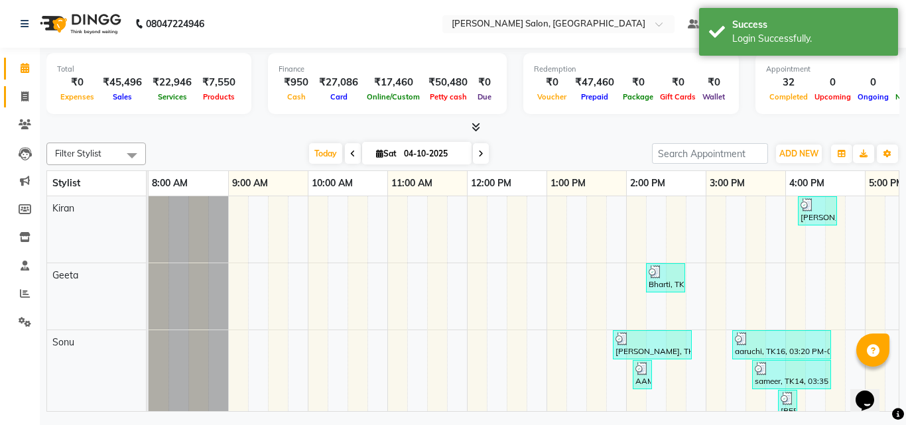
click at [25, 97] on icon at bounding box center [24, 97] width 7 height 10
select select "service"
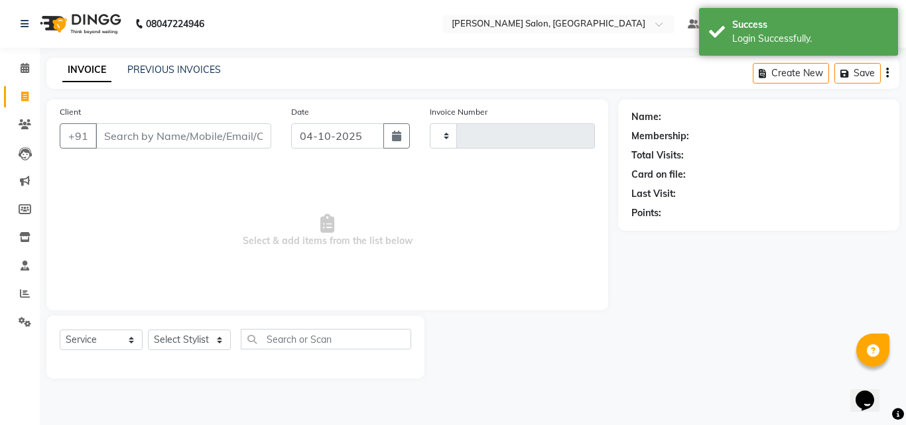
type input "4361"
select select "7229"
click at [162, 138] on input "Client" at bounding box center [184, 135] width 176 height 25
click at [298, 192] on span "Select & add items from the list below" at bounding box center [327, 231] width 535 height 133
click at [169, 336] on select "Select Stylist BHOLU Geeta Hanif Jeetu JIYA SINGH Kiran LAXMAN PEDI Manager Moh…" at bounding box center [189, 340] width 83 height 21
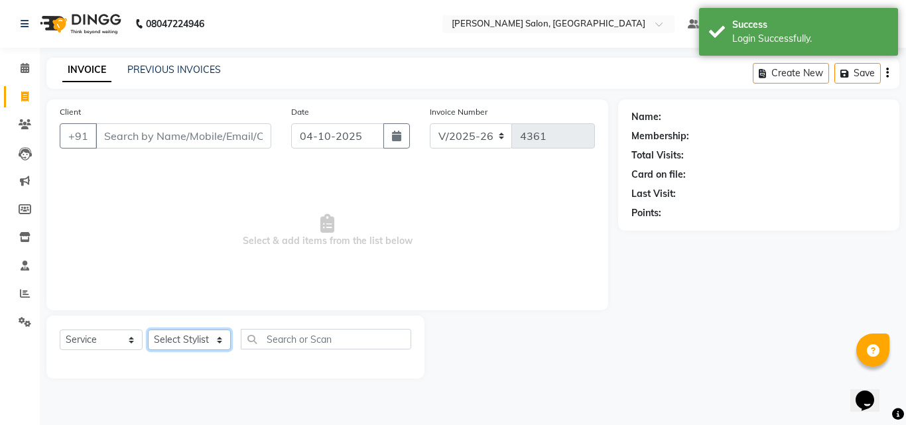
select select "65237"
click at [148, 330] on select "Select Stylist BHOLU Geeta Hanif Jeetu JIYA SINGH Kiran LAXMAN PEDI Manager Moh…" at bounding box center [189, 340] width 83 height 21
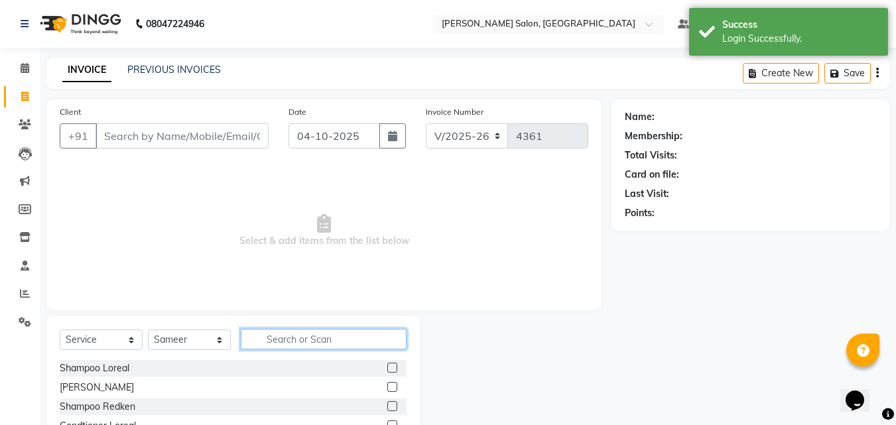
click at [298, 340] on input "text" at bounding box center [324, 339] width 166 height 21
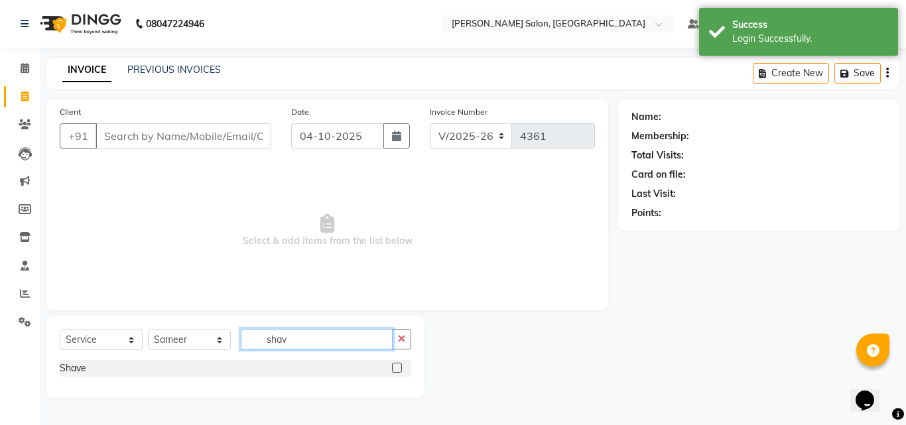
type input "shav"
click at [397, 368] on label at bounding box center [397, 368] width 10 height 10
click at [397, 368] on input "checkbox" at bounding box center [396, 368] width 9 height 9
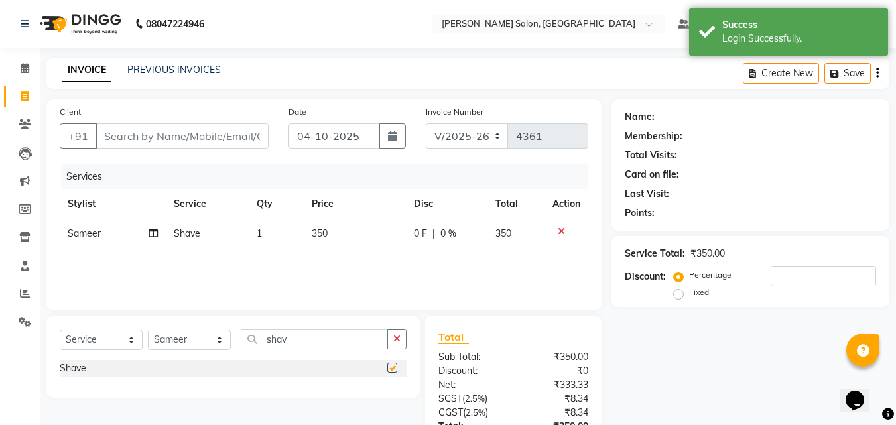
checkbox input "false"
click at [188, 135] on input "Client" at bounding box center [182, 135] width 173 height 25
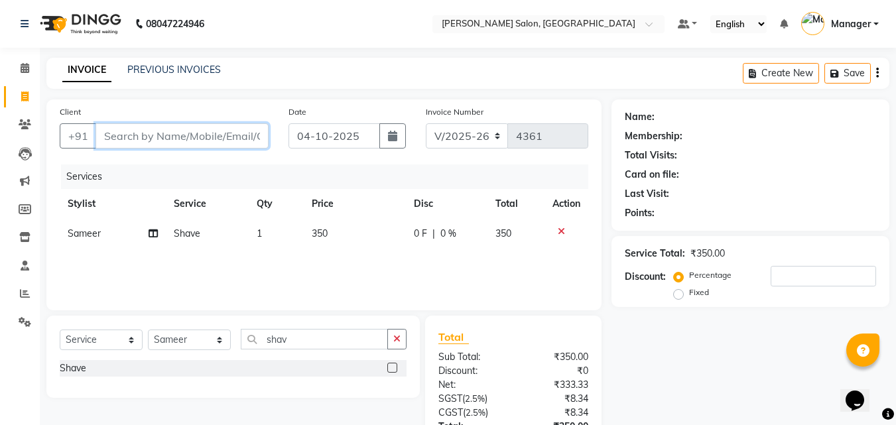
type input "9"
type input "0"
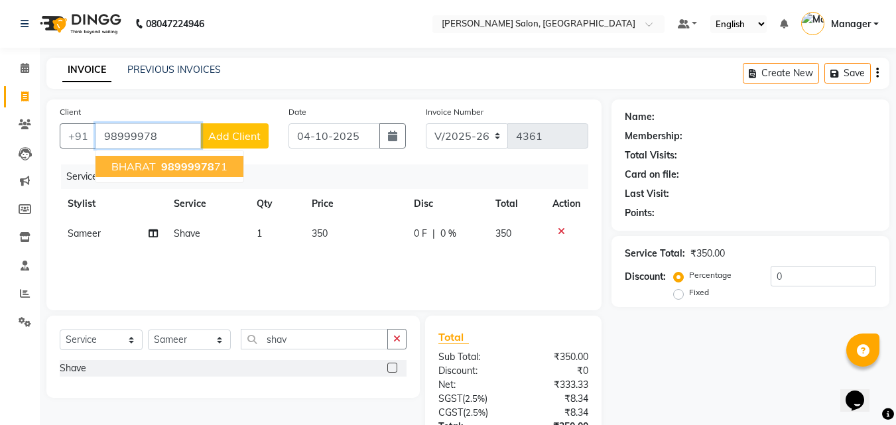
click at [193, 165] on span "98999978" at bounding box center [187, 166] width 53 height 13
type input "9899997871"
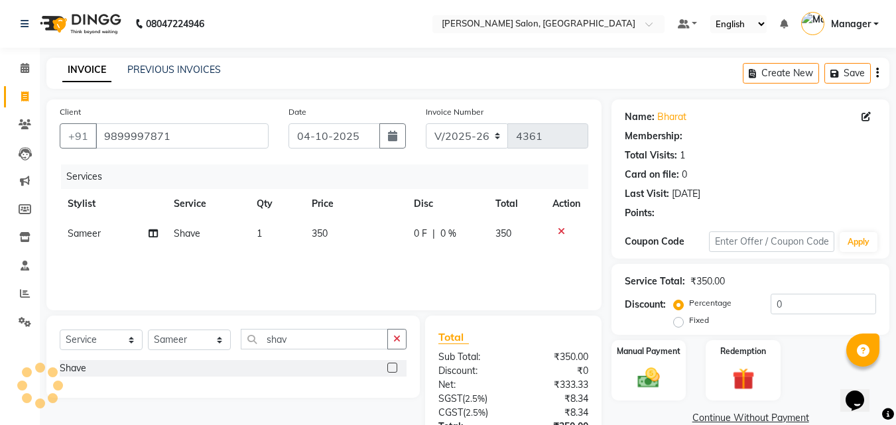
select select "1: Object"
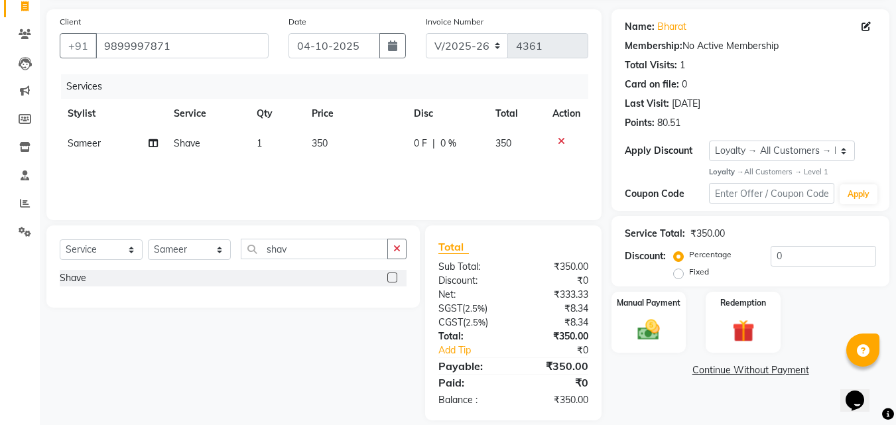
scroll to position [105, 0]
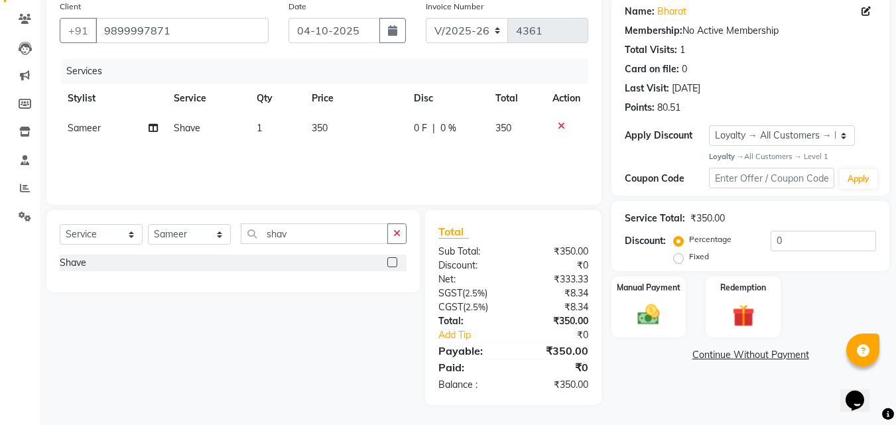
click at [657, 307] on img at bounding box center [649, 314] width 36 height 25
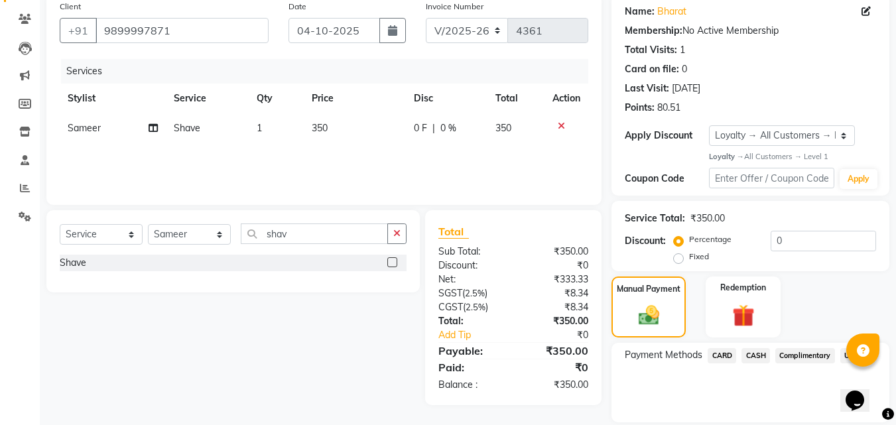
click at [756, 357] on span "CASH" at bounding box center [756, 355] width 29 height 15
click at [785, 423] on button "Add Payment" at bounding box center [796, 426] width 161 height 21
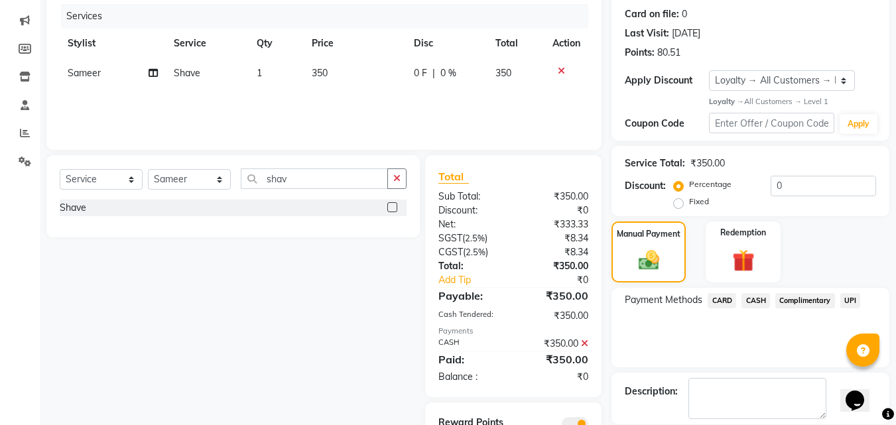
scroll to position [232, 0]
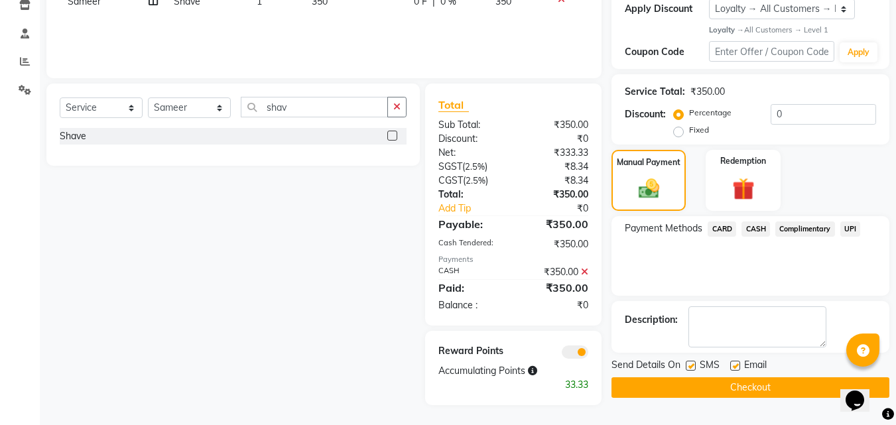
click at [775, 389] on button "Checkout" at bounding box center [751, 387] width 278 height 21
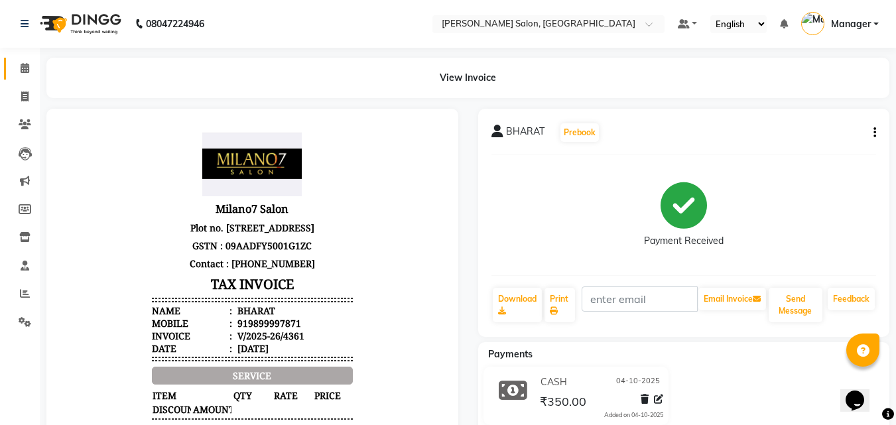
click at [21, 75] on span at bounding box center [24, 68] width 23 height 15
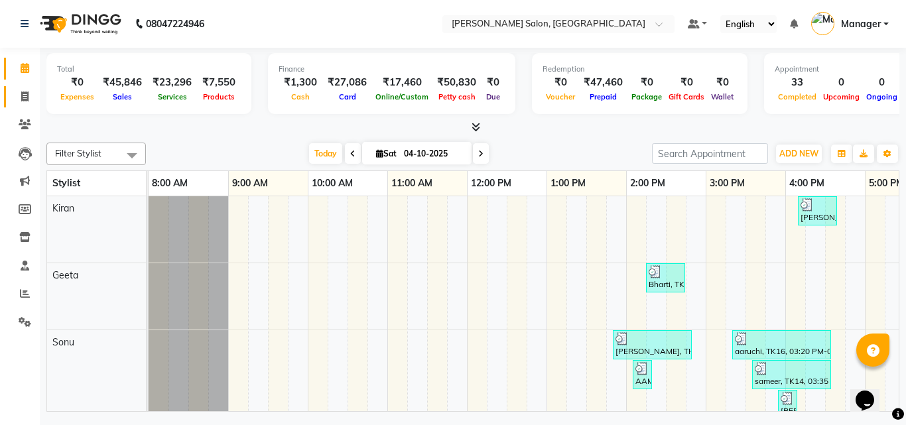
click at [24, 92] on icon at bounding box center [24, 97] width 7 height 10
select select "service"
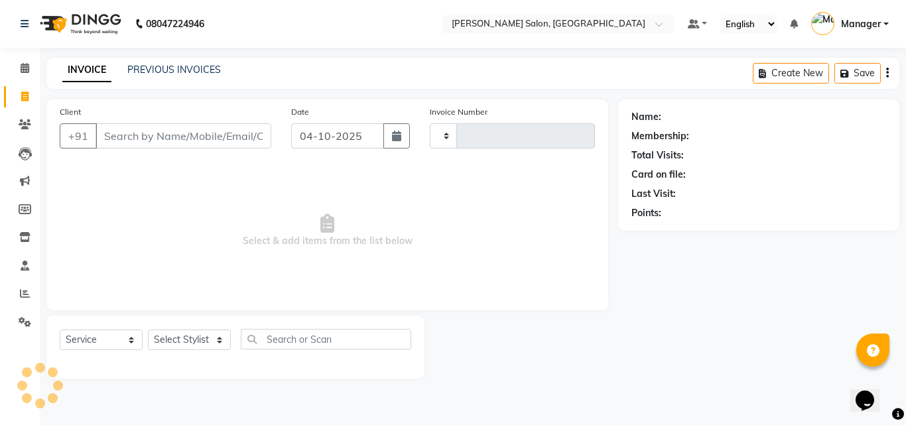
type input "4362"
select select "7229"
click at [192, 139] on input "Client" at bounding box center [184, 135] width 176 height 25
click at [422, 189] on span "Select & add items from the list below" at bounding box center [327, 231] width 535 height 133
click at [203, 341] on select "Select Stylist BHOLU Geeta Hanif Jeetu JIYA SINGH Kiran LAXMAN PEDI Manager Moh…" at bounding box center [189, 340] width 83 height 21
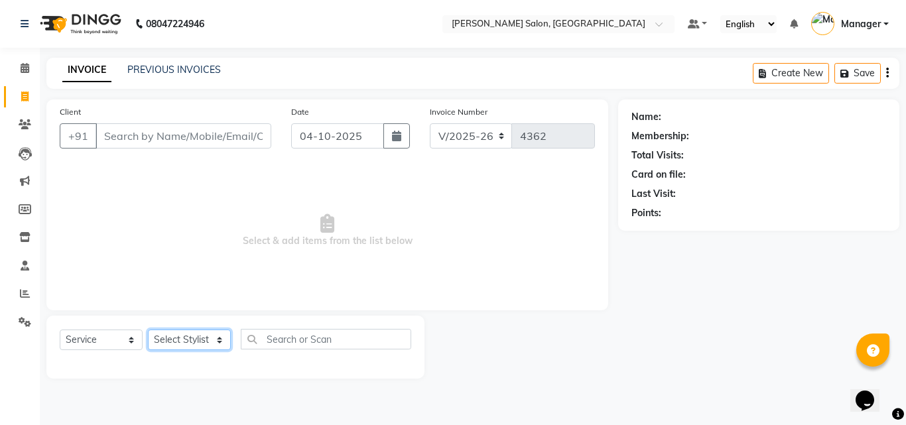
select select "63511"
click at [148, 330] on select "Select Stylist BHOLU Geeta Hanif Jeetu JIYA SINGH Kiran LAXMAN PEDI Manager Moh…" at bounding box center [189, 340] width 83 height 21
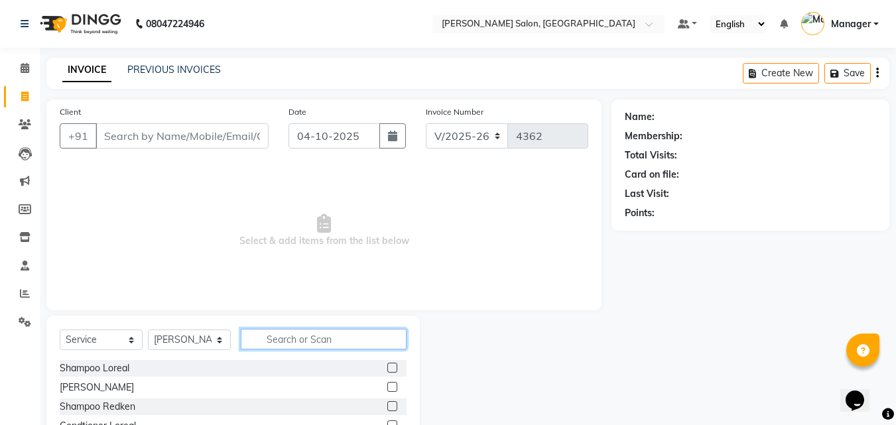
click at [277, 340] on input "text" at bounding box center [324, 339] width 166 height 21
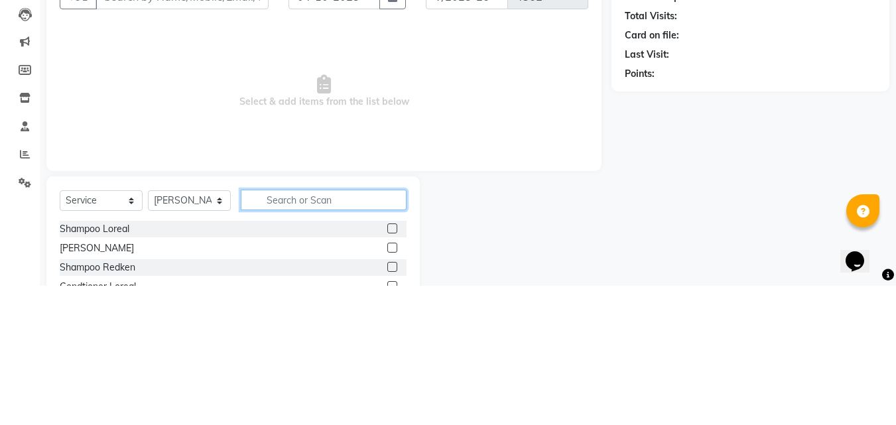
scroll to position [32, 0]
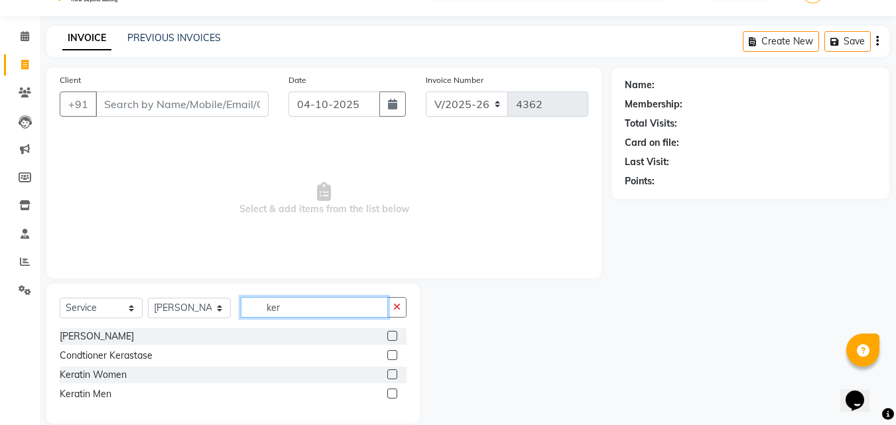
type input "ker"
click at [393, 375] on label at bounding box center [392, 375] width 10 height 10
click at [393, 375] on input "checkbox" at bounding box center [391, 375] width 9 height 9
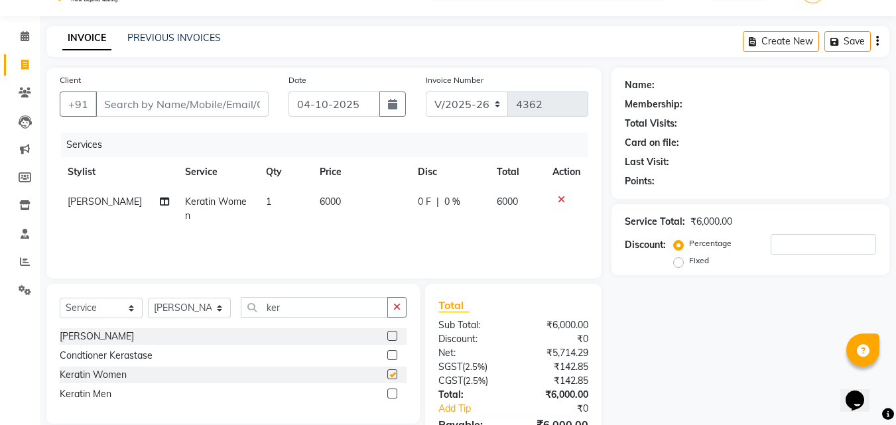
click at [350, 209] on td "6000" at bounding box center [361, 209] width 98 height 44
checkbox input "false"
select select "63511"
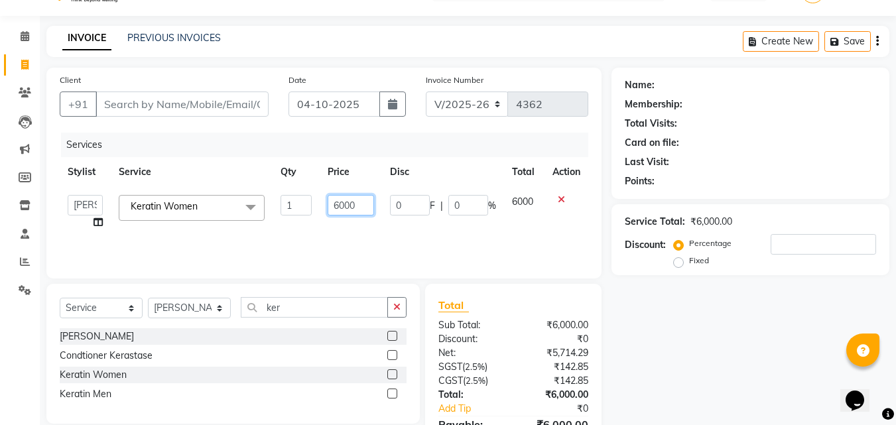
click at [365, 205] on input "6000" at bounding box center [351, 205] width 46 height 21
type input "6825"
click at [342, 234] on div "Services Stylist Service Qty Price Disc Total Action BHOLU Geeta Hanif Jeetu JI…" at bounding box center [324, 199] width 529 height 133
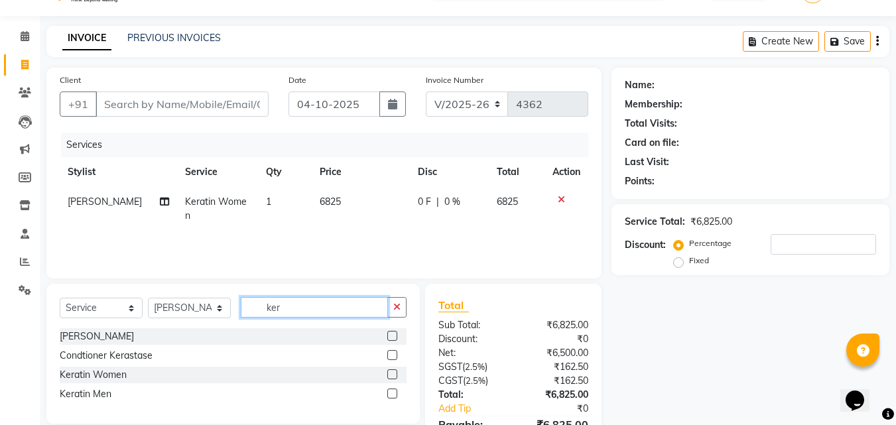
click at [291, 311] on input "ker" at bounding box center [314, 307] width 147 height 21
type input "k"
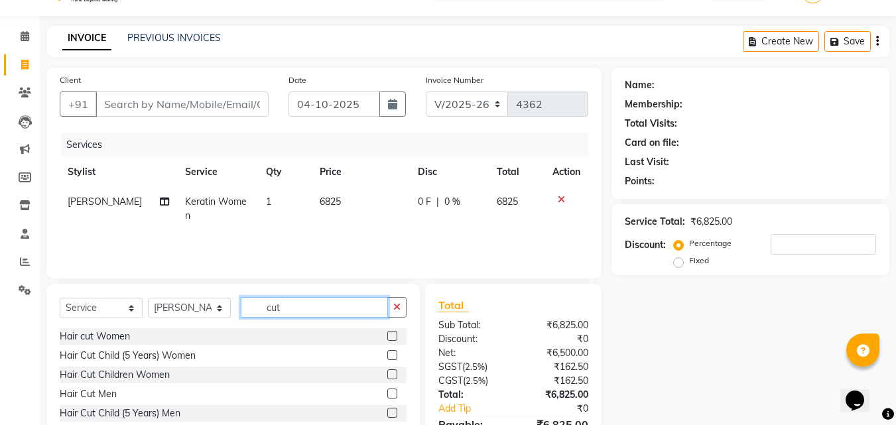
type input "cut"
click at [387, 336] on label at bounding box center [392, 336] width 10 height 10
click at [387, 336] on input "checkbox" at bounding box center [391, 336] width 9 height 9
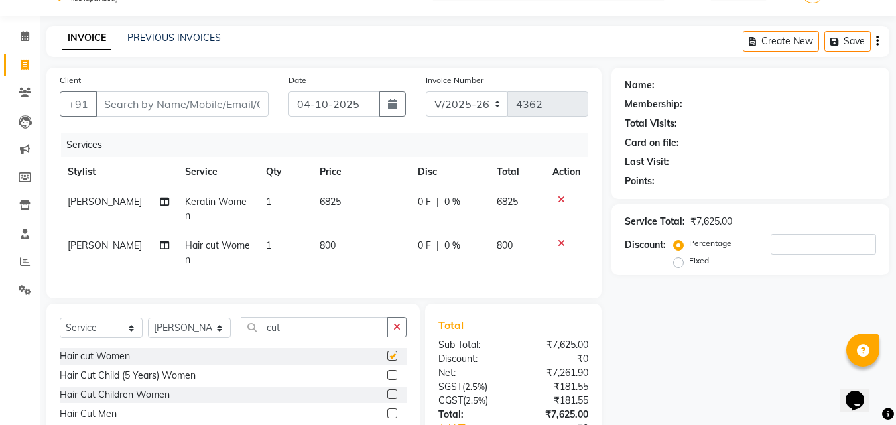
checkbox input "false"
click at [360, 231] on td "800" at bounding box center [361, 253] width 98 height 44
select select "63511"
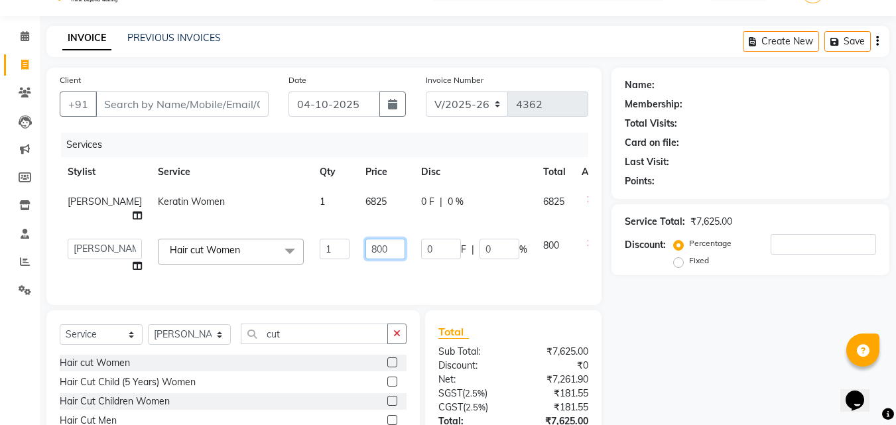
click at [366, 249] on input "800" at bounding box center [386, 249] width 40 height 21
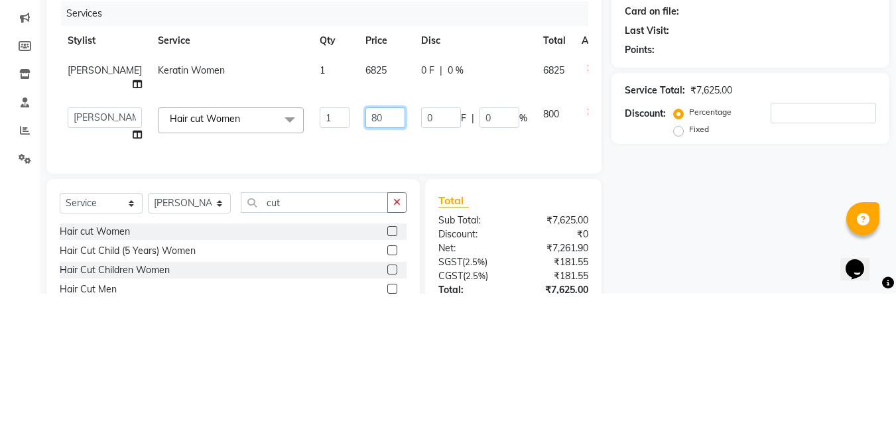
type input "8"
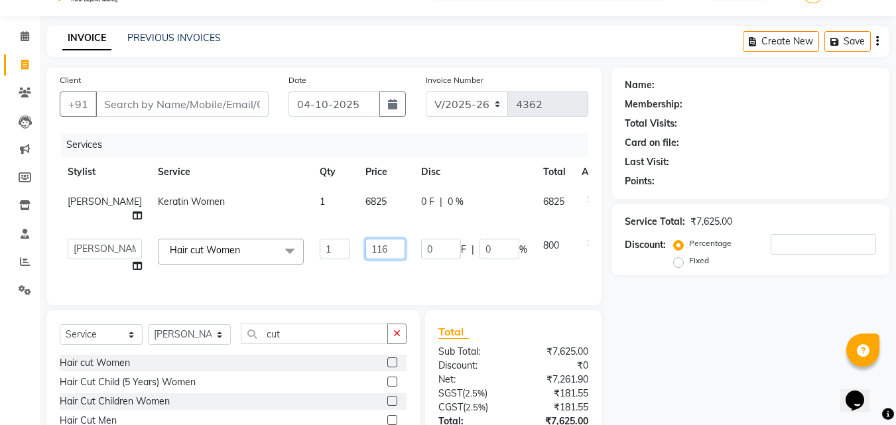
type input "1160"
click at [722, 379] on div "Name: Membership: Total Visits: Card on file: Last Visit: Points: Service Total…" at bounding box center [756, 287] width 288 height 438
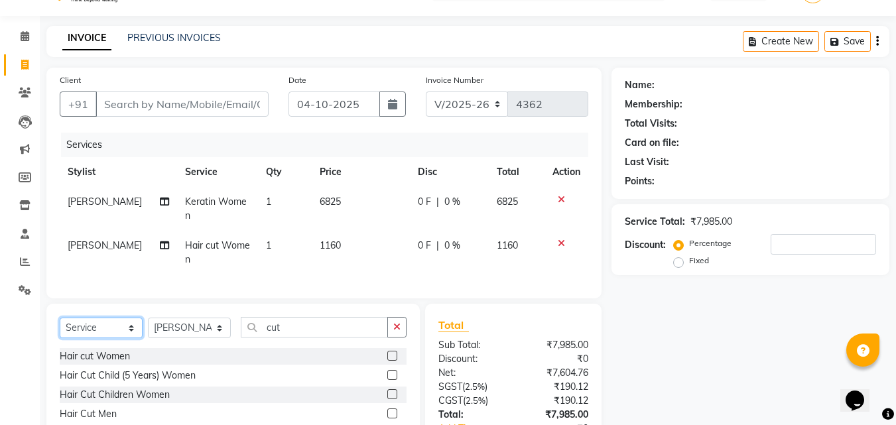
click at [119, 328] on select "Select Service Product Membership Package Voucher Prepaid Gift Card" at bounding box center [101, 328] width 83 height 21
select select "product"
click at [60, 318] on select "Select Service Product Membership Package Voucher Prepaid Gift Card" at bounding box center [101, 328] width 83 height 21
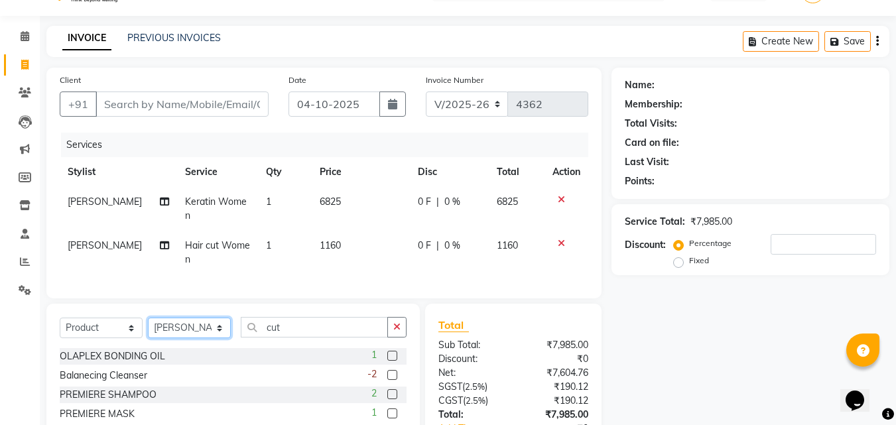
click at [192, 330] on select "Select Stylist BHOLU Geeta Hanif Jeetu JIYA SINGH Kiran LAXMAN PEDI Manager Moh…" at bounding box center [189, 328] width 83 height 21
click at [284, 324] on input "cut" at bounding box center [314, 327] width 147 height 21
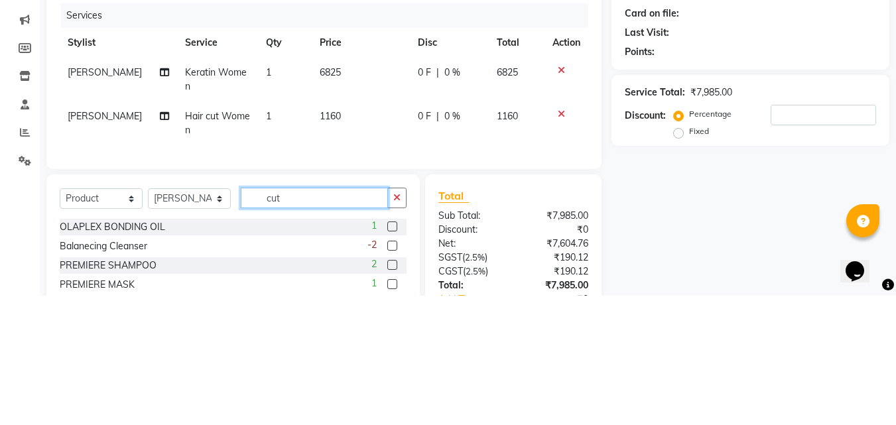
scroll to position [48, 0]
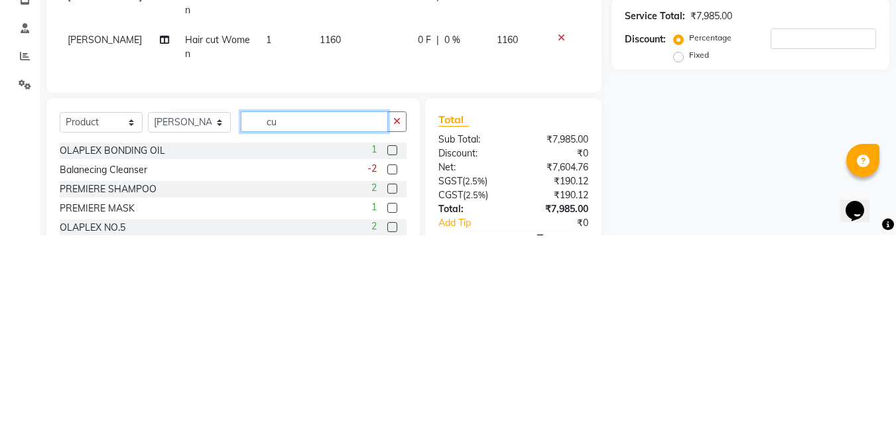
type input "c"
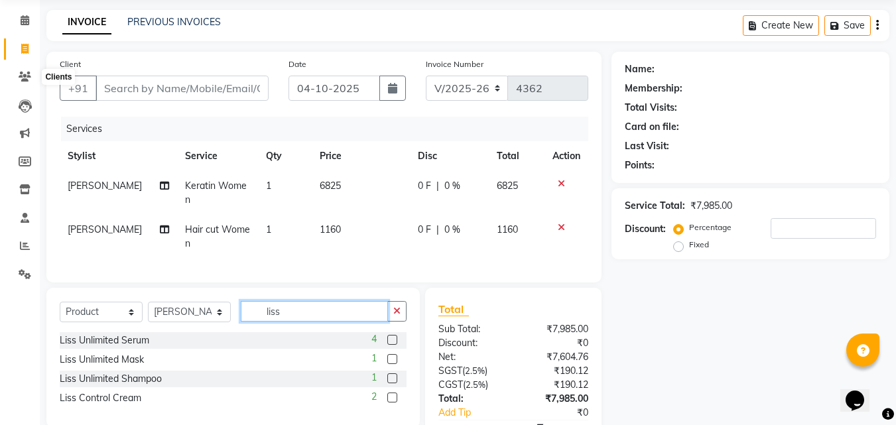
type input "liss"
click at [395, 335] on label at bounding box center [392, 340] width 10 height 10
click at [395, 336] on input "checkbox" at bounding box center [391, 340] width 9 height 9
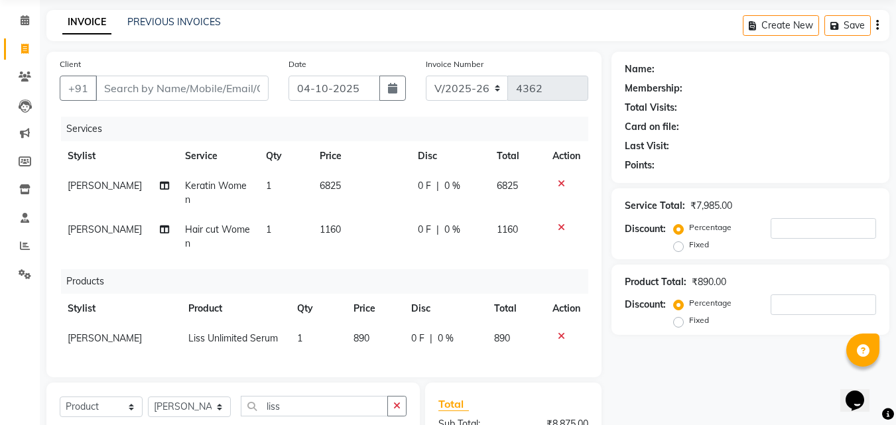
checkbox input "false"
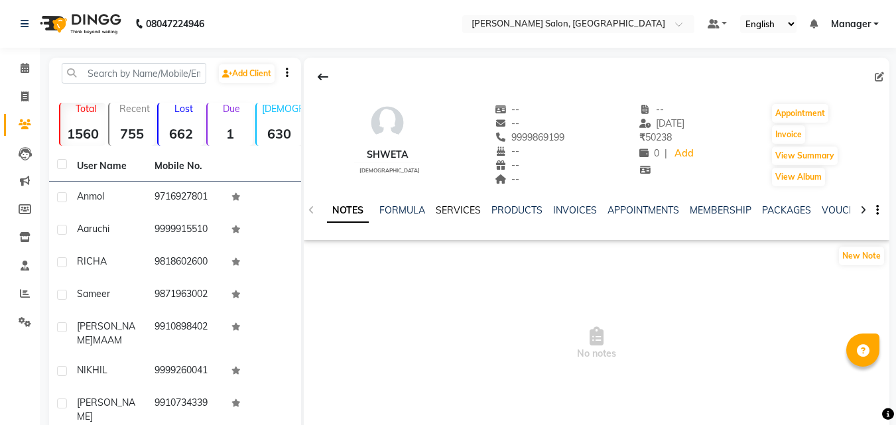
click at [455, 210] on link "SERVICES" at bounding box center [458, 210] width 45 height 12
click at [468, 212] on link "SERVICES" at bounding box center [458, 210] width 45 height 12
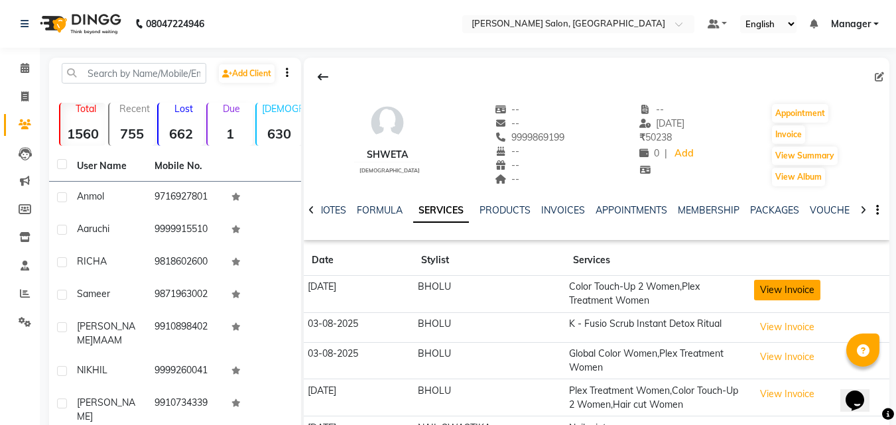
click at [809, 295] on button "View Invoice" at bounding box center [787, 290] width 66 height 21
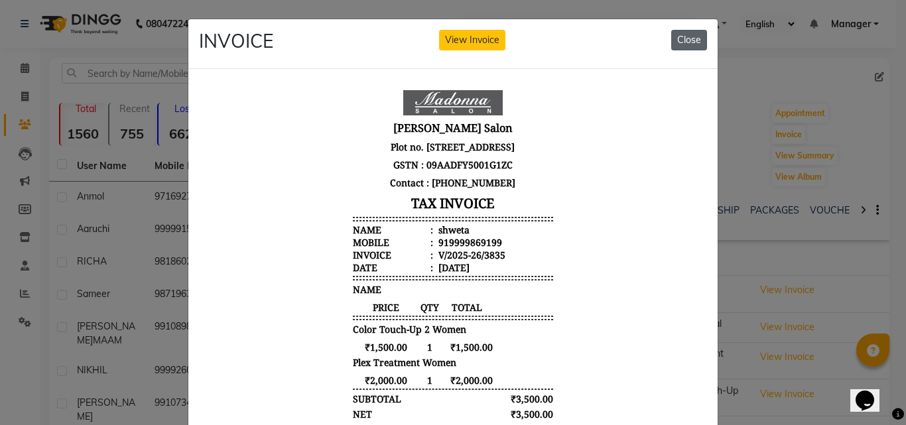
click at [696, 46] on button "Close" at bounding box center [689, 40] width 36 height 21
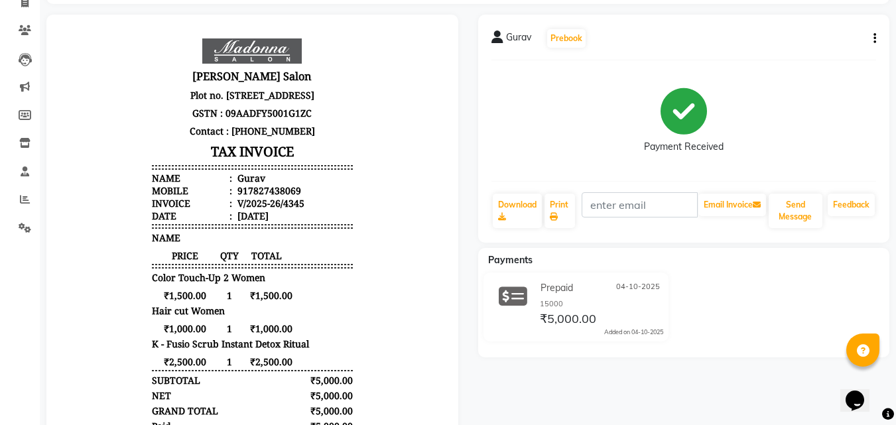
scroll to position [102, 0]
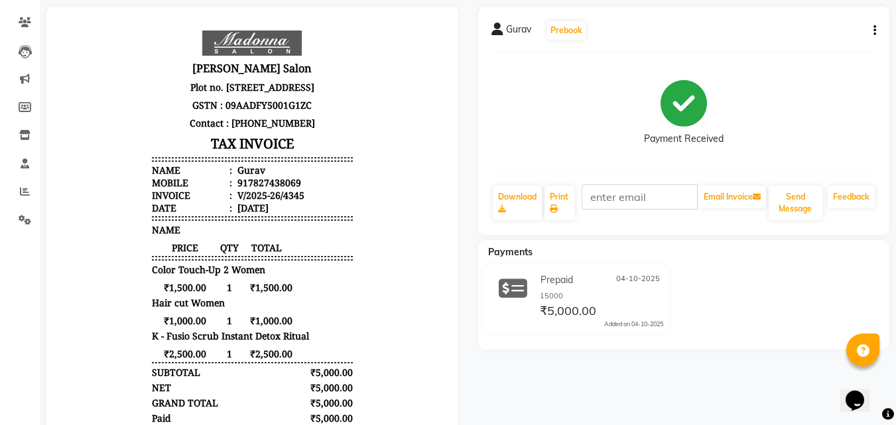
click at [874, 31] on icon "button" at bounding box center [875, 31] width 3 height 1
click at [825, 33] on div "Edit Item Staff" at bounding box center [809, 31] width 91 height 17
select select
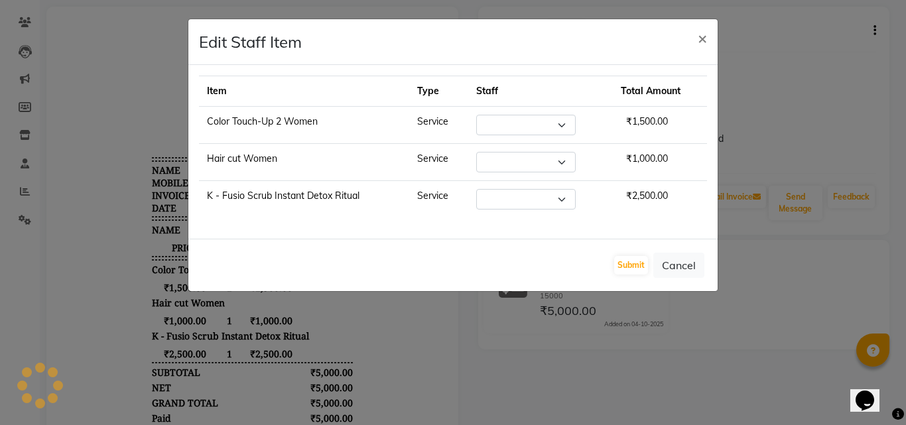
select select "63511"
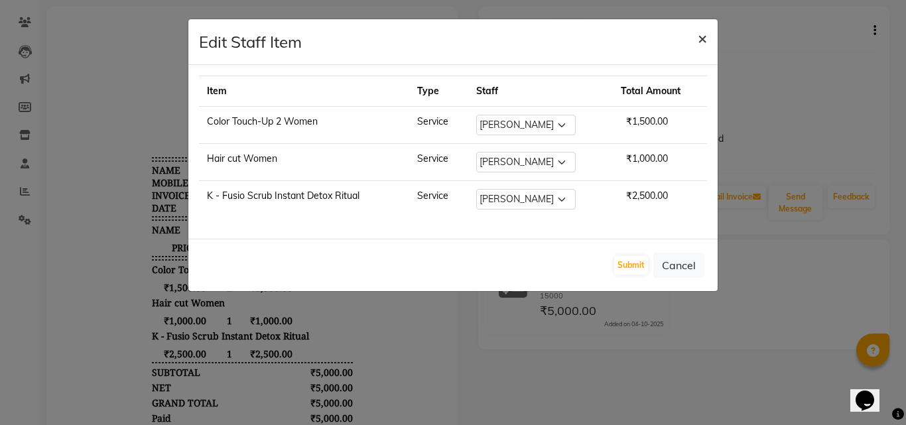
click at [705, 36] on span "×" at bounding box center [702, 38] width 9 height 20
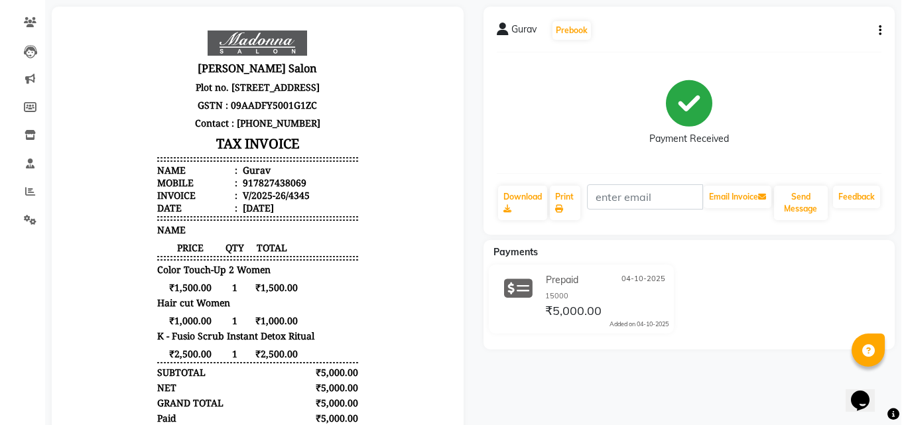
scroll to position [0, 0]
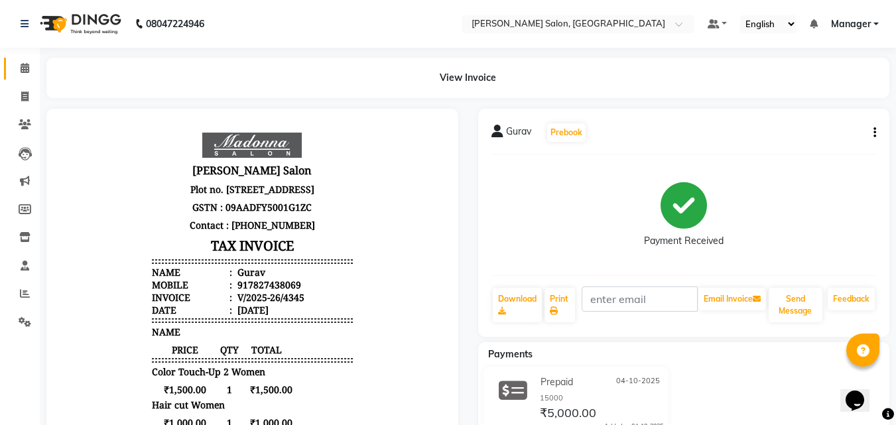
click at [27, 62] on span at bounding box center [24, 68] width 23 height 15
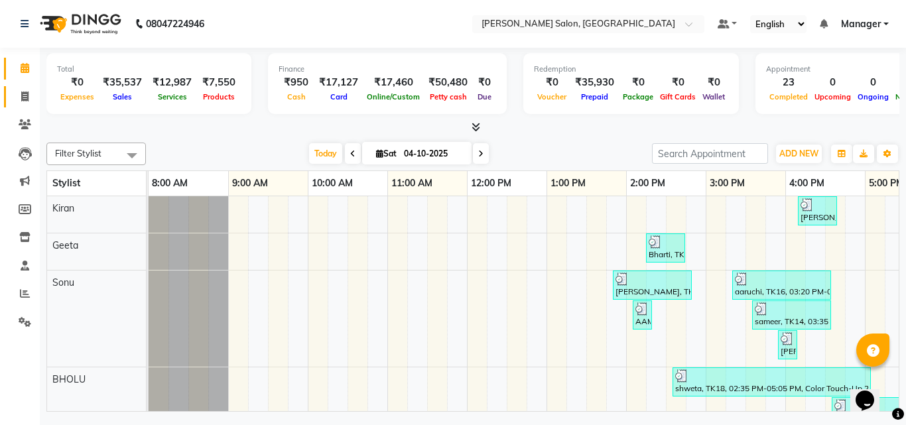
click at [24, 96] on icon at bounding box center [24, 97] width 7 height 10
select select "7229"
select select "service"
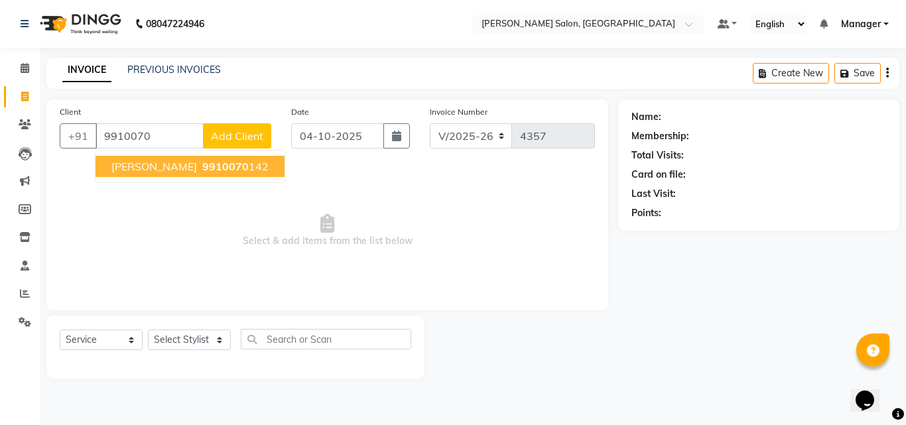
click at [192, 174] on button "anchit 9910070 142" at bounding box center [190, 166] width 189 height 21
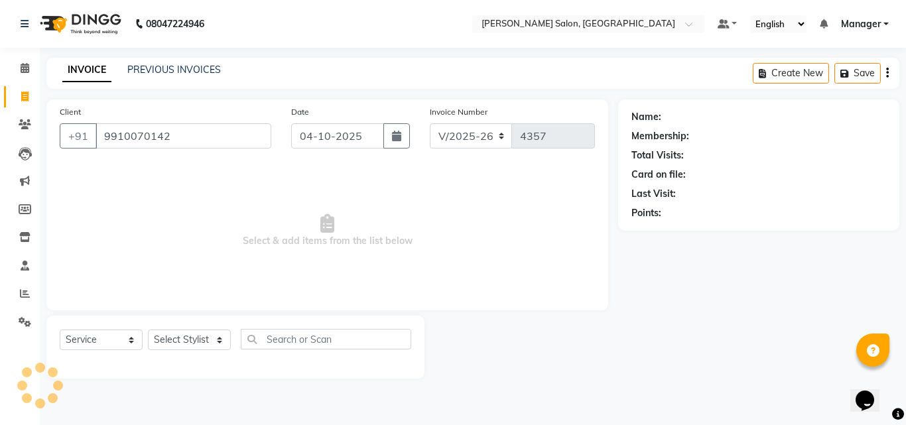
type input "9910070142"
select select "1: Object"
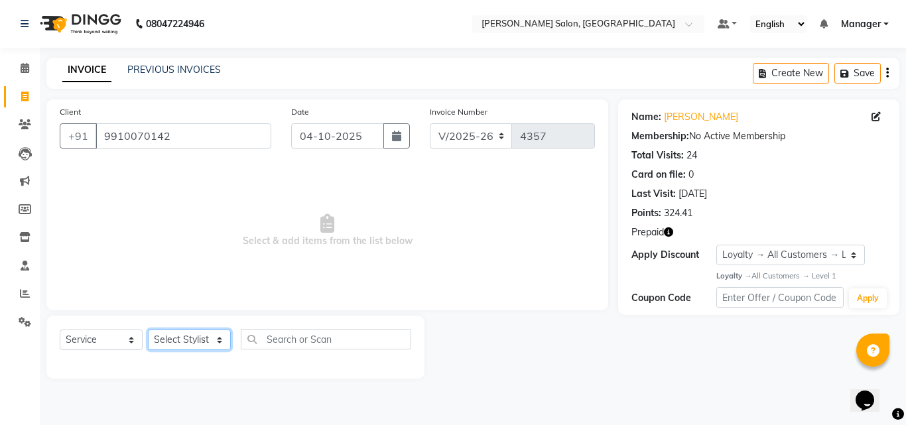
click at [220, 348] on select "Select Stylist BHOLU Geeta Hanif Jeetu JIYA SINGH Kiran LAXMAN PEDI Manager Moh…" at bounding box center [189, 340] width 83 height 21
select select "61963"
click at [148, 330] on select "Select Stylist BHOLU Geeta Hanif Jeetu JIYA SINGH Kiran LAXMAN PEDI Manager Moh…" at bounding box center [189, 340] width 83 height 21
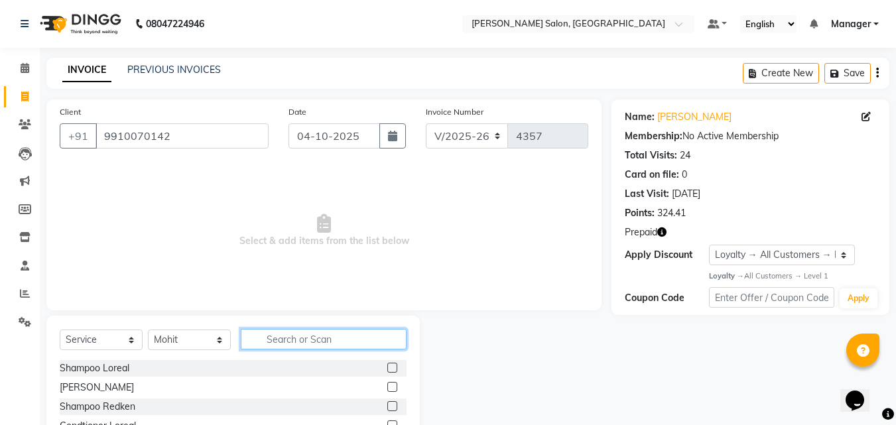
click at [298, 340] on input "text" at bounding box center [324, 339] width 166 height 21
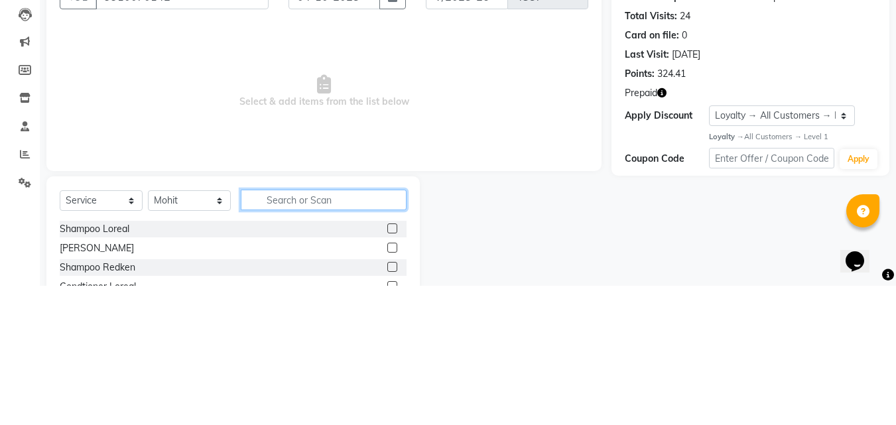
scroll to position [32, 0]
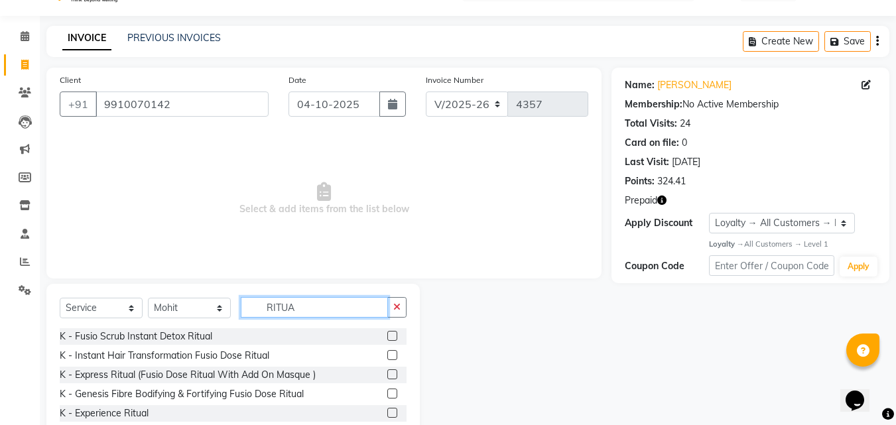
type input "RITUA"
click at [393, 374] on label at bounding box center [392, 375] width 10 height 10
click at [393, 374] on input "checkbox" at bounding box center [391, 375] width 9 height 9
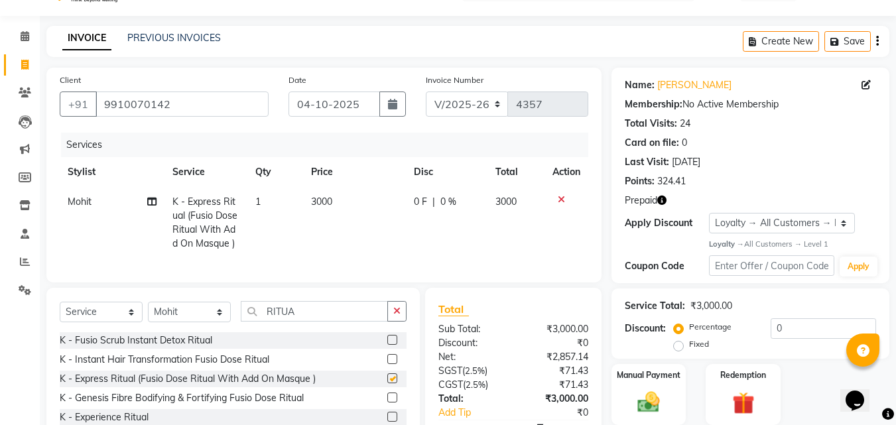
checkbox input "false"
click at [350, 205] on td "3000" at bounding box center [354, 223] width 103 height 72
select select "61963"
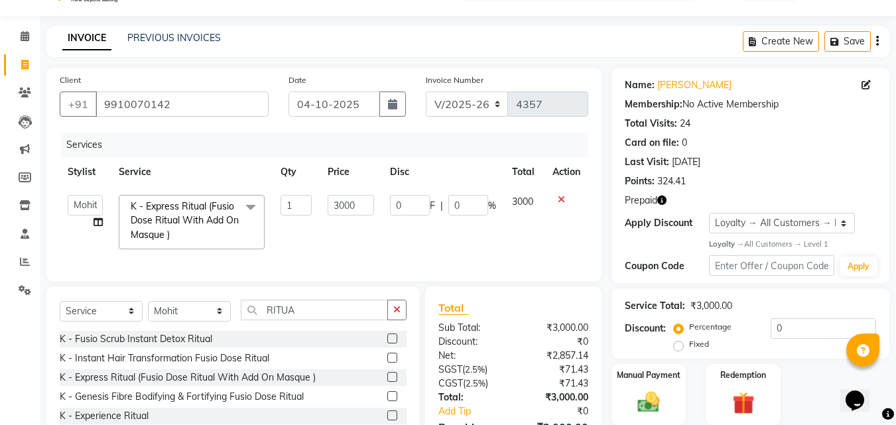
click at [364, 200] on input "3000" at bounding box center [351, 205] width 46 height 21
type input "3500"
click at [470, 254] on td "0 F | 0 %" at bounding box center [443, 222] width 122 height 70
select select "61963"
click at [329, 320] on input "RITUA" at bounding box center [314, 310] width 147 height 21
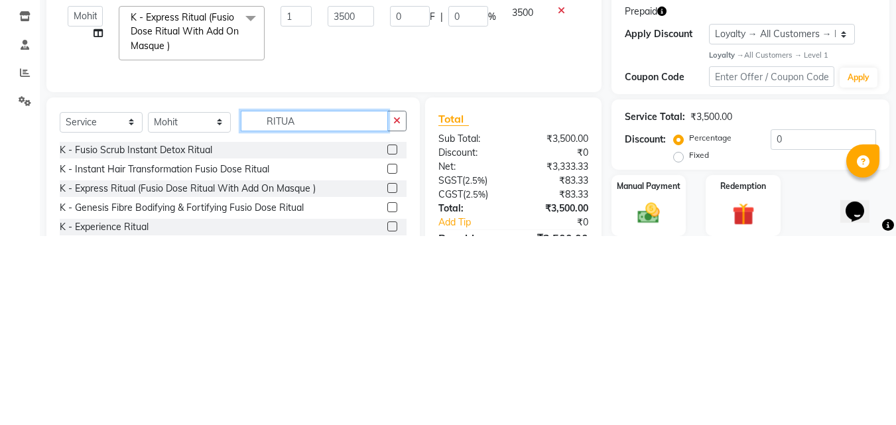
scroll to position [44, 0]
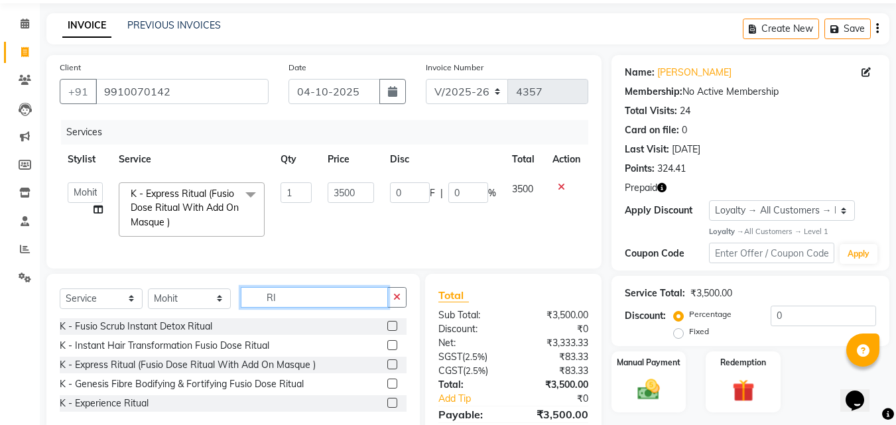
type input "R"
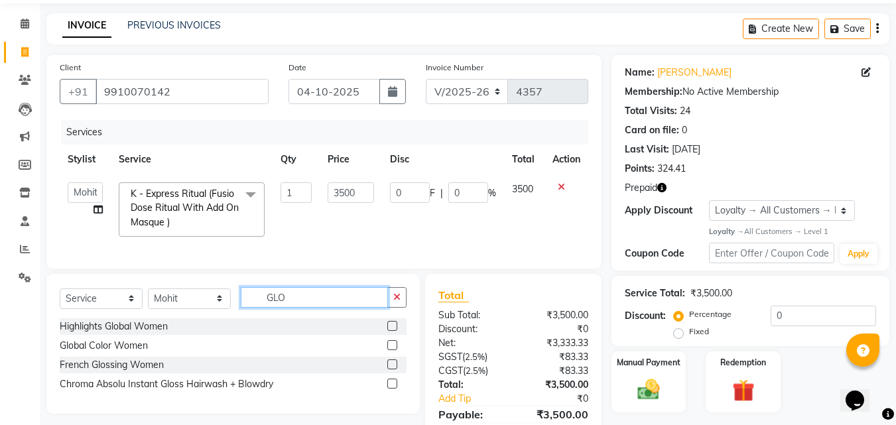
type input "GLO"
click at [393, 350] on label at bounding box center [392, 345] width 10 height 10
click at [393, 350] on input "checkbox" at bounding box center [391, 346] width 9 height 9
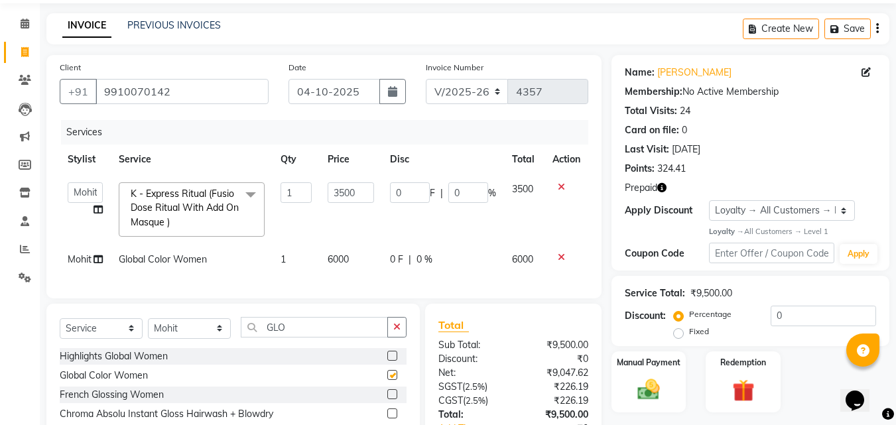
checkbox input "false"
click at [324, 338] on input "GLO" at bounding box center [314, 327] width 147 height 21
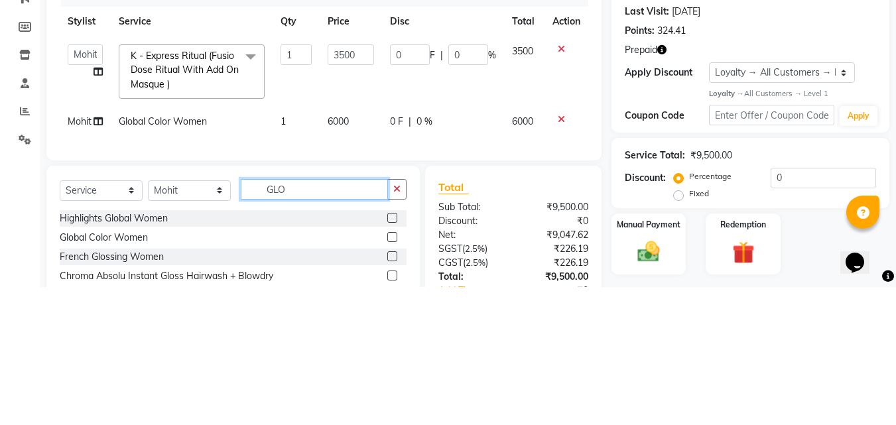
scroll to position [74, 0]
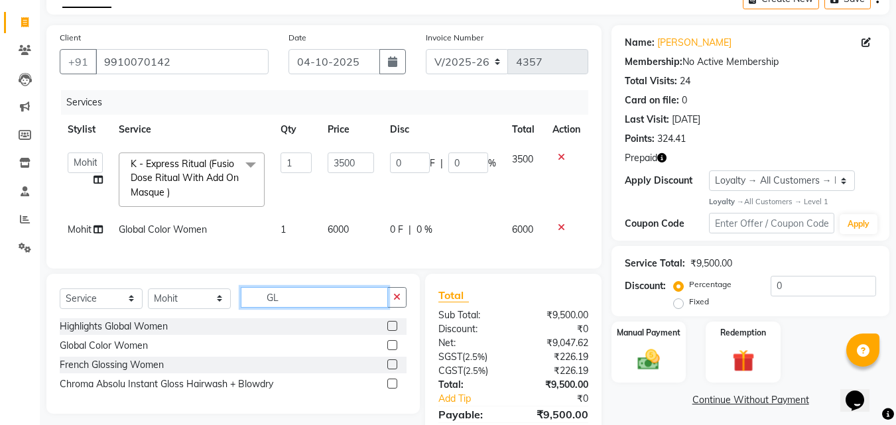
type input "G"
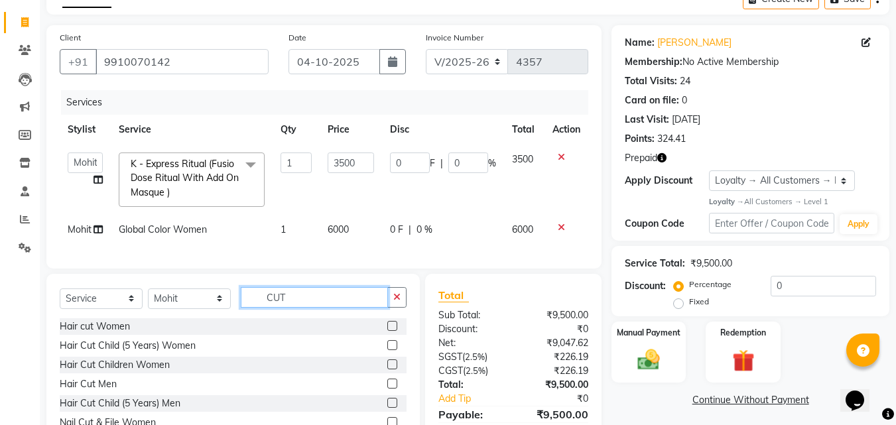
type input "CUT"
click at [387, 331] on label at bounding box center [392, 326] width 10 height 10
click at [387, 331] on input "checkbox" at bounding box center [391, 326] width 9 height 9
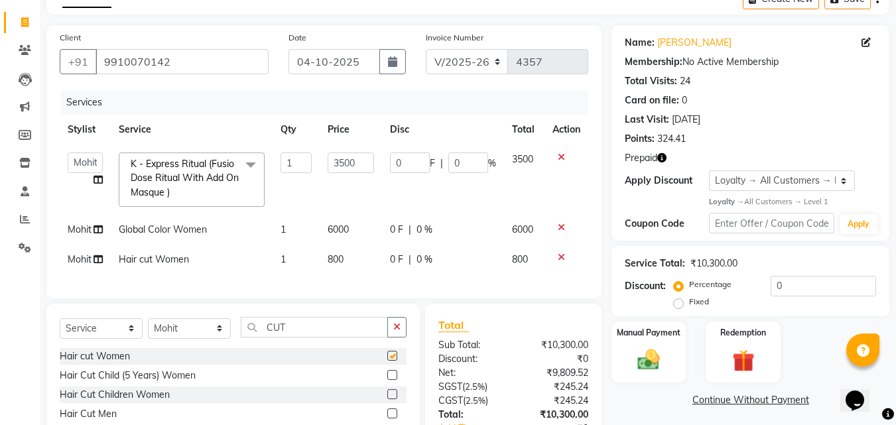
checkbox input "false"
click at [319, 334] on input "CUT" at bounding box center [314, 327] width 147 height 21
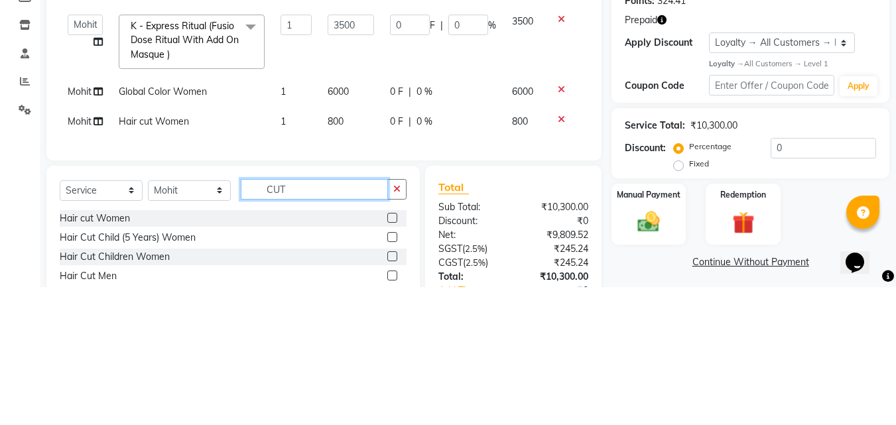
scroll to position [104, 0]
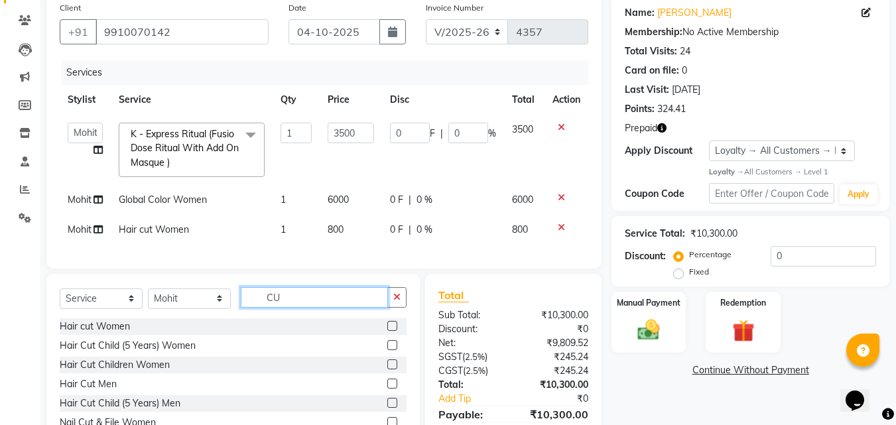
type input "C"
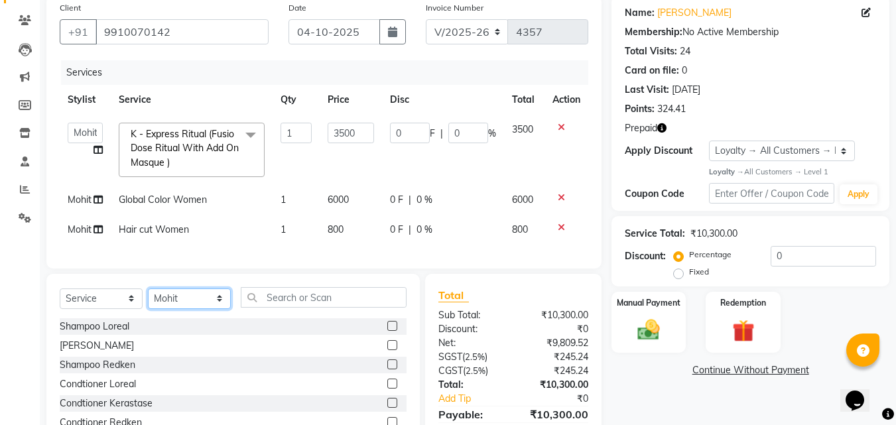
click at [220, 309] on select "Select Stylist BHOLU Geeta Hanif Jeetu JIYA SINGH Kiran LAXMAN PEDI Manager Moh…" at bounding box center [189, 299] width 83 height 21
select select "61919"
click at [148, 298] on select "Select Stylist BHOLU Geeta Hanif Jeetu JIYA SINGH Kiran LAXMAN PEDI Manager Moh…" at bounding box center [189, 299] width 83 height 21
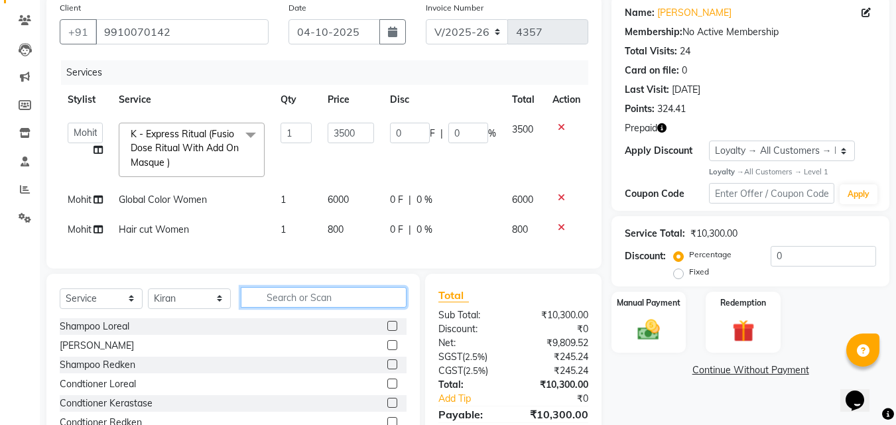
click at [350, 306] on input "text" at bounding box center [324, 297] width 166 height 21
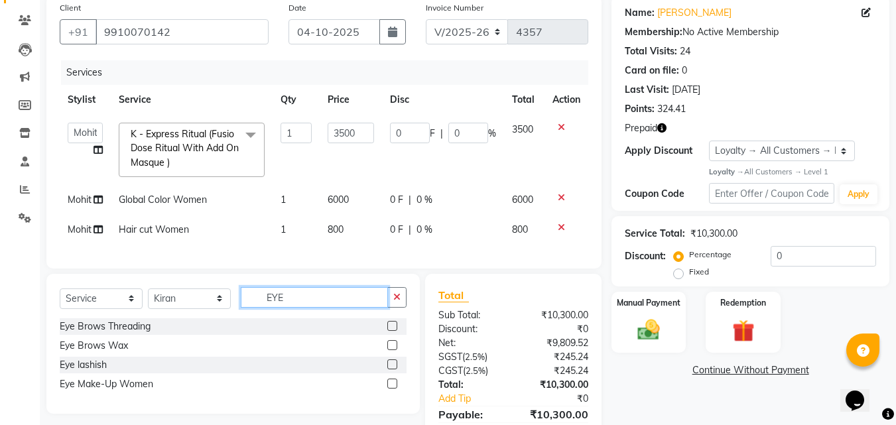
type input "EYE"
click at [393, 331] on label at bounding box center [392, 326] width 10 height 10
click at [393, 331] on input "checkbox" at bounding box center [391, 326] width 9 height 9
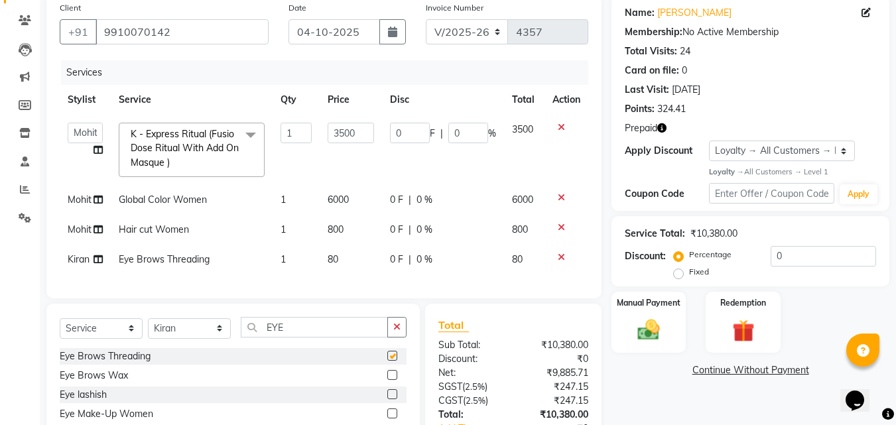
checkbox input "false"
click at [355, 267] on td "80" at bounding box center [351, 260] width 62 height 30
select select "61919"
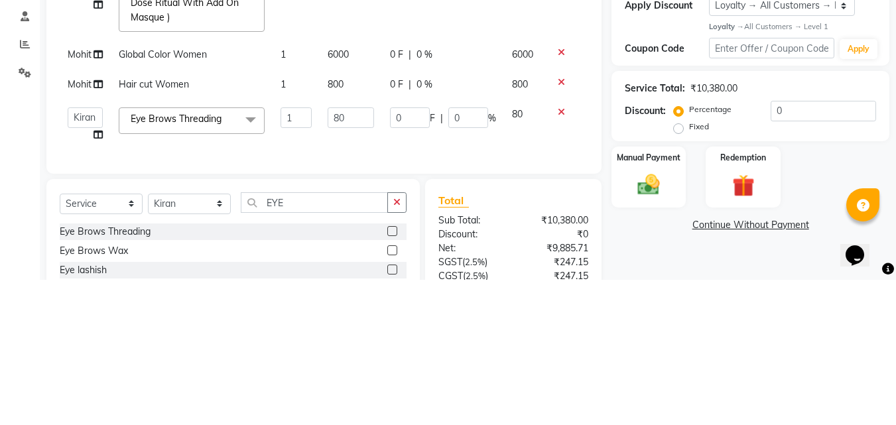
type input "8"
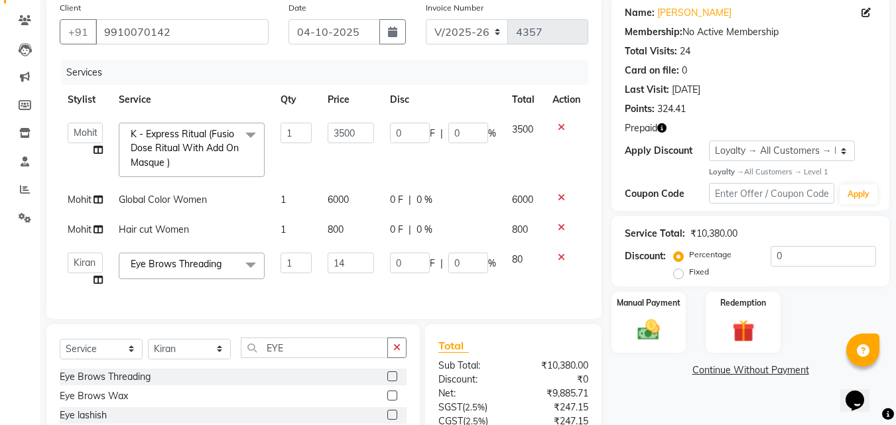
type input "140"
click at [442, 291] on div "Services Stylist Service Qty Price Disc Total Action BHOLU Geeta Hanif Jeetu JI…" at bounding box center [324, 182] width 529 height 245
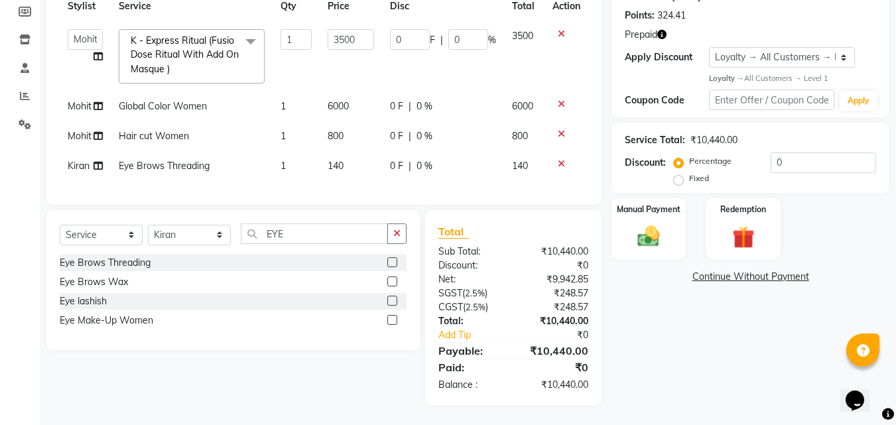
scroll to position [203, 0]
click at [659, 32] on icon "button" at bounding box center [661, 34] width 9 height 9
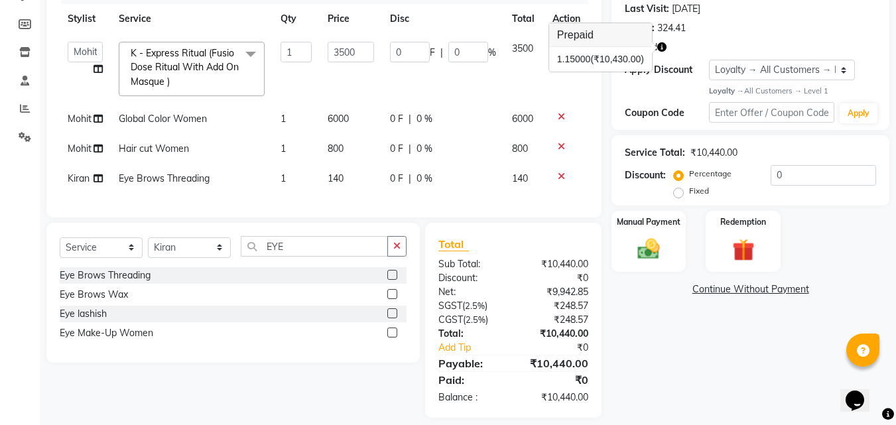
scroll to position [186, 0]
click at [360, 176] on td "140" at bounding box center [351, 178] width 62 height 30
select select "61919"
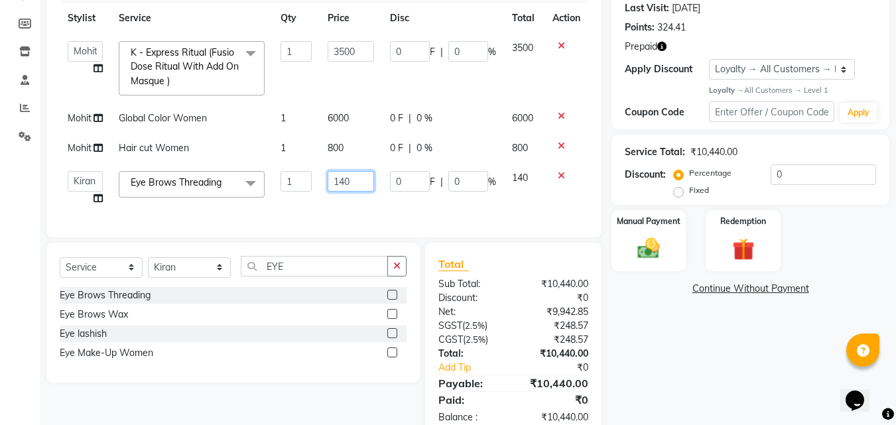
click at [359, 180] on input "140" at bounding box center [351, 181] width 46 height 21
type input "150"
click at [725, 389] on div "Name: Anchit Membership: No Active Membership Total Visits: 24 Card on file: 0 …" at bounding box center [756, 176] width 288 height 524
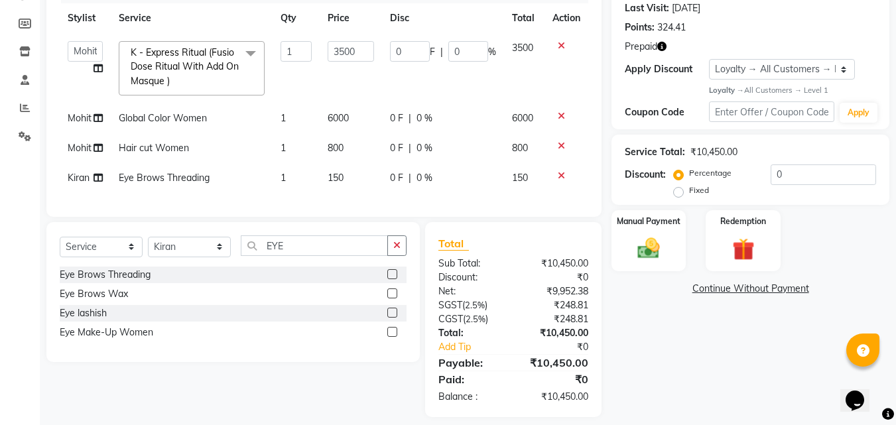
click at [663, 51] on button "button" at bounding box center [661, 47] width 9 height 14
click at [356, 178] on td "150" at bounding box center [351, 178] width 62 height 30
select select "61919"
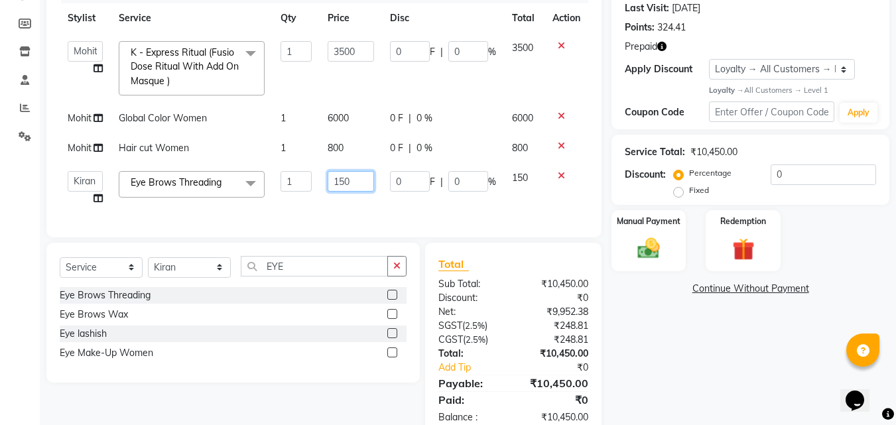
click at [359, 185] on input "150" at bounding box center [351, 181] width 46 height 21
type input "130"
click at [746, 381] on div "Name: Anchit Membership: No Active Membership Total Visits: 24 Card on file: 0 …" at bounding box center [756, 176] width 288 height 524
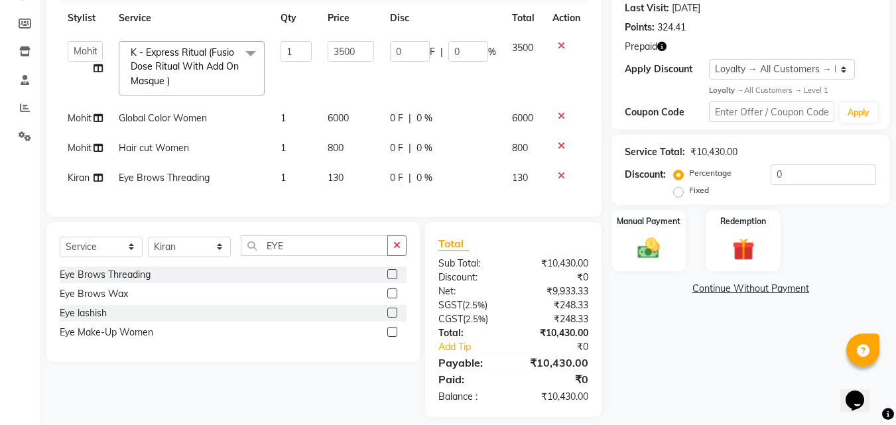
click at [663, 46] on icon "button" at bounding box center [661, 46] width 9 height 9
click at [758, 239] on img at bounding box center [742, 249] width 37 height 29
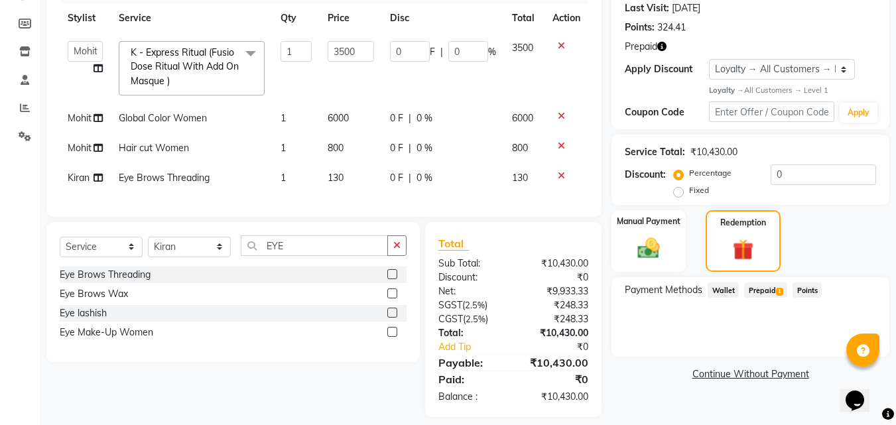
click at [764, 290] on span "Prepaid 1" at bounding box center [765, 290] width 43 height 15
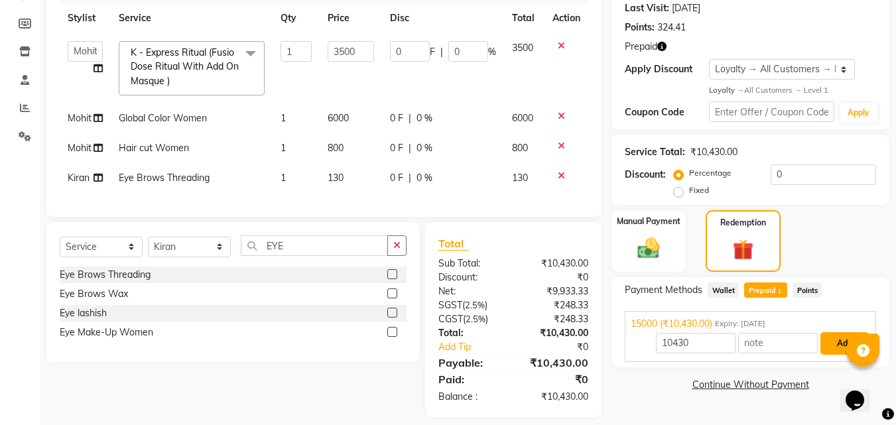
click at [840, 346] on button "Add" at bounding box center [845, 343] width 48 height 23
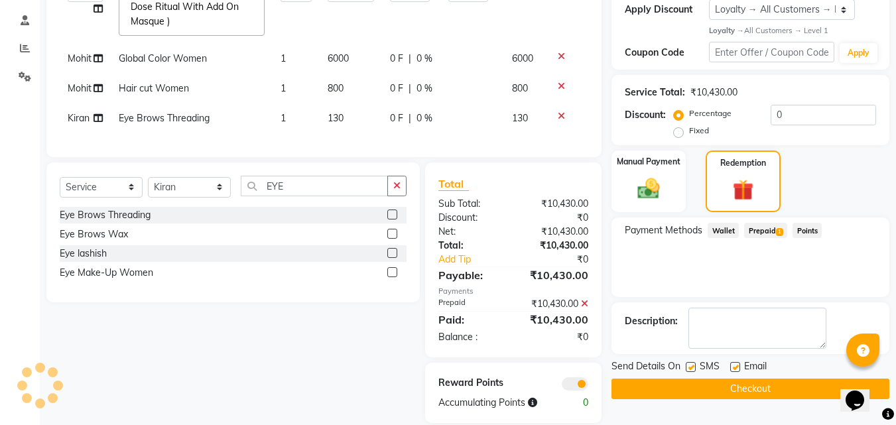
scroll to position [273, 0]
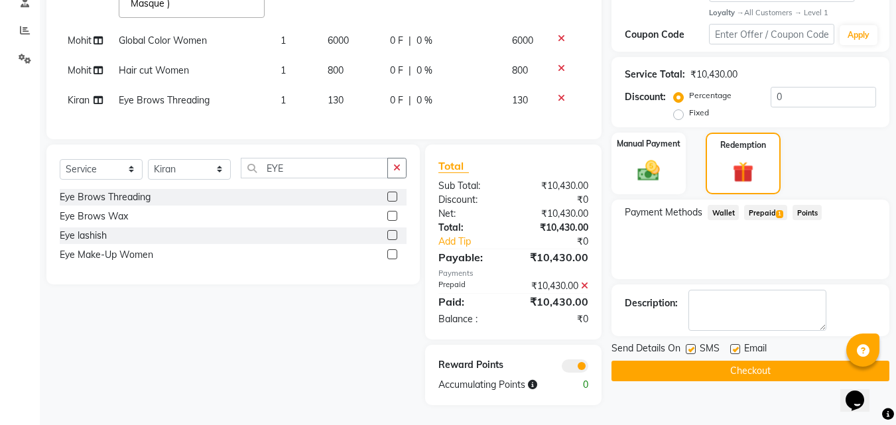
click at [807, 362] on button "Checkout" at bounding box center [751, 371] width 278 height 21
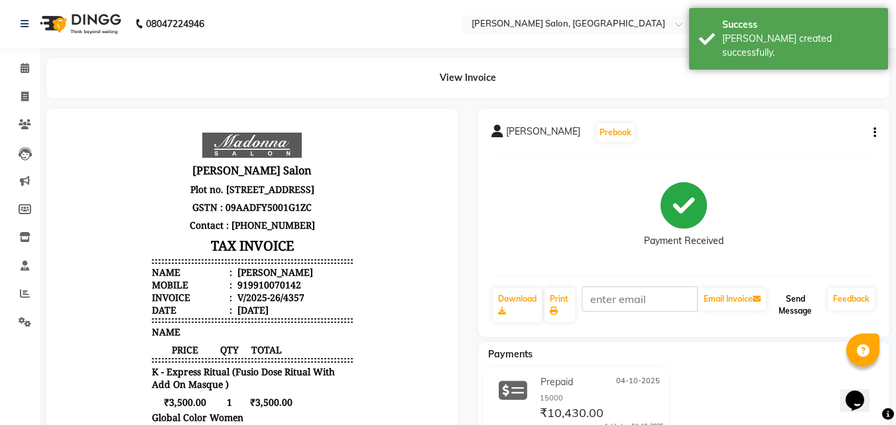
click at [790, 298] on button "Send Message" at bounding box center [796, 305] width 54 height 34
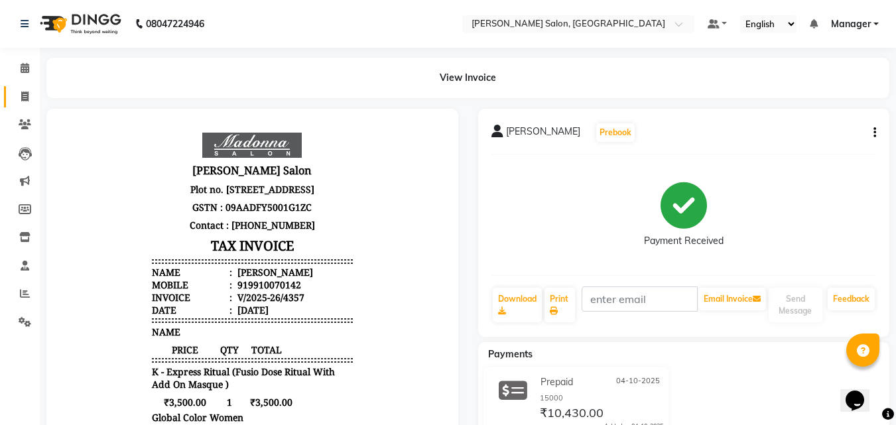
click at [25, 96] on icon at bounding box center [24, 97] width 7 height 10
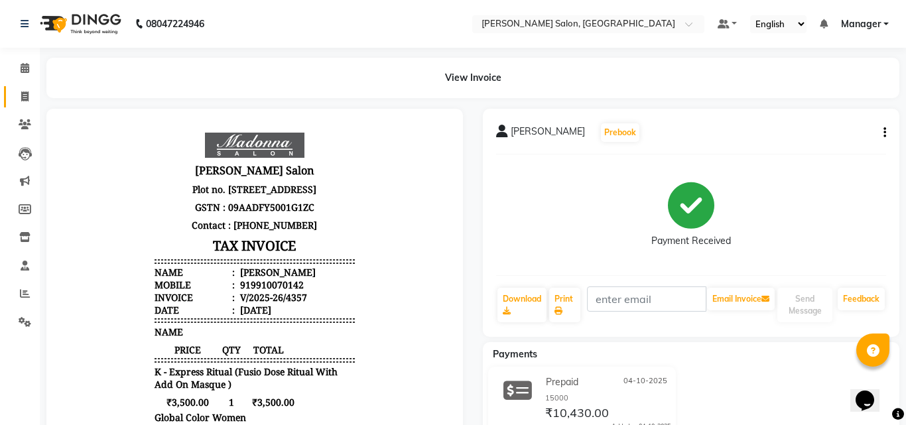
select select "service"
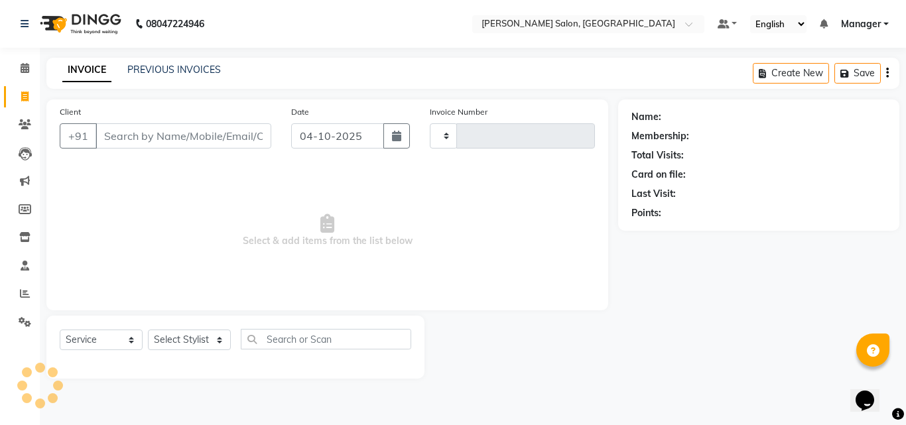
type input "4359"
select select "7229"
click at [310, 198] on span "Select & add items from the list below" at bounding box center [327, 231] width 535 height 133
click at [19, 180] on span at bounding box center [24, 181] width 23 height 15
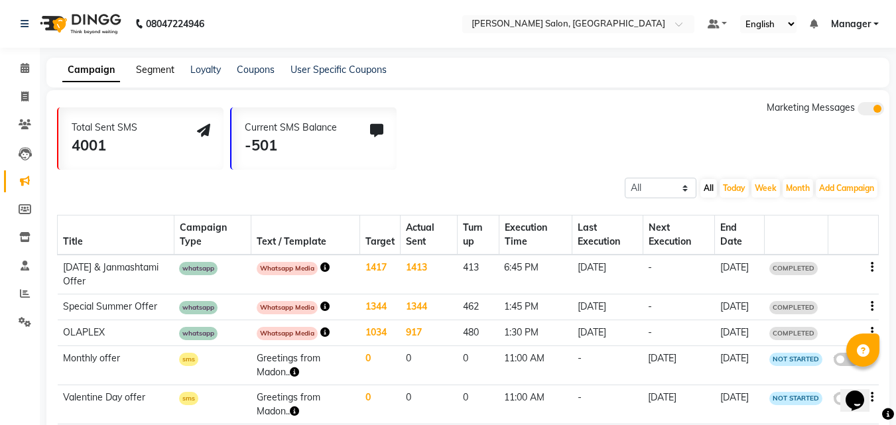
click at [160, 71] on link "Segment" at bounding box center [155, 70] width 38 height 12
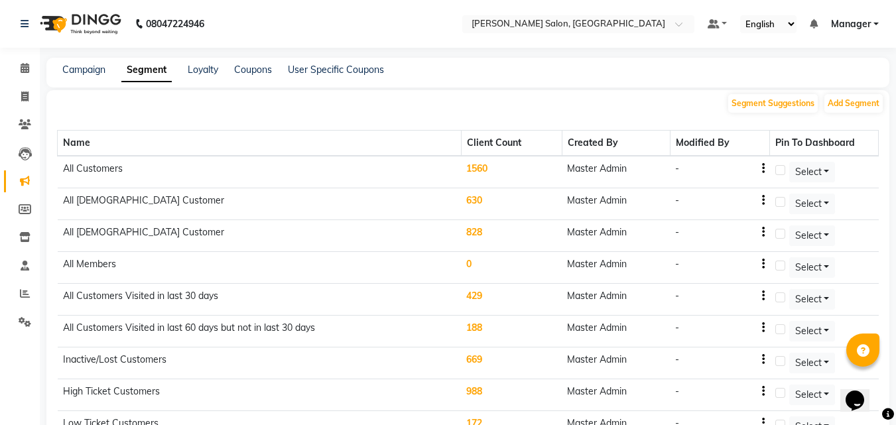
click at [146, 60] on link "Segment" at bounding box center [146, 70] width 50 height 24
click at [483, 170] on td "1560" at bounding box center [511, 172] width 101 height 33
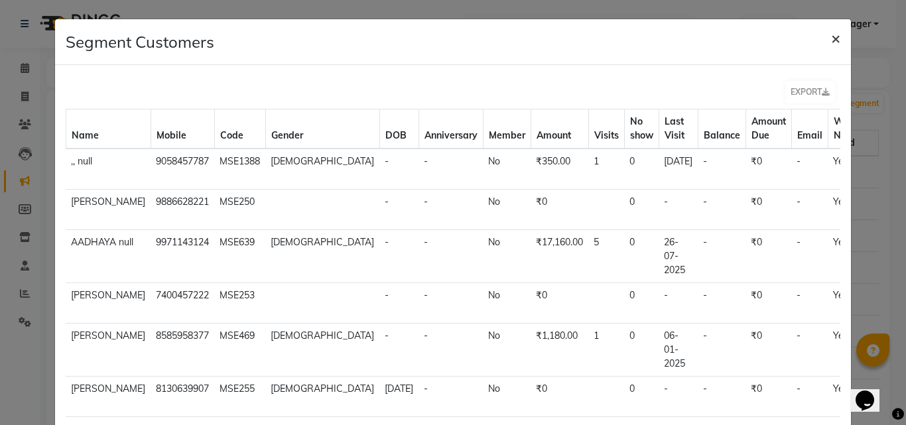
click at [831, 36] on span "×" at bounding box center [835, 38] width 9 height 20
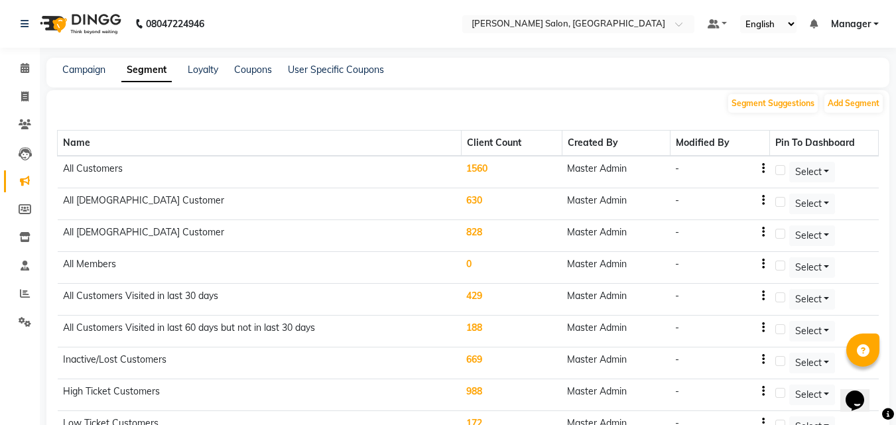
click at [866, 28] on span "Manager" at bounding box center [851, 24] width 40 height 14
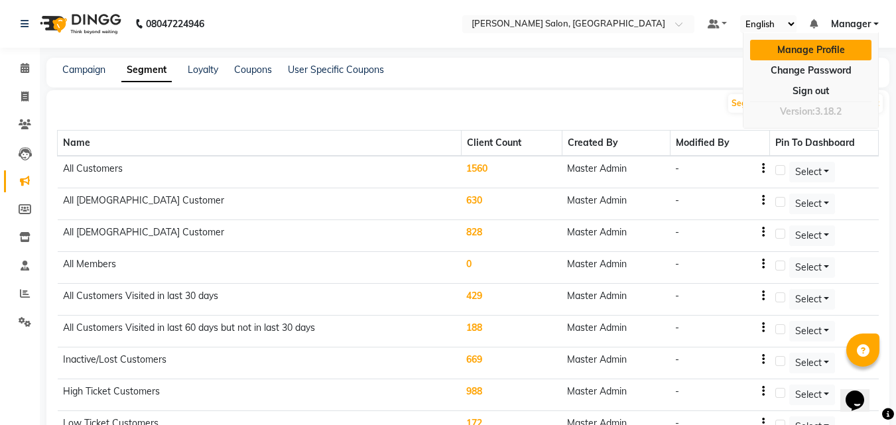
click at [835, 46] on link "Manage Profile" at bounding box center [810, 50] width 121 height 21
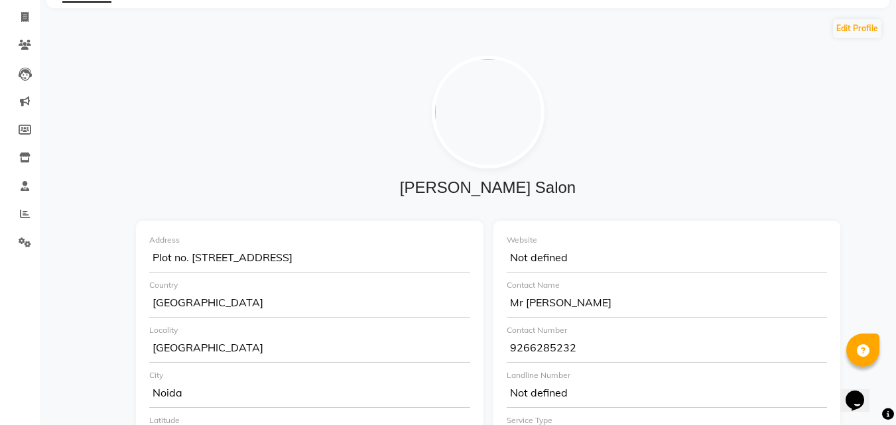
scroll to position [80, 0]
click at [857, 27] on button "Edit Profile" at bounding box center [857, 28] width 48 height 19
select select "1"
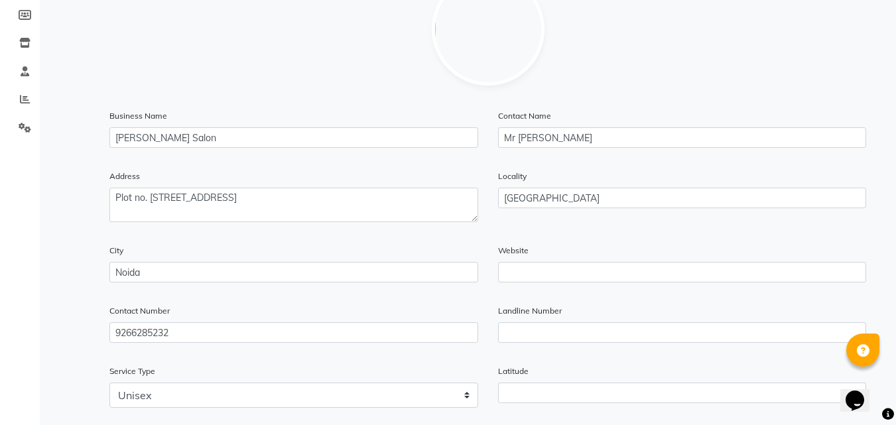
scroll to position [505, 0]
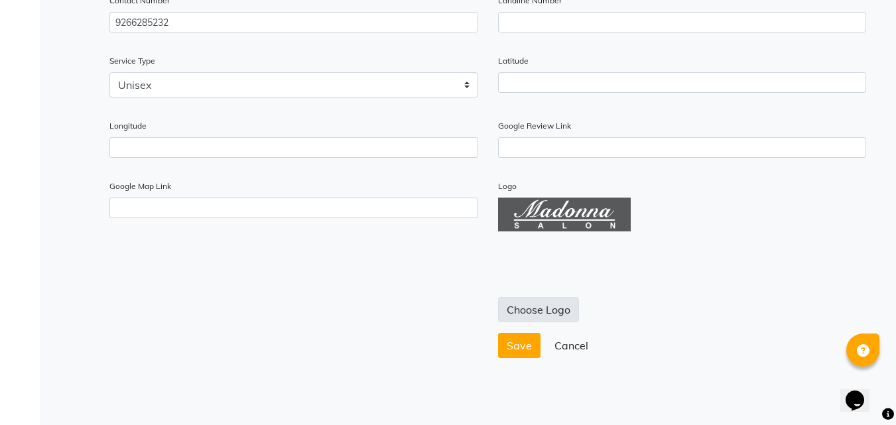
click at [547, 306] on button "Choose Logo" at bounding box center [538, 309] width 81 height 25
click at [551, 312] on button "Choose Logo" at bounding box center [538, 309] width 81 height 25
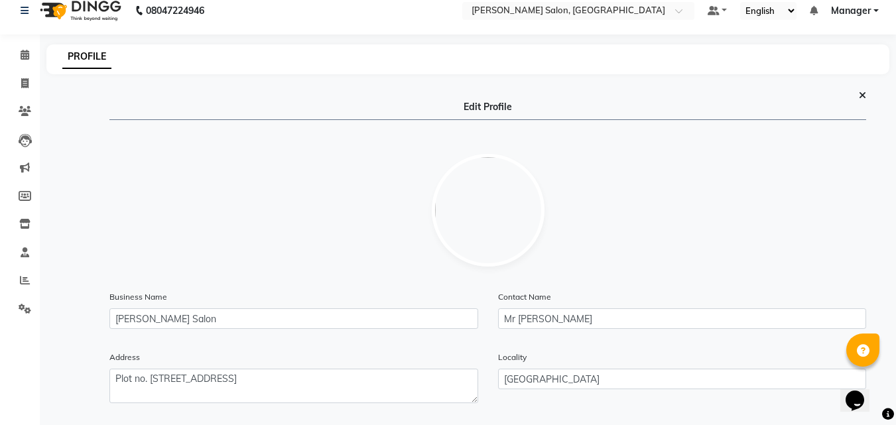
scroll to position [0, 0]
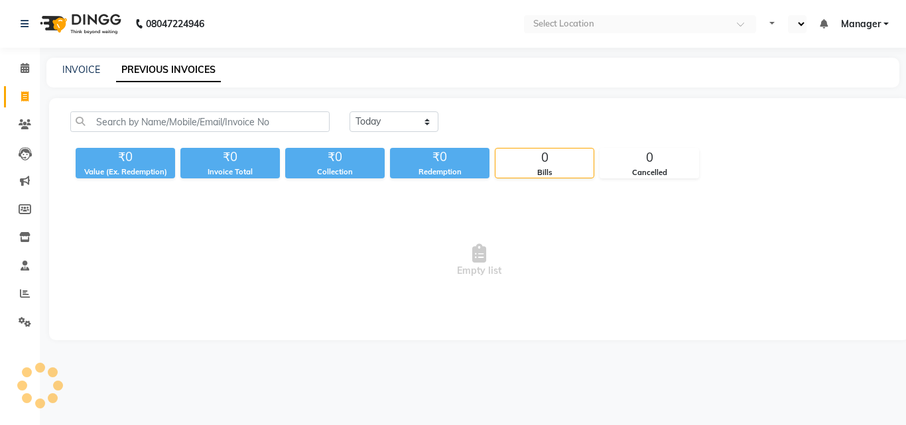
select select "en"
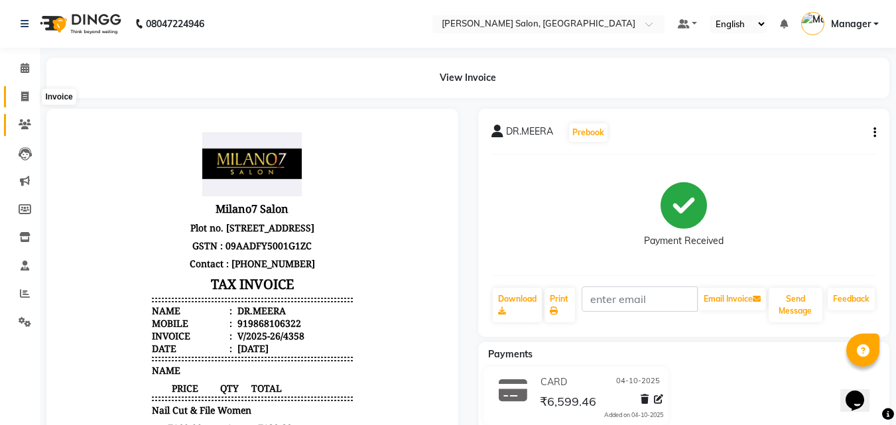
click at [19, 91] on span at bounding box center [24, 97] width 23 height 15
select select "service"
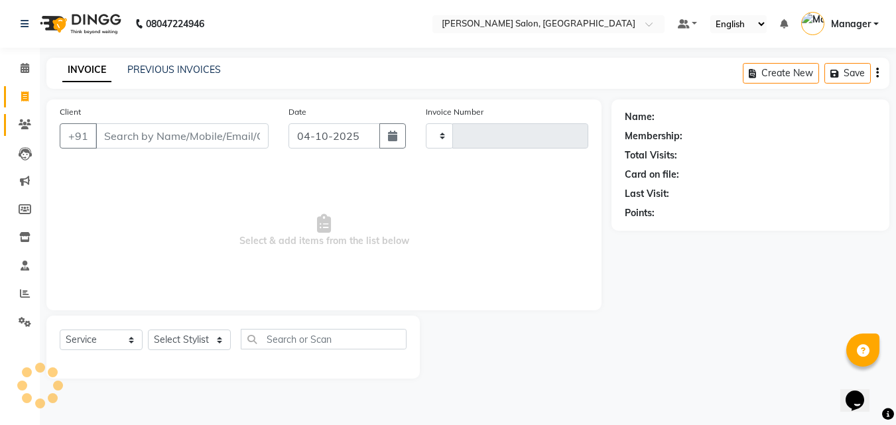
type input "4360"
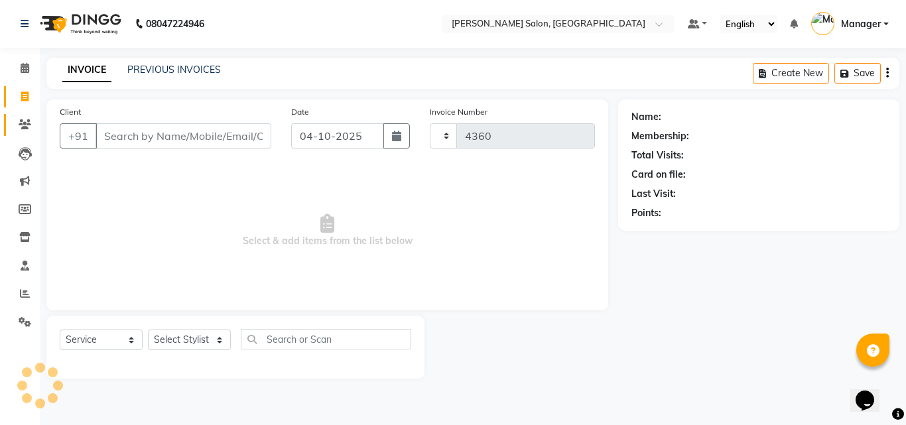
select select "7229"
click at [857, 22] on span "Manager" at bounding box center [861, 24] width 40 height 14
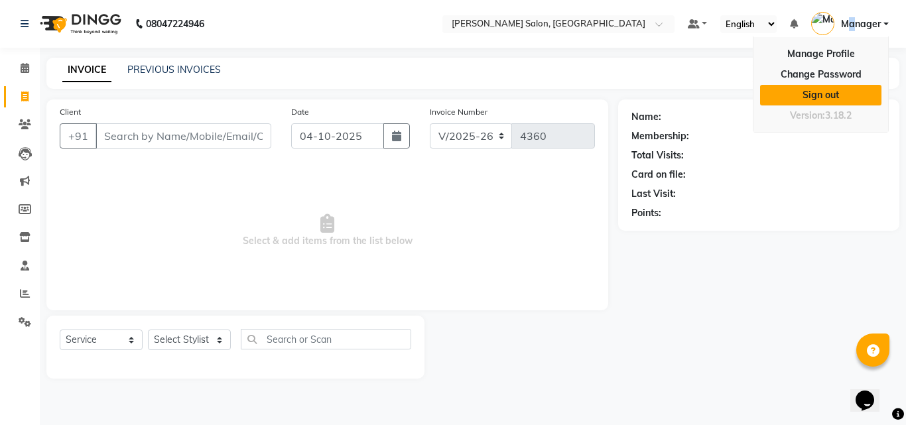
click at [808, 93] on link "Sign out" at bounding box center [820, 95] width 121 height 21
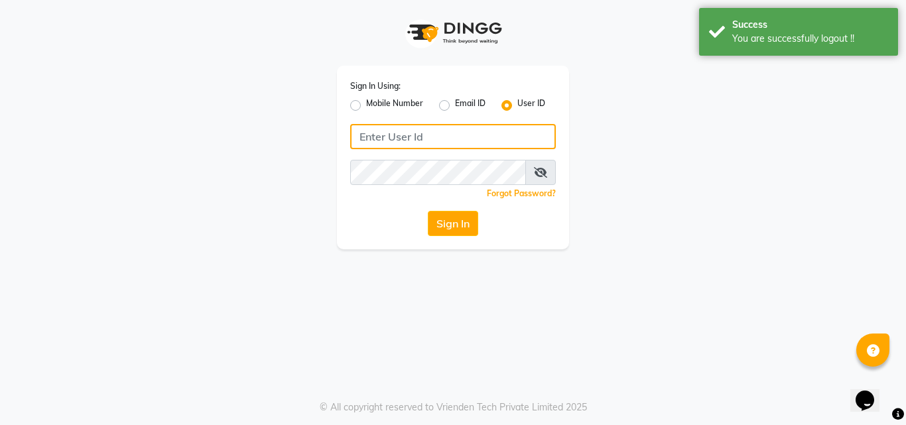
type input "9266285232"
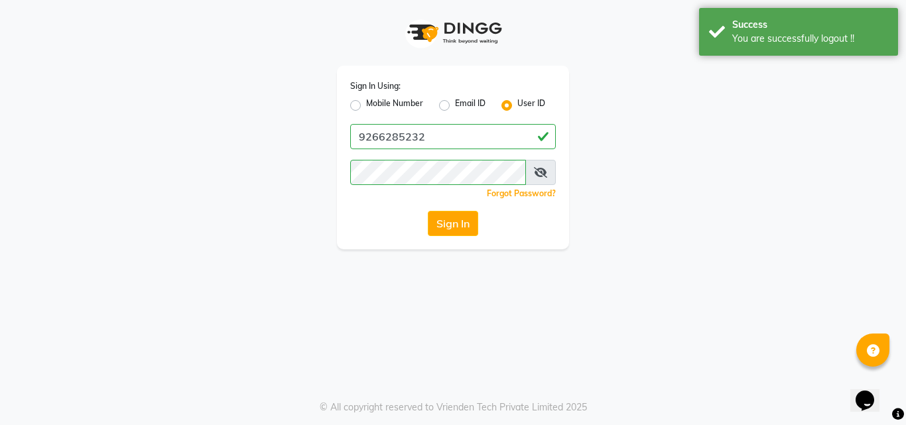
click at [353, 98] on div "Mobile Number" at bounding box center [386, 106] width 73 height 16
click at [544, 172] on icon at bounding box center [540, 172] width 13 height 11
click at [356, 111] on div "Mobile Number" at bounding box center [386, 106] width 73 height 16
click at [366, 108] on label "Mobile Number" at bounding box center [394, 106] width 57 height 16
click at [366, 106] on input "Mobile Number" at bounding box center [370, 102] width 9 height 9
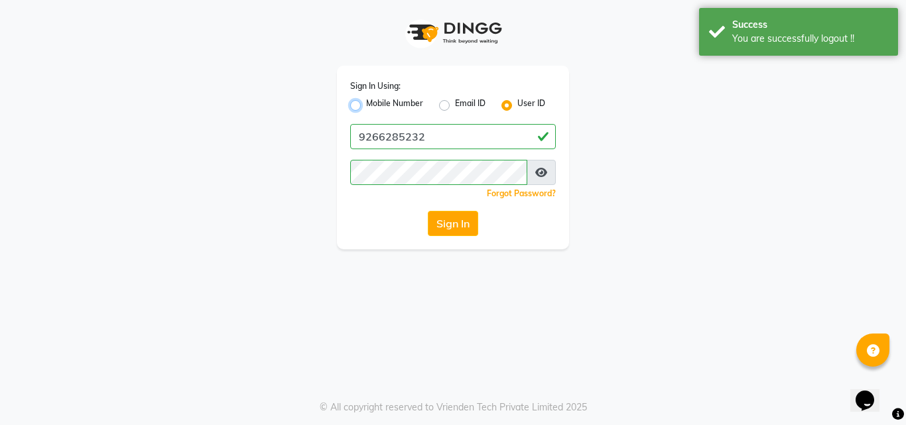
radio input "true"
radio input "false"
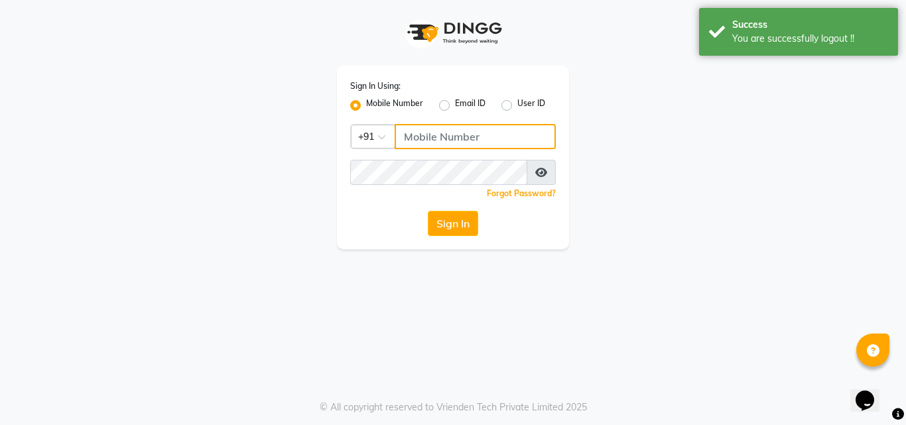
drag, startPoint x: 455, startPoint y: 133, endPoint x: 432, endPoint y: 133, distance: 23.2
click at [456, 134] on input "Username" at bounding box center [475, 136] width 161 height 25
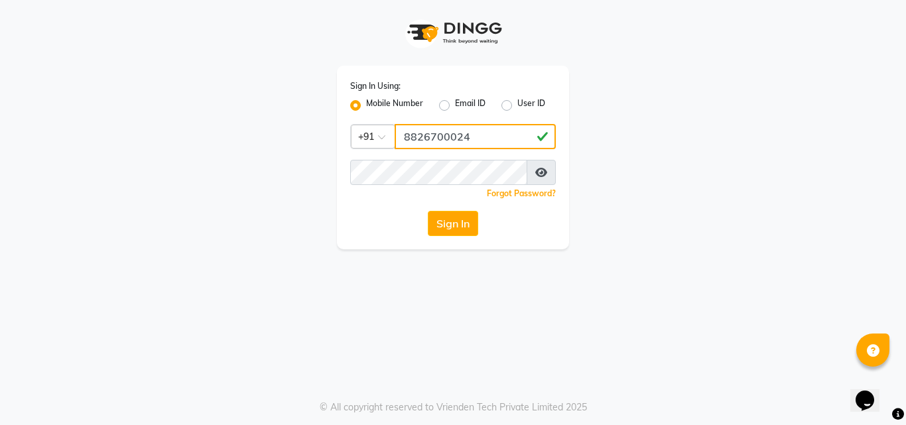
type input "8826700024"
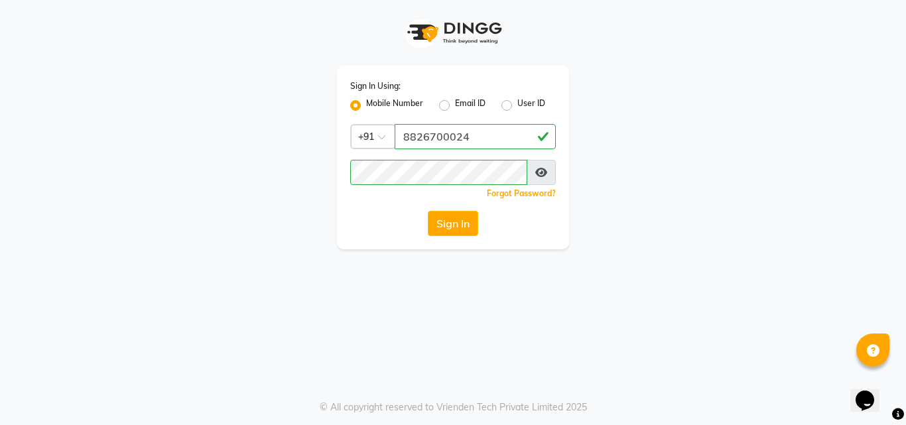
click at [549, 342] on div "Sign In Using: Mobile Number Email ID User ID Country Code × [PHONE_NUMBER] Rem…" at bounding box center [453, 212] width 906 height 425
click at [458, 232] on button "Sign In" at bounding box center [453, 223] width 50 height 25
